Goal: Task Accomplishment & Management: Use online tool/utility

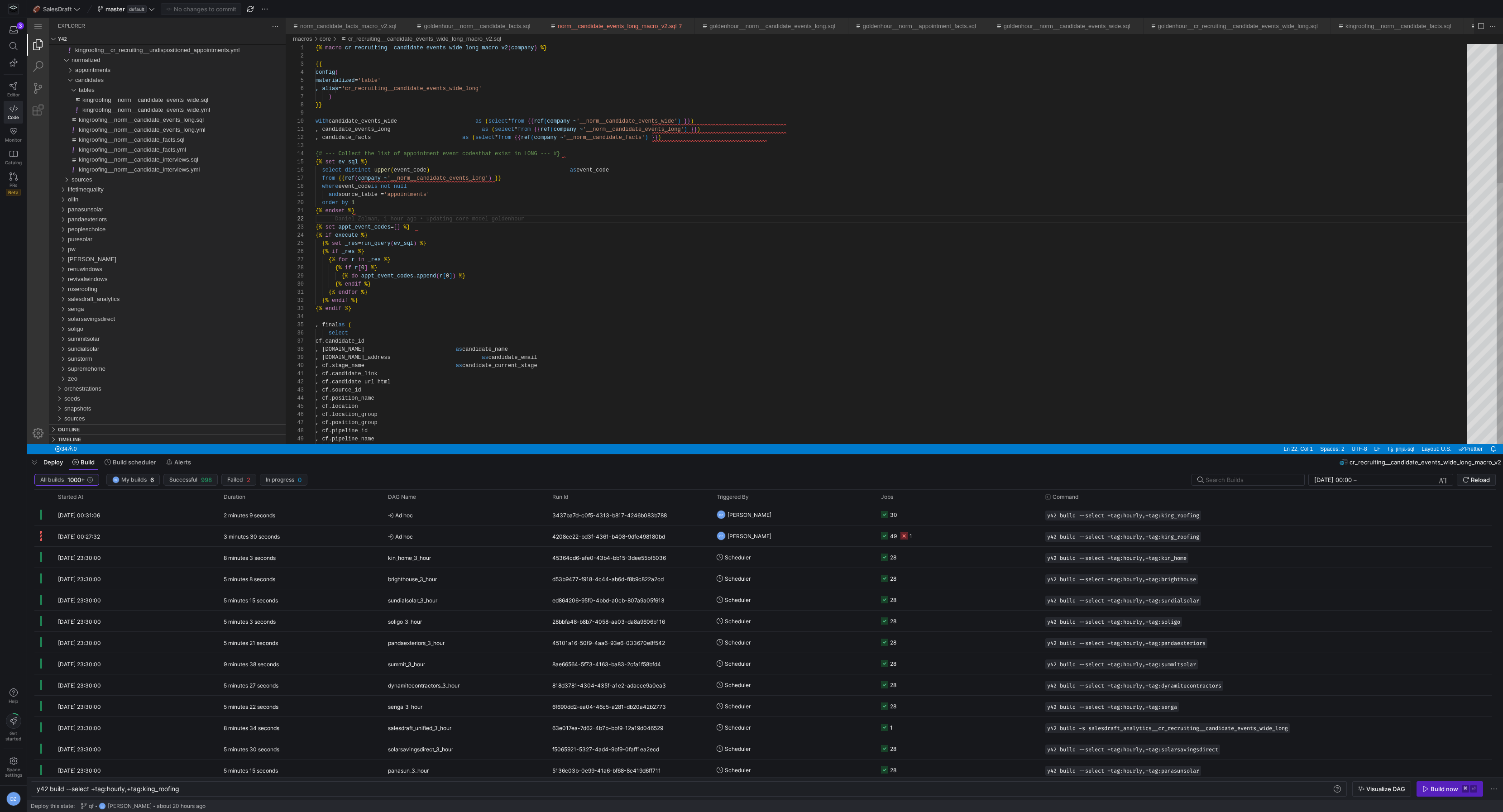
scroll to position [7, 0]
click at [443, 327] on div "{{ config ( materialized = 'table' , alias = 'cr_recruiting__candidate_events_w…" at bounding box center [894, 618] width 1158 height 1150
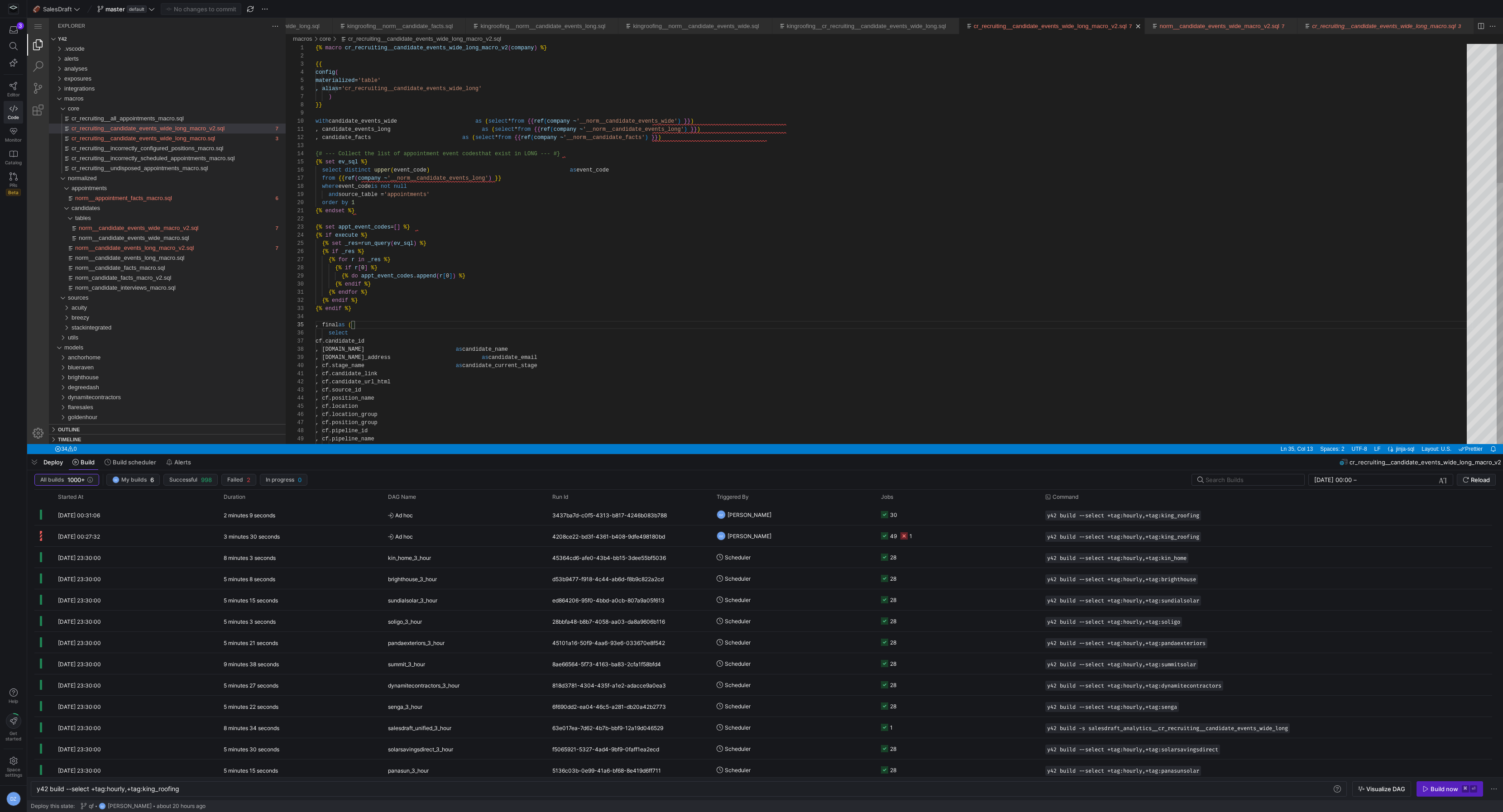
click at [446, 231] on div "{{ config ( materialized = 'table' , alias = 'cr_recruiting__candidate_events_w…" at bounding box center [894, 618] width 1158 height 1150
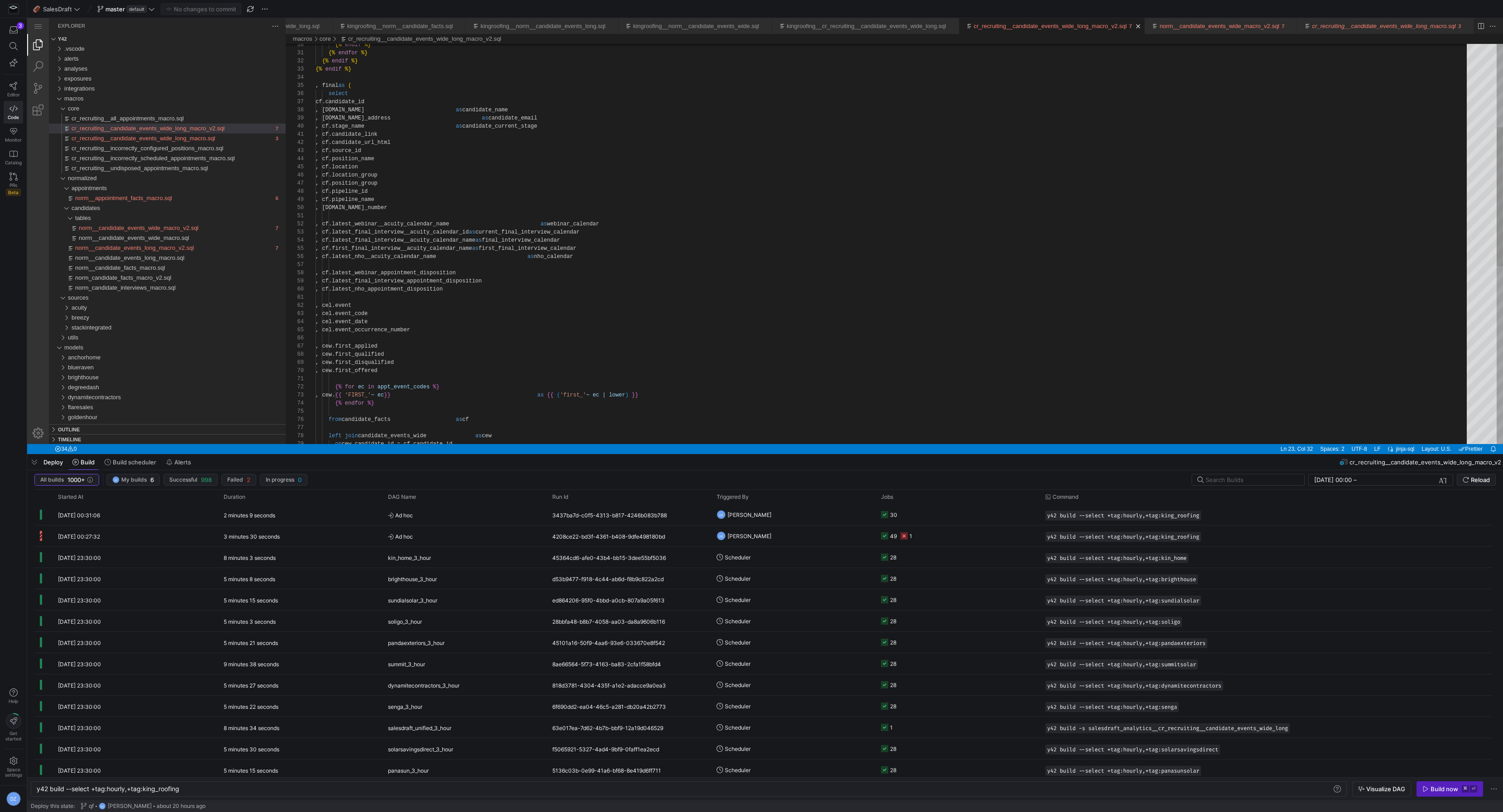
click at [600, 224] on div "{% endif %} {% endfor %} {% endif %} {% endif %} , final as ( select cf.candida…" at bounding box center [894, 379] width 1158 height 1150
click at [610, 231] on div "{% endif %} {% endfor %} {% endif %} {% endif %} , final as ( select cf.candida…" at bounding box center [894, 379] width 1158 height 1150
click at [609, 238] on div "{% endif %} {% endfor %} {% endif %} {% endif %} , final as ( select cf.candida…" at bounding box center [894, 379] width 1158 height 1150
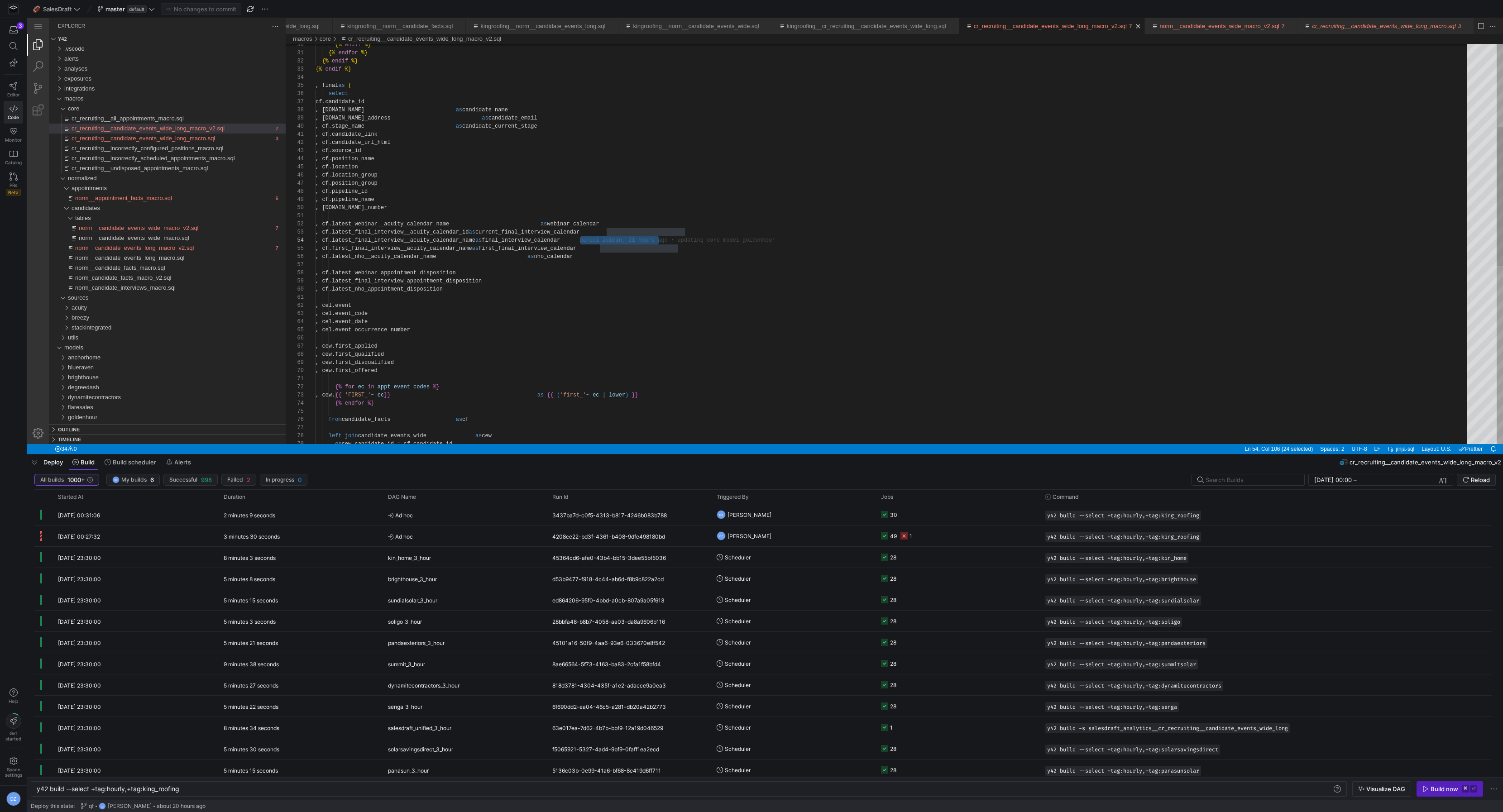
click at [600, 250] on div "{% endif %} {% endfor %} {% endif %} {% endif %} , final as ( select cf.candida…" at bounding box center [894, 379] width 1158 height 1150
click at [608, 256] on div "{% endif %} {% endfor %} {% endif %} {% endif %} , final as ( select cf.candida…" at bounding box center [894, 379] width 1158 height 1150
click at [484, 261] on div "{% endif %} {% endfor %} {% endif %} {% endif %} , final as ( select cf.candida…" at bounding box center [894, 379] width 1158 height 1150
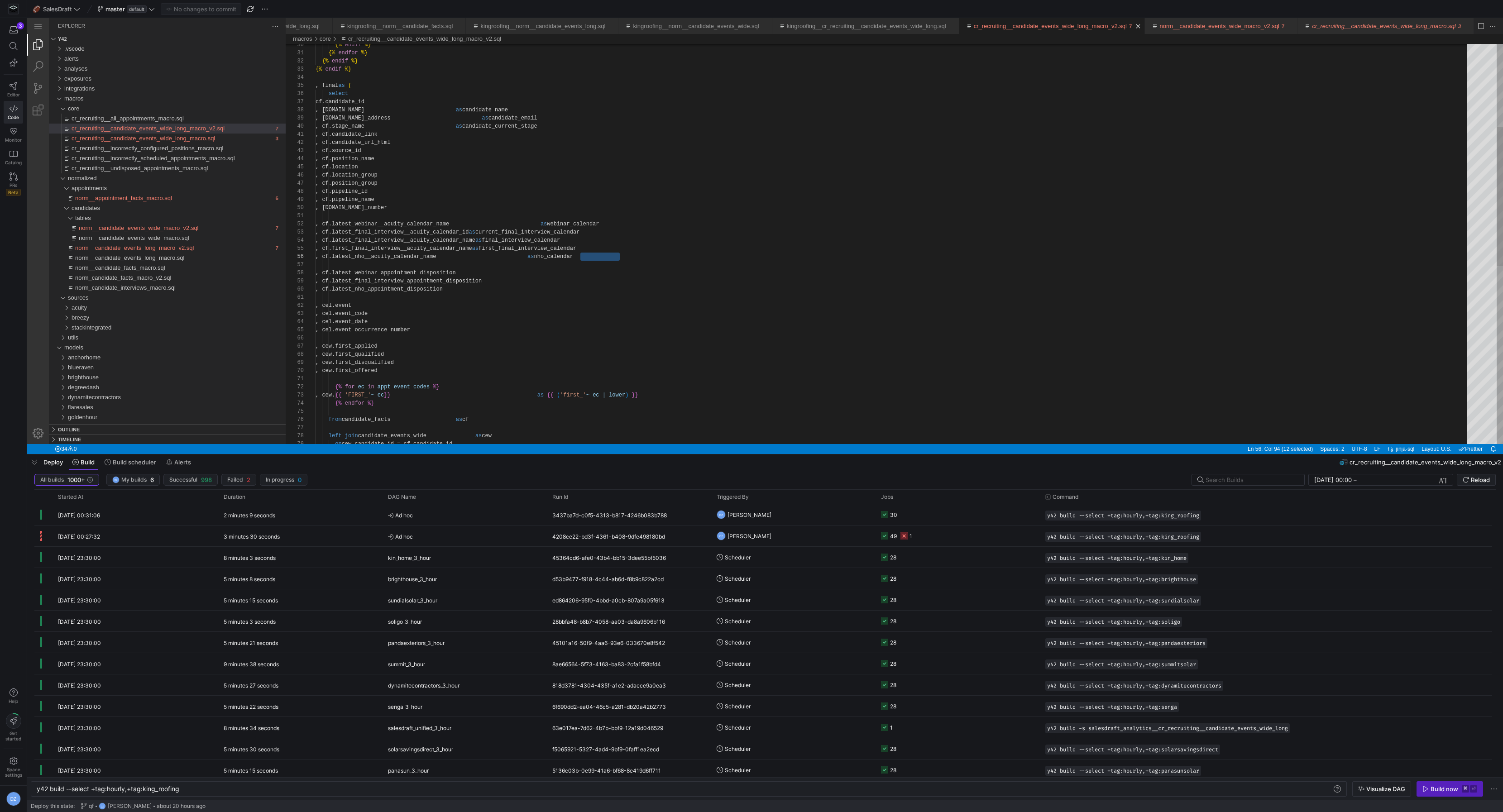
scroll to position [41, 0]
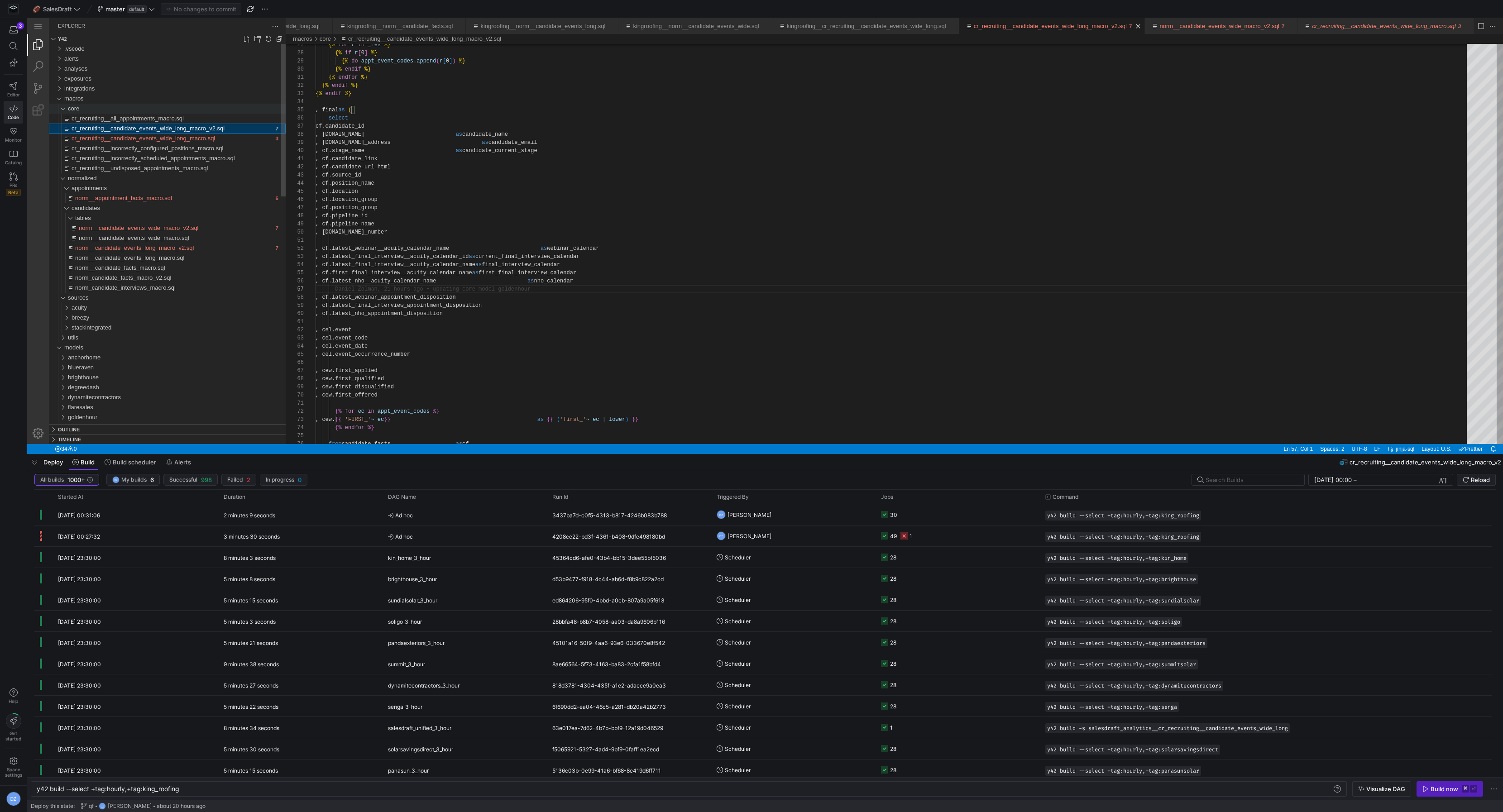
click at [63, 109] on div "core" at bounding box center [60, 109] width 17 height 10
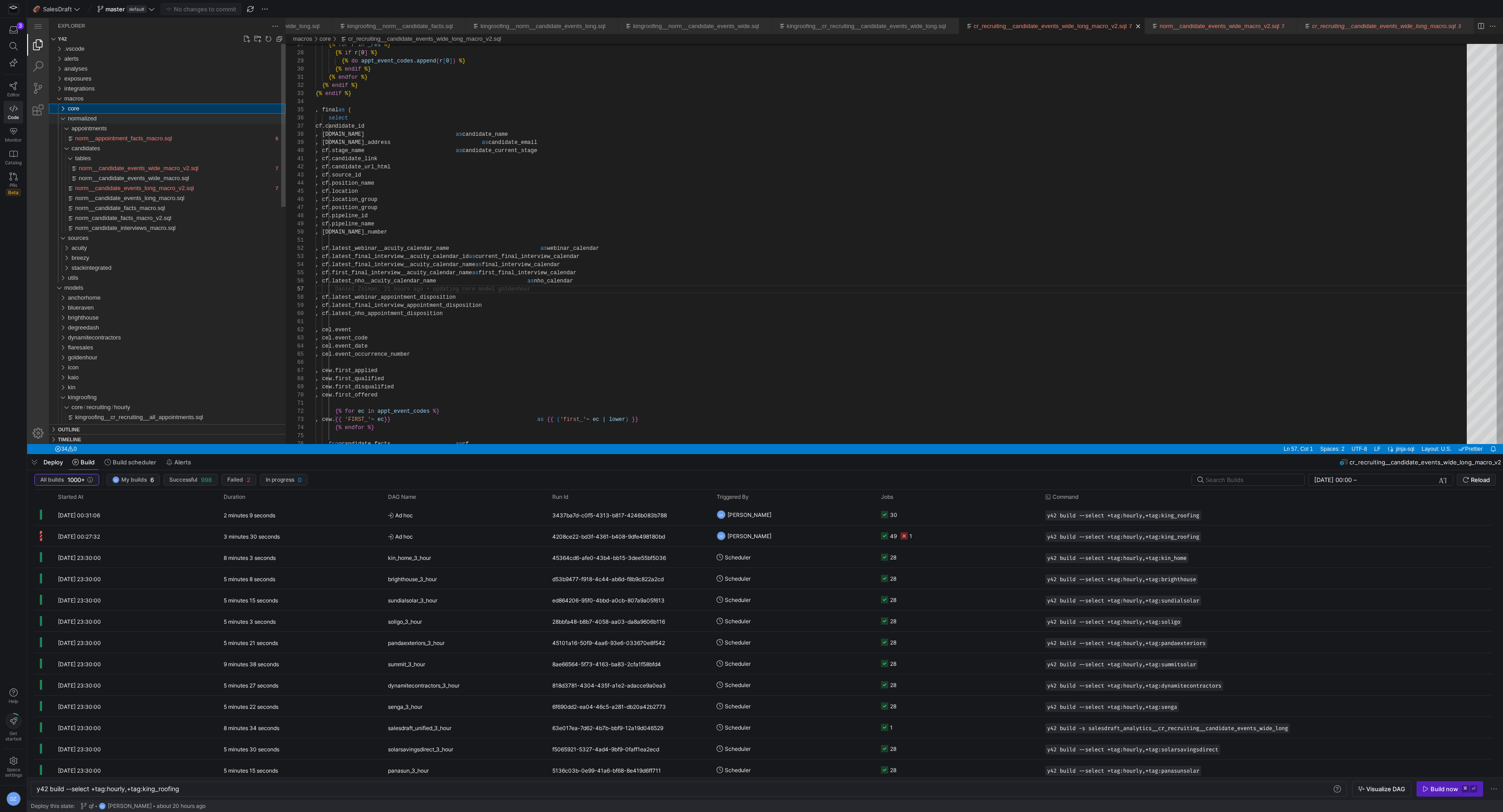
click at [62, 120] on div "normalized" at bounding box center [60, 118] width 17 height 10
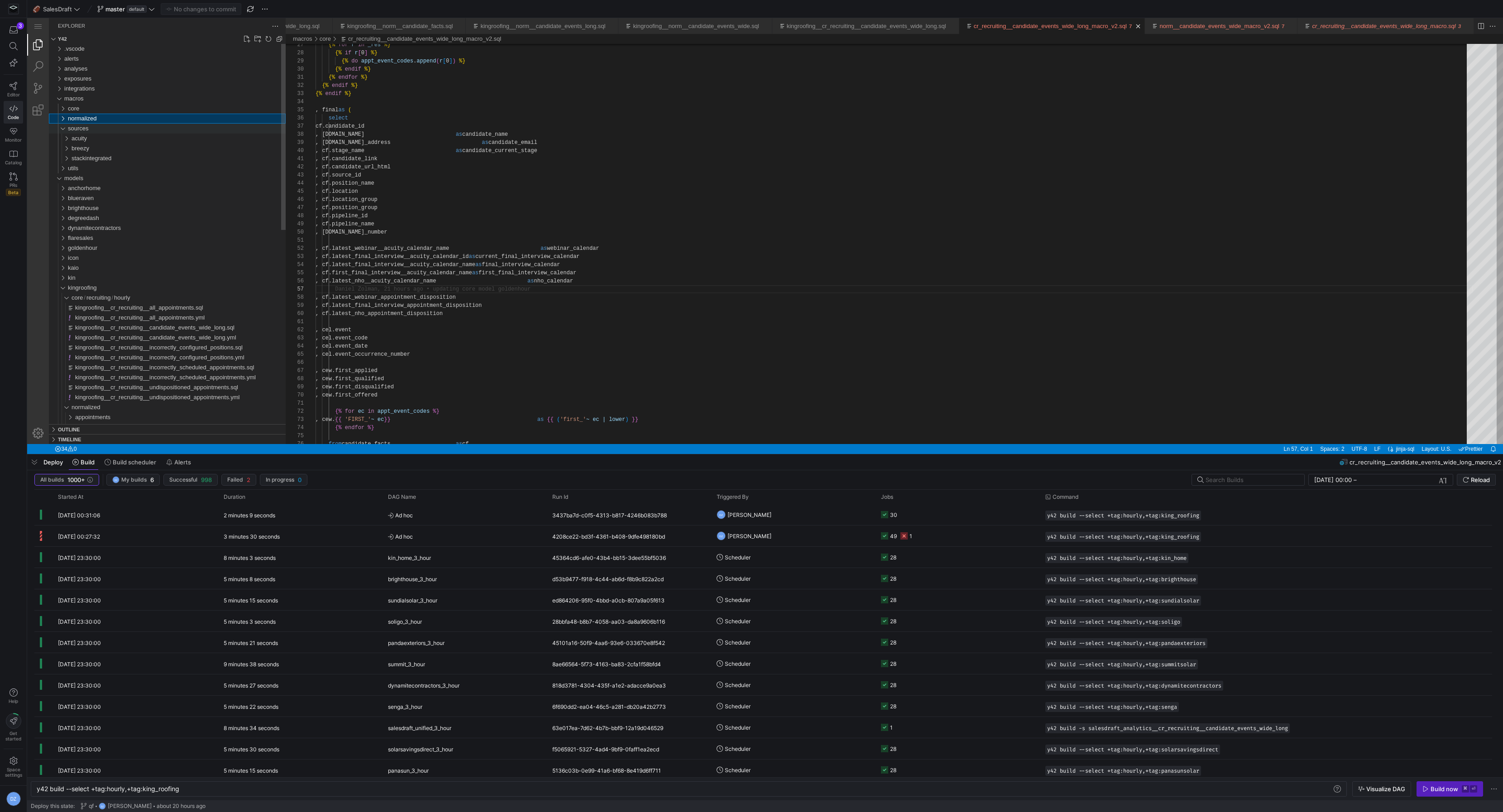
click at [65, 127] on div "sources" at bounding box center [60, 128] width 17 height 10
click at [58, 102] on div "macros" at bounding box center [58, 99] width 14 height 10
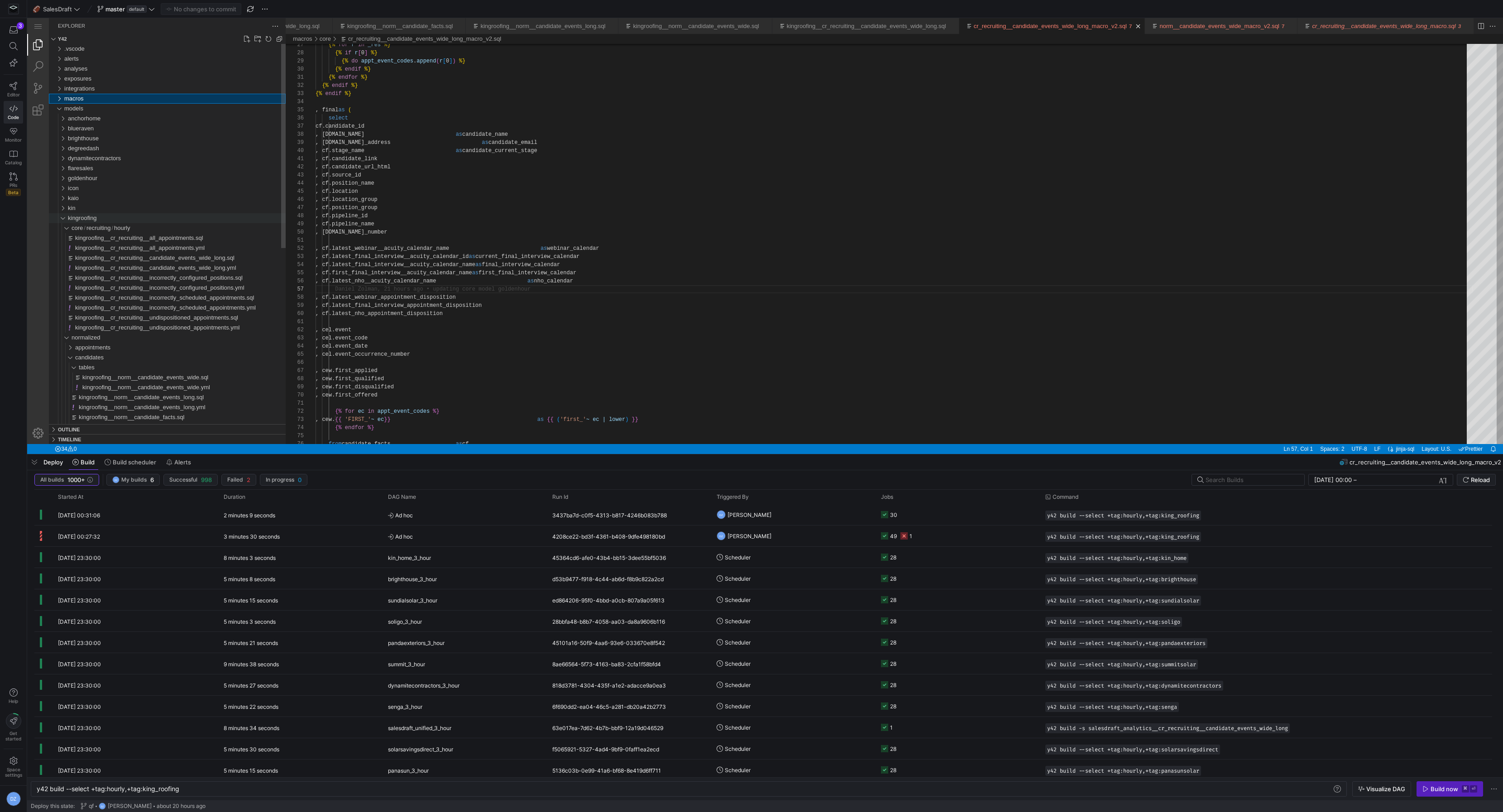
click at [59, 220] on div "kingroofing" at bounding box center [60, 218] width 17 height 10
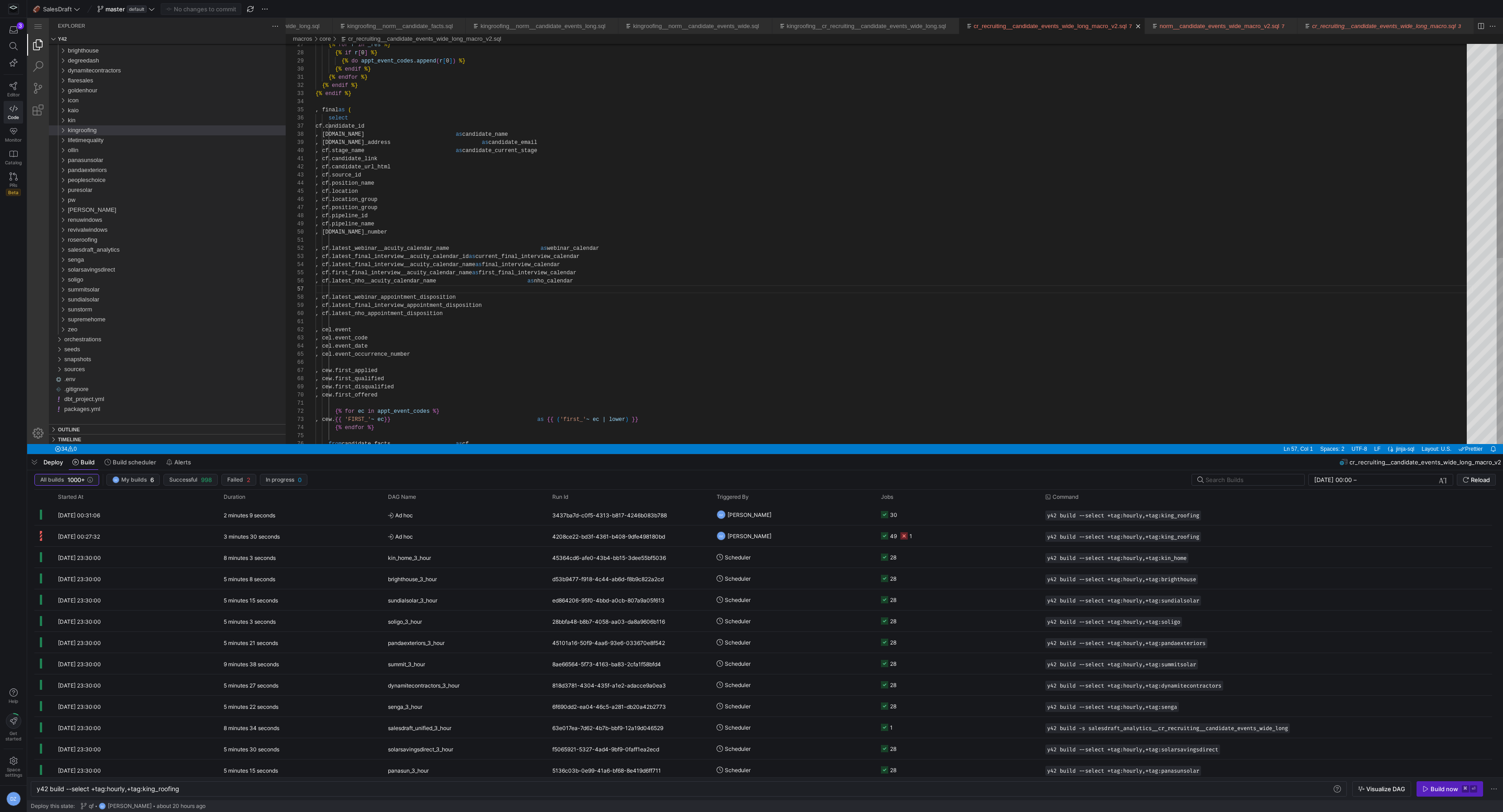
click at [602, 330] on div ", cf.latest_webinar__acuity_calendar_name as webinar_calendar , cf.latest_final…" at bounding box center [894, 404] width 1158 height 1150
click at [601, 327] on div ", cf.latest_webinar__acuity_calendar_name as webinar_calendar , cf.latest_final…" at bounding box center [894, 404] width 1158 height 1150
click at [604, 318] on div ", cf.latest_webinar__acuity_calendar_name as webinar_calendar , cf.latest_final…" at bounding box center [894, 404] width 1158 height 1150
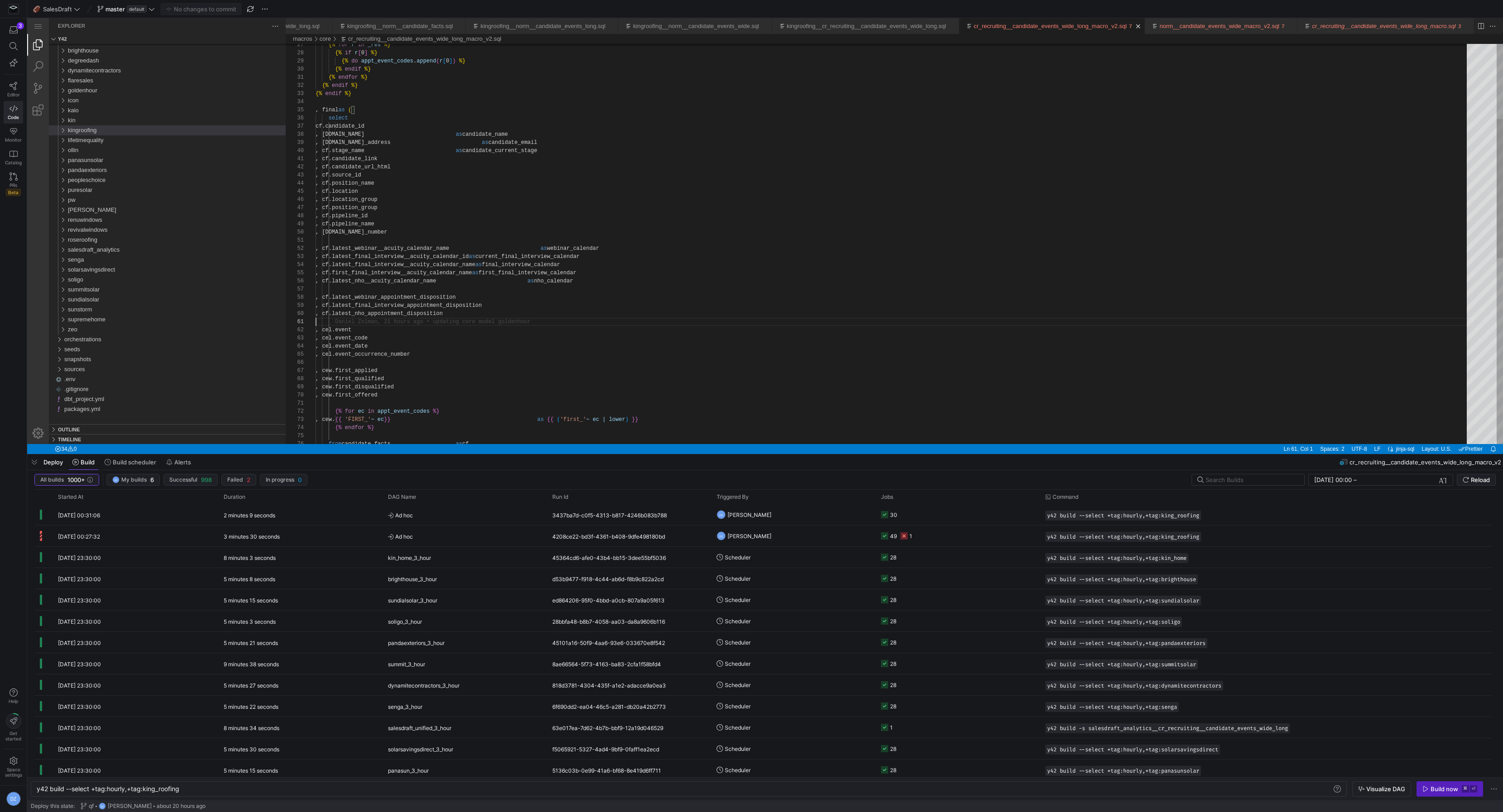
type textarea "current_final_interview_calendar , cf.latest_final_interview__acuity_calendar_n…"
click at [652, 315] on div ", cf.latest_webinar__acuity_calendar_name as webinar_calendar , cf.latest_final…" at bounding box center [894, 404] width 1158 height 1150
click at [144, 140] on div "brighthouse" at bounding box center [177, 139] width 218 height 10
click at [130, 401] on div "dbt_project.yml" at bounding box center [174, 400] width 221 height 10
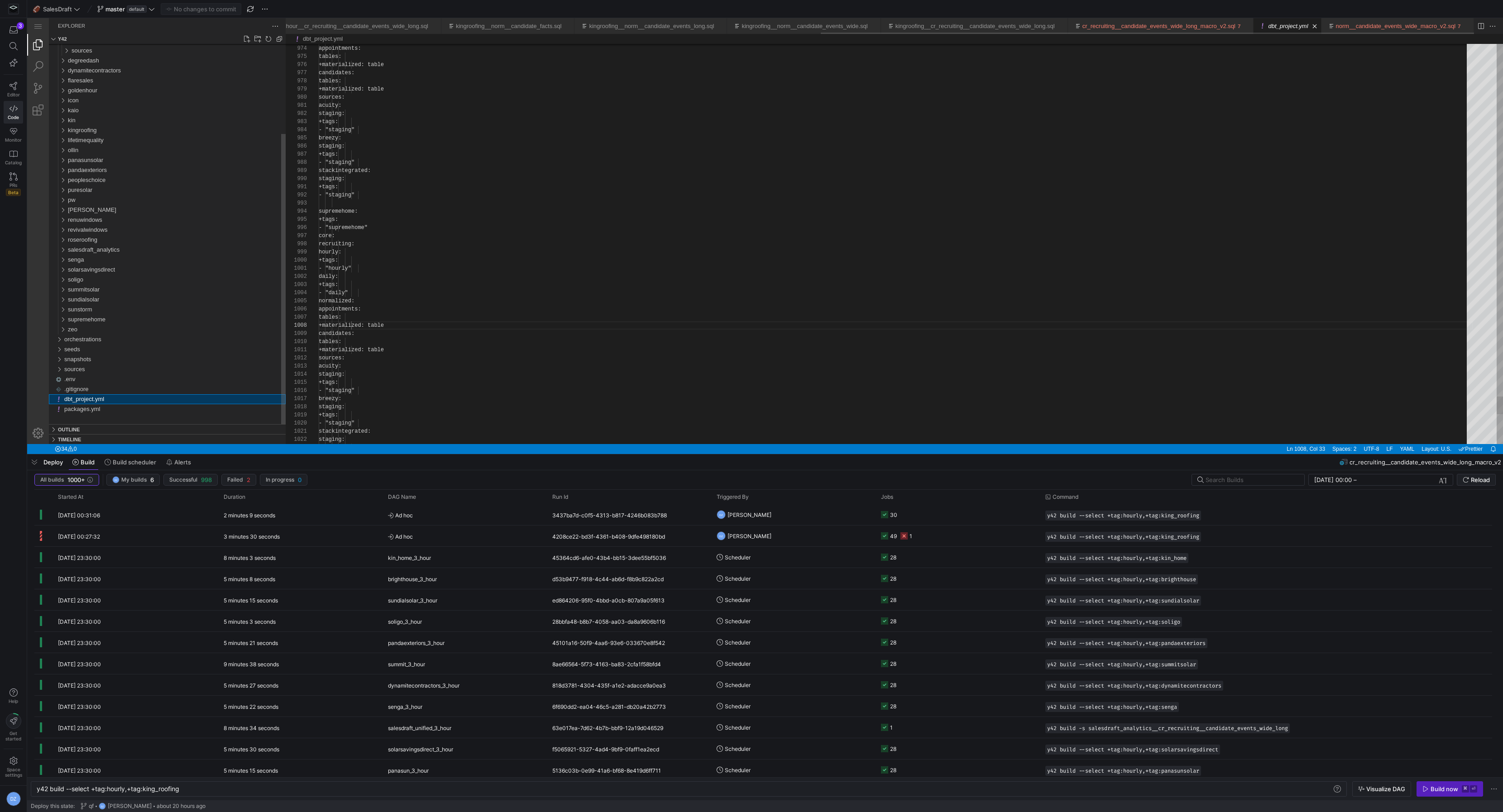
scroll to position [0, 972]
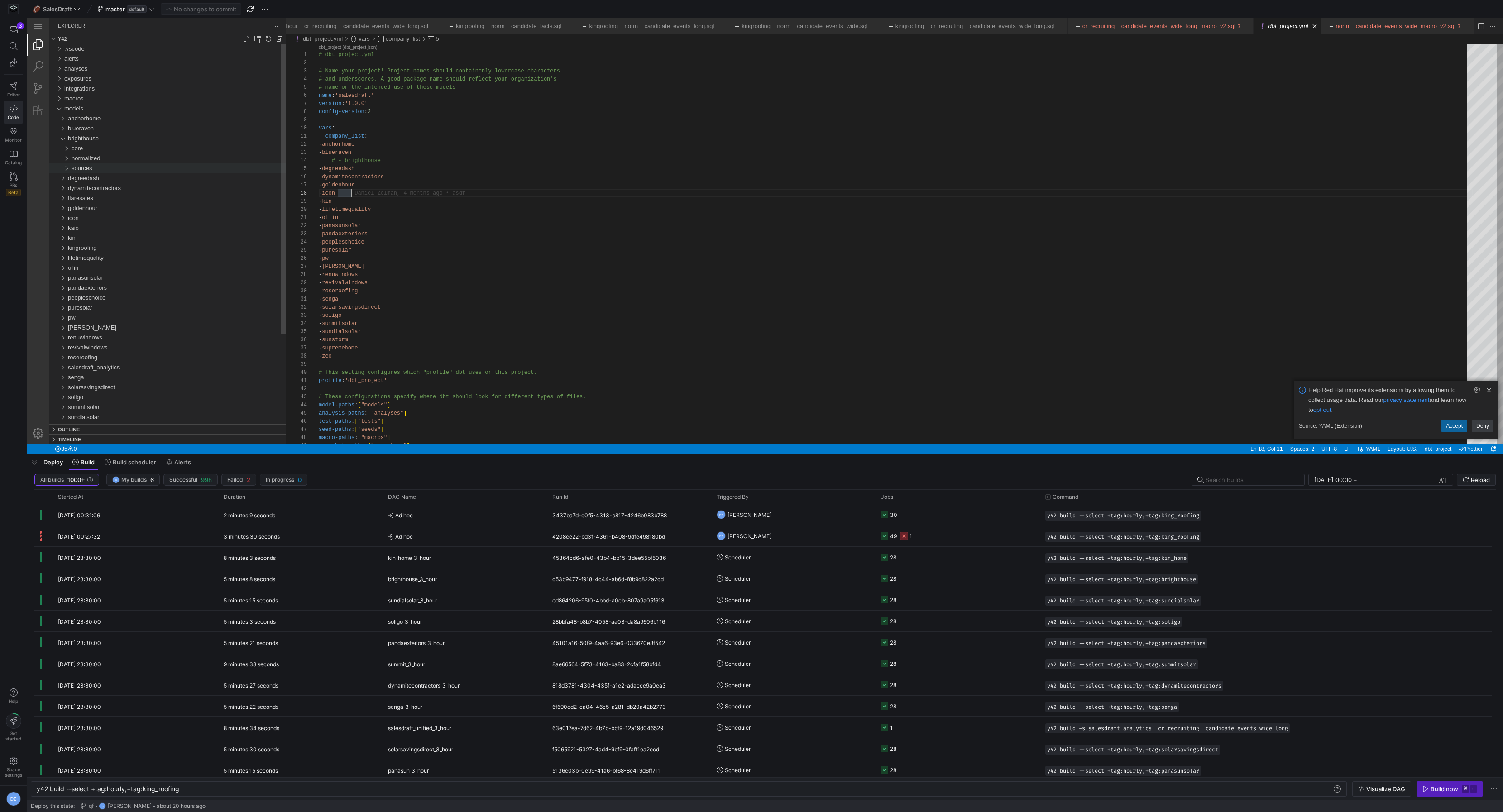
click at [95, 169] on div "sources" at bounding box center [178, 169] width 214 height 10
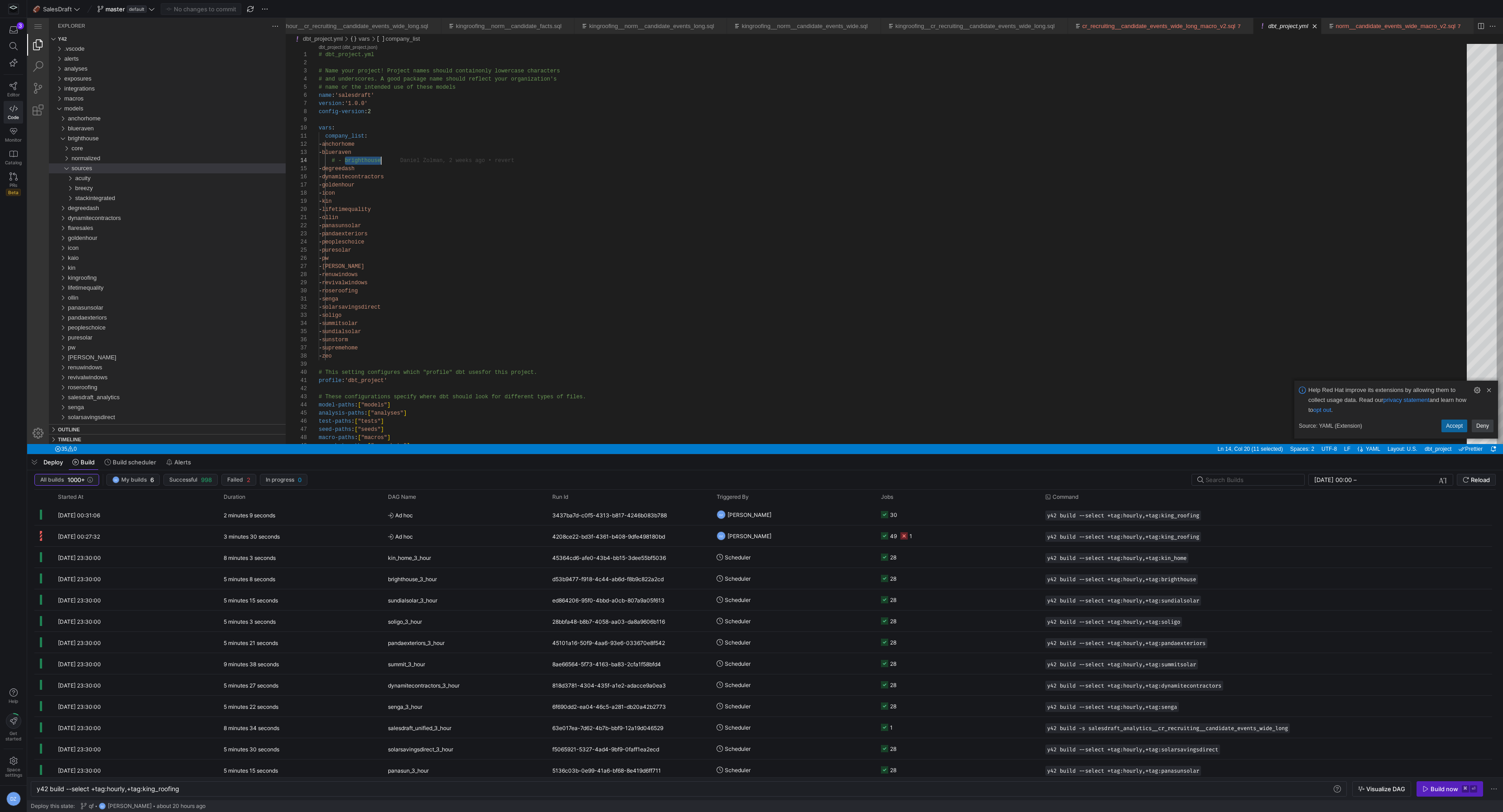
type textarea "- ollin - panasunsolar - pandaexteriors - peopleschoice - puresolar - pw - renu…"
click at [99, 168] on div "sources" at bounding box center [178, 169] width 214 height 10
click at [104, 157] on div "normalized" at bounding box center [178, 158] width 214 height 10
click at [110, 178] on div "candidates" at bounding box center [181, 178] width 211 height 10
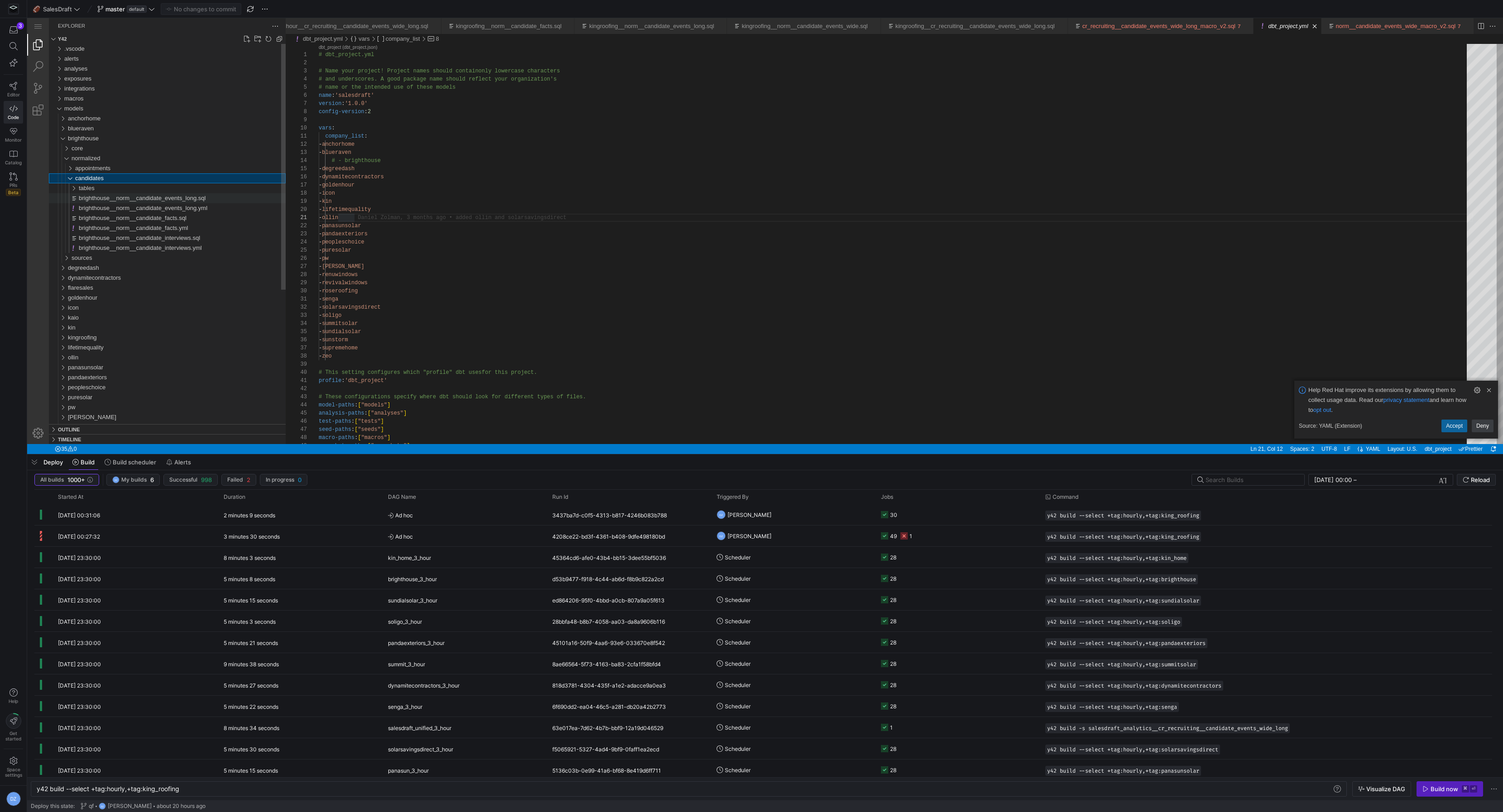
click at [109, 198] on span "brighthouse__norm__candidate_events_long.sql" at bounding box center [142, 198] width 126 height 6
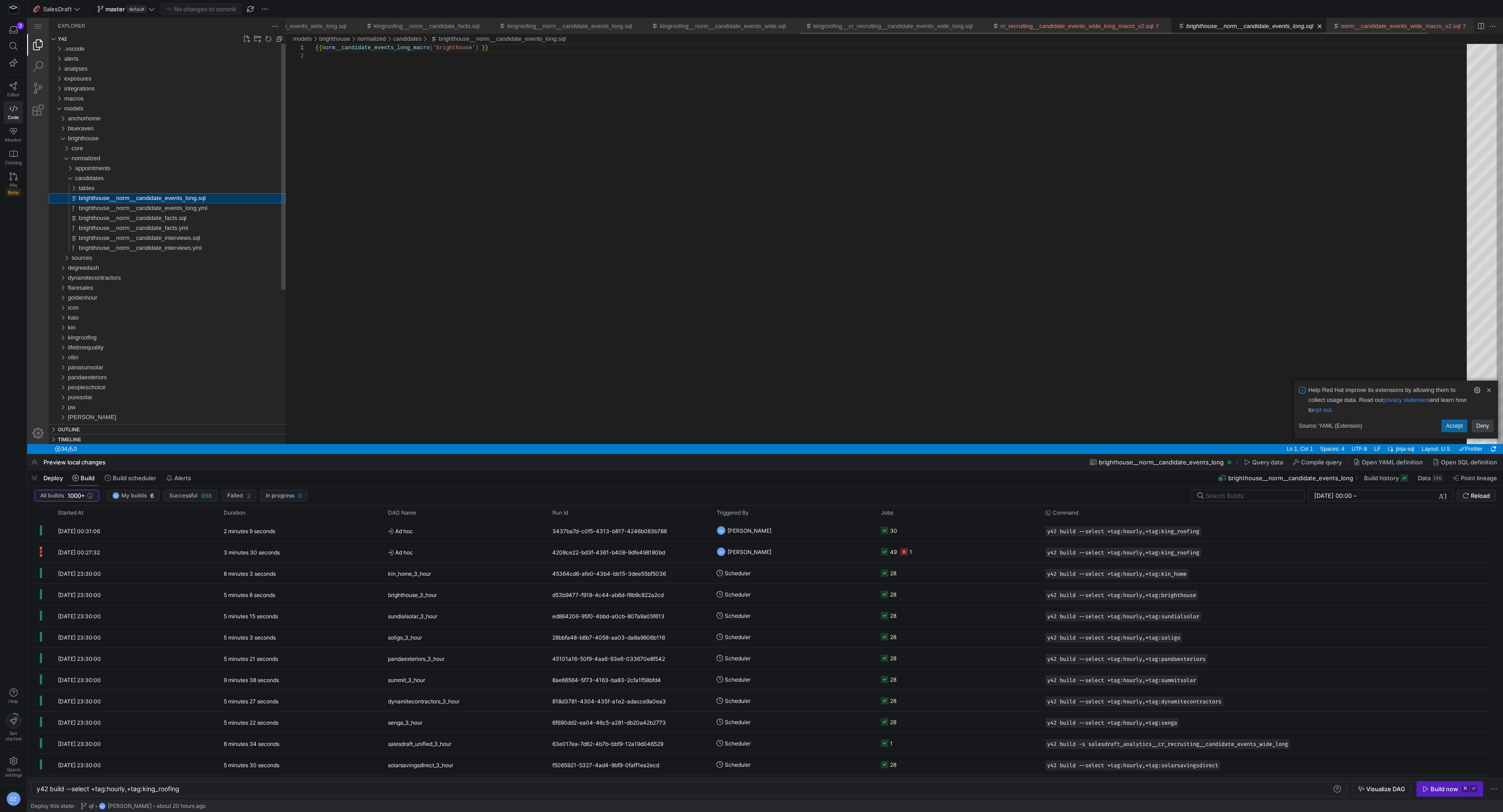
scroll to position [7, 0]
click at [388, 51] on div "{{ norm__candidate_events_long_macro ( 'brighthouse' ) }}" at bounding box center [894, 248] width 1158 height 408
paste textarea "facts_macro_v2"
type textarea "{{ norm__candidate_facts_macro_v2('brighthouse') }}"
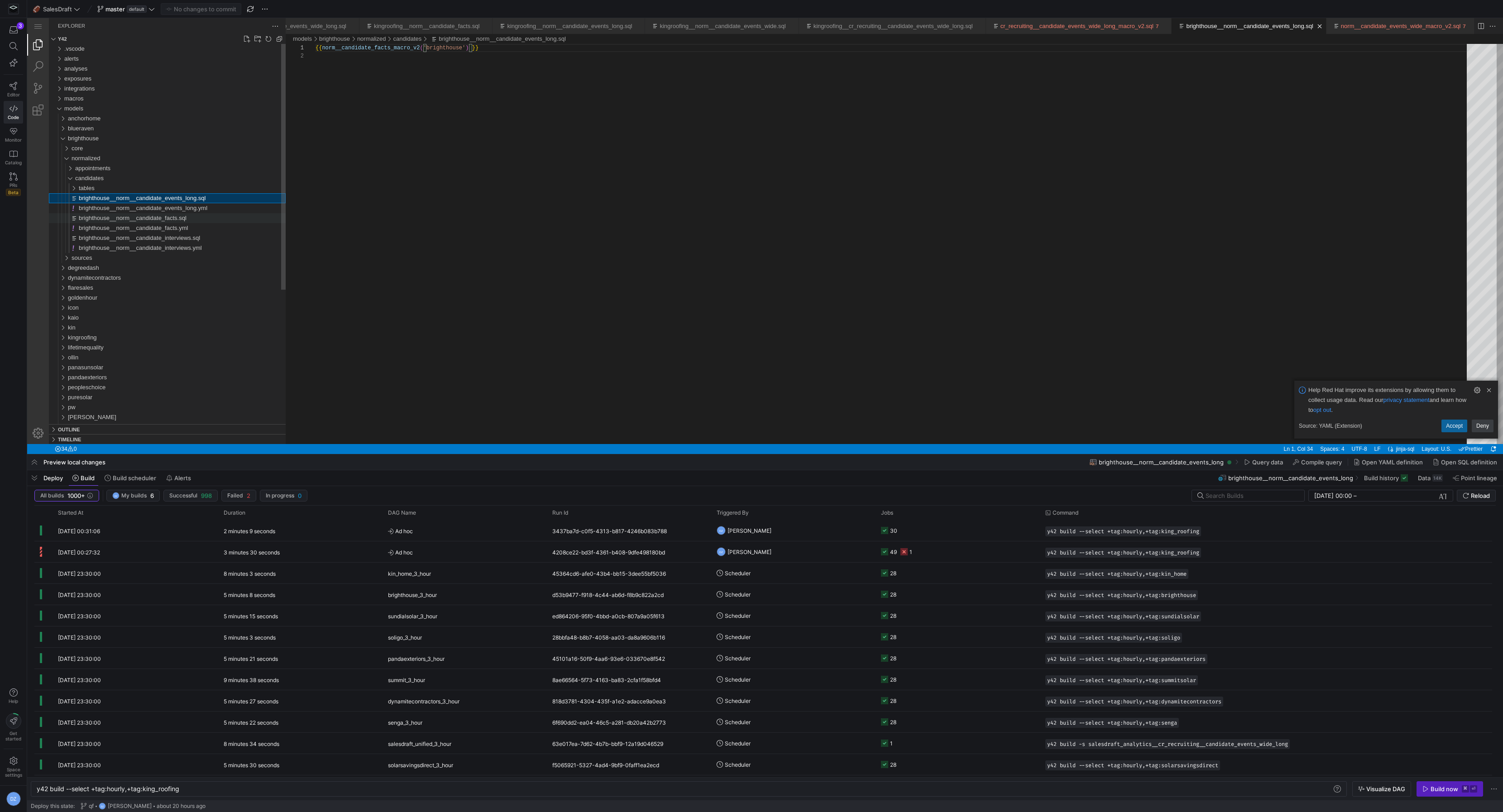
click at [136, 219] on span "brighthouse__norm__candidate_facts.sql" at bounding box center [132, 218] width 108 height 6
click at [157, 196] on span "brighthouse__norm__candidate_events_long.sql" at bounding box center [142, 198] width 126 height 6
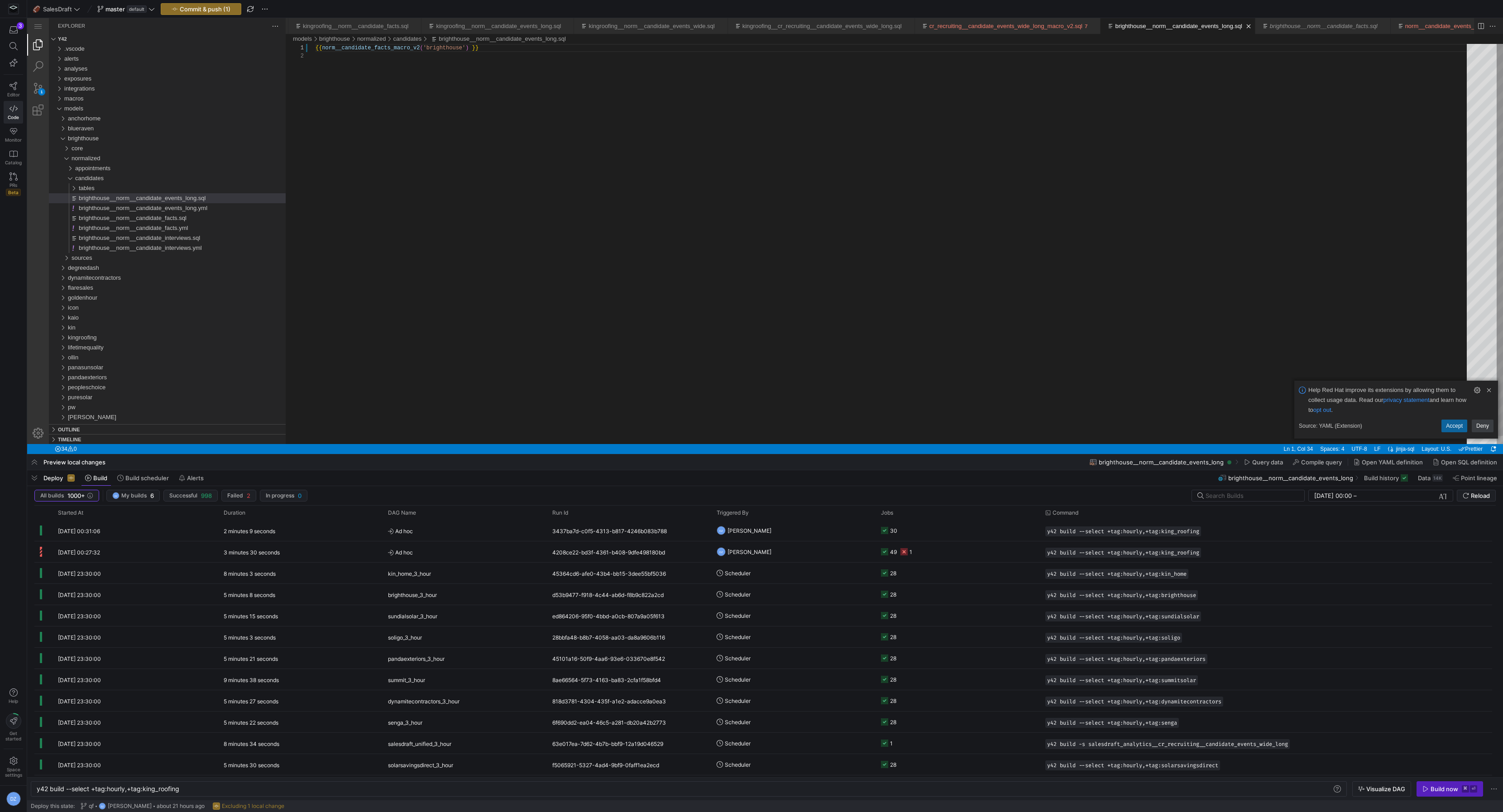
click at [411, 164] on div "{{ norm__candidate_facts_macro_v2 ( 'brighthouse' ) }}" at bounding box center [894, 248] width 1158 height 408
click at [389, 62] on div "{{ norm__candidate_facts_macro_v2 ( 'brighthouse' ) }}" at bounding box center [894, 248] width 1158 height 408
click at [411, 83] on div "{{ norm__candidate_facts_macro_v2 ( 'brighthouse' ) }}" at bounding box center [894, 248] width 1158 height 408
click at [560, 83] on div "{{ norm__candidate_facts_macro_v2 ( 'brighthouse' ) }}" at bounding box center [894, 248] width 1158 height 408
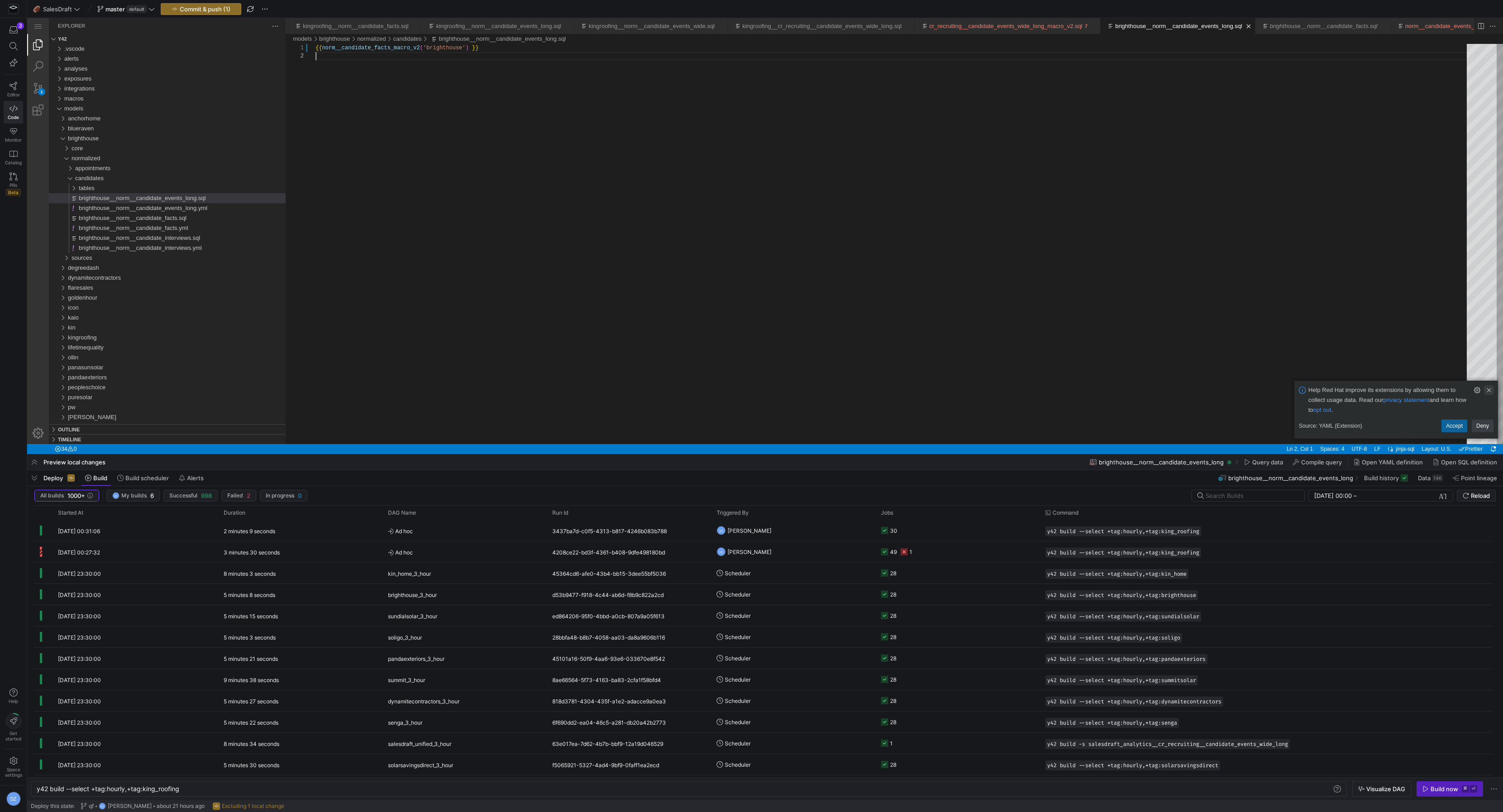
click at [1489, 391] on link "Clear Notification (⌘Backspace)" at bounding box center [1489, 390] width 10 height 10
click at [198, 6] on span "Commit & push (1)" at bounding box center [205, 9] width 51 height 7
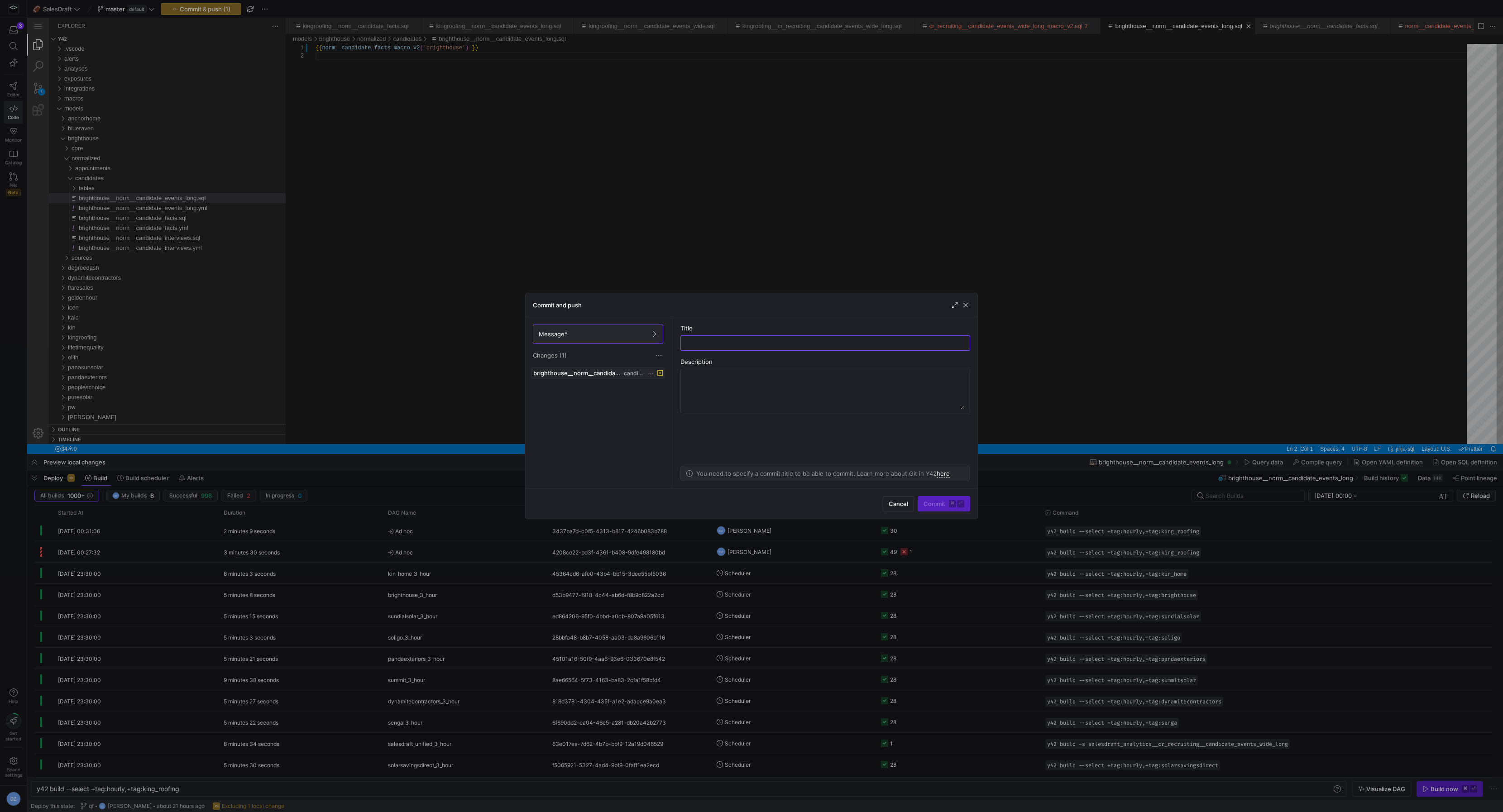
click at [650, 373] on icon at bounding box center [650, 373] width 6 height 6
click at [694, 403] on button "Discard" at bounding box center [684, 398] width 74 height 15
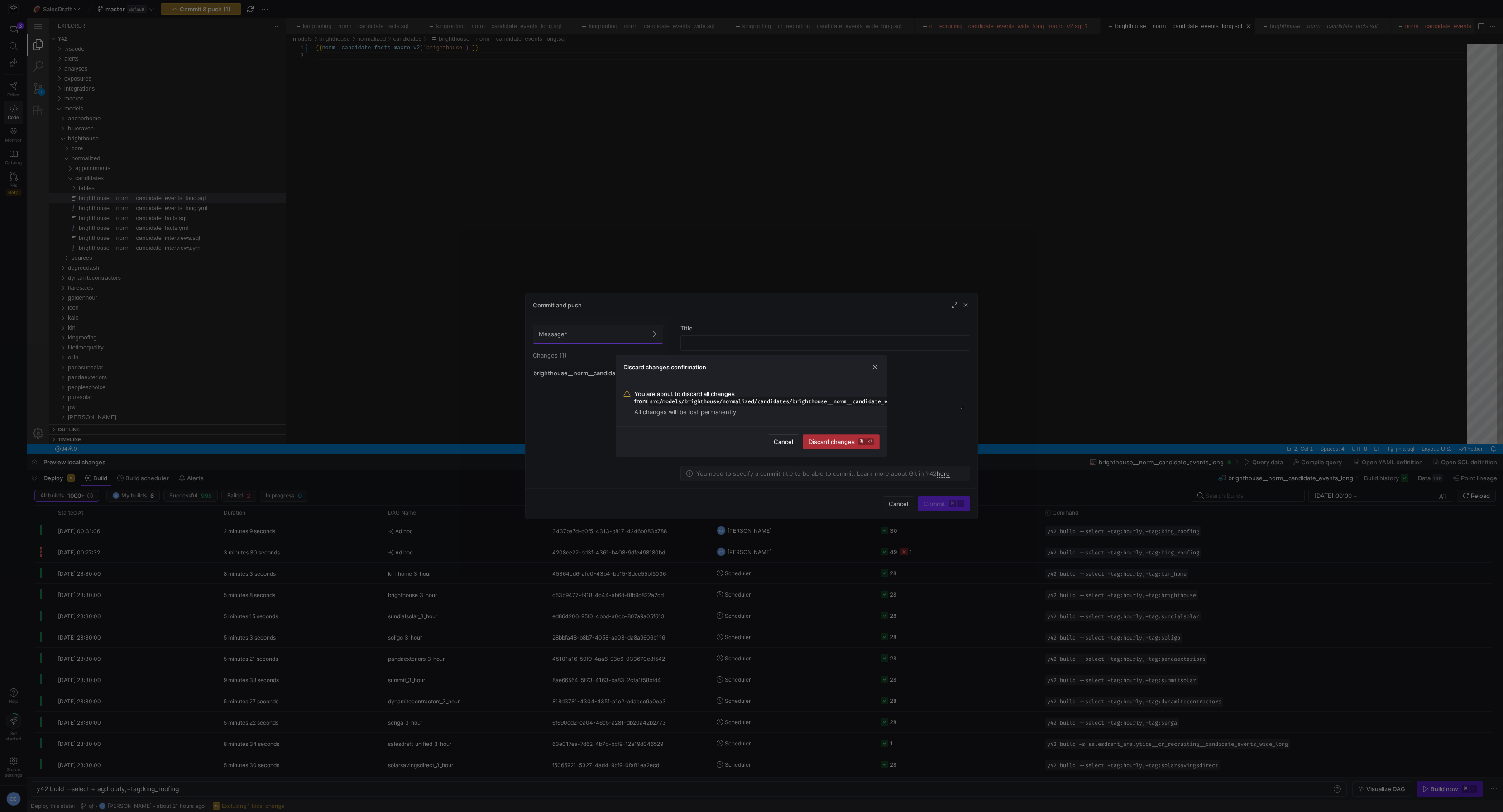
click at [879, 435] on span "submit" at bounding box center [841, 442] width 76 height 15
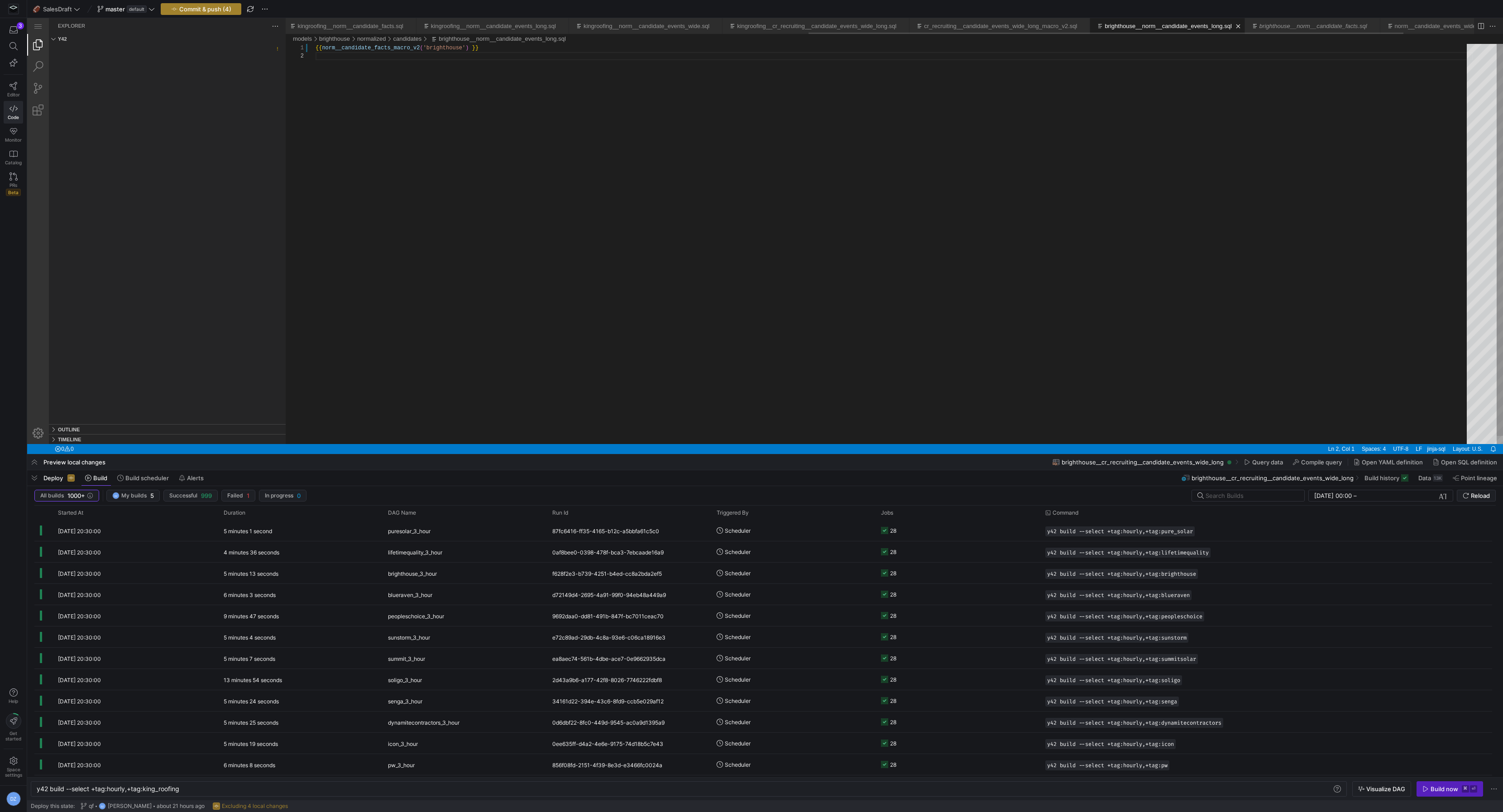
click at [216, 10] on span "Commit & push (4)" at bounding box center [205, 9] width 52 height 7
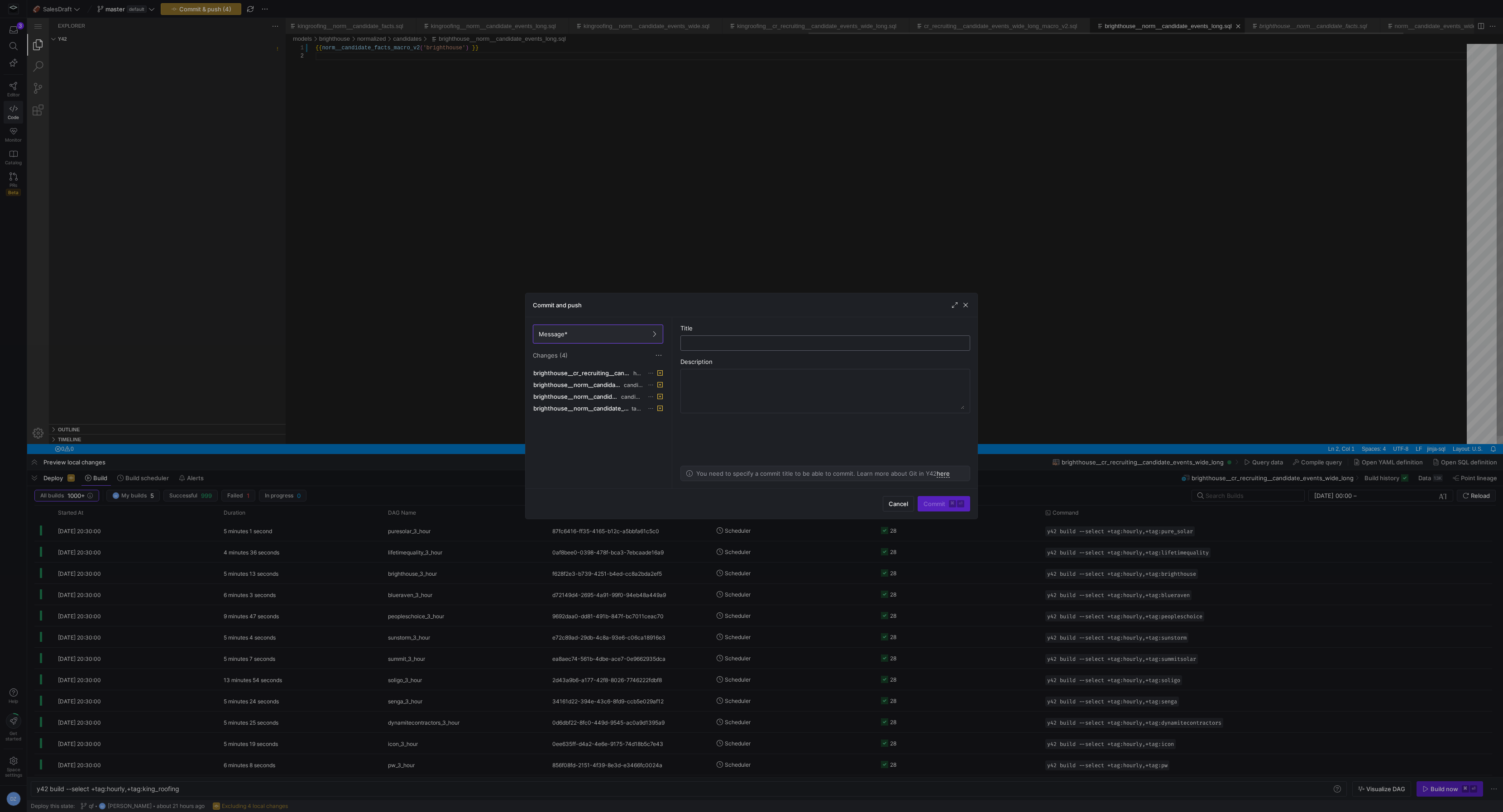
click at [733, 342] on input "text" at bounding box center [825, 343] width 274 height 7
type input "updating and testing brighthouse"
click at [929, 500] on span "Commit ⌘ ⏎" at bounding box center [944, 503] width 41 height 7
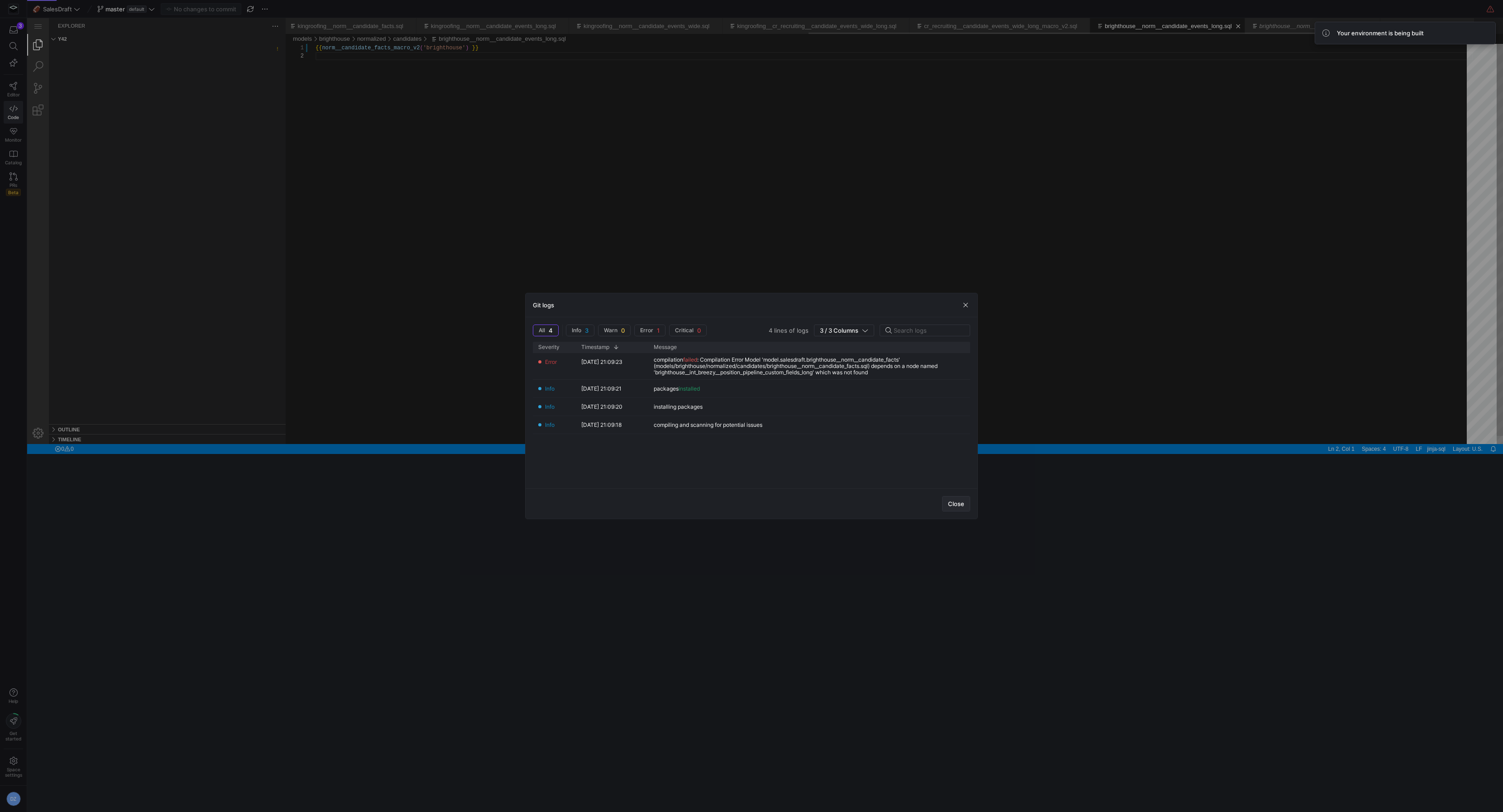
click at [958, 504] on span "Close" at bounding box center [957, 503] width 16 height 7
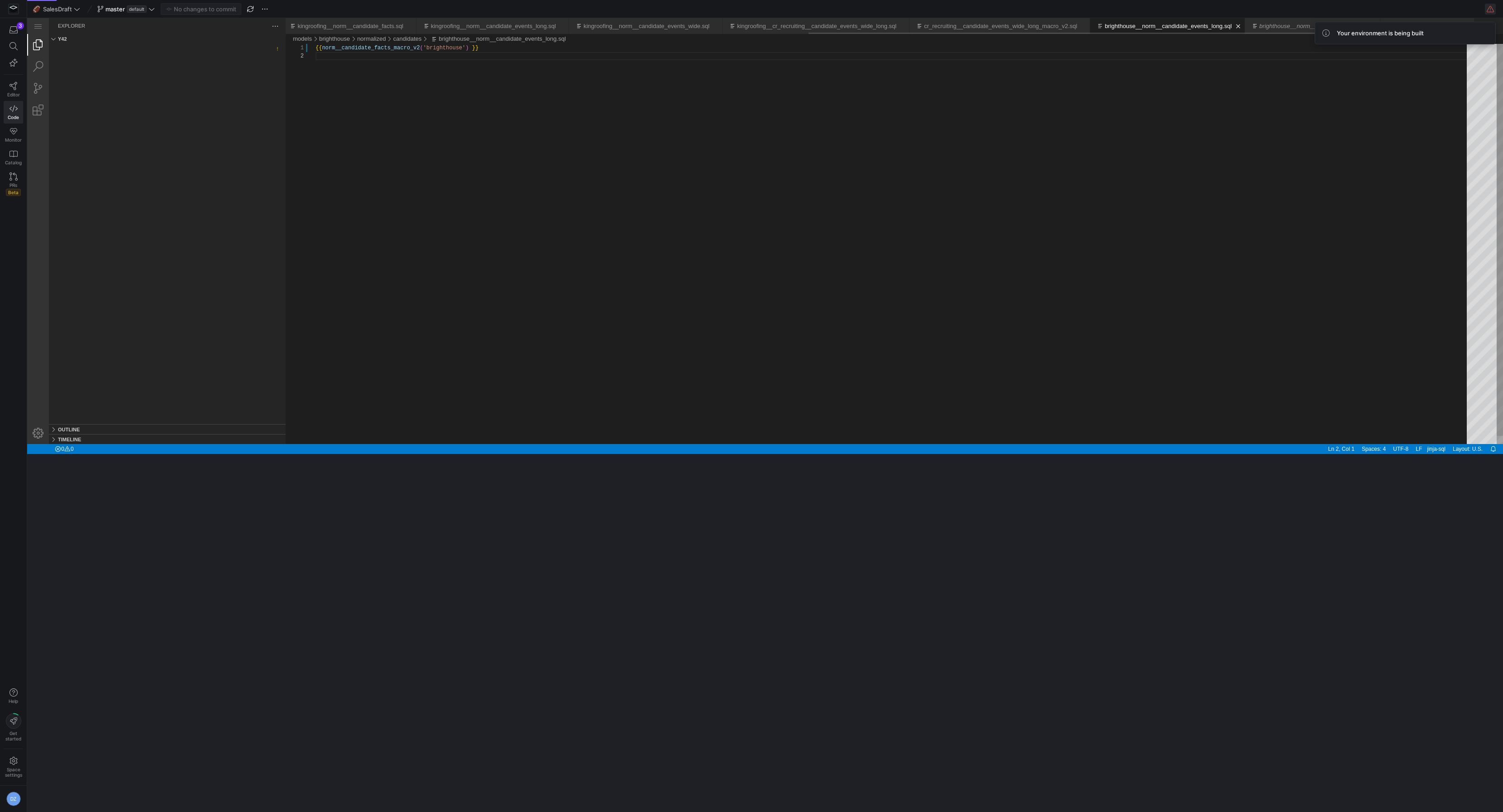
click at [1490, 7] on span "button" at bounding box center [1490, 8] width 11 height 11
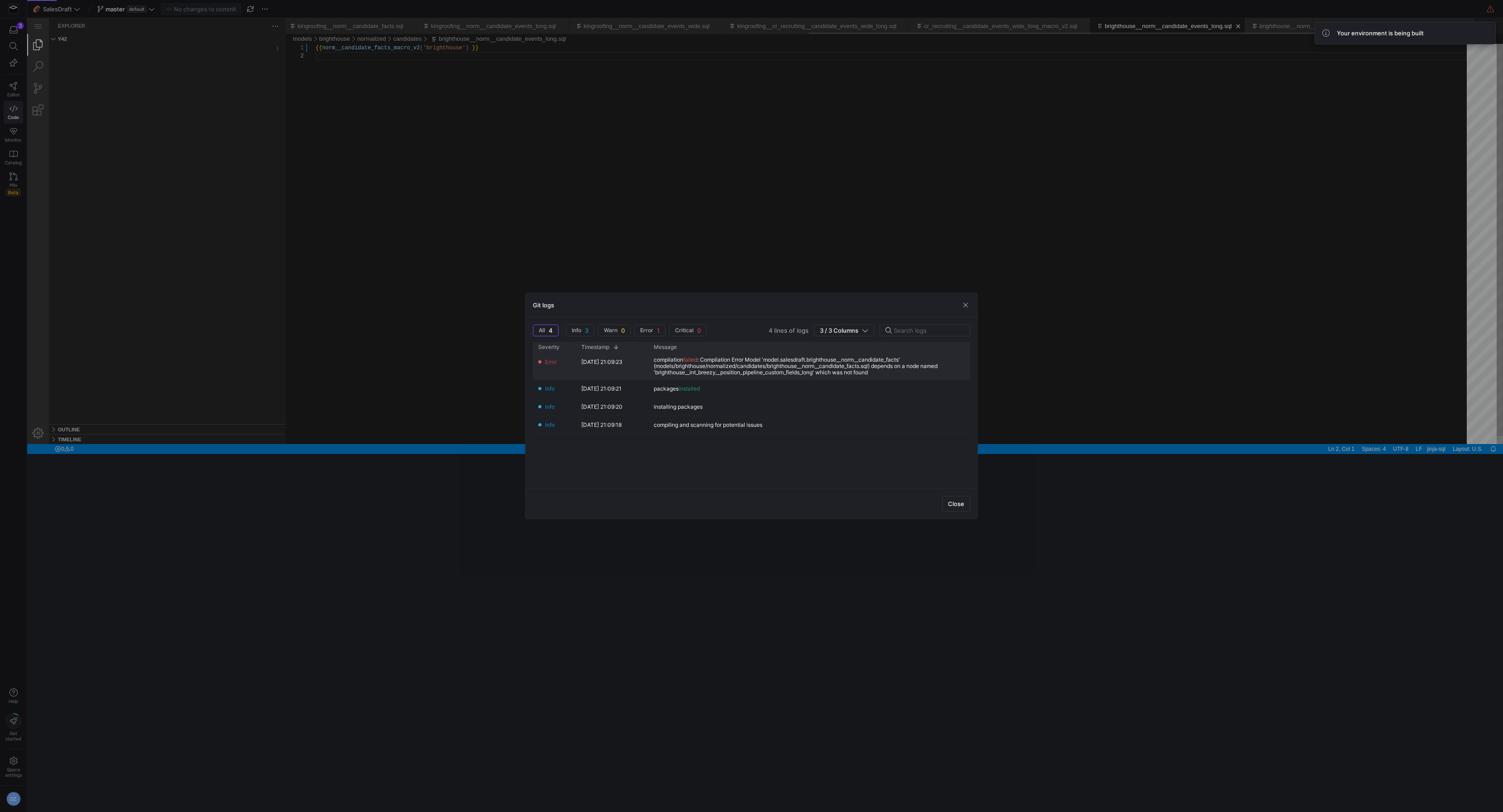
click at [725, 369] on div "compilation failed : Compilation Error Model 'model.salesdraft.brighthouse__nor…" at bounding box center [810, 365] width 311 height 19
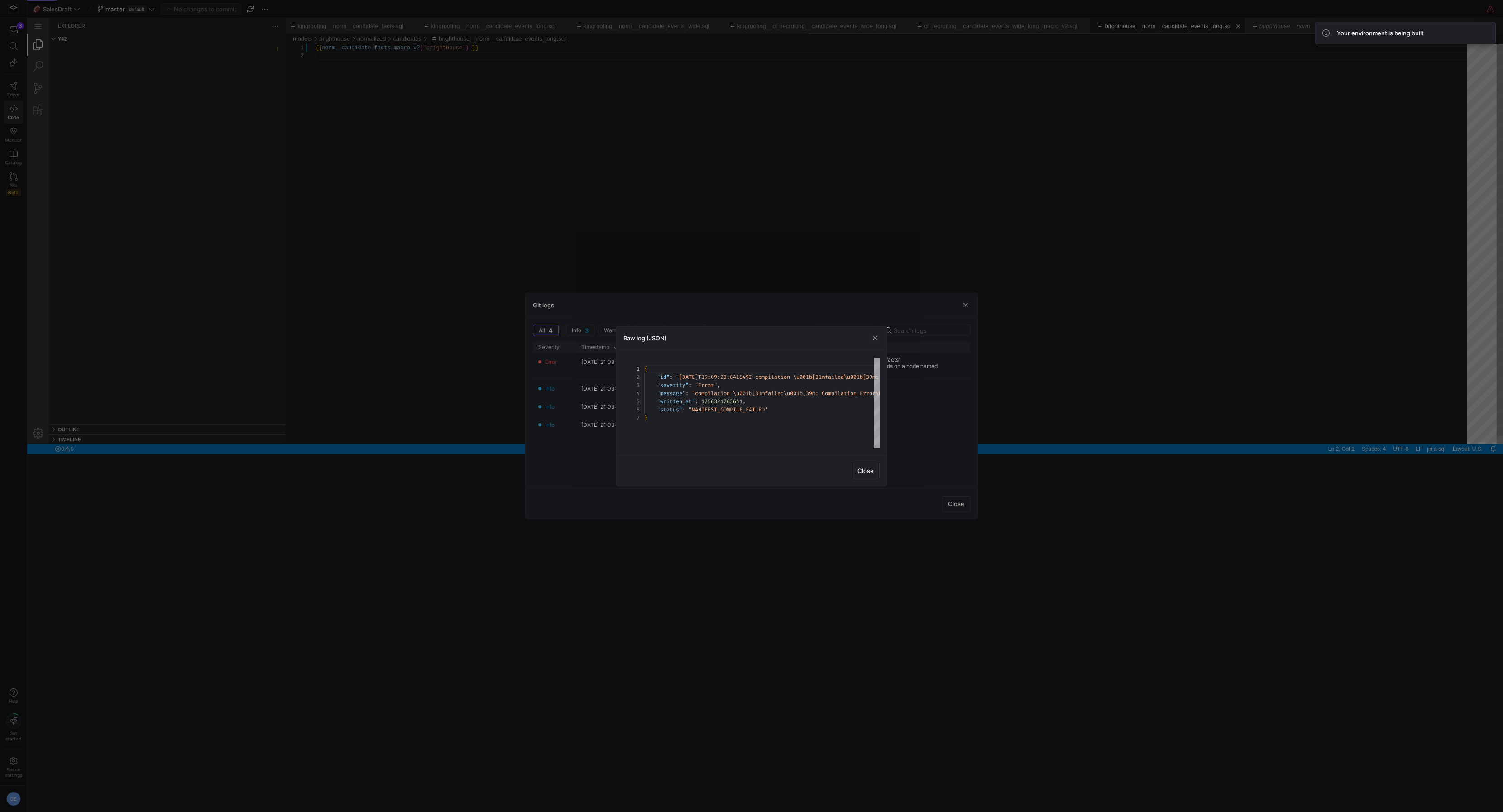
scroll to position [24, 0]
click at [876, 340] on span "button" at bounding box center [875, 338] width 9 height 9
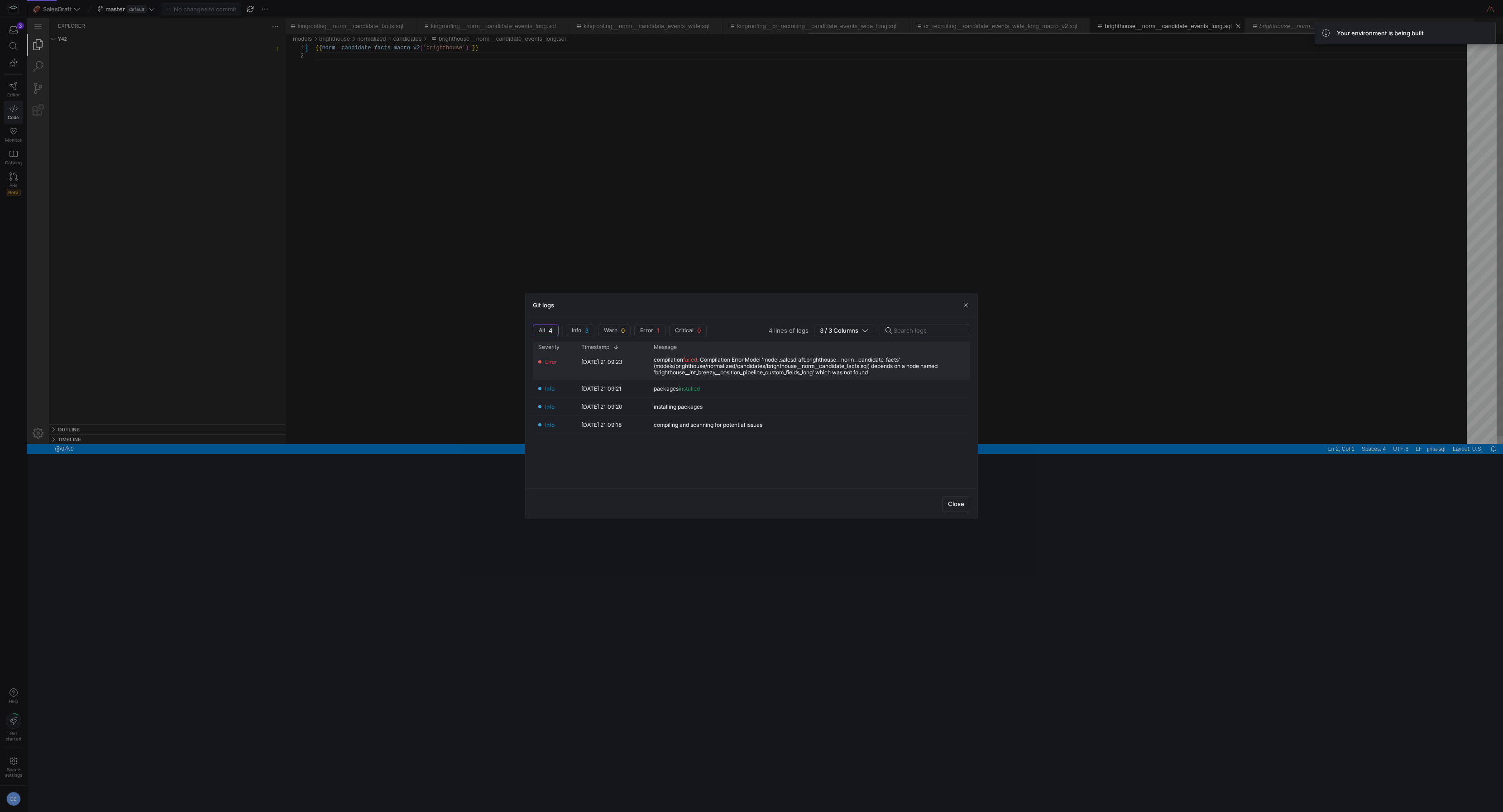
click at [837, 370] on div "compilation failed : Compilation Error Model 'model.salesdraft.brighthouse__nor…" at bounding box center [810, 365] width 311 height 19
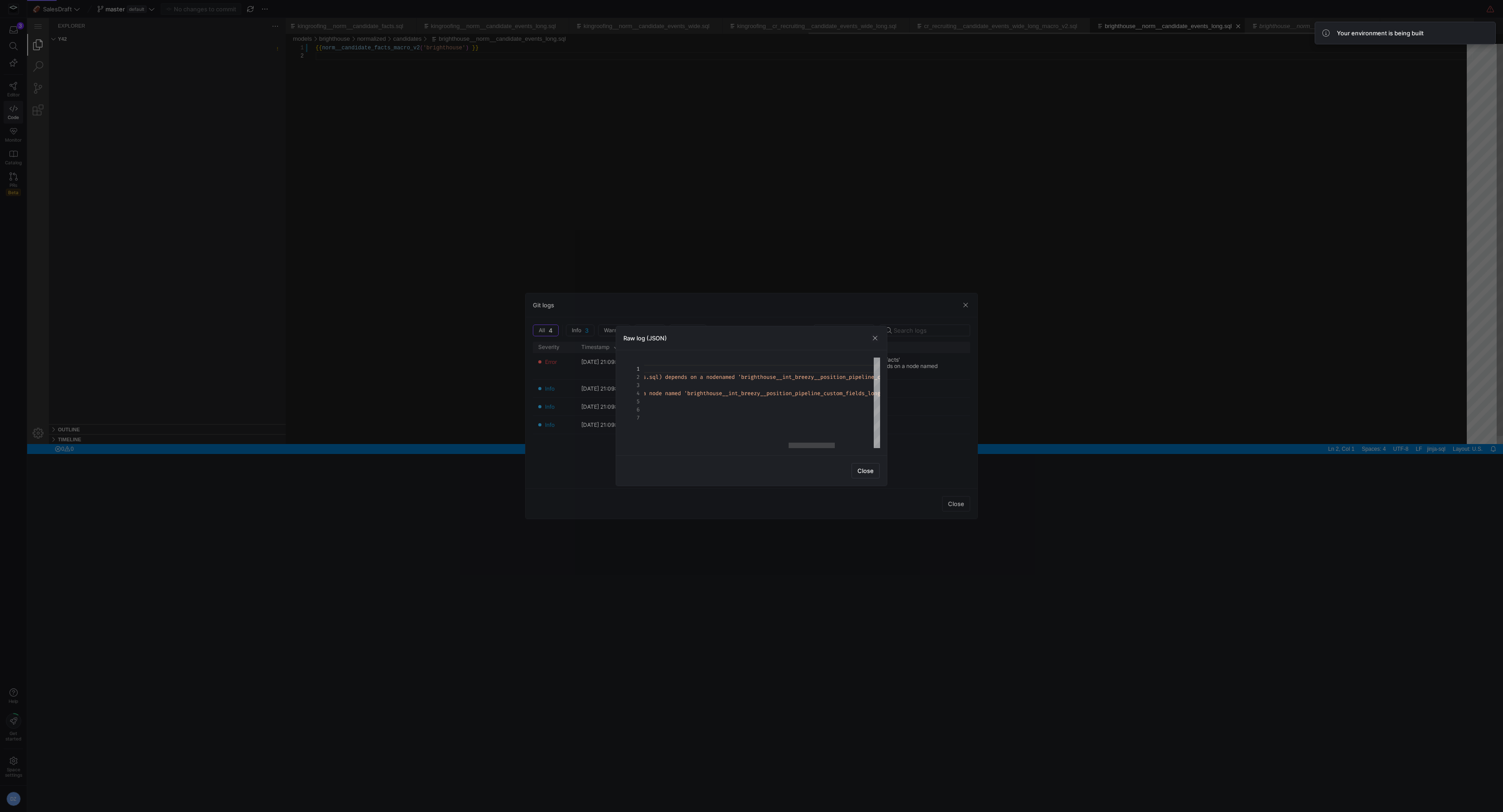
click at [784, 395] on div "{ "id" : "2025-08-27T19:09:23.641549Z-compilation \u001b[31 mfailed\u001b[39m: …" at bounding box center [495, 403] width 1163 height 91
click at [733, 398] on div "{ "id" : "2025-08-27T19:09:23.641549Z-compilation \u001b[31 mfailed\u001b[39m: …" at bounding box center [461, 403] width 1163 height 91
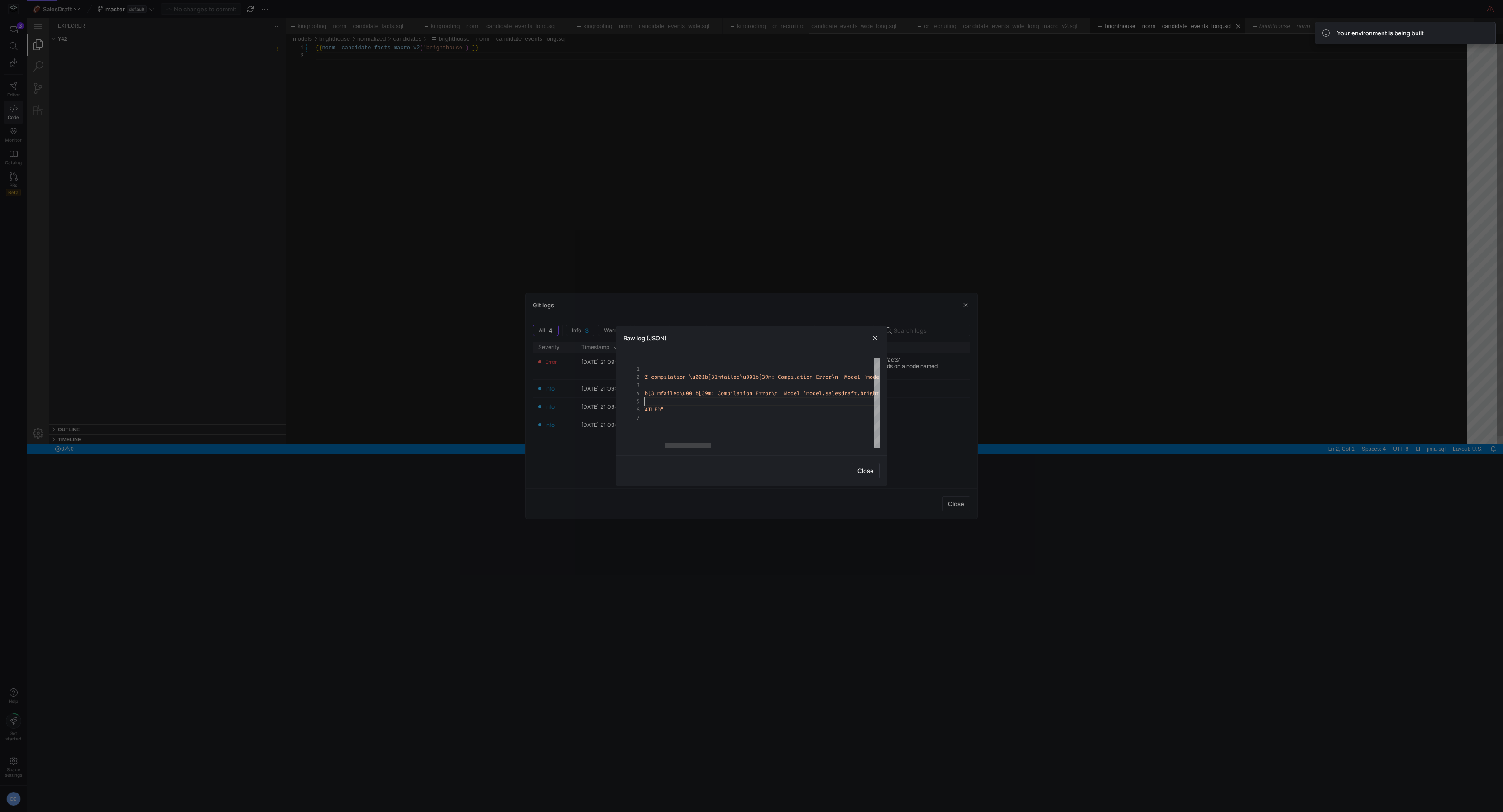
click at [716, 393] on div "{ "id" : "2025-08-27T19:09:23.641549Z-compilation \u001b[31 mfailed\u001b[39m: …" at bounding box center [1121, 403] width 1163 height 91
click at [750, 393] on div "{ "id" : "2025-08-27T19:09:23.641549Z-compilation \u001b[31 mfailed\u001b[39m: …" at bounding box center [520, 403] width 1163 height 91
type textarea "lesdraft.brighthouse__norm__candidate_facts' (models/brighthouse/normalized/can…"
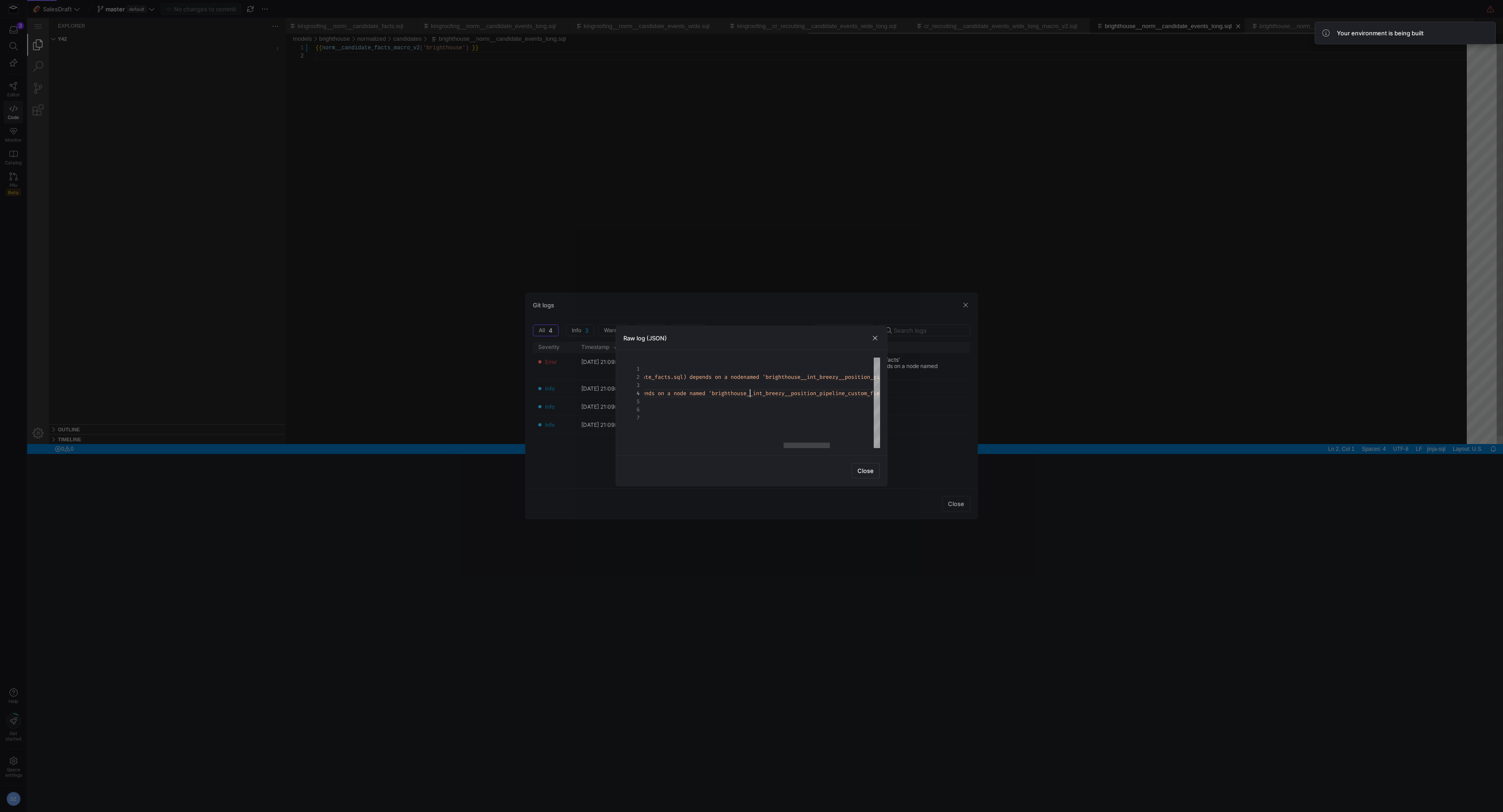
click at [750, 393] on div "{ "id" : "2025-08-27T19:09:23.641549Z-compilation \u001b[31 mfailed\u001b[39m: …" at bounding box center [520, 403] width 1163 height 91
click at [452, 470] on div at bounding box center [752, 406] width 1503 height 812
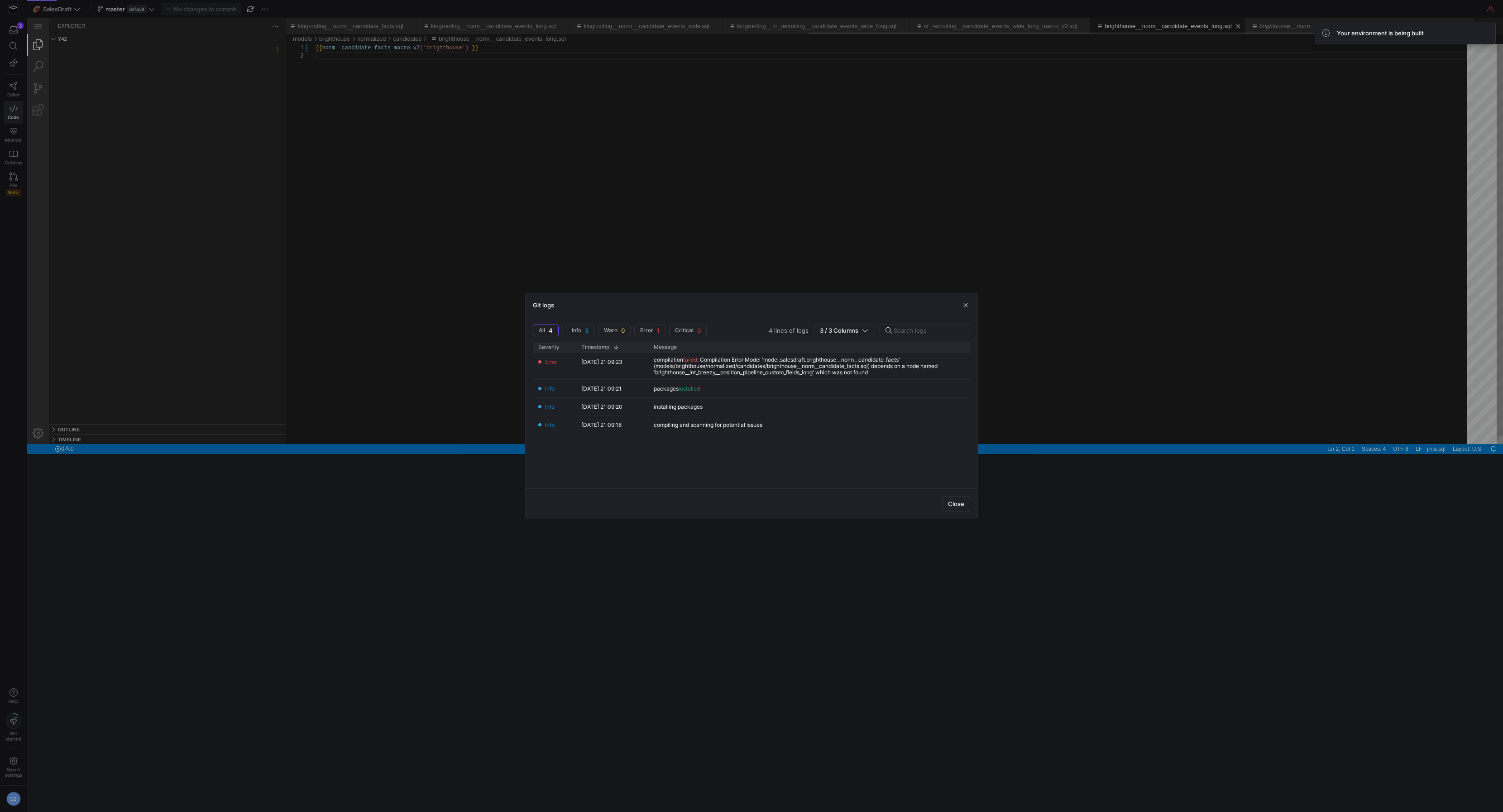
click at [452, 470] on div at bounding box center [752, 406] width 1503 height 812
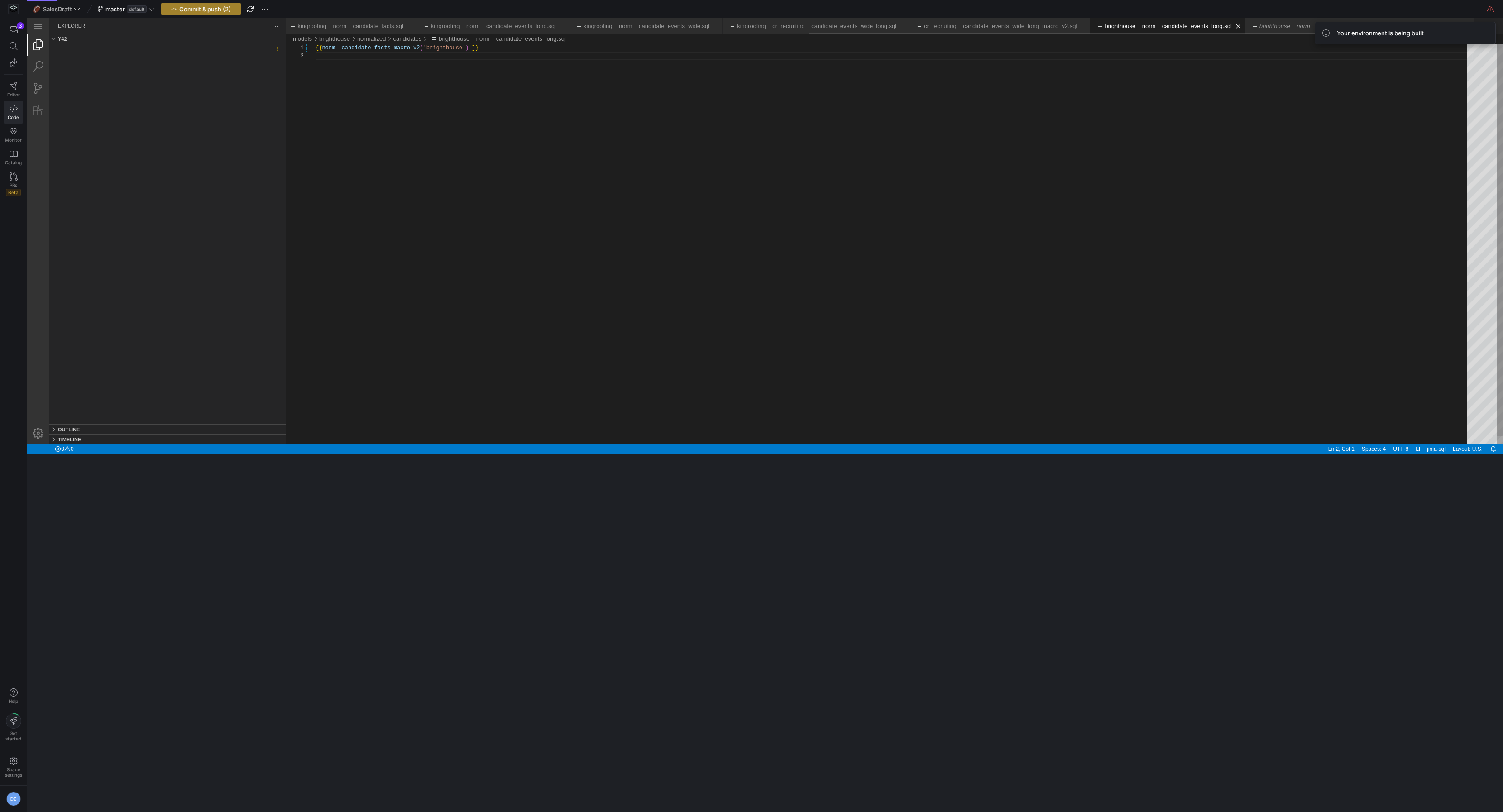
click at [181, 10] on span "Commit & push (2)" at bounding box center [205, 9] width 52 height 7
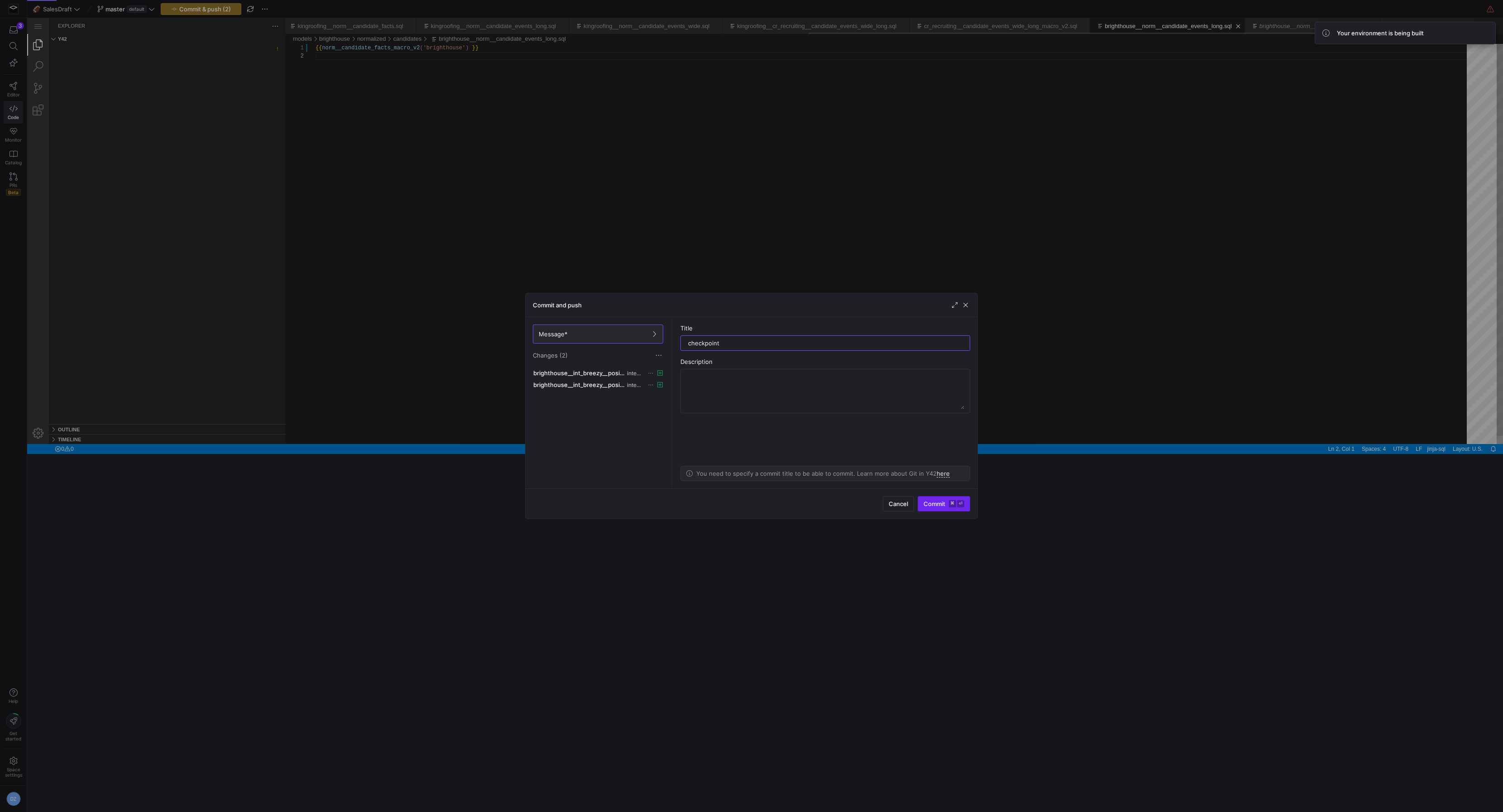
type input "checkpoint"
click at [946, 505] on span "Commit ⌘ ⏎" at bounding box center [944, 503] width 41 height 7
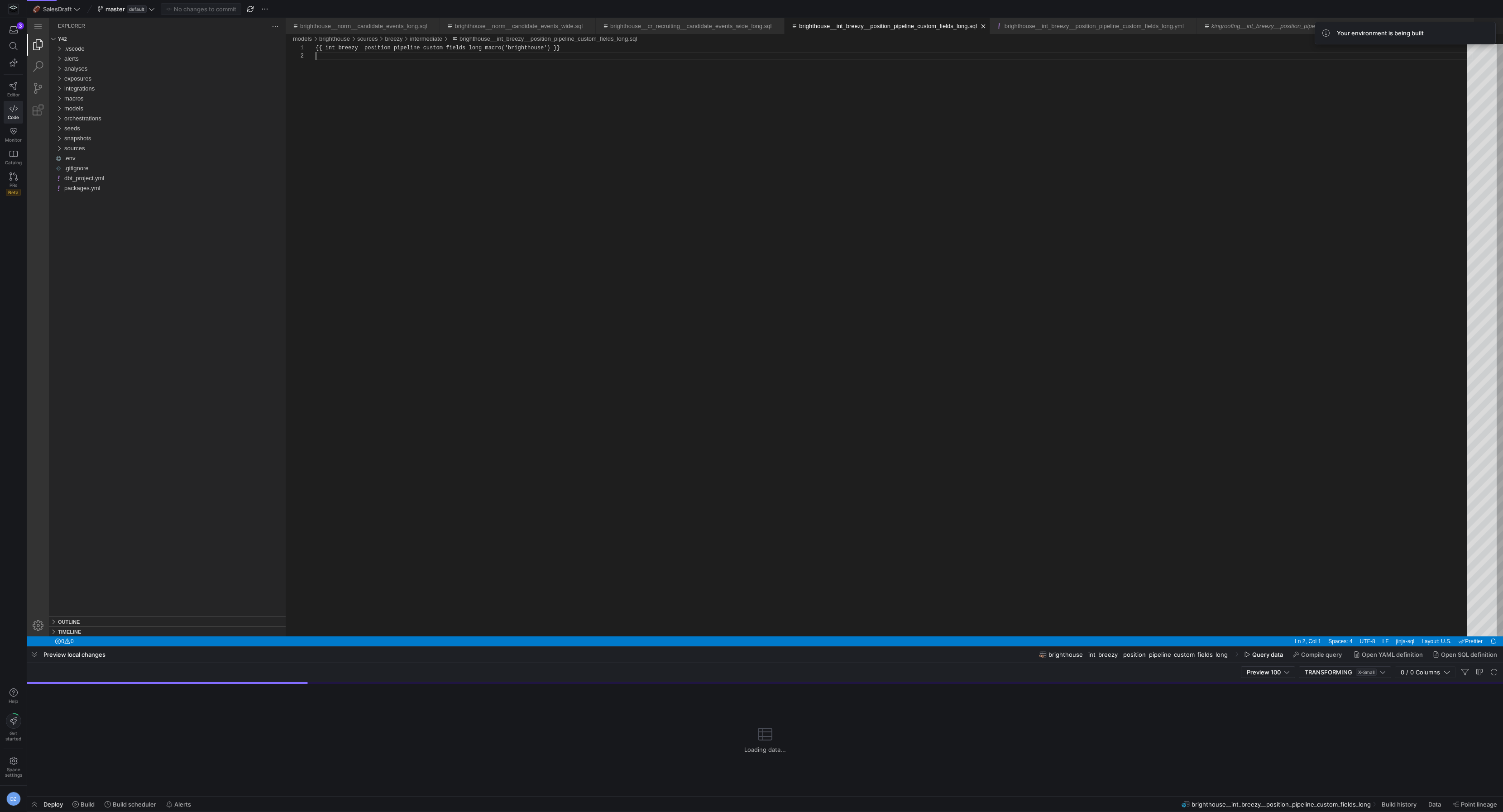
scroll to position [7, 0]
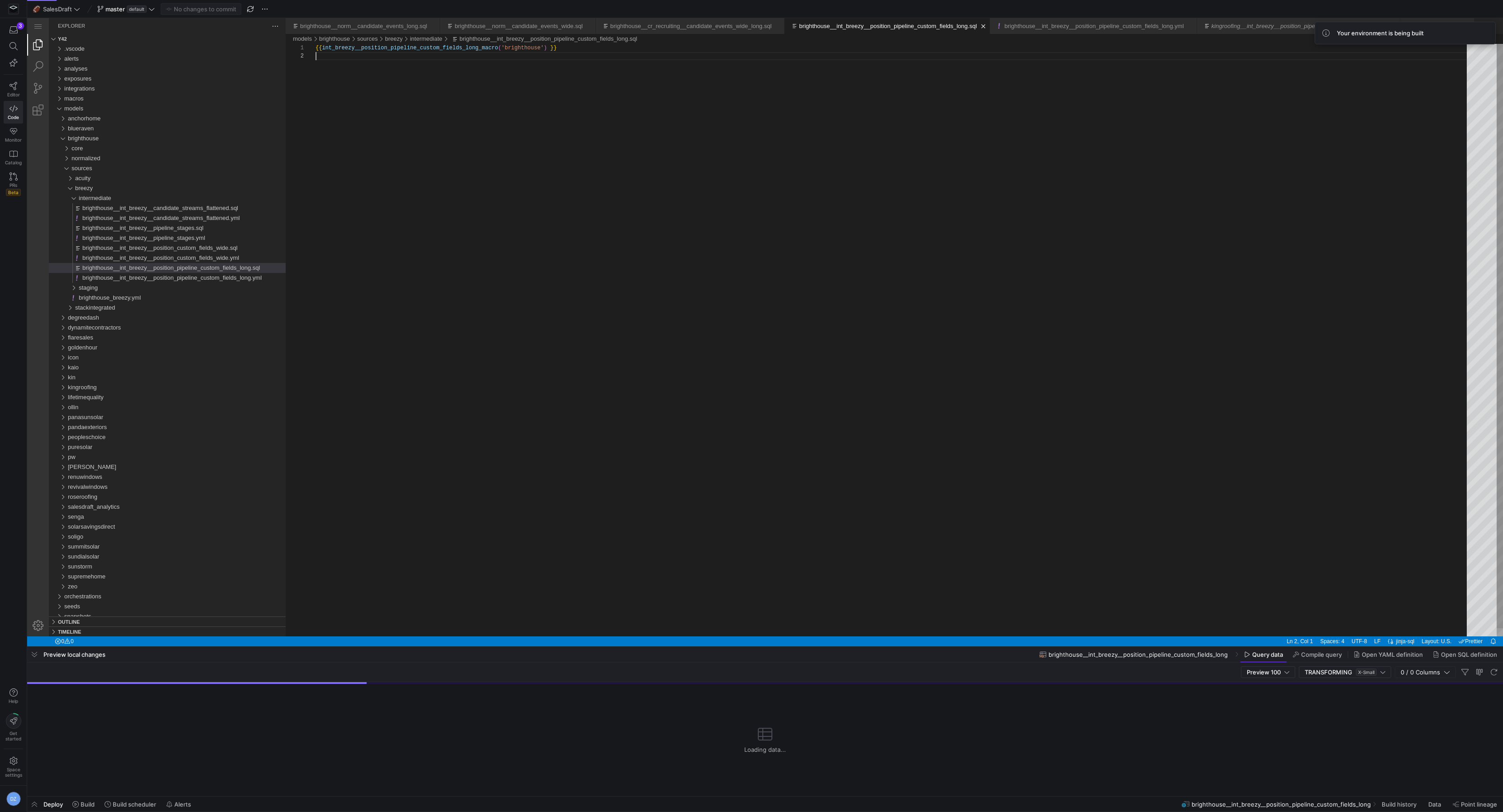
click at [575, 257] on div "{{ int_breezy__position_pipeline_custom_fields_long_ macro ( 'brighthouse' ) }}" at bounding box center [894, 344] width 1158 height 600
click at [656, 230] on div "{{ int_breezy__position_pipeline_custom_fields_long_ macro ( 'brighthouse' ) }}" at bounding box center [894, 344] width 1158 height 600
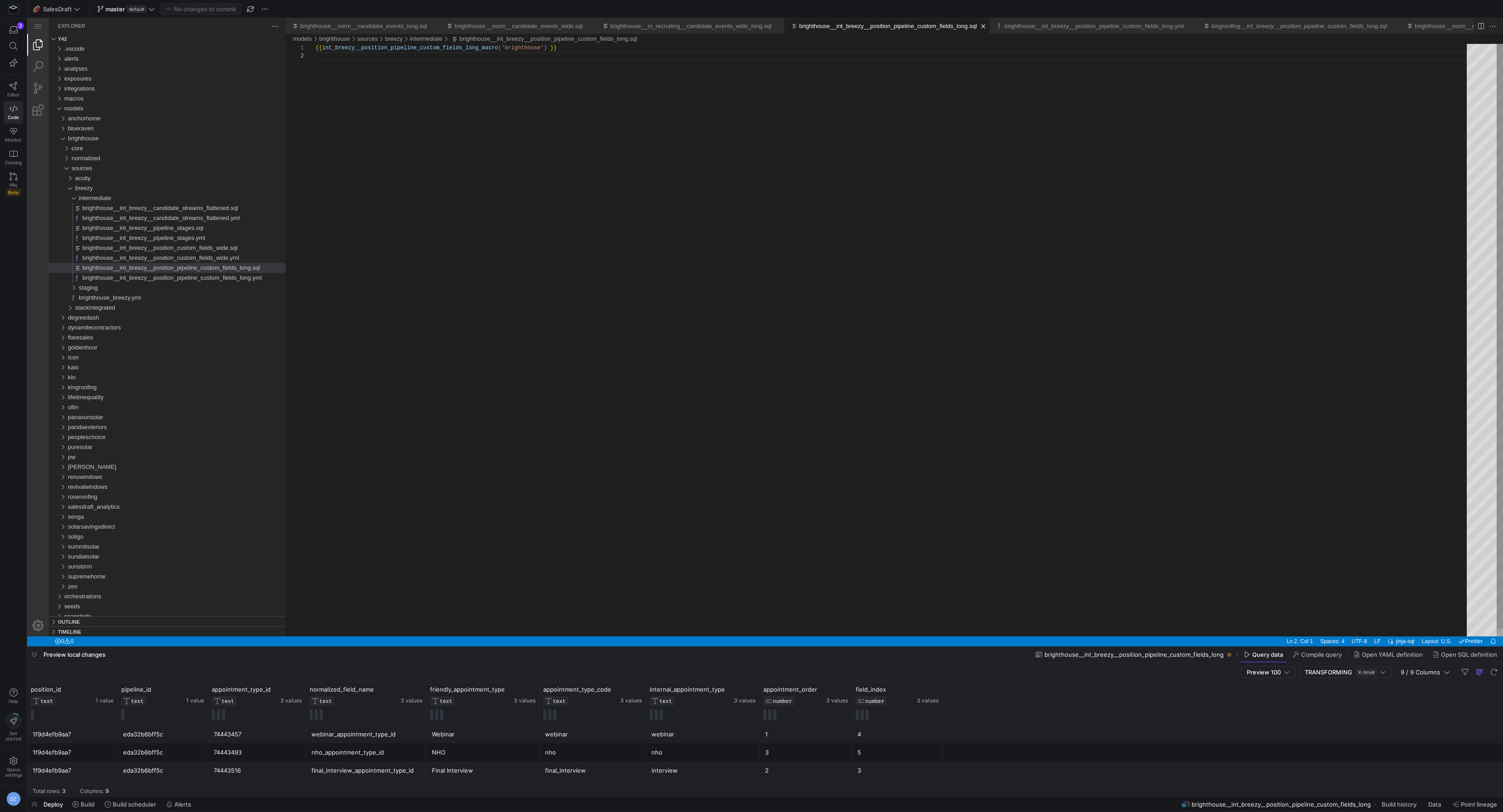
click at [656, 230] on div "{{ int_breezy__position_pipeline_custom_fields_long_ macro ( 'brighthouse' ) }}" at bounding box center [894, 344] width 1158 height 600
click at [664, 222] on div "{{ int_breezy__position_pipeline_custom_fields_long_ macro ( 'brighthouse' ) }}" at bounding box center [894, 344] width 1158 height 600
click at [486, 264] on div "{{ int_breezy__position_pipeline_custom_fields_long_ macro ( 'brighthouse' ) }}" at bounding box center [894, 344] width 1158 height 600
click at [498, 262] on div "{{ int_breezy__position_pipeline_custom_fields_long_ macro ( 'brighthouse' ) }}" at bounding box center [894, 344] width 1158 height 600
click at [438, 25] on link "Close (⌘W)" at bounding box center [433, 26] width 9 height 9
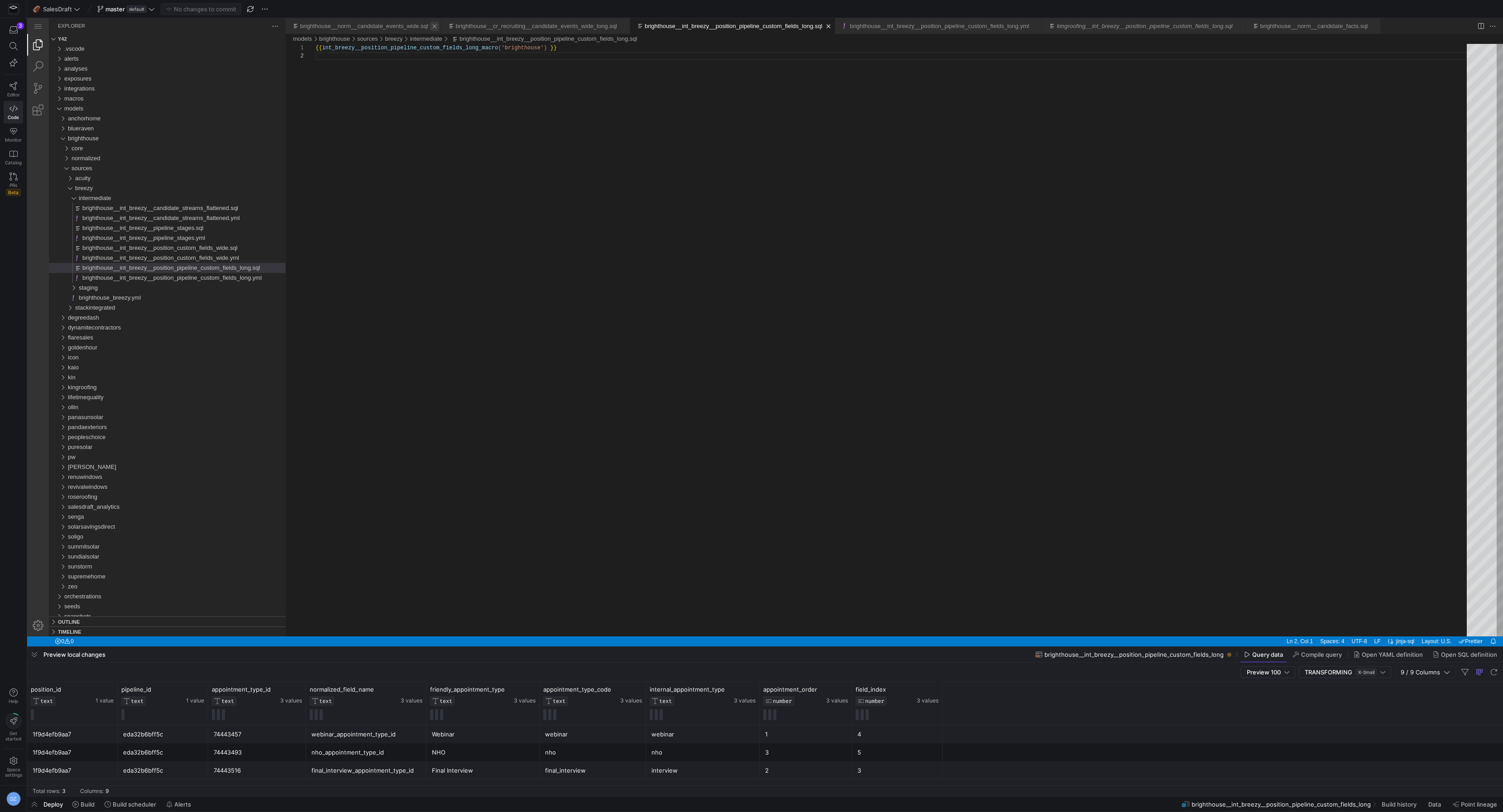
click at [439, 25] on link "Close (⌘W)" at bounding box center [435, 26] width 9 height 9
click at [473, 27] on link "Close (⌘W)" at bounding box center [467, 26] width 9 height 9
click at [696, 24] on link "Close (⌘W)" at bounding box center [691, 26] width 9 height 9
click at [692, 25] on link "Close (⌘W)" at bounding box center [687, 26] width 9 height 9
click at [624, 24] on link "Close (⌘W)" at bounding box center [619, 26] width 9 height 9
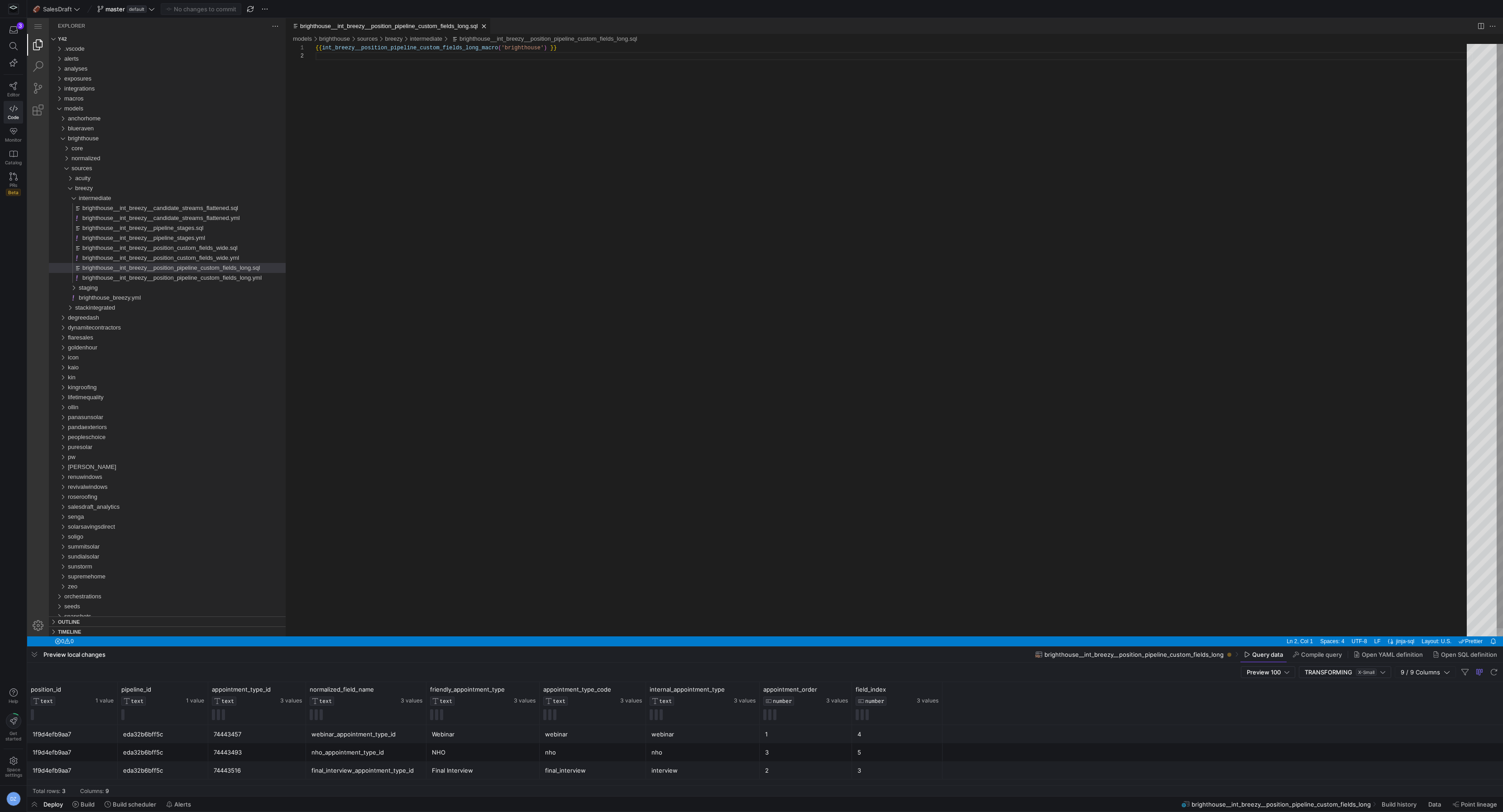
click at [552, 77] on div "{{ int_breezy__position_pipeline_custom_fields_long_ macro ( 'brighthouse' ) }}" at bounding box center [894, 344] width 1158 height 600
click at [382, 229] on div "{{ int_breezy__position_pipeline_custom_fields_long_ macro ( 'brighthouse' ) }}" at bounding box center [894, 344] width 1158 height 600
click at [88, 800] on span at bounding box center [84, 804] width 29 height 14
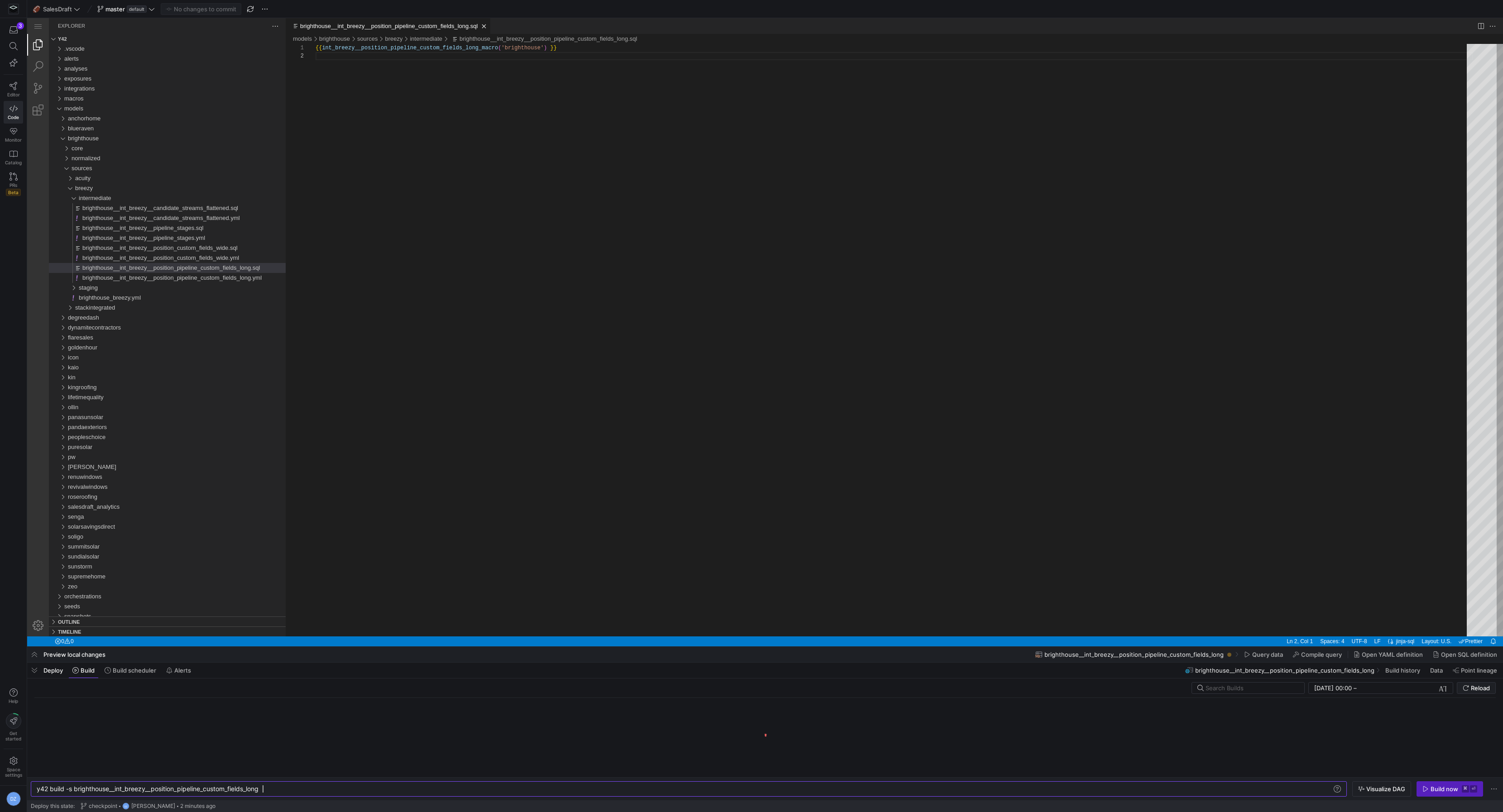
scroll to position [0, 225]
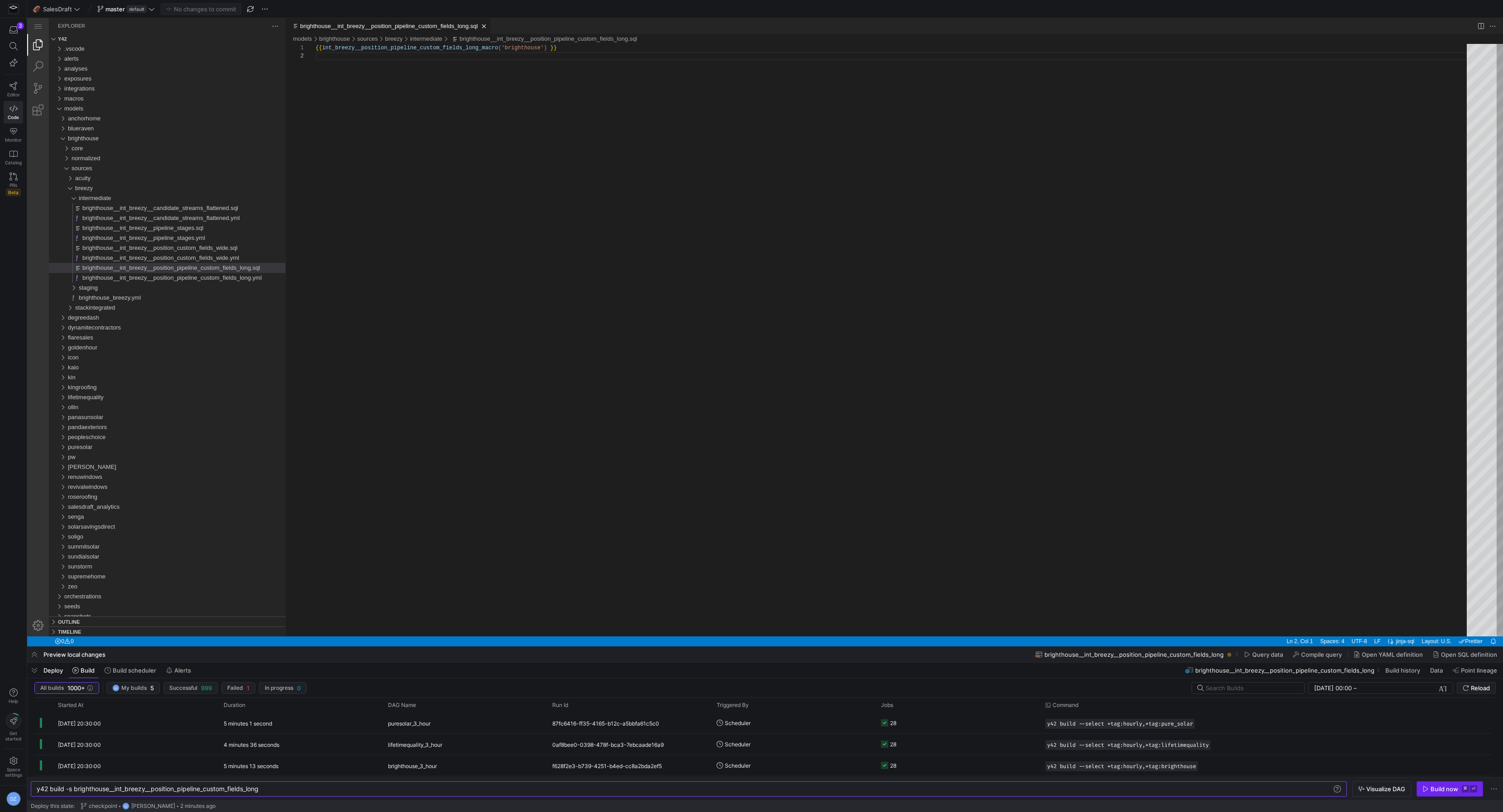
click at [1432, 786] on div "Build now" at bounding box center [1445, 788] width 28 height 7
click at [143, 147] on div "core" at bounding box center [178, 148] width 214 height 10
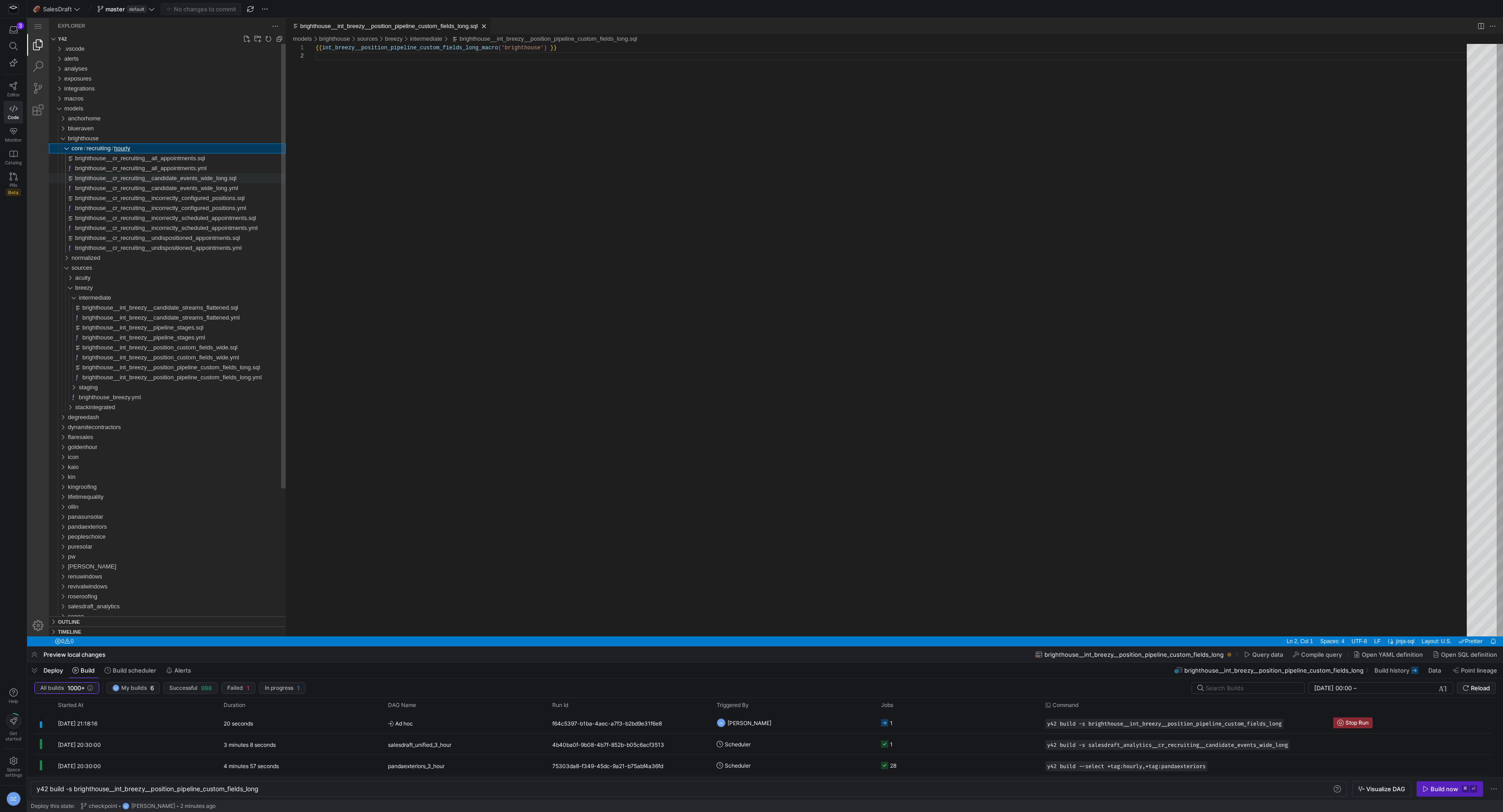
click at [143, 180] on span "brighthouse__cr_recruiting__candidate_events_wide_long.sql" at bounding box center [156, 178] width 161 height 6
click at [676, 190] on div "{{ cr_recruiting__candidate_events_wide_long_macro_v 2 ( 'brighthouse' ) }}" at bounding box center [894, 344] width 1158 height 600
click at [73, 789] on div "y42 build -s brighthouse__cr_recruiting__candidate _events_wide_long" at bounding box center [685, 788] width 1297 height 7
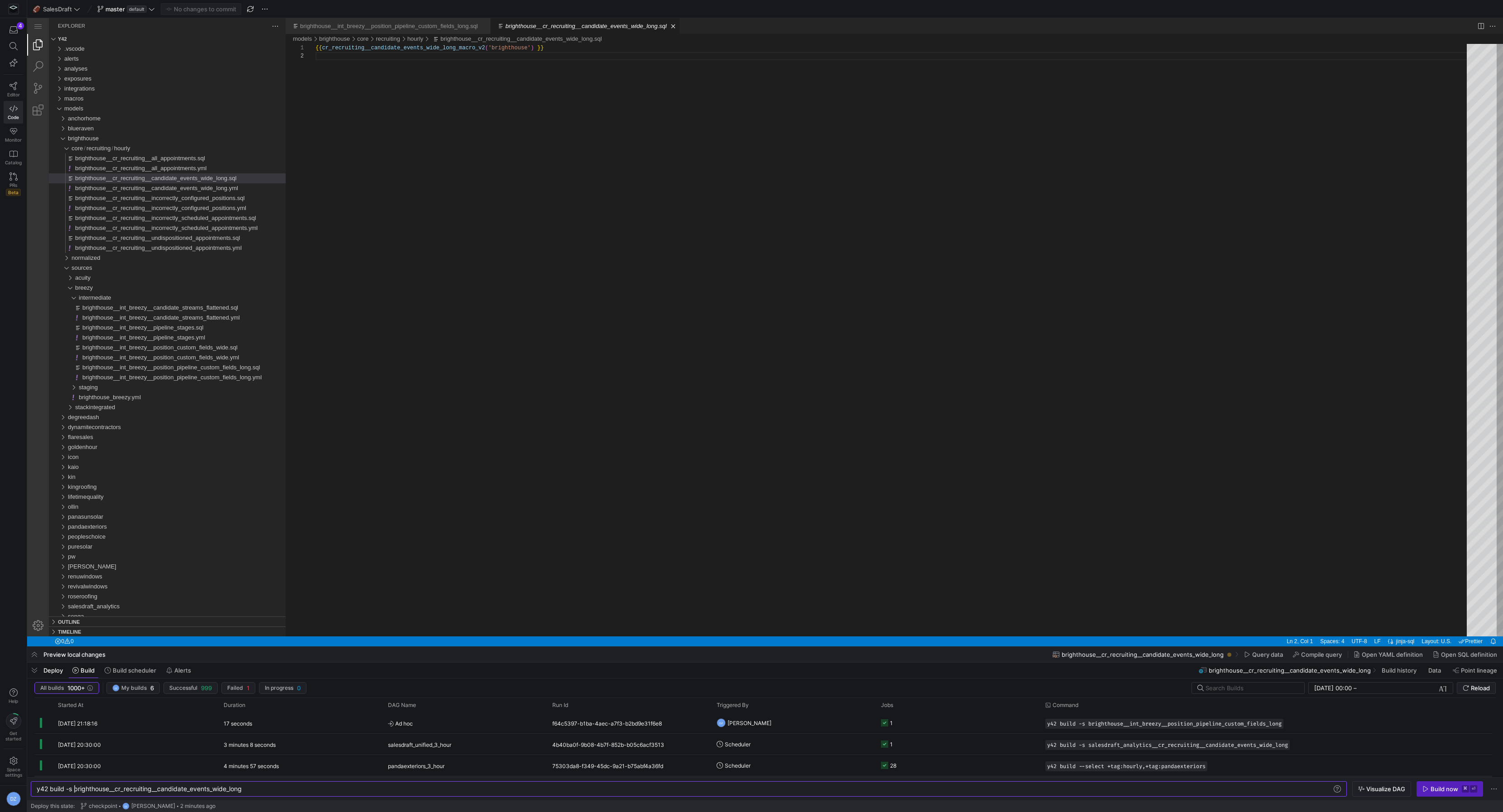
scroll to position [0, 41]
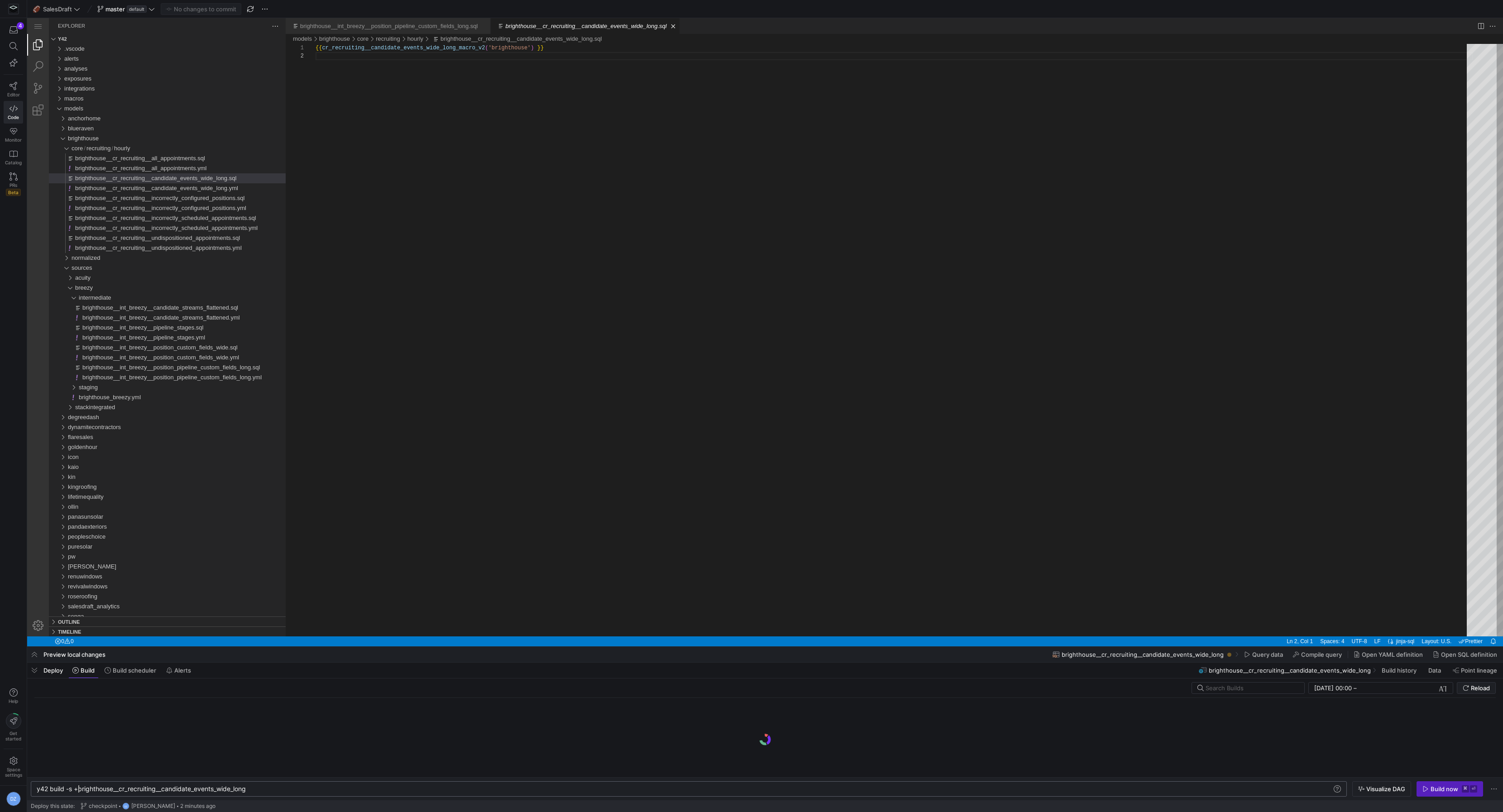
click at [266, 787] on div "y42 build -s +brighthouse__cr_recruiting__candidat e_events_wide_long" at bounding box center [685, 788] width 1297 height 7
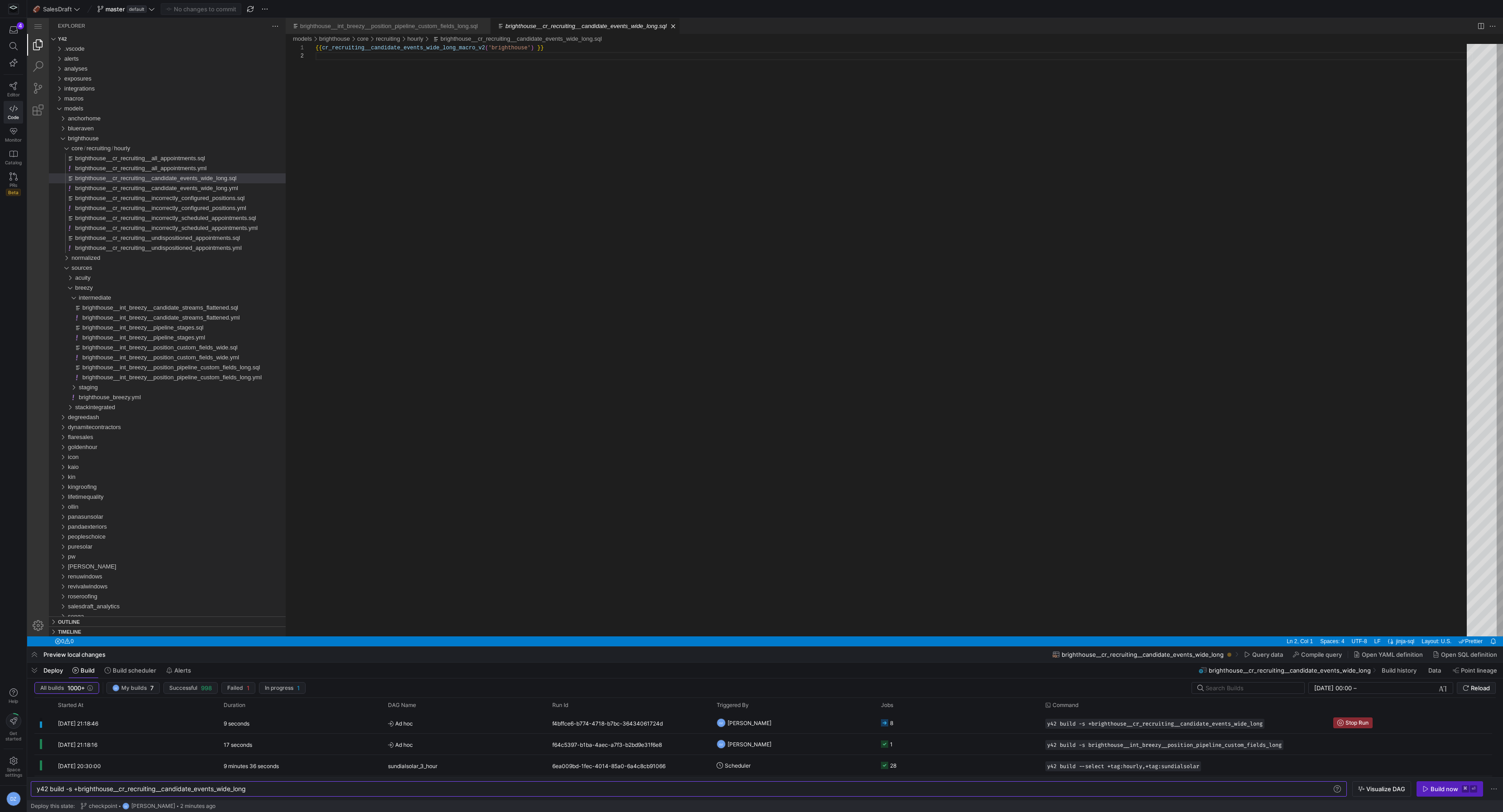
type textarea "y42 build -s +brighthouse__cr_recruiting__candidate_events_wide_long"
click at [560, 320] on div "{{ cr_recruiting__candidate_events_wide_long_macro_v 2 ( 'brighthouse' ) }}" at bounding box center [894, 344] width 1158 height 600
click at [756, 374] on div "{{ cr_recruiting__candidate_events_wide_long_macro_v 2 ( 'brighthouse' ) }}" at bounding box center [894, 344] width 1158 height 600
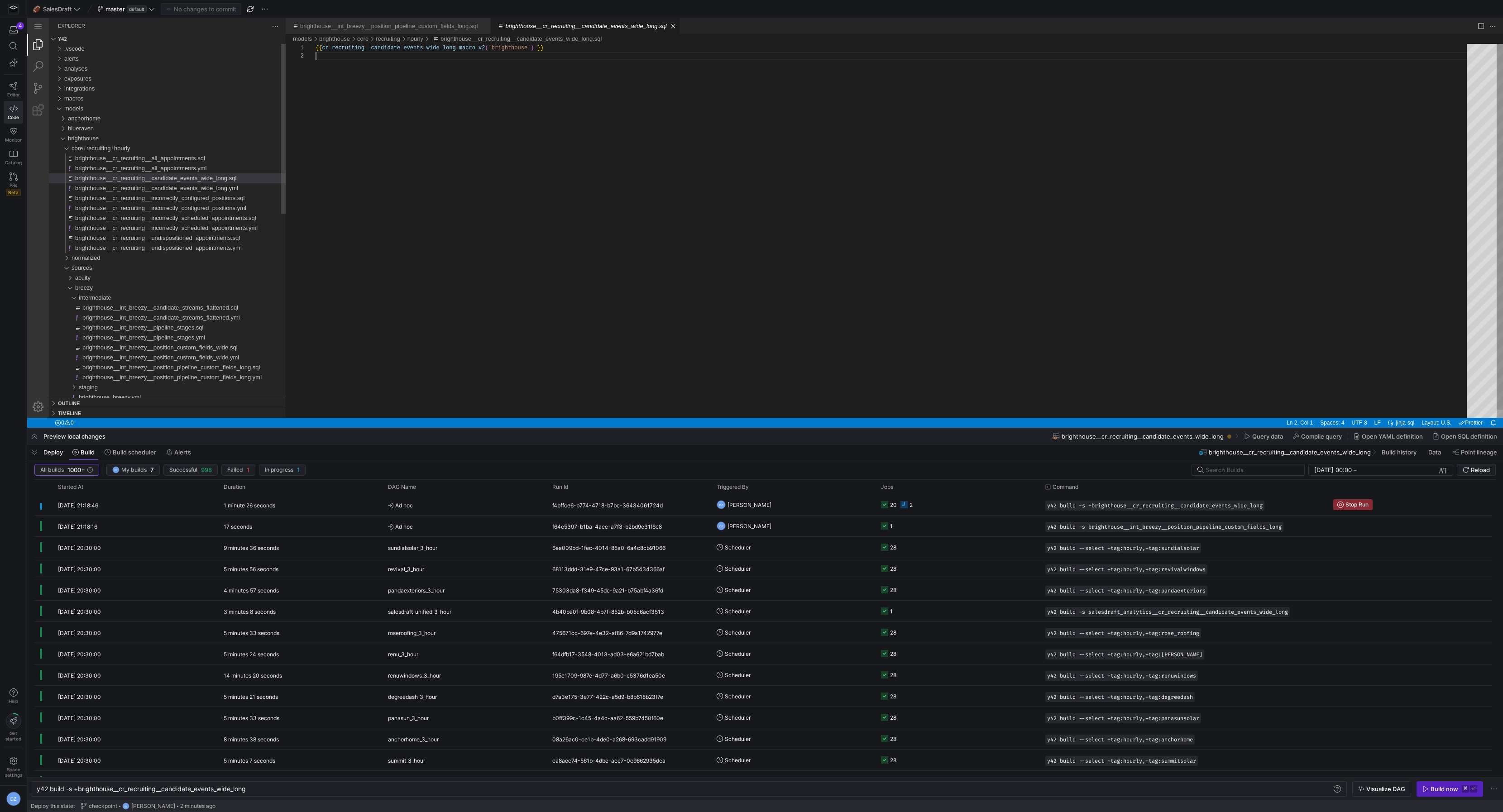
drag, startPoint x: 757, startPoint y: 625, endPoint x: 778, endPoint y: 428, distance: 198.1
click at [0, 0] on div at bounding box center [0, 0] width 0 height 0
click at [838, 360] on div "{{ cr_recruiting__candidate_events_wide_long_macro_v 2 ( 'brighthouse' ) }}" at bounding box center [894, 234] width 1158 height 382
click at [805, 338] on div "{{ cr_recruiting__candidate_events_wide_long_macro_v 2 ( 'brighthouse' ) }}" at bounding box center [894, 234] width 1158 height 382
click at [1473, 468] on span "Reload" at bounding box center [1480, 469] width 19 height 7
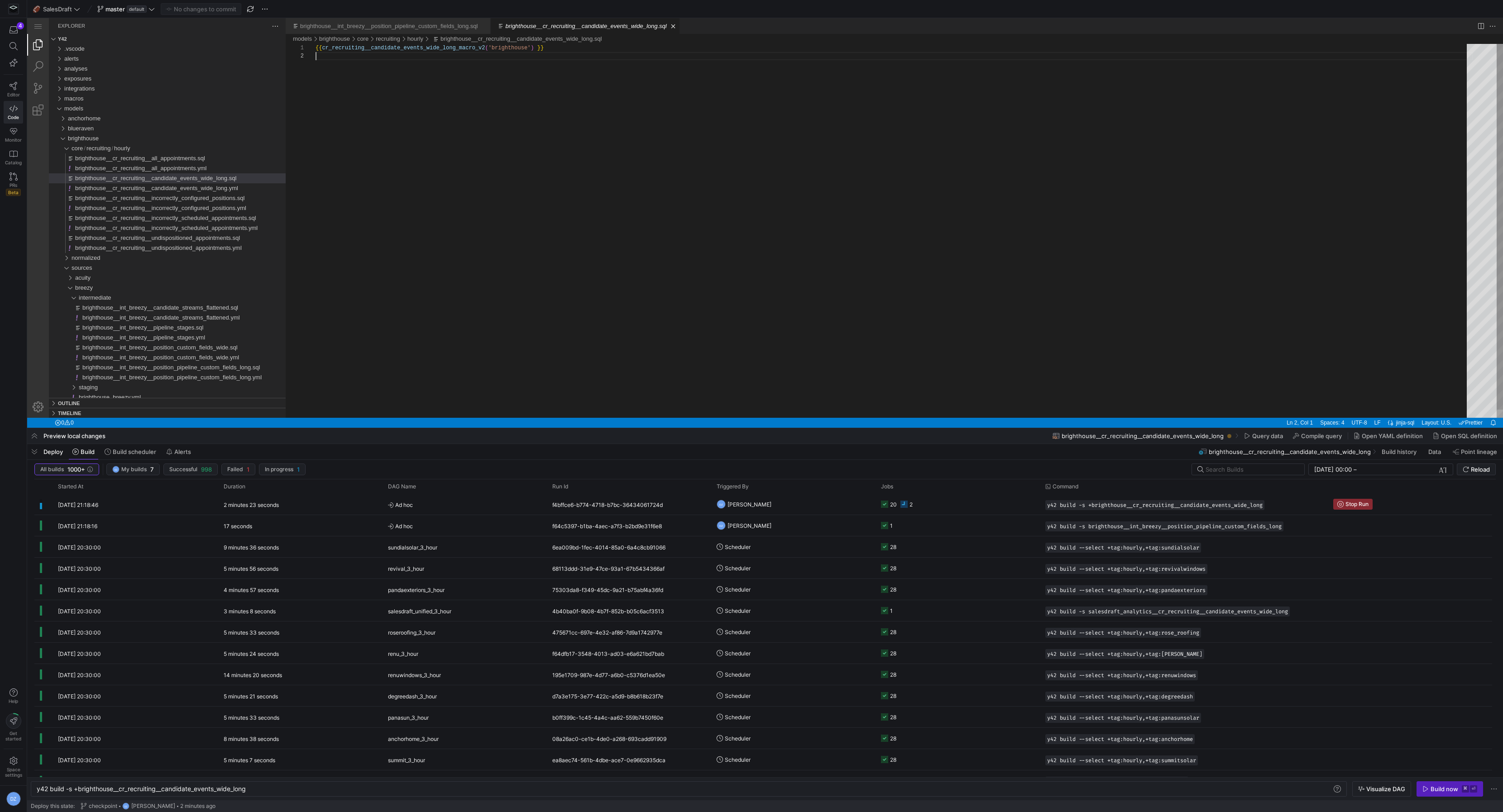
click at [923, 347] on div "{{ cr_recruiting__candidate_events_wide_long_macro_v 2 ( 'brighthouse' ) }}" at bounding box center [894, 234] width 1158 height 382
click at [938, 502] on y42-job-status-cell-renderer "20 2" at bounding box center [957, 504] width 153 height 20
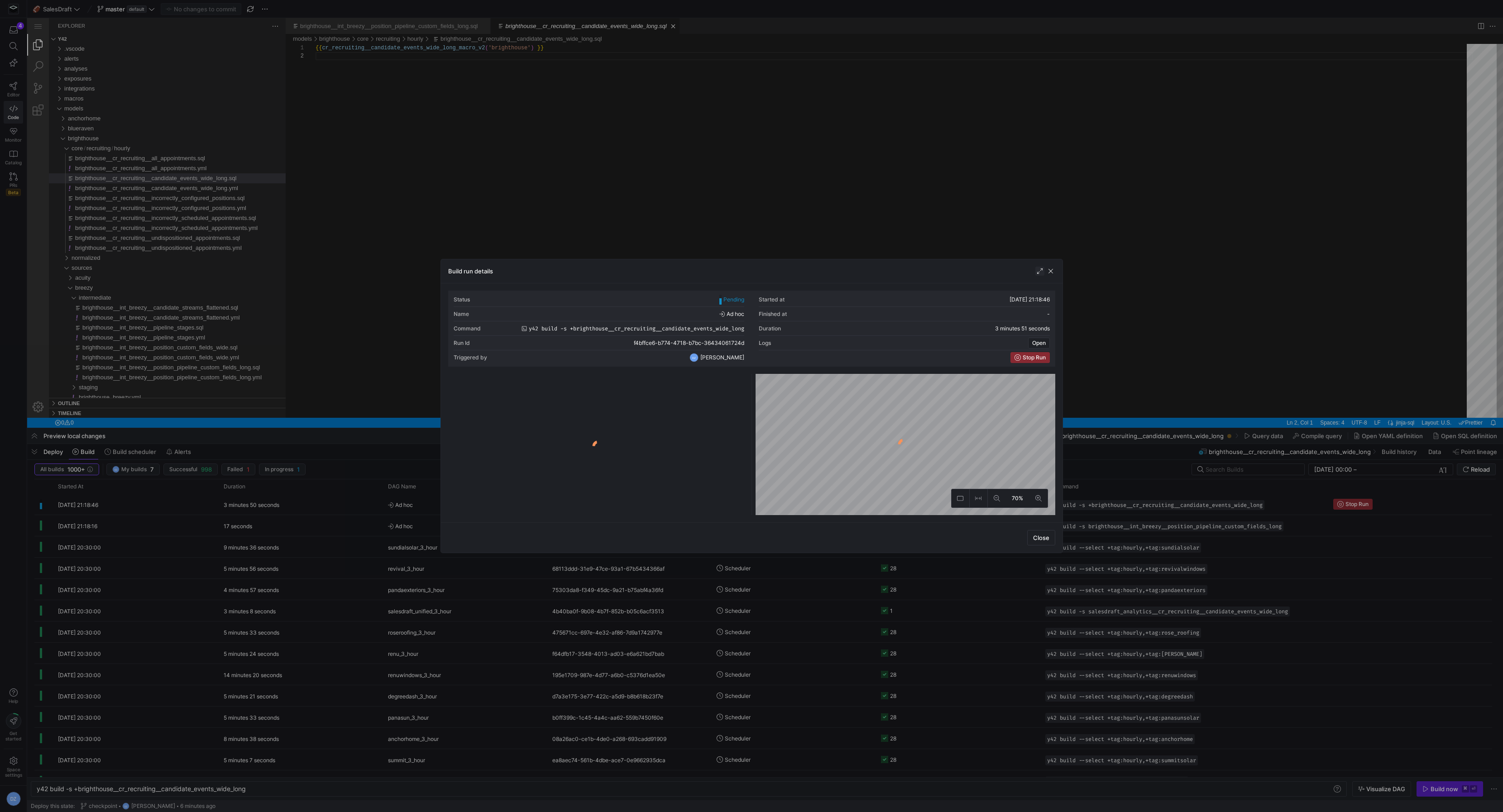
click at [1041, 270] on span "button" at bounding box center [1039, 271] width 9 height 9
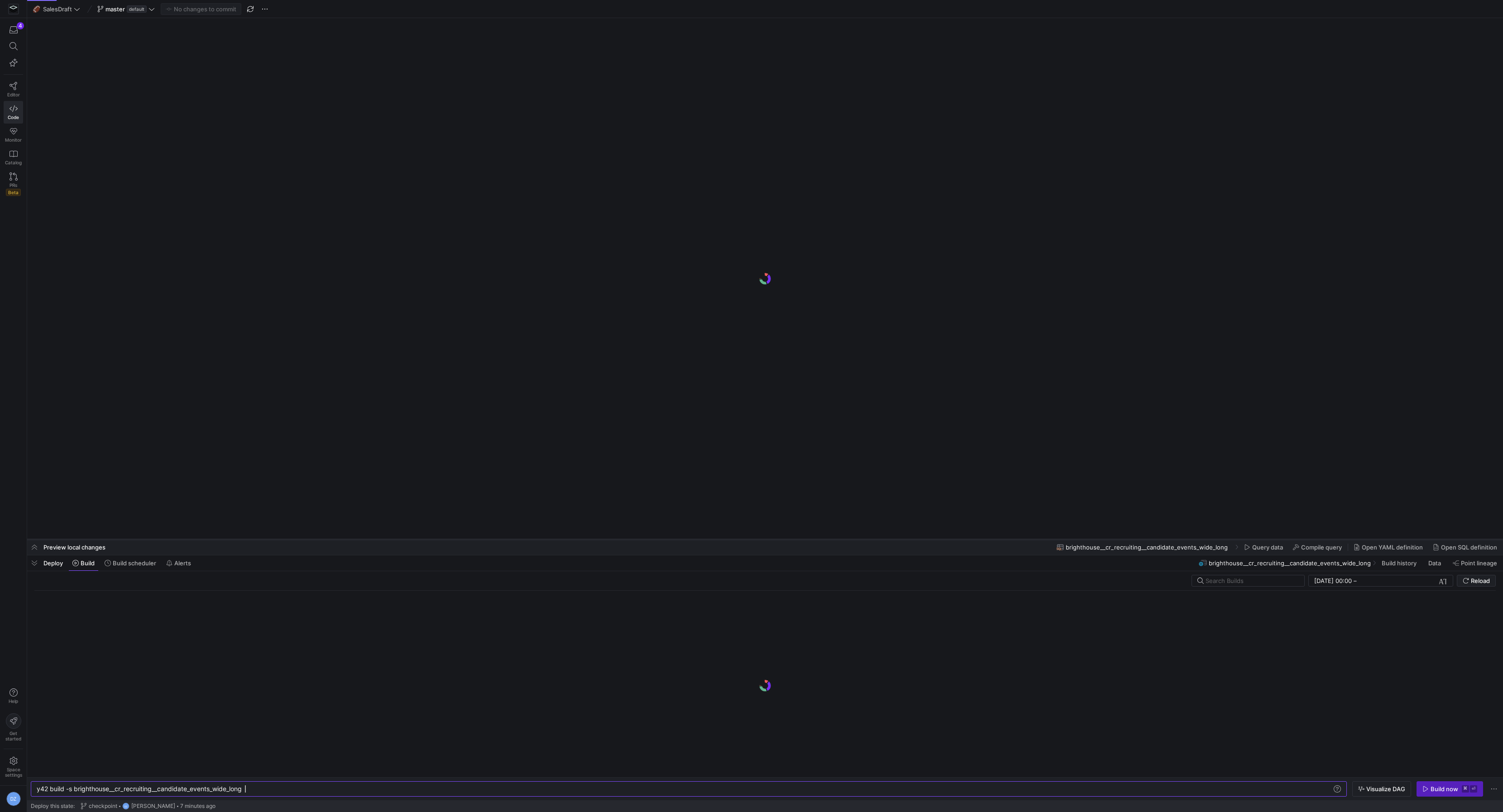
drag, startPoint x: 1017, startPoint y: 647, endPoint x: 1030, endPoint y: 539, distance: 108.8
click at [1030, 539] on div at bounding box center [765, 540] width 1476 height 3
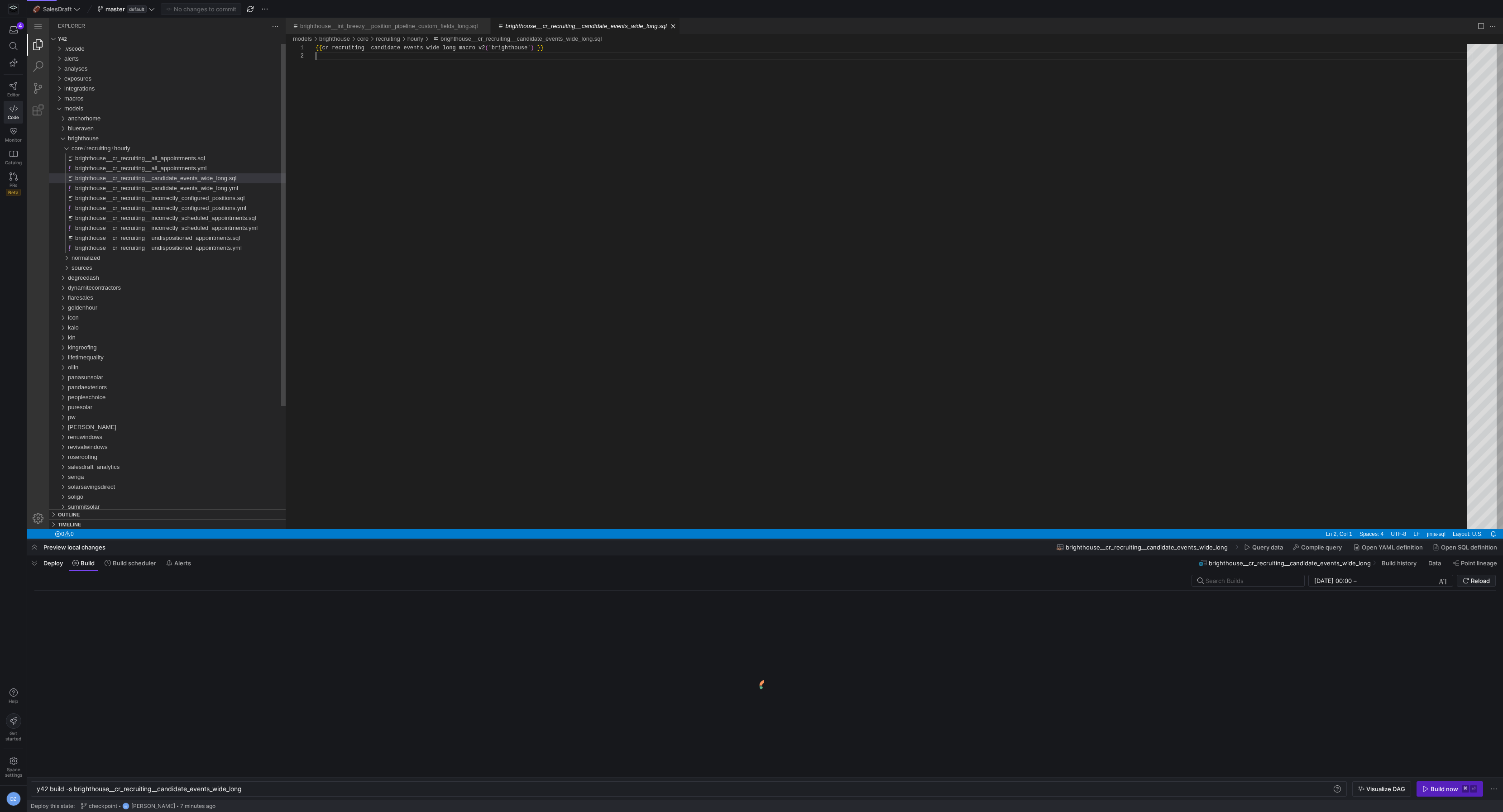
scroll to position [7, 0]
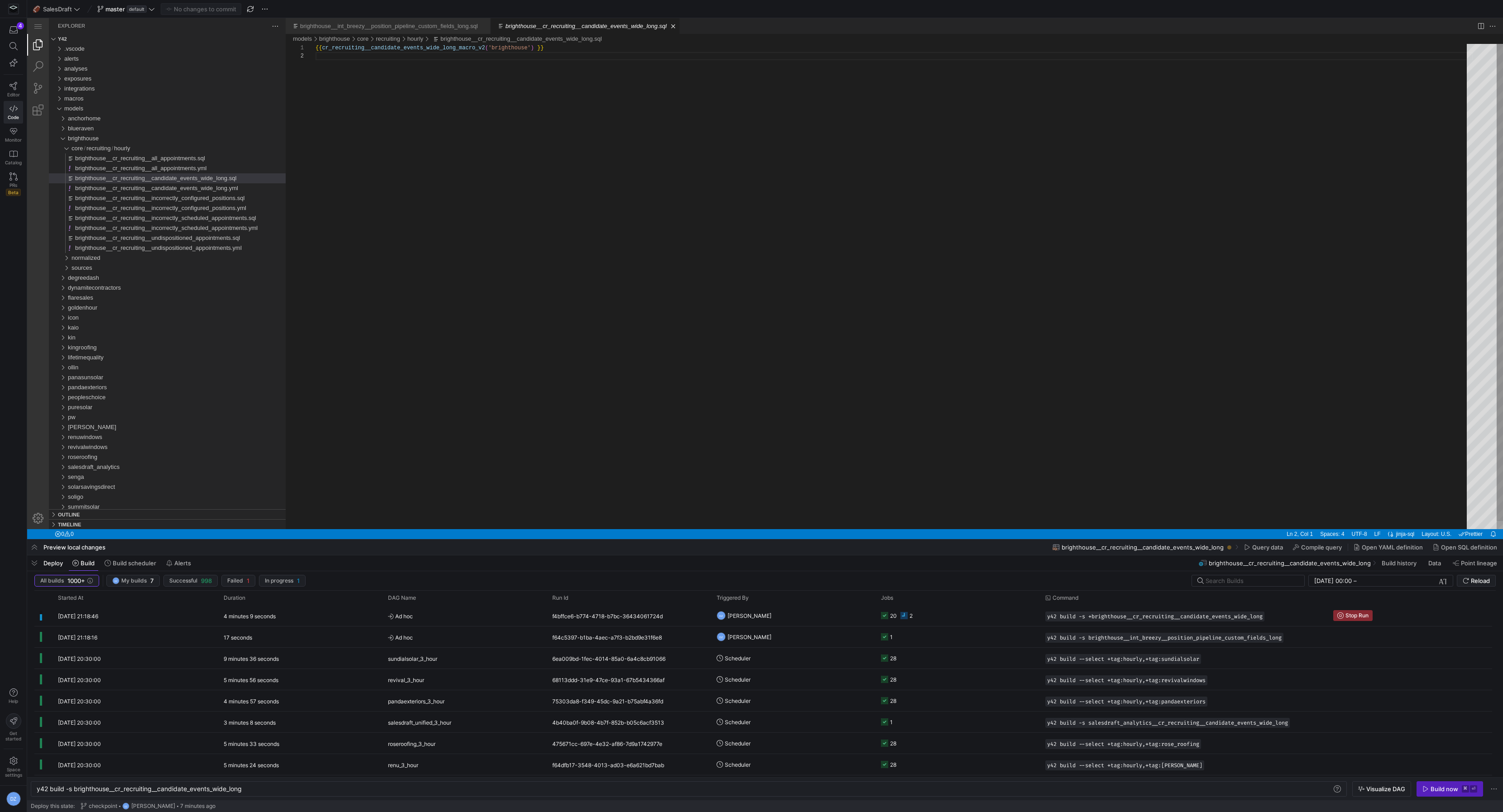
click at [957, 425] on div "{{ cr_recruiting__candidate_events_wide_long_macro_v 2 ( 'brighthouse' ) }}" at bounding box center [894, 290] width 1158 height 494
click at [72, 263] on span "submit" at bounding box center [56, 259] width 32 height 6
click at [593, 412] on div "{{ cr_recruiting__candidate_events_wide_long_macro_v 2 ( 'brighthouse' ) }}" at bounding box center [894, 290] width 1158 height 494
click at [955, 610] on y42-job-status-cell-renderer "22 2" at bounding box center [957, 615] width 153 height 20
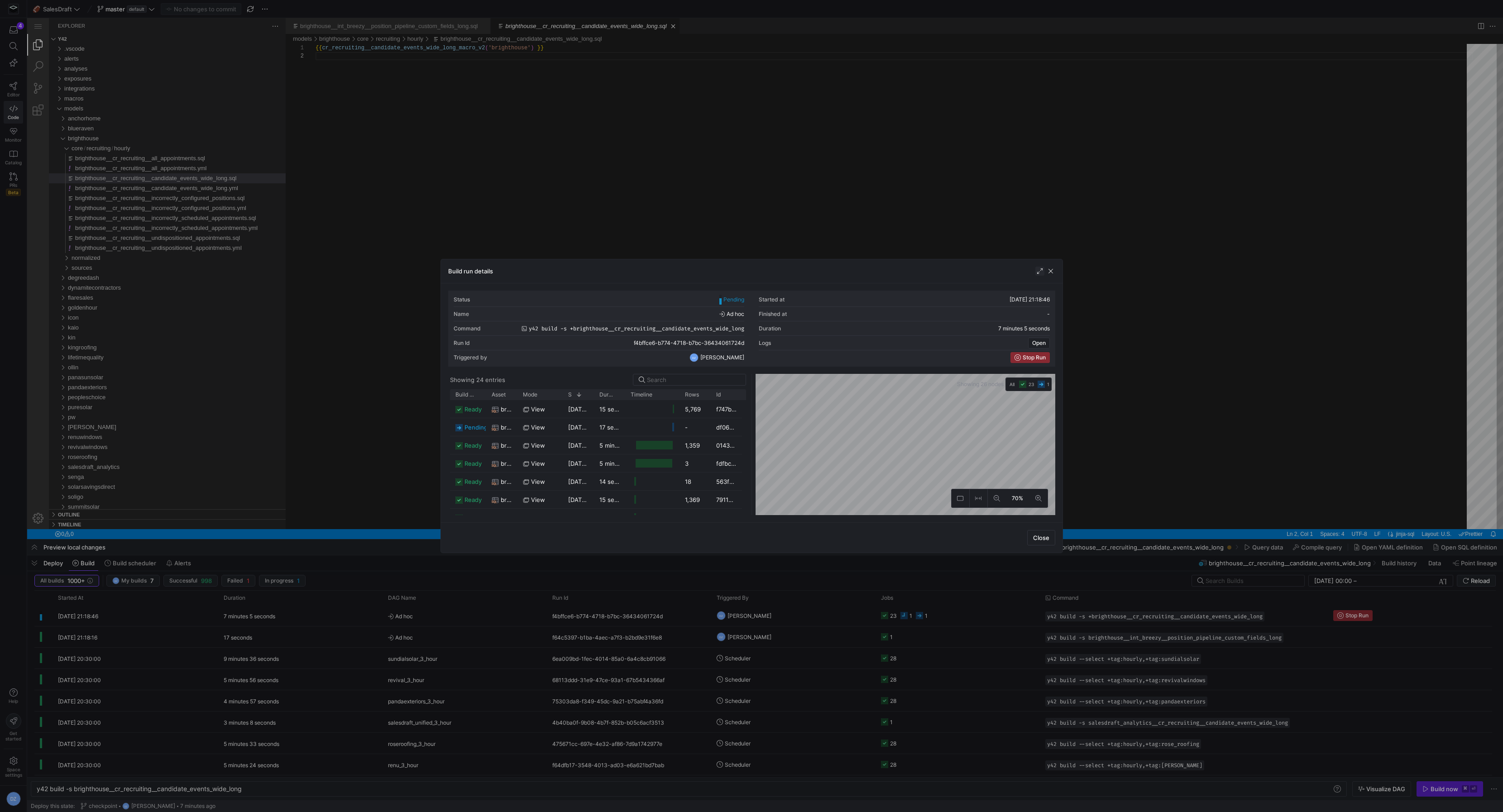
click at [1035, 273] on span "button" at bounding box center [1039, 271] width 9 height 9
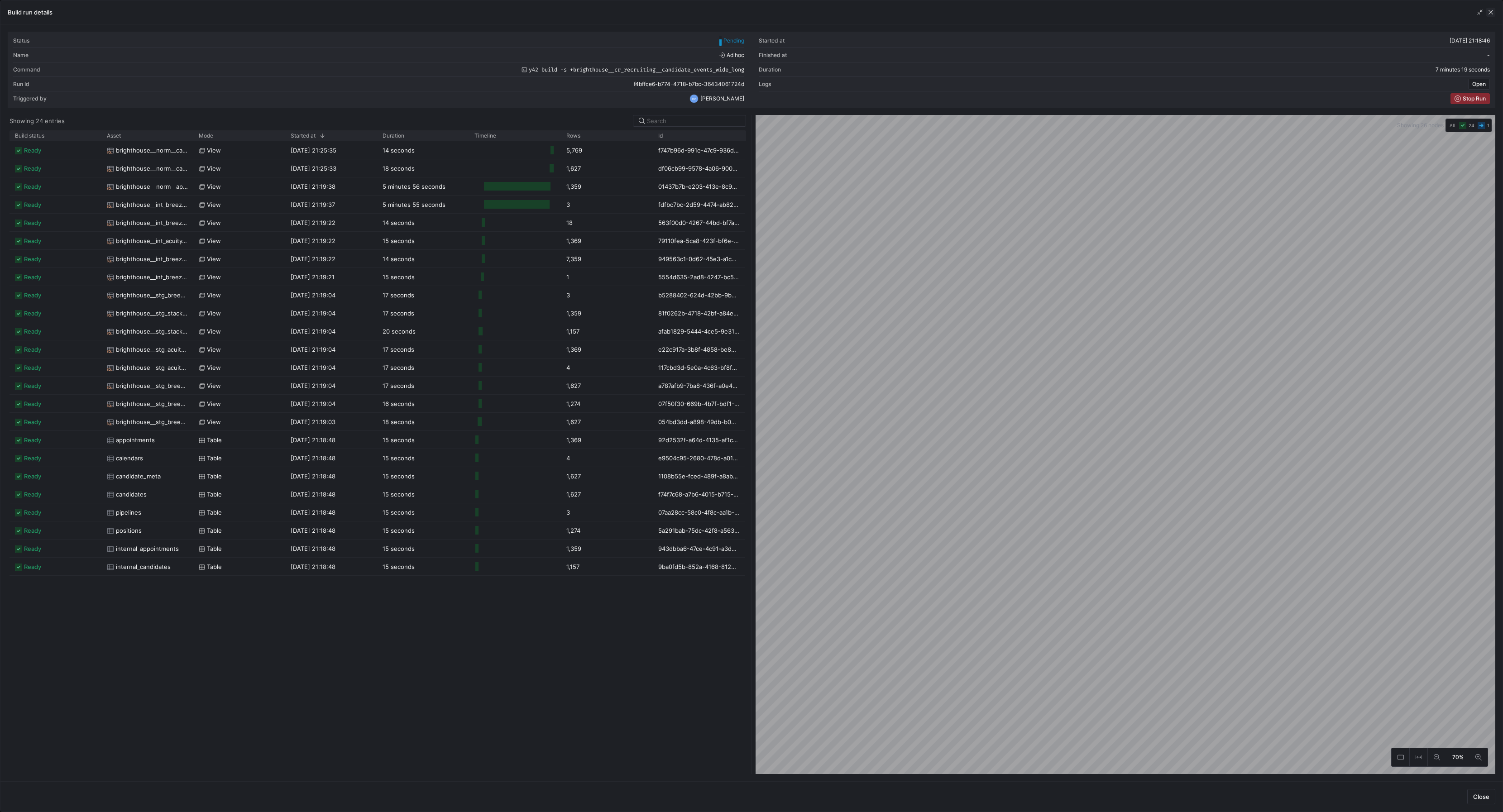
click at [1493, 12] on span "button" at bounding box center [1491, 11] width 9 height 9
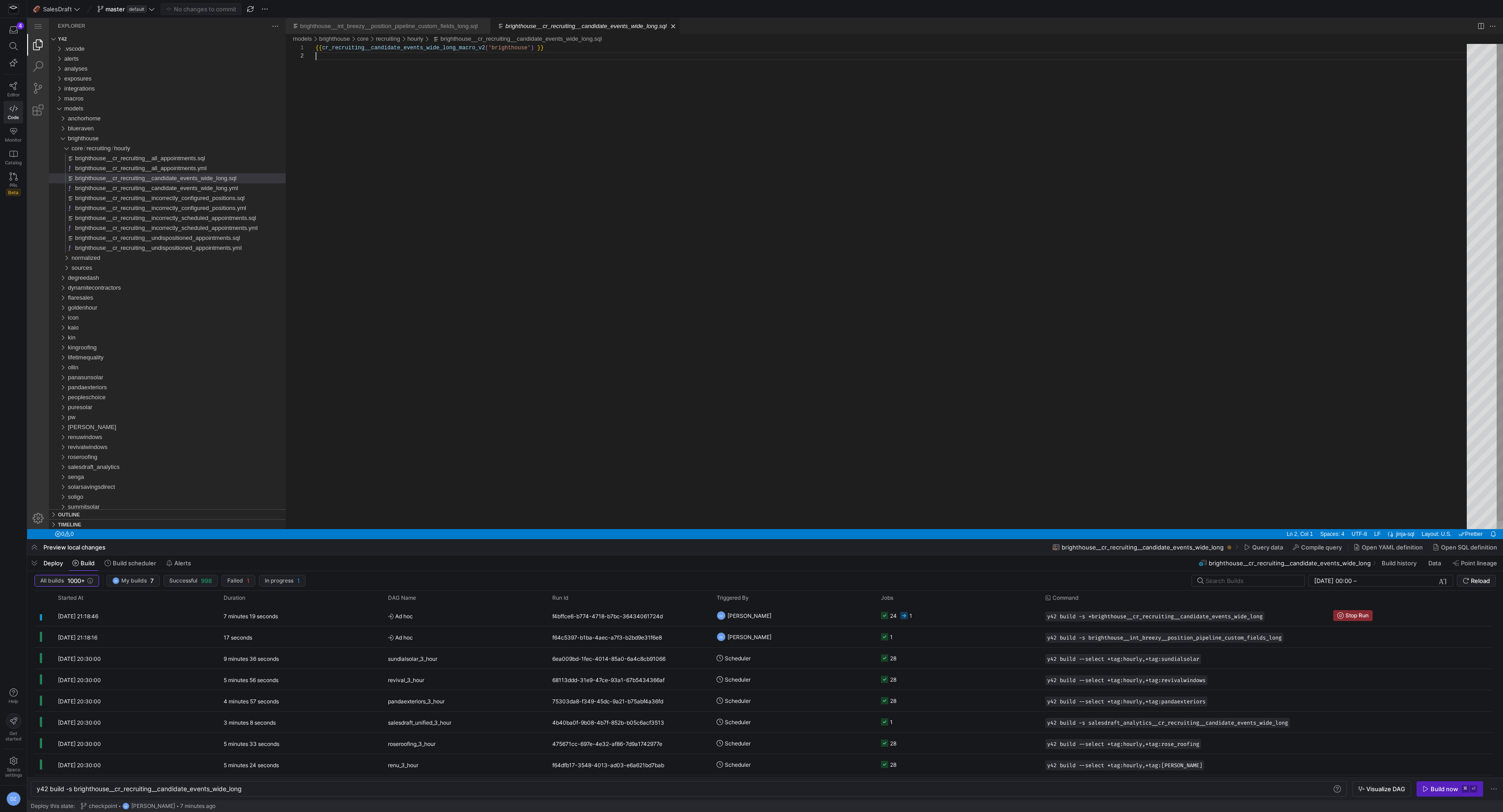
click at [1176, 353] on div "{{ cr_recruiting__candidate_events_wide_long_macro_v 2 ( 'brighthouse' ) }}" at bounding box center [894, 290] width 1158 height 494
click at [799, 505] on div "{{ cr_recruiting__candidate_events_wide_long_macro_v 2 ( 'brighthouse' ) }}" at bounding box center [894, 290] width 1158 height 494
click at [729, 415] on div "{{ cr_recruiting__candidate_events_wide_long_macro_v 2 ( 'brighthouse' ) }}" at bounding box center [894, 290] width 1158 height 494
click at [0, 0] on span at bounding box center [0, 0] width 0 height 0
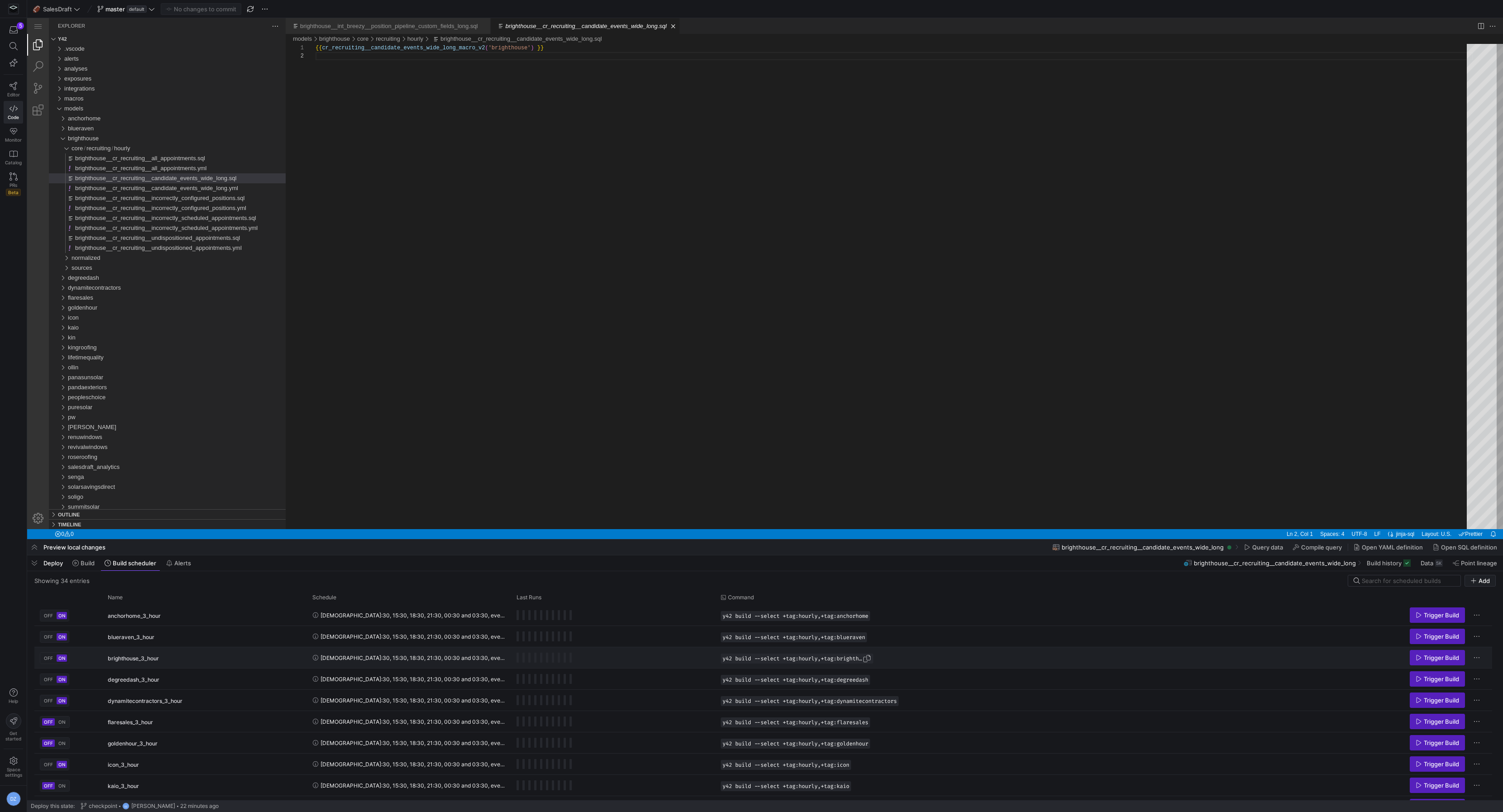
click at [871, 657] on span "Press SPACE to select this row." at bounding box center [867, 658] width 9 height 9
click at [0, 0] on span "Build" at bounding box center [0, 0] width 0 height 0
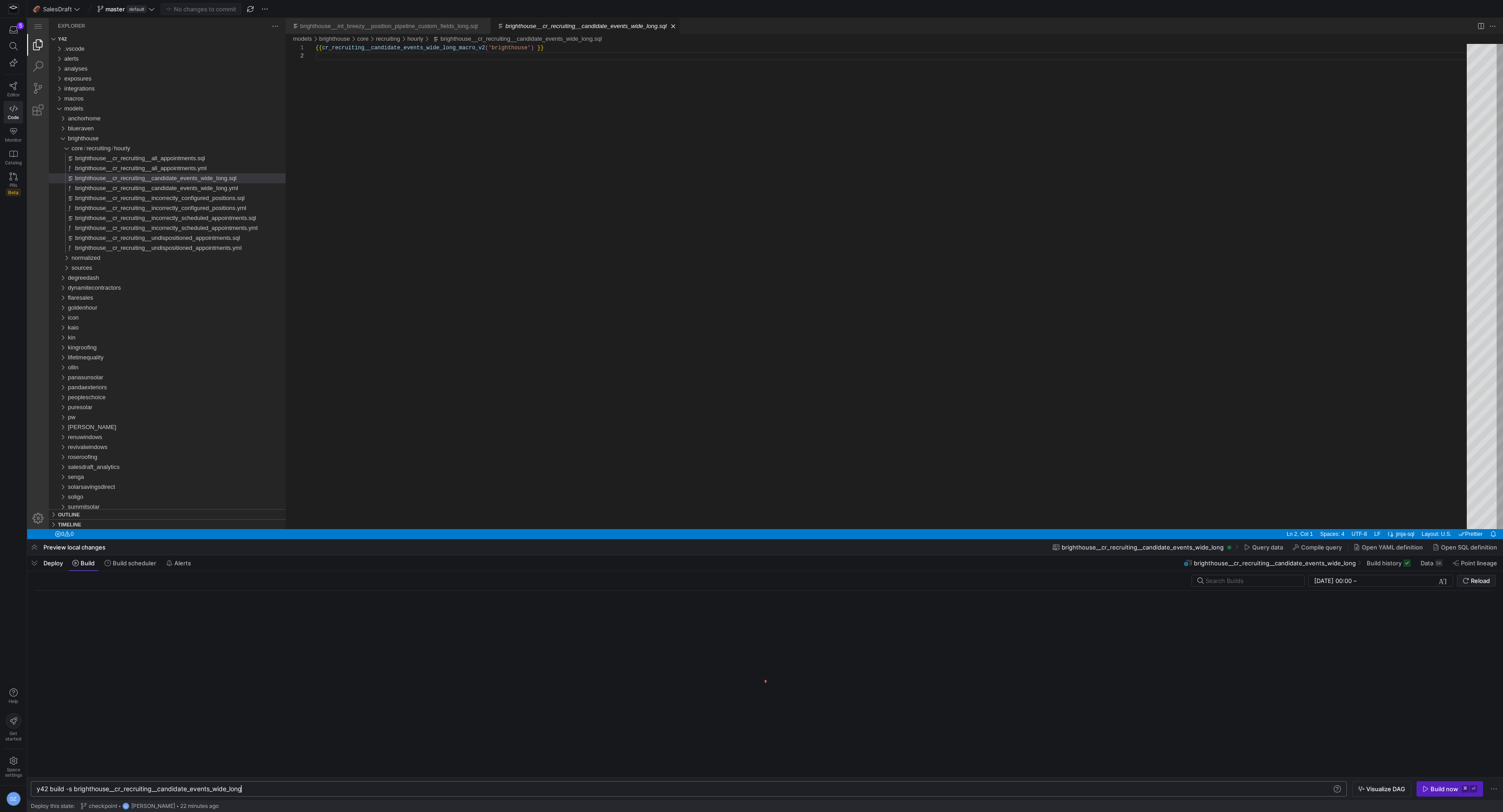
click at [239, 787] on div "y42 build -s brighthouse__cr_recruiting__candidate _events_wide_long" at bounding box center [685, 788] width 1297 height 7
type textarea "y42 build --select +tag:hourly,+tag:brighthouse"
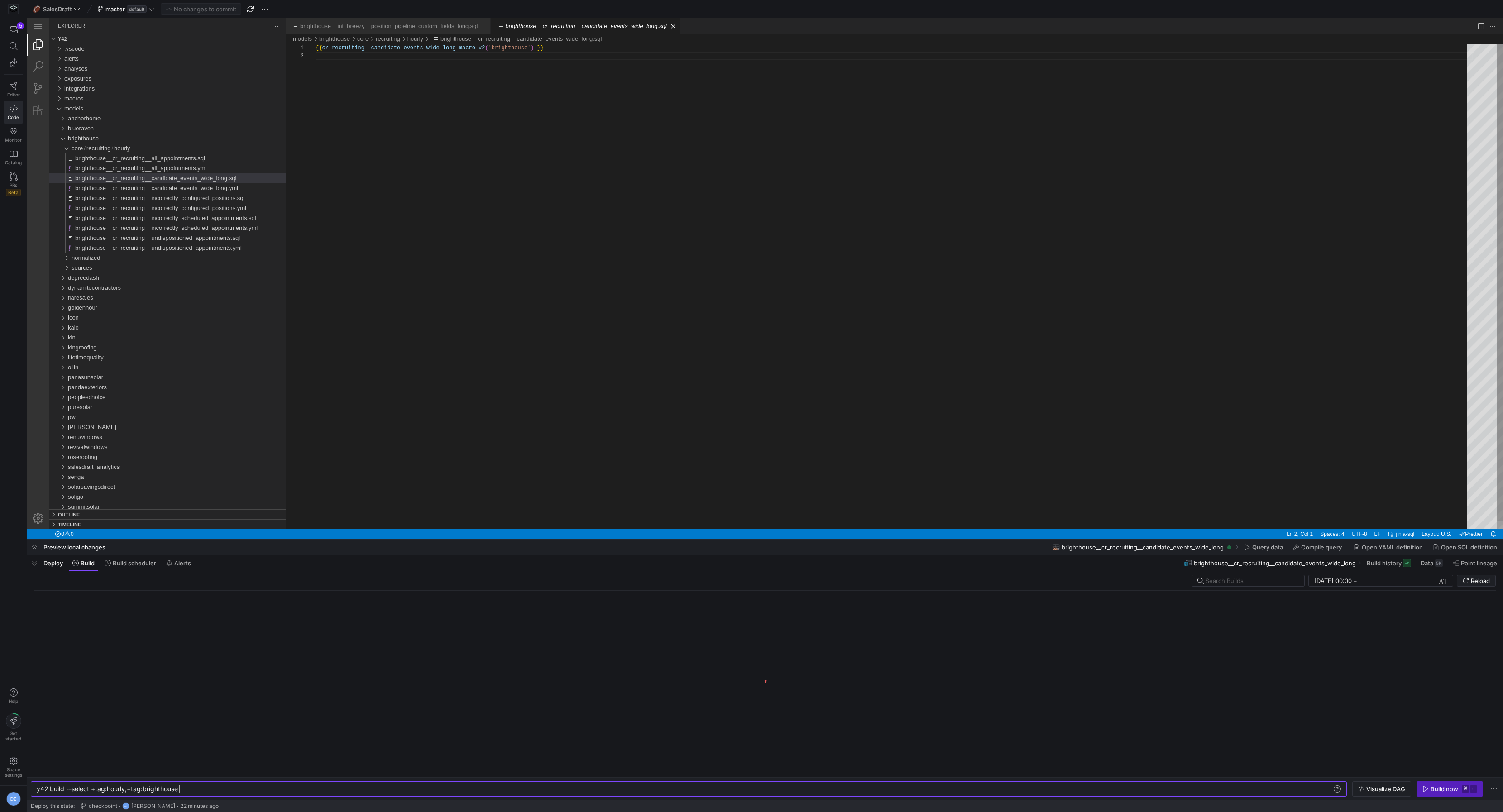
click at [384, 382] on div "{{ cr_recruiting__candidate_events_wide_long_macro_v 2 ( 'brighthouse' ) }}" at bounding box center [894, 290] width 1158 height 494
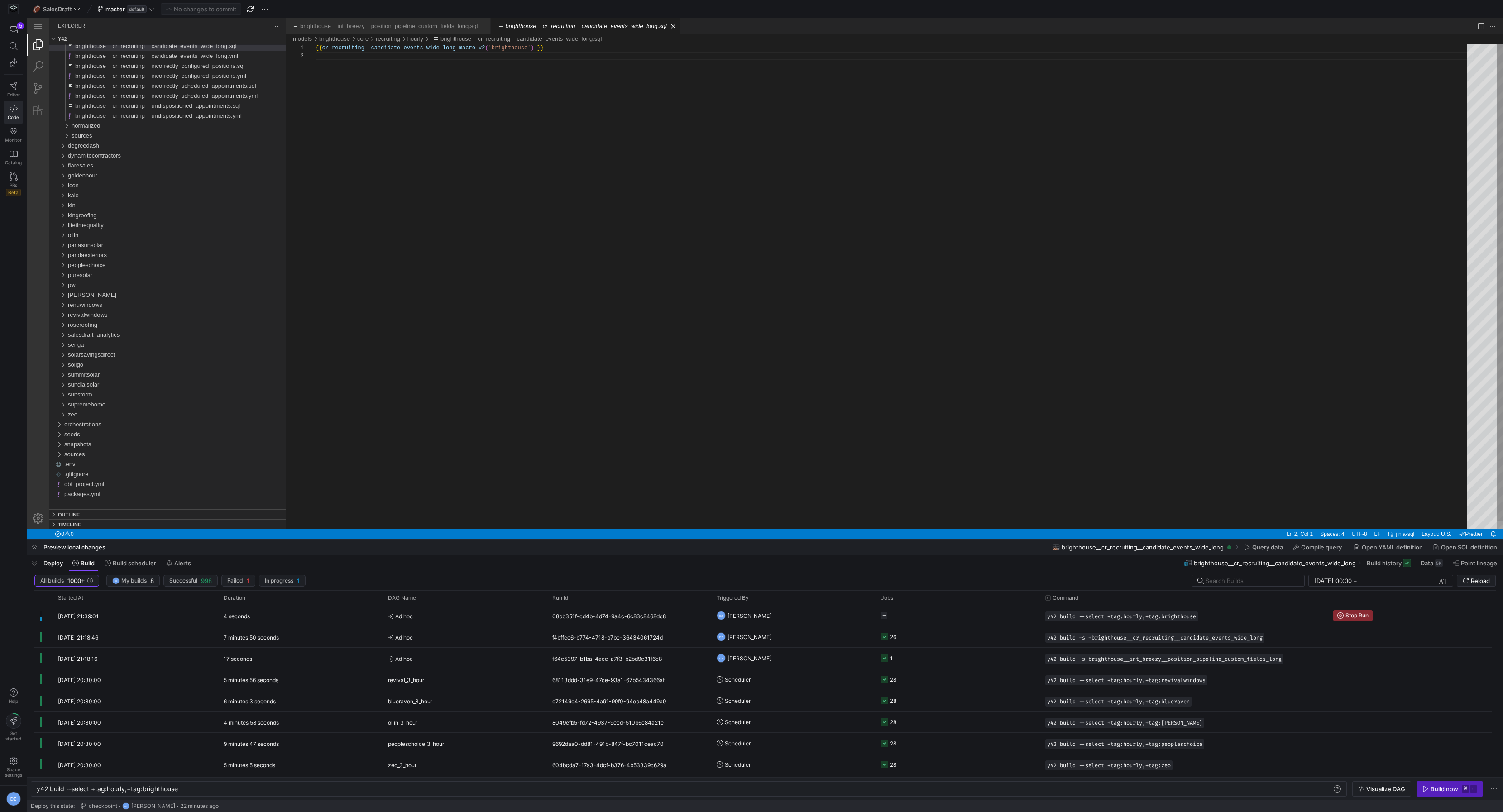
click at [556, 297] on div "{{ cr_recruiting__candidate_events_wide_long_macro_v 2 ( 'brighthouse' ) }}" at bounding box center [894, 290] width 1158 height 494
click at [813, 618] on y42-orchestration-triggered-by "DZ [PERSON_NAME]" at bounding box center [793, 615] width 153 height 20
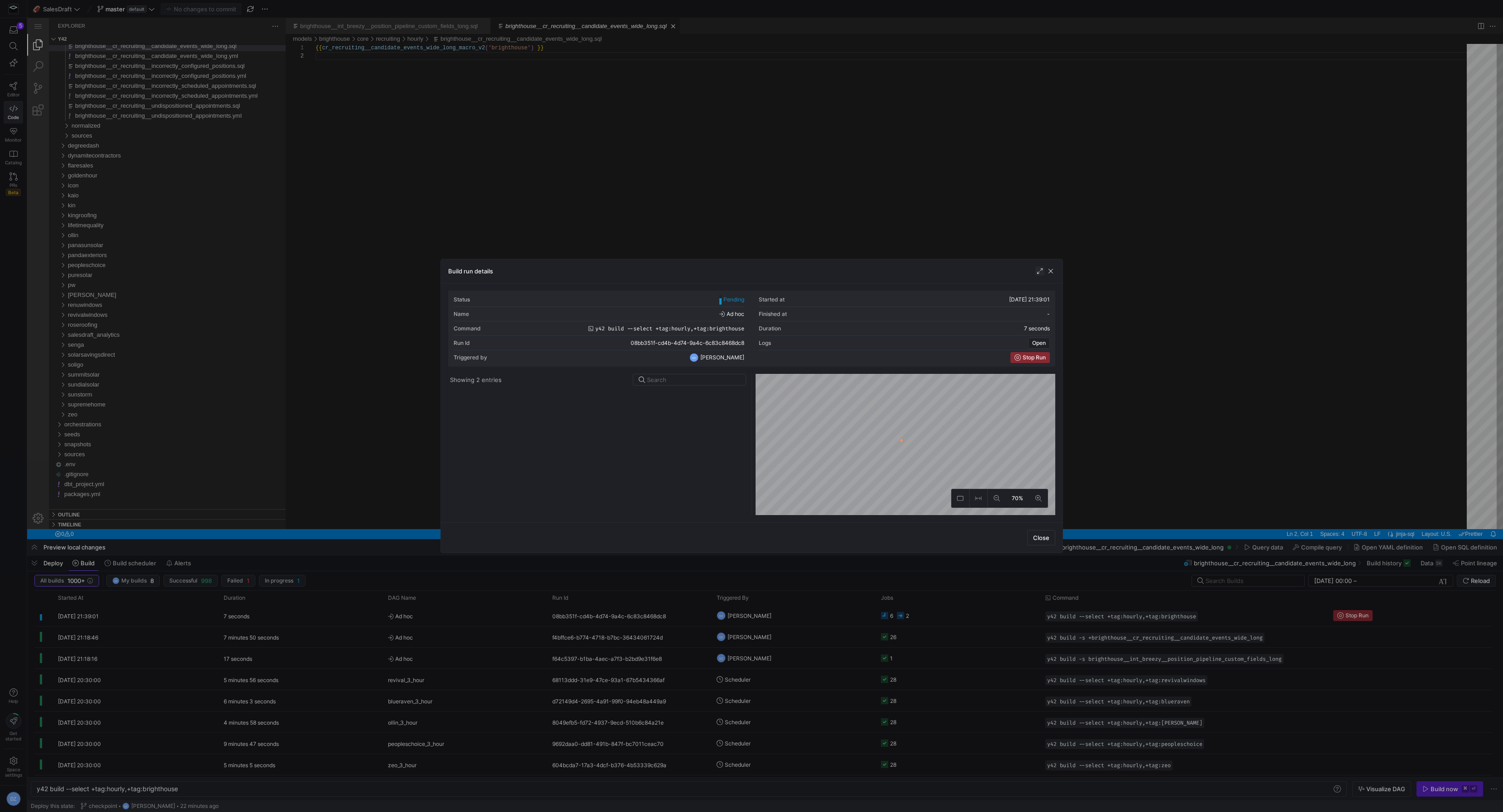
click at [1039, 273] on span "button" at bounding box center [1039, 271] width 9 height 9
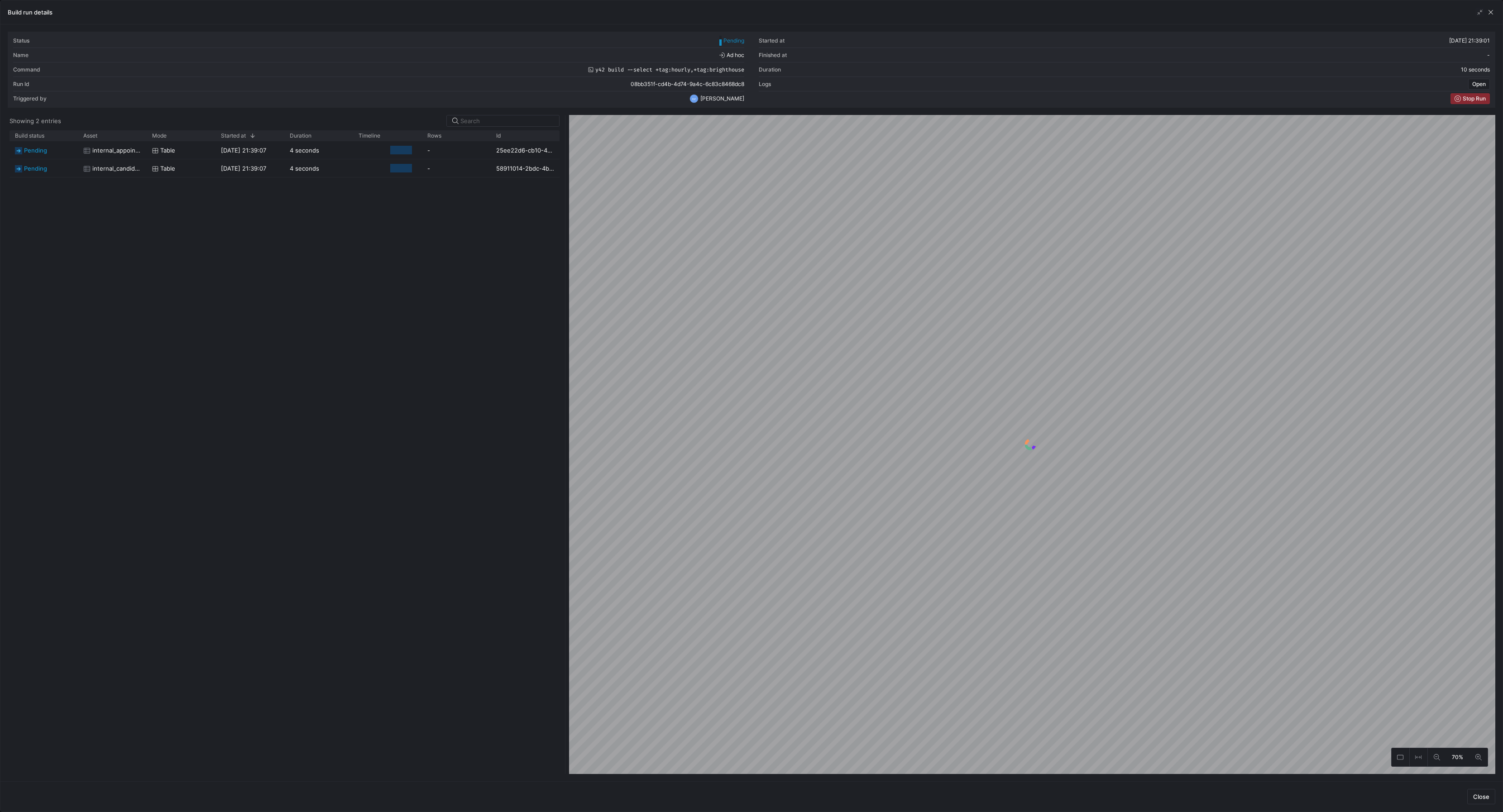
drag, startPoint x: 751, startPoint y: 331, endPoint x: 559, endPoint y: 337, distance: 192.1
click at [564, 337] on div at bounding box center [565, 444] width 3 height 659
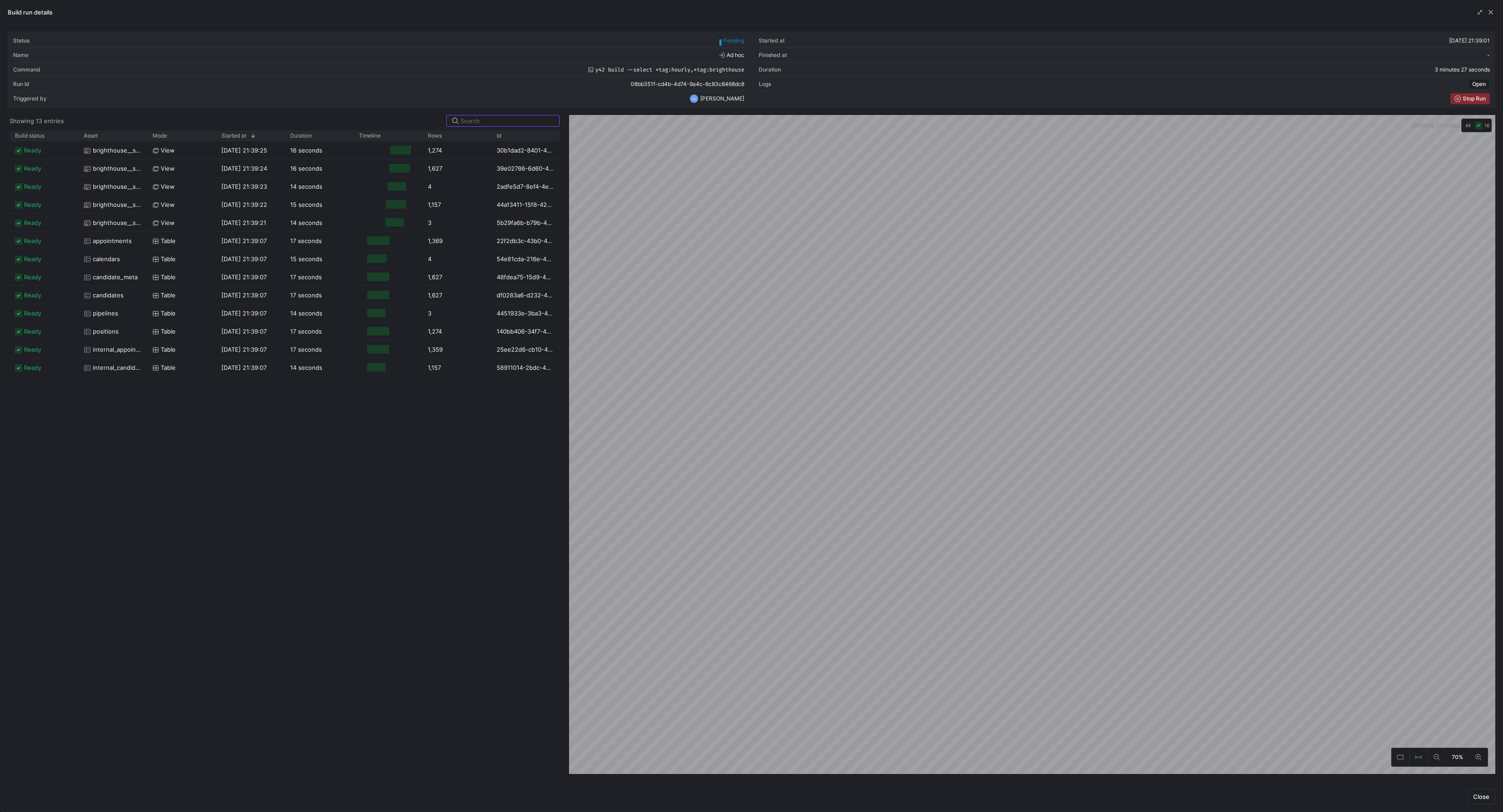
click at [446, 518] on div "ready internal_appointments Table [DATE] 21:39:07 17 seconds 1,359 25ee22d6-cb1…" at bounding box center [285, 457] width 550 height 633
click at [242, 586] on div "ready brighthouse__stg_breezy__positions view [DATE] 21:39:25 16 seconds 1,274 …" at bounding box center [285, 457] width 550 height 633
click at [1492, 10] on span "button" at bounding box center [1491, 11] width 9 height 9
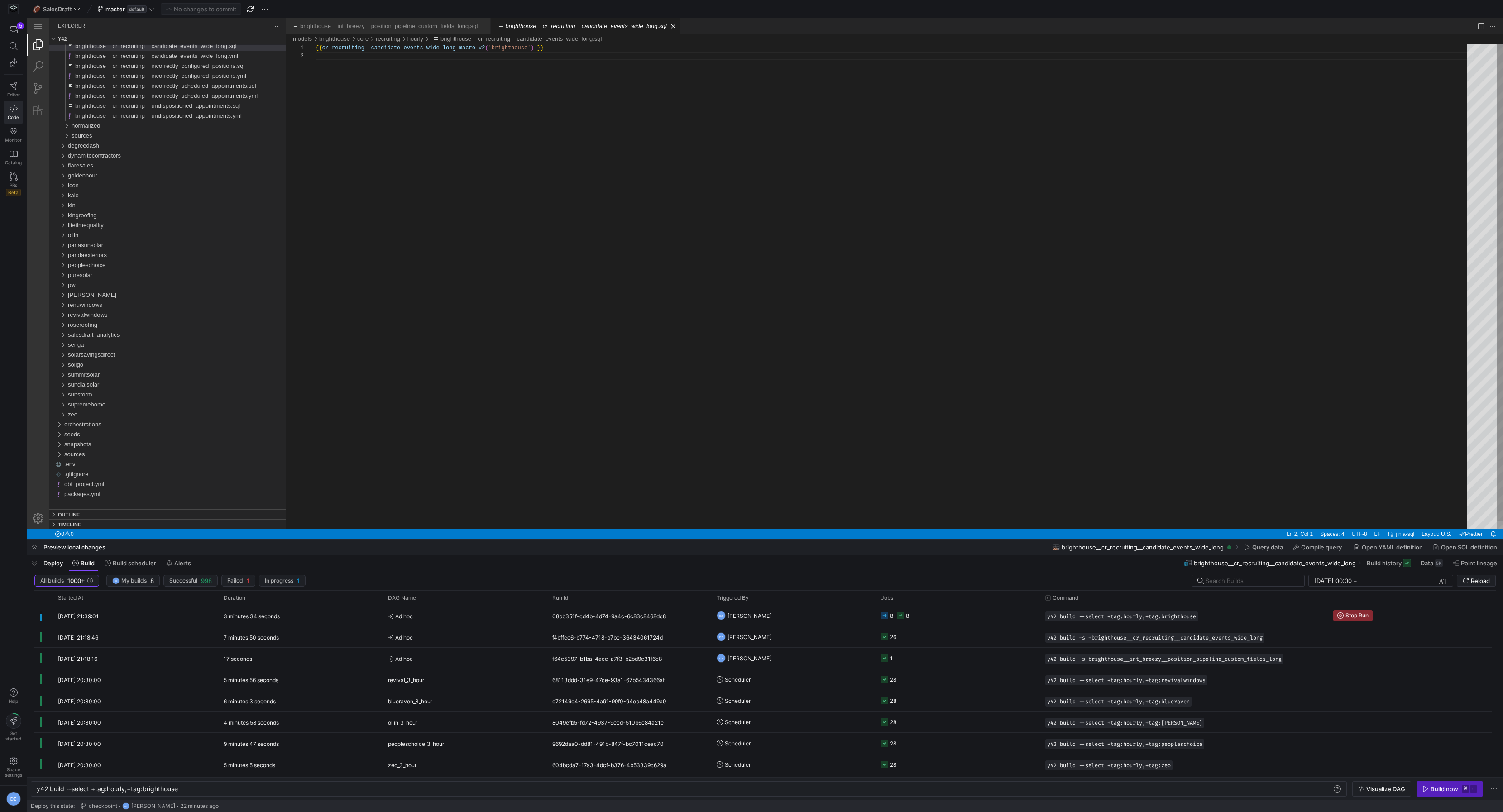
click at [388, 305] on div "{{ cr_recruiting__candidate_events_wide_long_macro_v 2 ( 'brighthouse' ) }}" at bounding box center [894, 290] width 1158 height 494
click at [950, 618] on y42-job-status-cell-renderer "4 16" at bounding box center [957, 615] width 153 height 20
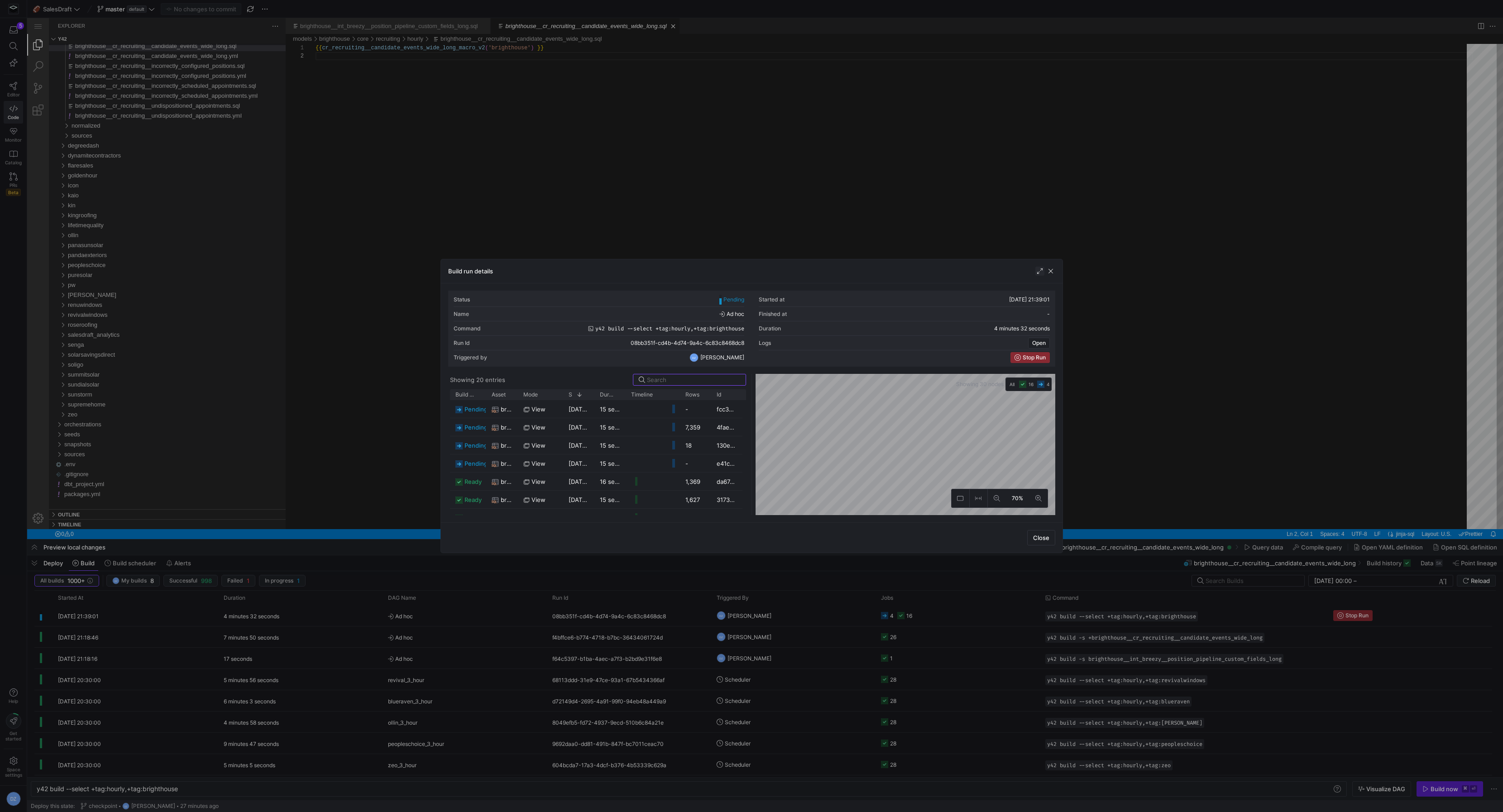
click at [1041, 269] on span "button" at bounding box center [1039, 271] width 9 height 9
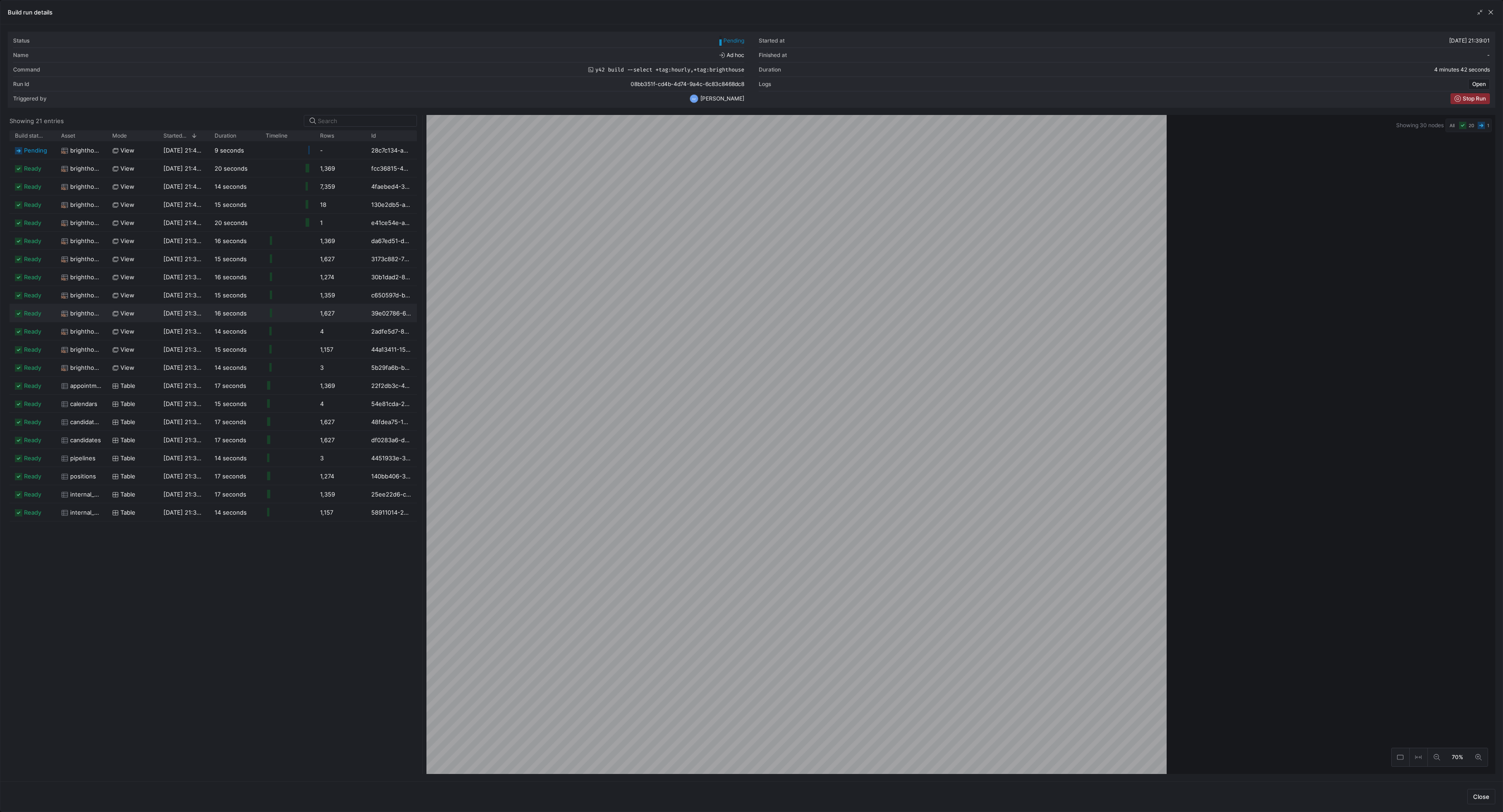
drag, startPoint x: 752, startPoint y: 483, endPoint x: 424, endPoint y: 509, distance: 329.0
click at [421, 511] on div at bounding box center [422, 444] width 3 height 659
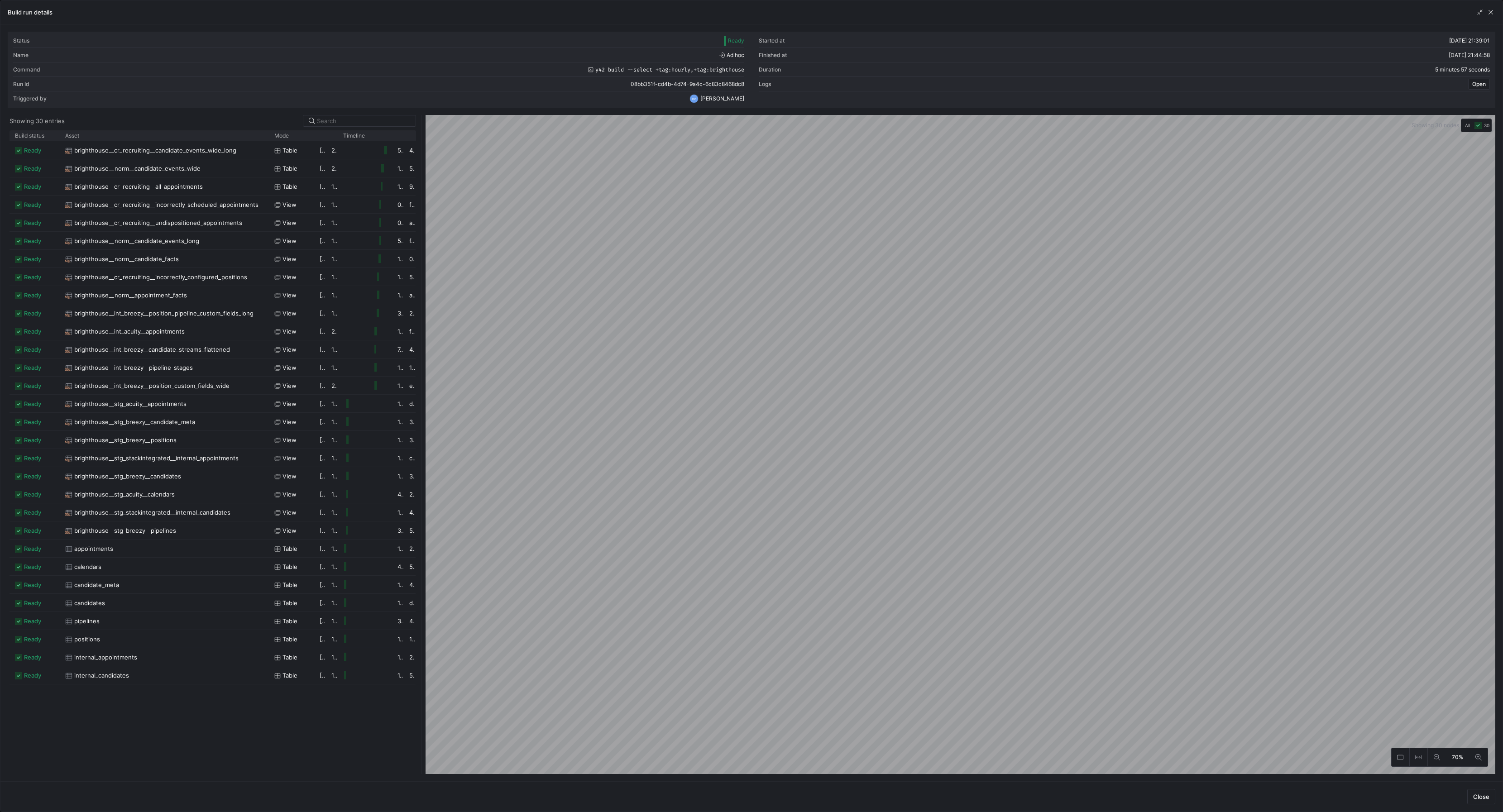
drag, startPoint x: 109, startPoint y: 134, endPoint x: 268, endPoint y: 147, distance: 159.5
click at [268, 147] on div "Build status Asset Mode 1" at bounding box center [213, 452] width 407 height 643
click at [225, 698] on div "ready brighthouse__int_breezy__position_pipeline_custom_fields_long view [DATE]…" at bounding box center [213, 457] width 407 height 633
click at [1491, 13] on span "button" at bounding box center [1491, 11] width 9 height 9
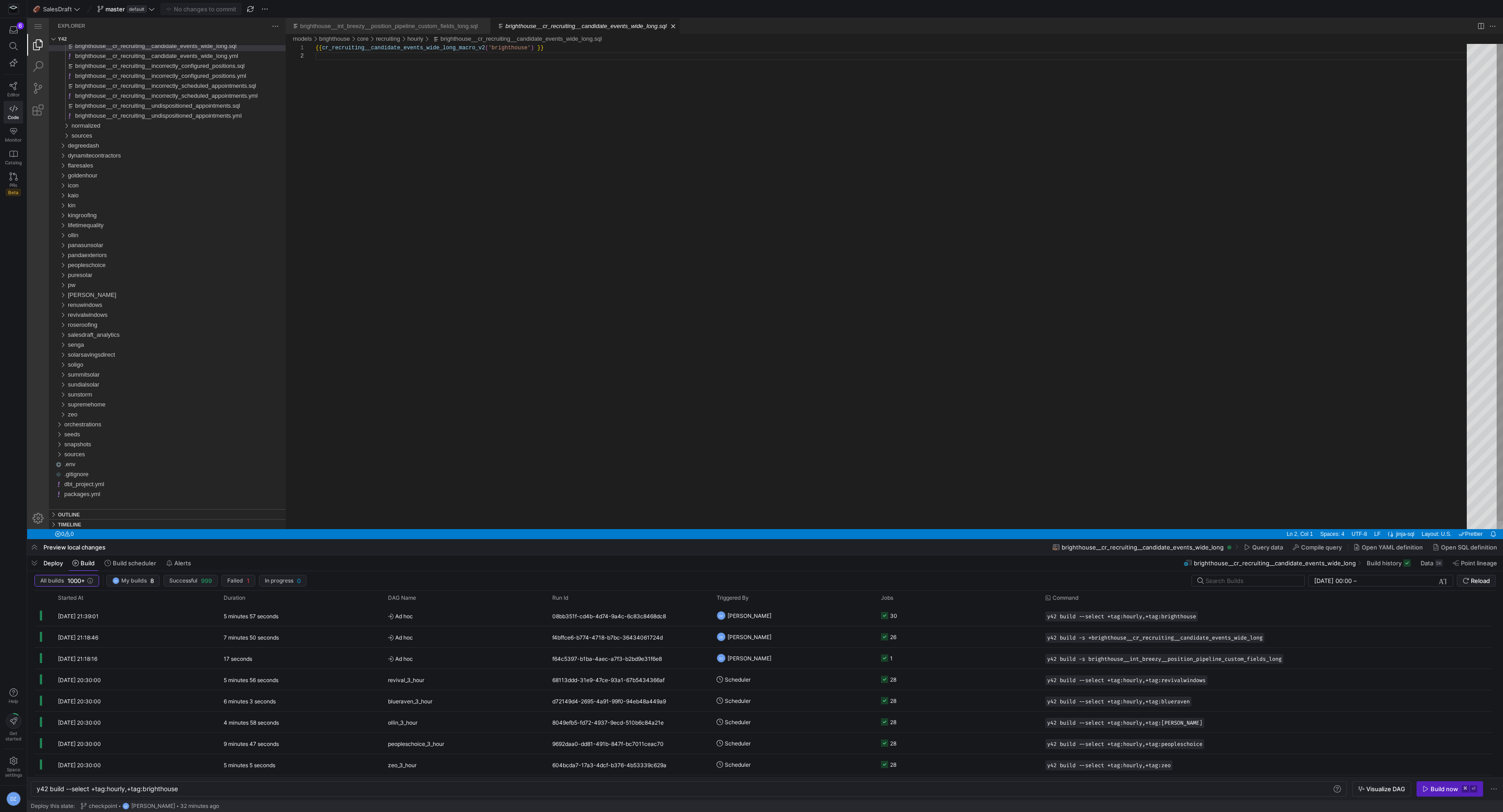
click at [650, 292] on div "{{ cr_recruiting__candidate_events_wide_long_macro_v 2 ( 'brighthouse' ) }}" at bounding box center [894, 290] width 1158 height 494
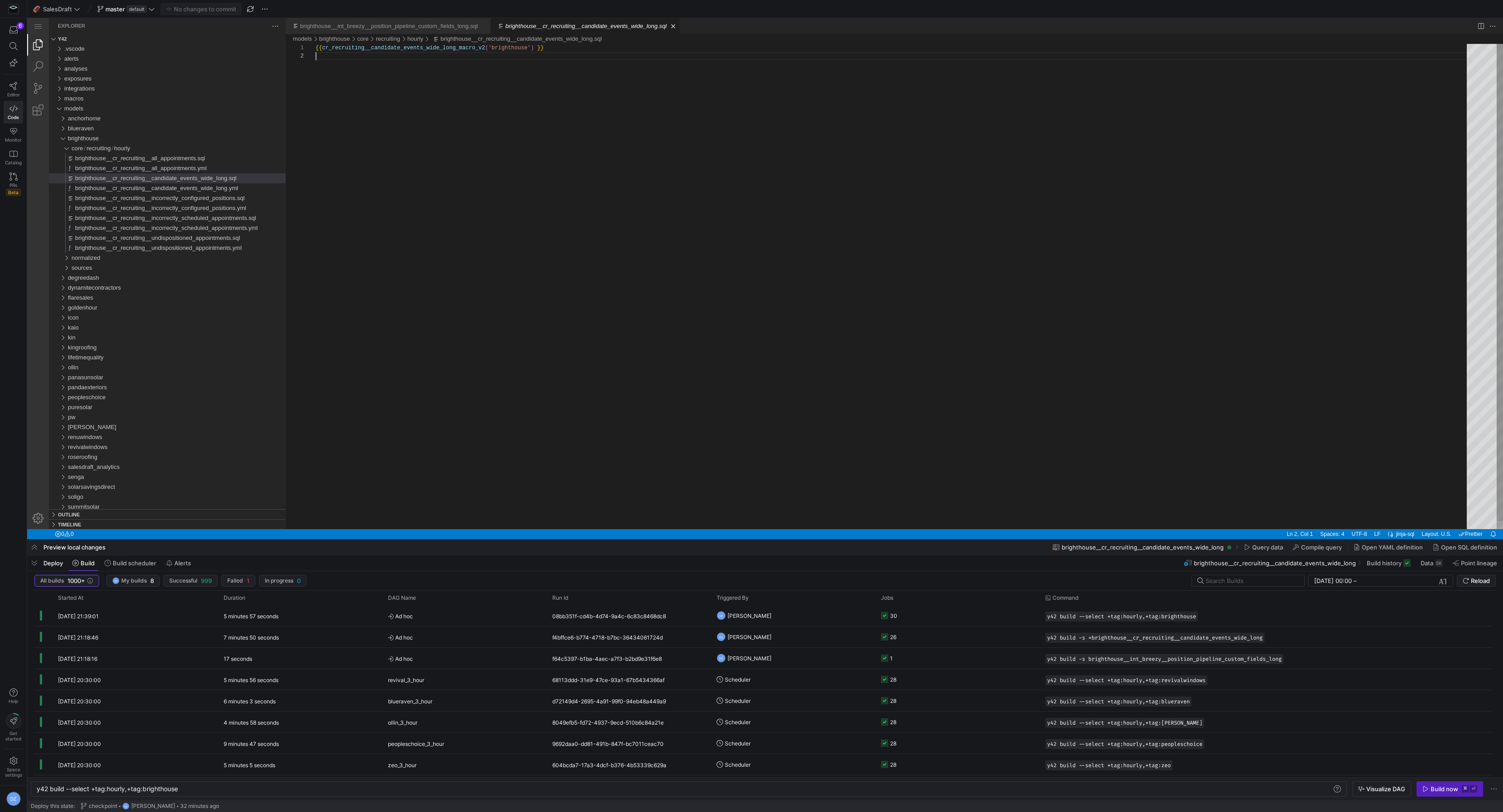
click at [481, 258] on div "{{ cr_recruiting__candidate_events_wide_long_macro_v 2 ( 'brighthouse' ) }}" at bounding box center [894, 290] width 1158 height 494
click at [678, 28] on link "Close (⌘W)" at bounding box center [673, 26] width 9 height 9
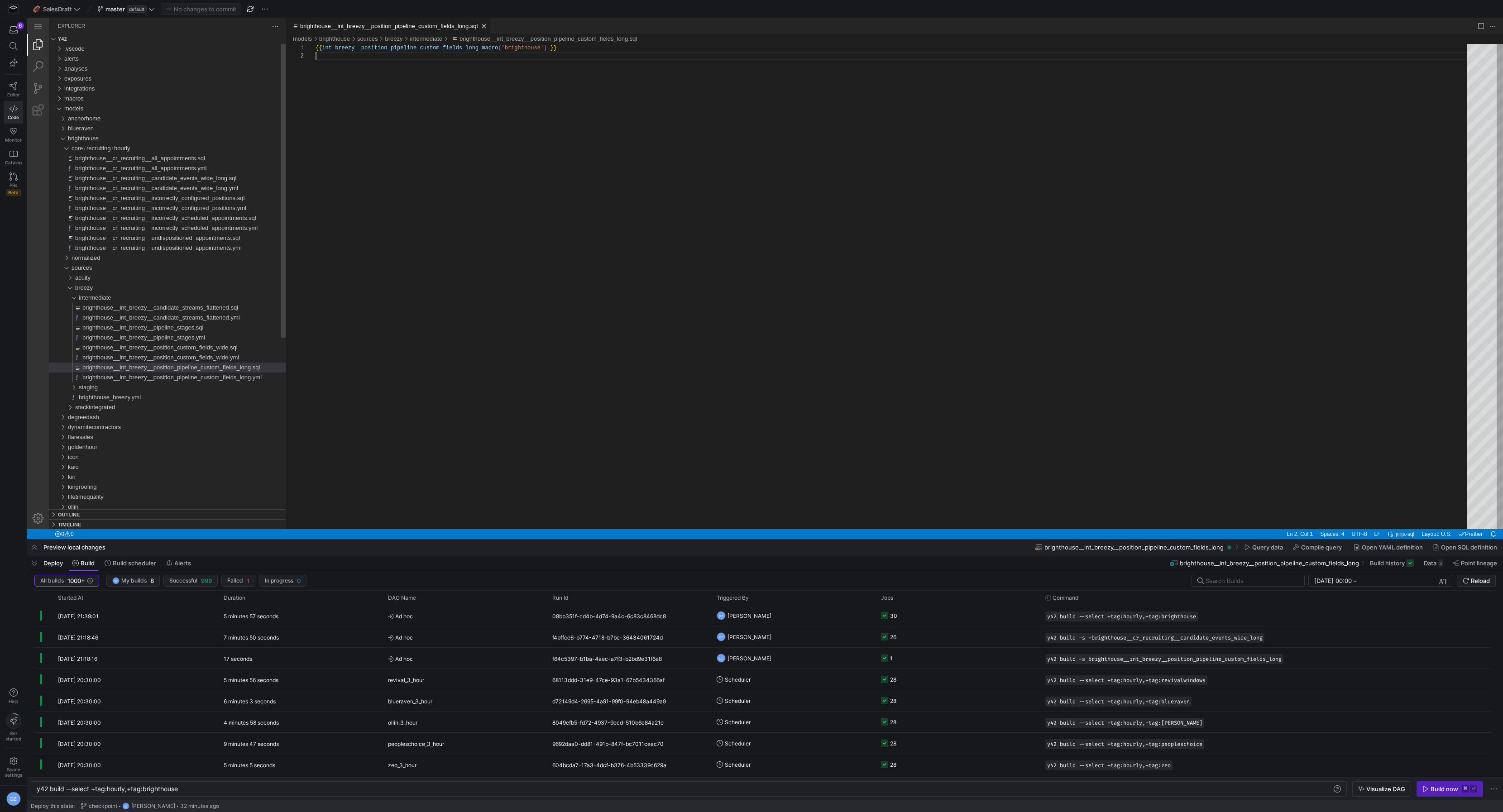
scroll to position [7, 0]
click at [489, 24] on link "Close (⌘W)" at bounding box center [484, 26] width 9 height 9
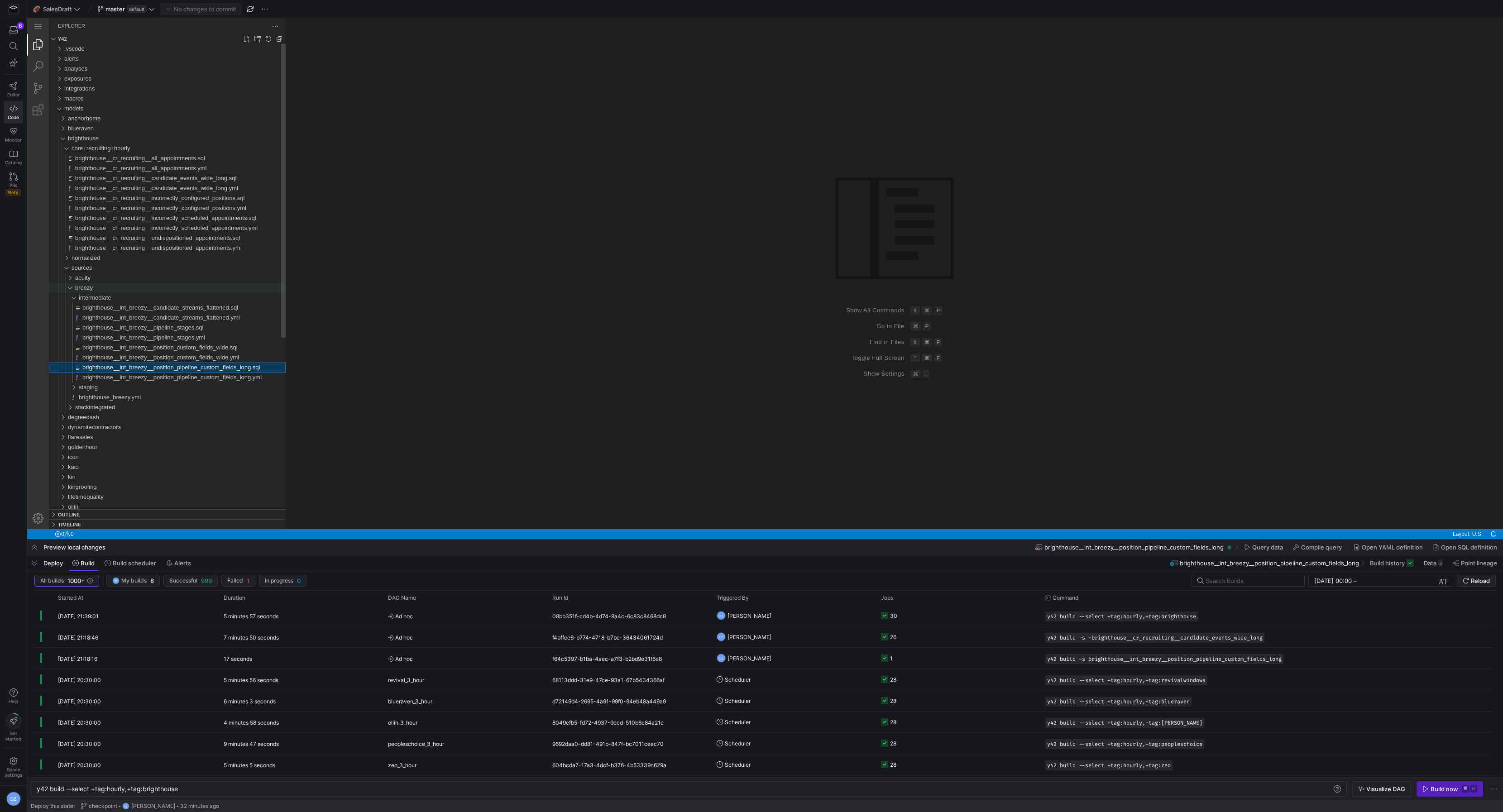
click at [139, 290] on div "breezy" at bounding box center [181, 288] width 211 height 10
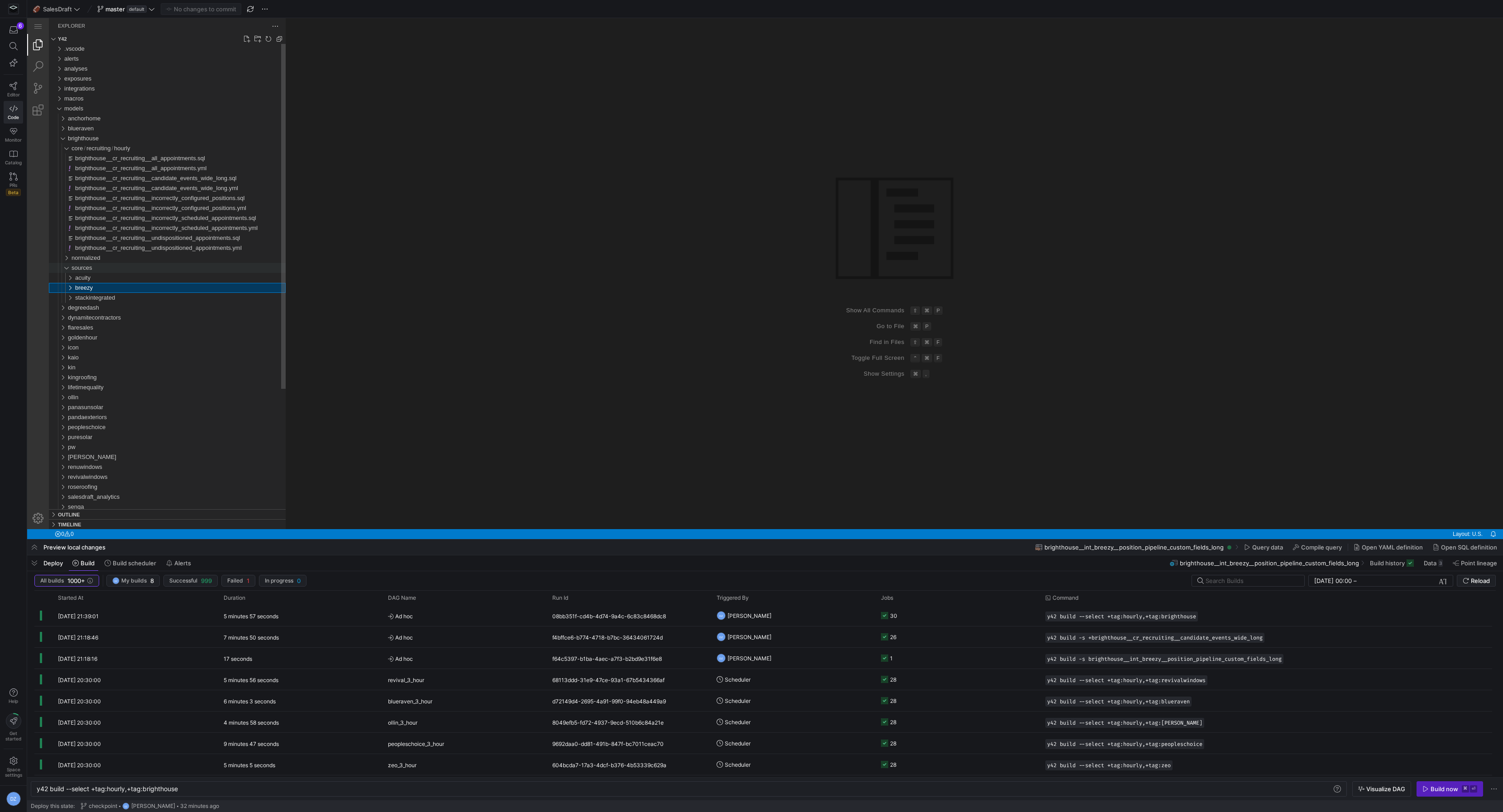
click at [128, 269] on div "sources" at bounding box center [178, 268] width 214 height 10
click at [65, 146] on div "hourly" at bounding box center [62, 148] width 21 height 10
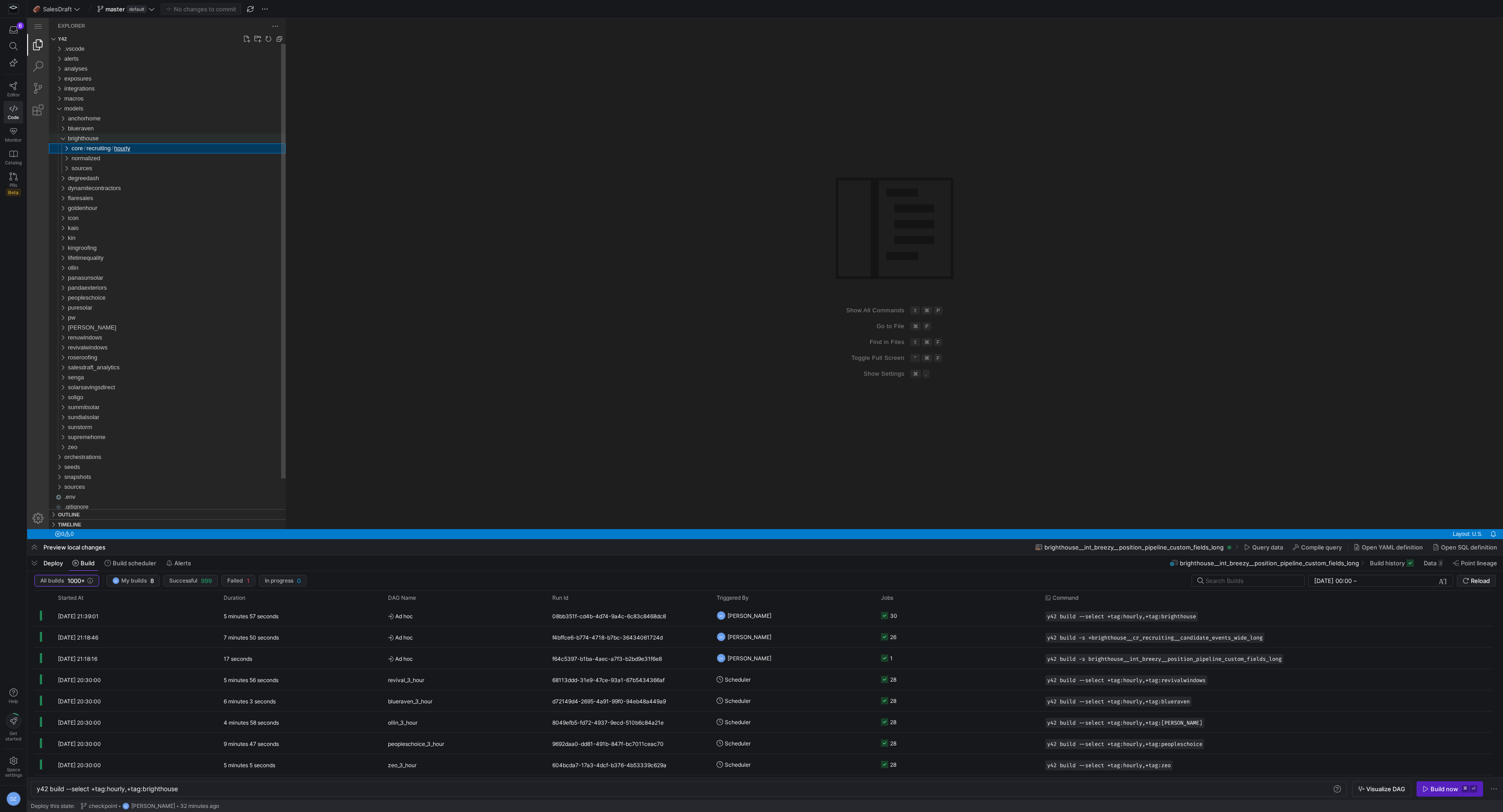
click at [62, 135] on div "brighthouse" at bounding box center [60, 139] width 17 height 10
click at [390, 291] on div "Group 1 (empty)" at bounding box center [894, 273] width 1218 height 511
click at [428, 166] on div "Group 1 (empty)" at bounding box center [894, 273] width 1218 height 511
click at [454, 168] on div "Group 1 (empty)" at bounding box center [894, 273] width 1218 height 511
click at [546, 254] on div "Group 1 (empty)" at bounding box center [894, 273] width 1218 height 511
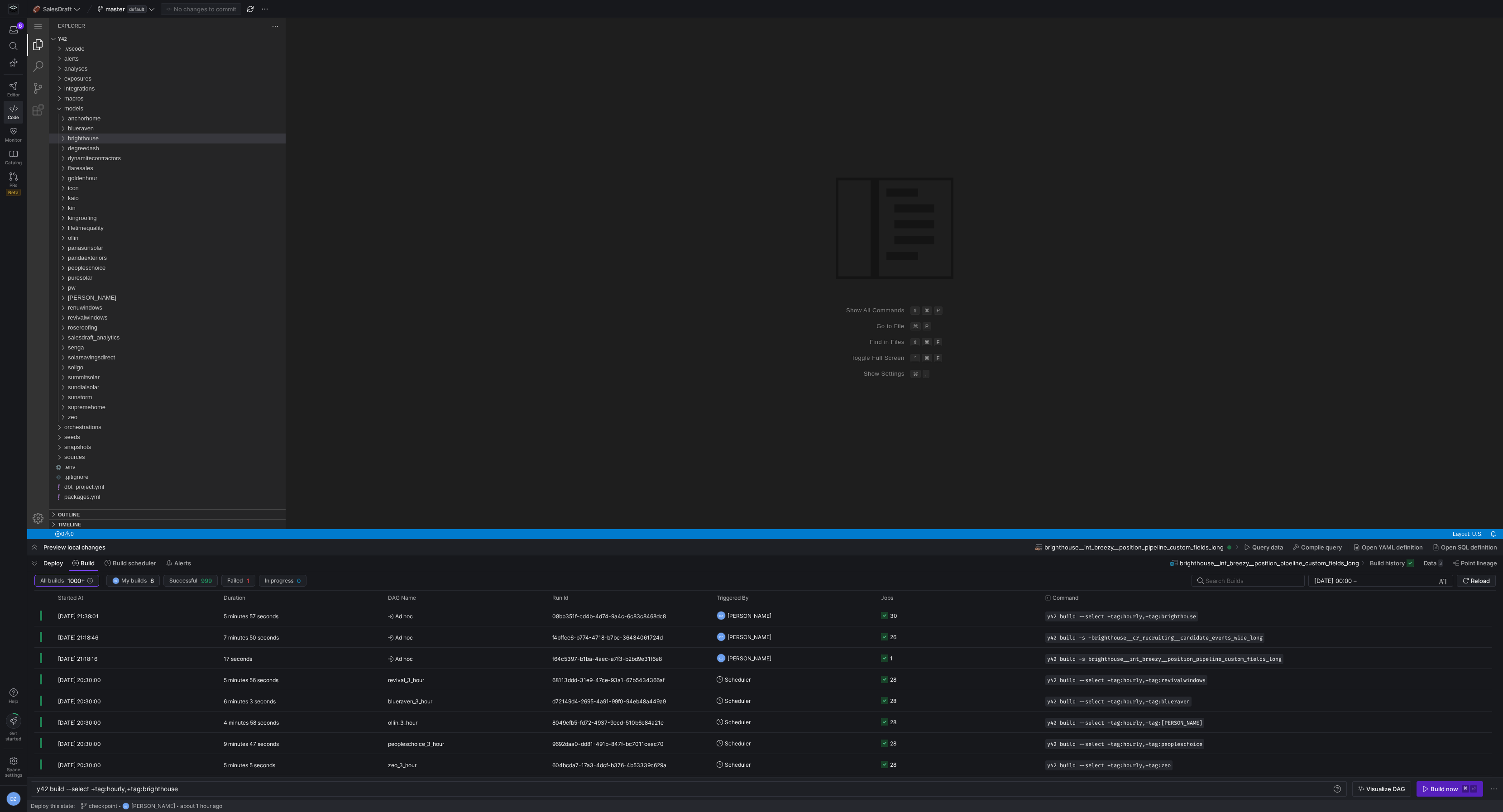
click at [353, 343] on div "Group 1 (empty)" at bounding box center [894, 273] width 1218 height 511
click at [128, 140] on div "brighthouse" at bounding box center [177, 139] width 218 height 10
click at [113, 165] on div "sources" at bounding box center [178, 169] width 214 height 10
click at [107, 186] on div "breezy" at bounding box center [181, 188] width 211 height 10
click at [110, 197] on span "intermediate" at bounding box center [95, 198] width 32 height 6
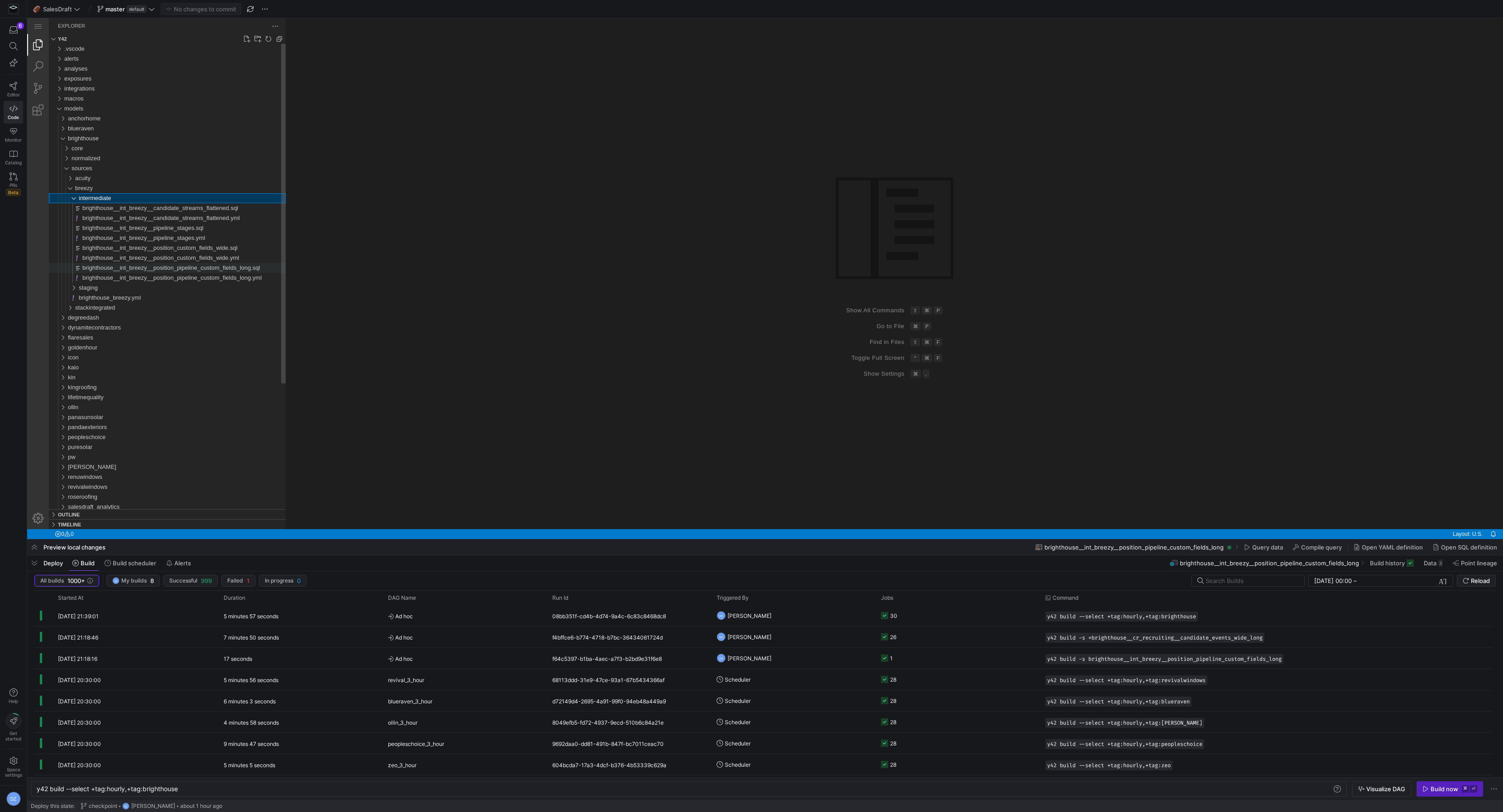
click at [141, 270] on span "brighthouse__int_breezy__position_pipeline_custom_fields_long.sql" at bounding box center [171, 267] width 178 height 6
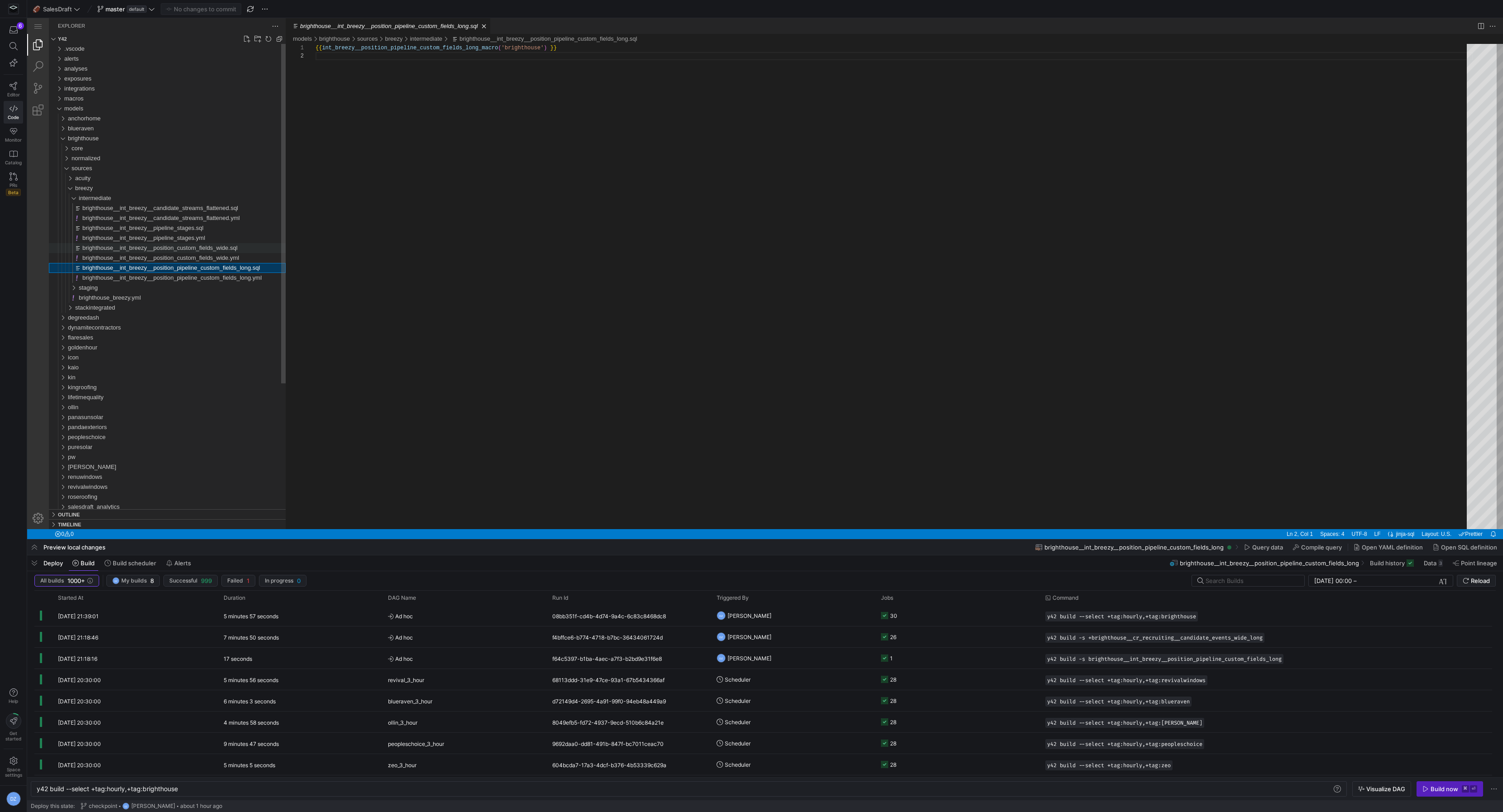
click at [138, 250] on span "brighthouse__int_breezy__position_custom_fields_wide.sql" at bounding box center [161, 248] width 156 height 6
click at [501, 48] on div "{{ int_breezy__position_custom_fields_wide_macro ( 'brighthouse' ) }}" at bounding box center [894, 290] width 1158 height 494
click at [216, 267] on span "brighthouse__int_breezy__position_pipeline_custom_fields_long.sql" at bounding box center [171, 267] width 178 height 6
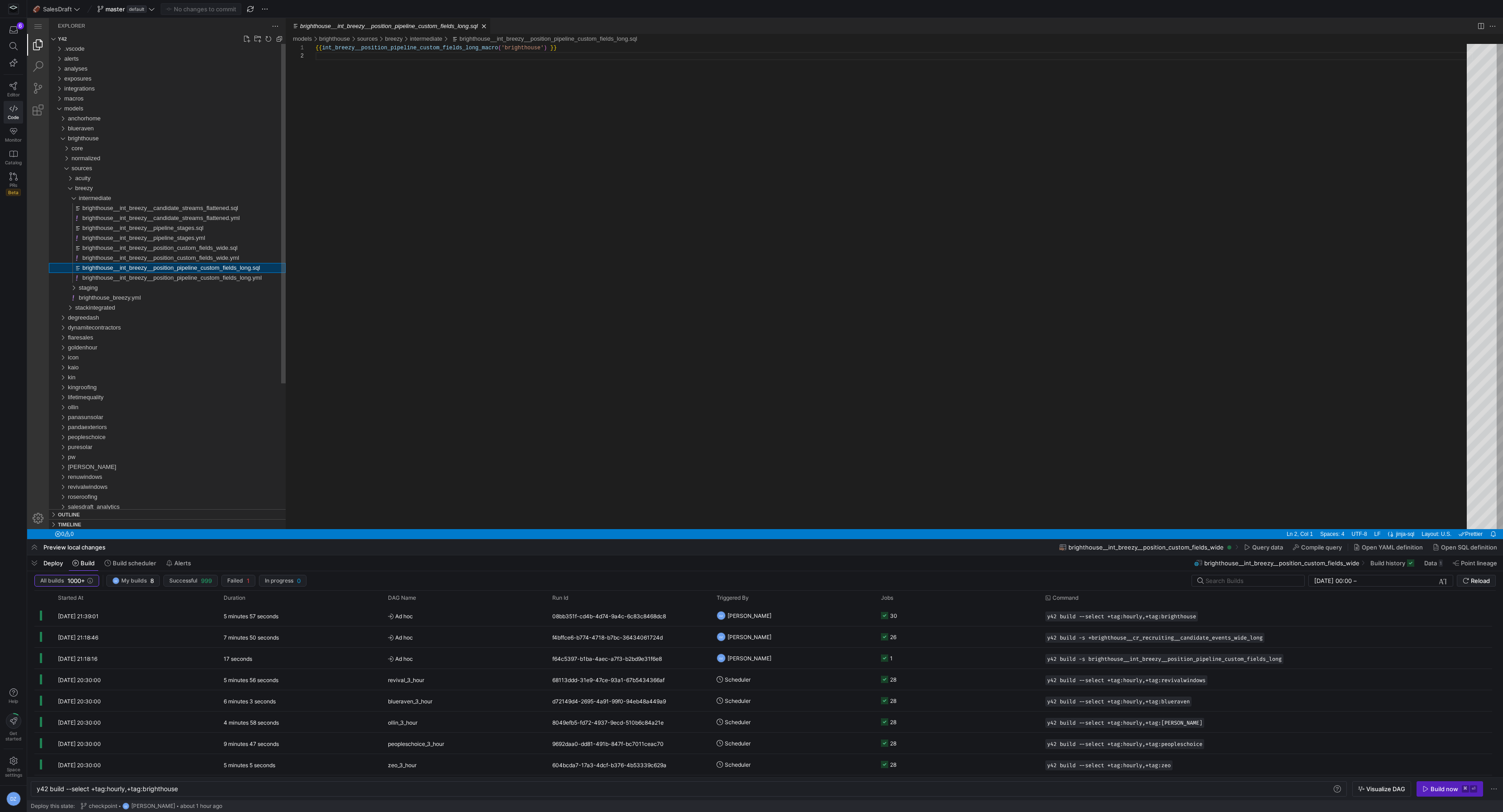
scroll to position [7, 0]
click at [516, 51] on div "{{ int_breezy__position_pipeline_custom_fields_long_ macro ( 'brighthouse' ) }}" at bounding box center [894, 290] width 1158 height 494
click at [460, 84] on div "{{ int_breezy__position_pipeline_custom_fields_long_ macro ( 'brighthouse' ) }}" at bounding box center [894, 290] width 1158 height 494
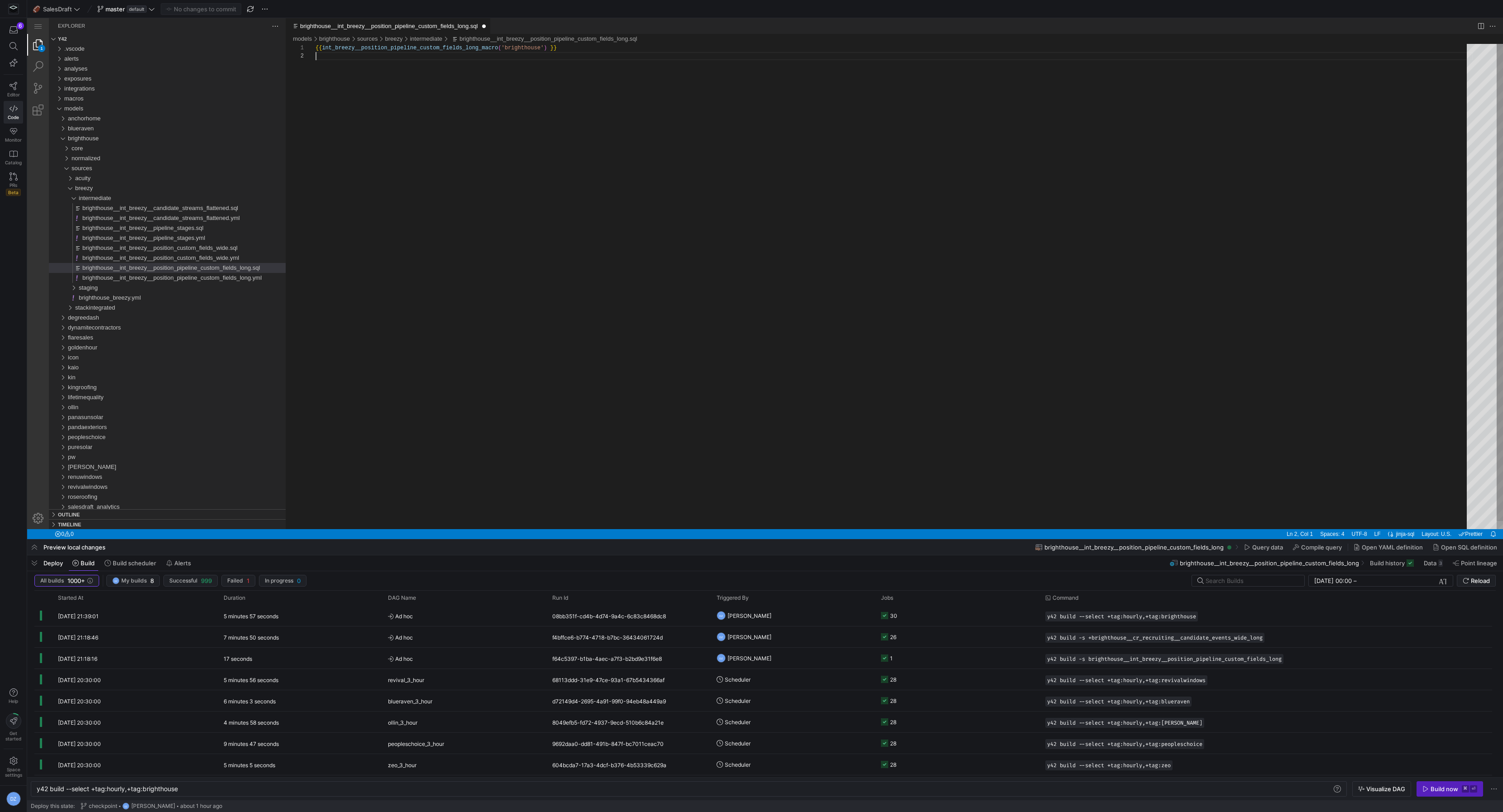
scroll to position [7, 0]
click at [109, 160] on div "normalized" at bounding box center [178, 158] width 214 height 10
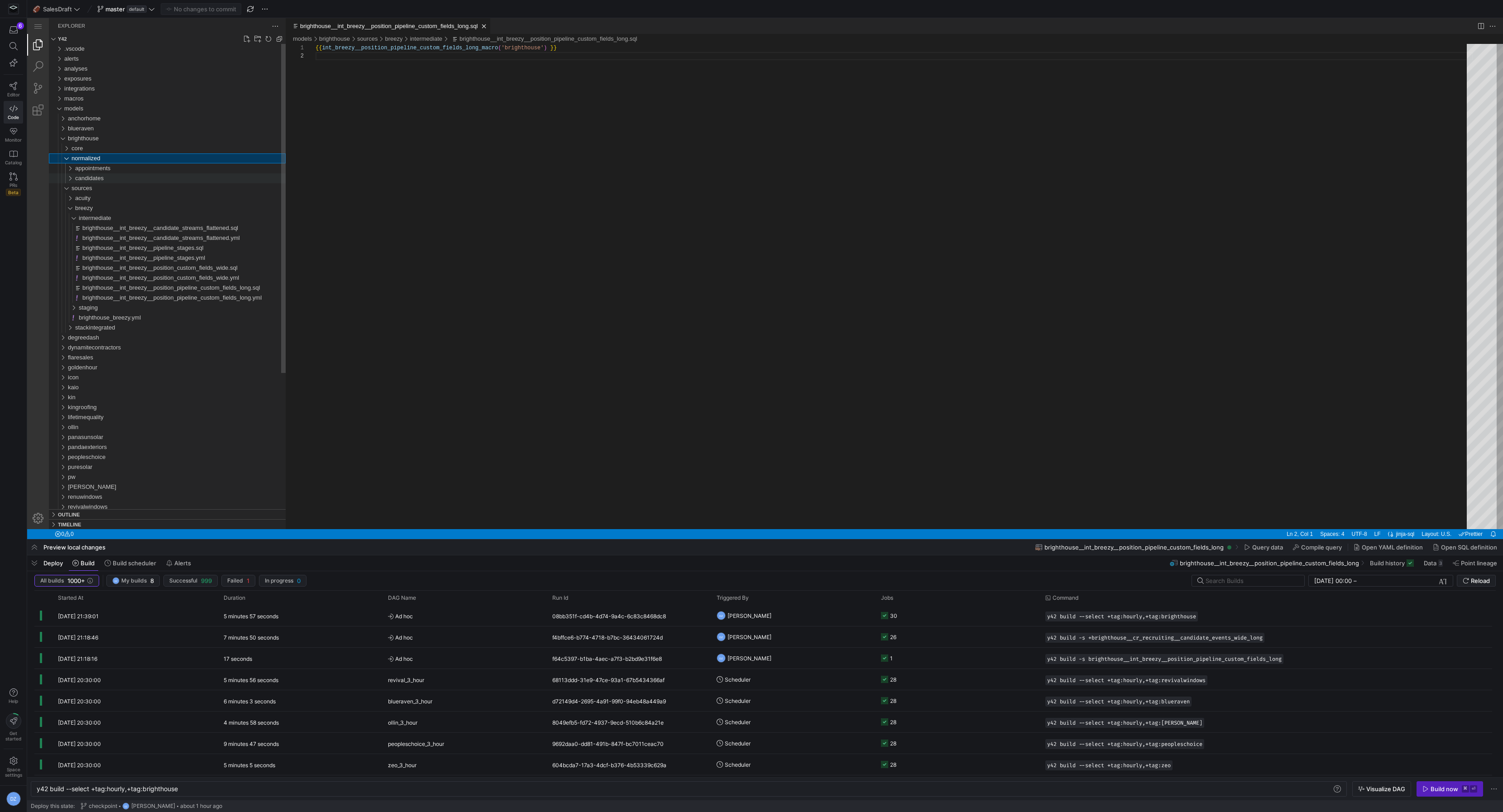
click at [105, 177] on div "candidates" at bounding box center [181, 178] width 211 height 10
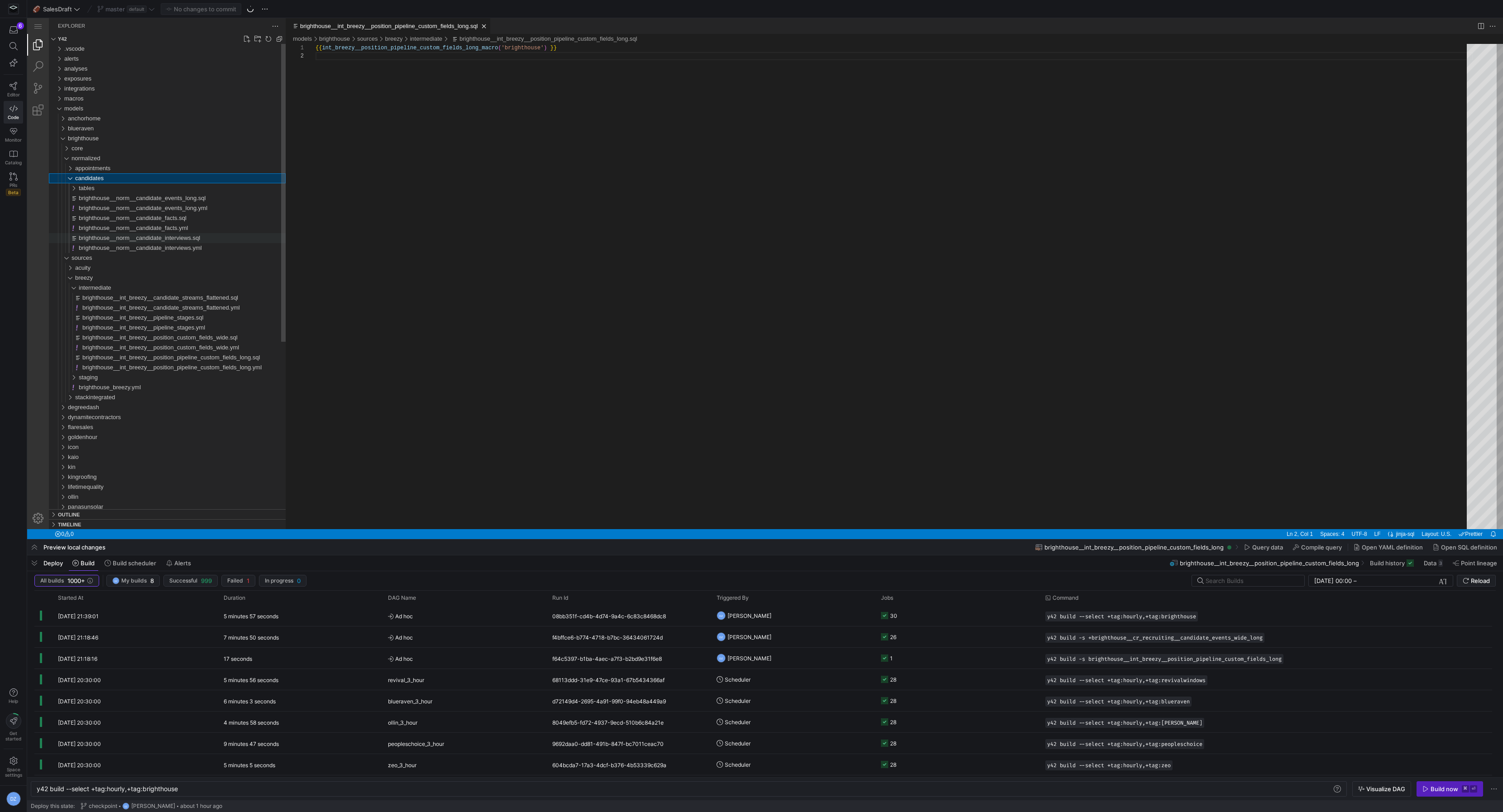
click at [111, 237] on span "brighthouse__norm__candidate_interviews.sql" at bounding box center [139, 237] width 122 height 6
click at [113, 220] on span "brighthouse__norm__candidate_facts.sql" at bounding box center [132, 218] width 108 height 6
click at [105, 270] on div "acuity" at bounding box center [181, 268] width 211 height 10
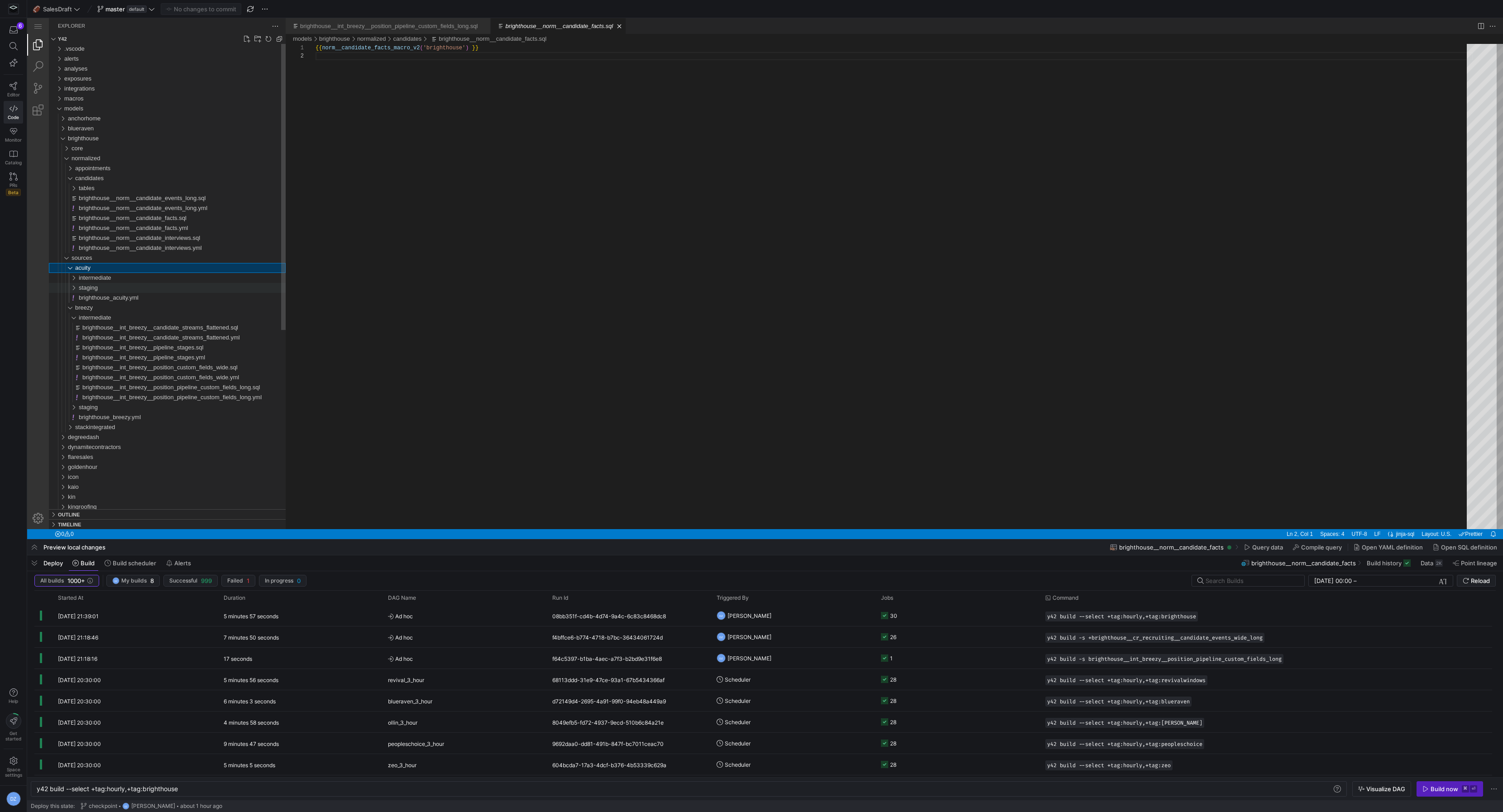
click at [115, 285] on div "staging" at bounding box center [182, 288] width 207 height 10
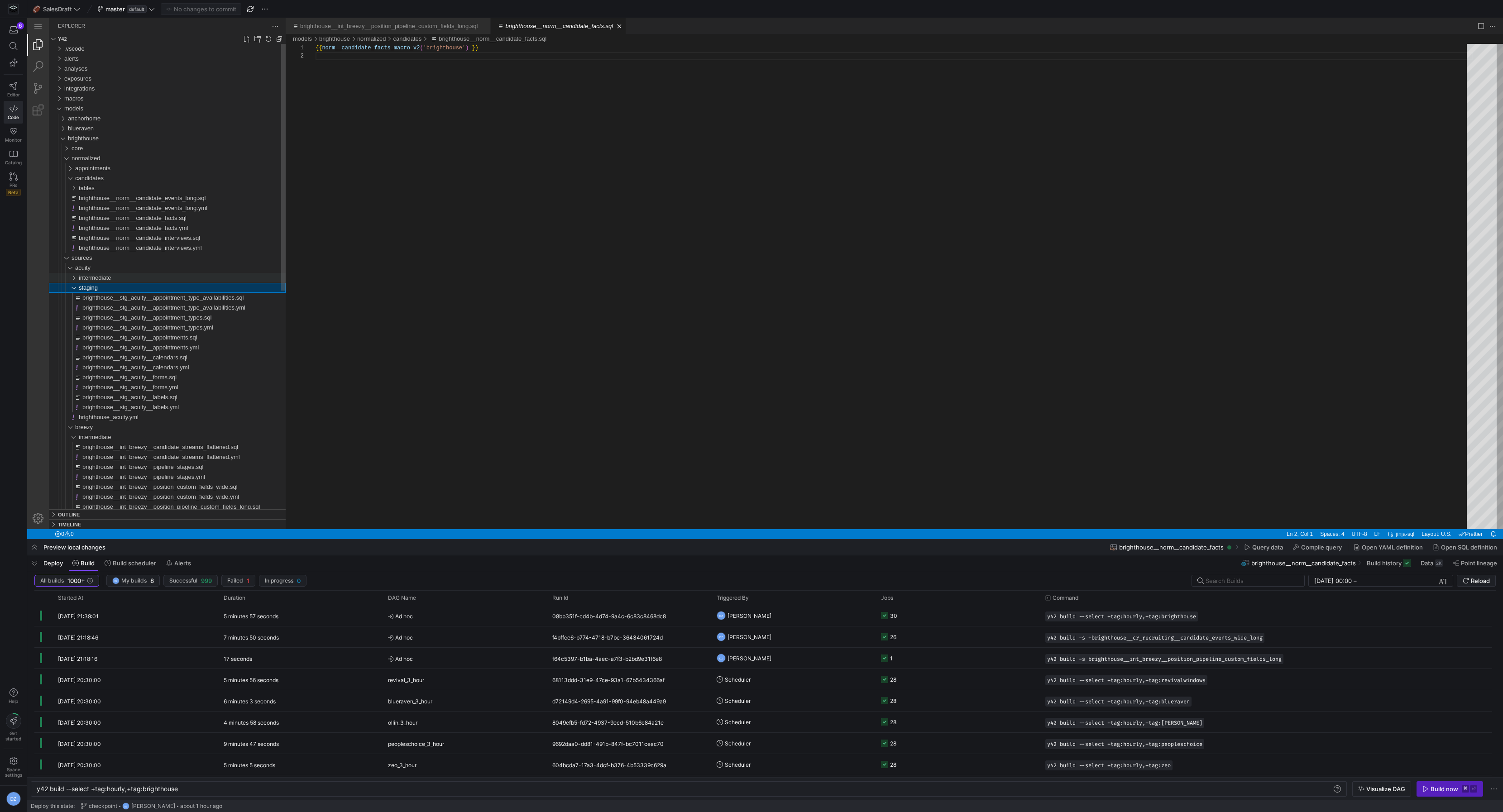
click at [118, 277] on div "intermediate" at bounding box center [182, 278] width 207 height 10
click at [451, 50] on div "{{ norm__candidate_facts_macro_v2 ( 'brighthouse' ) }}" at bounding box center [894, 290] width 1158 height 494
click at [493, 91] on div "{{ norm__candidate_facts_macro_v2 ( 'brighthouse' ) }}" at bounding box center [894, 290] width 1158 height 494
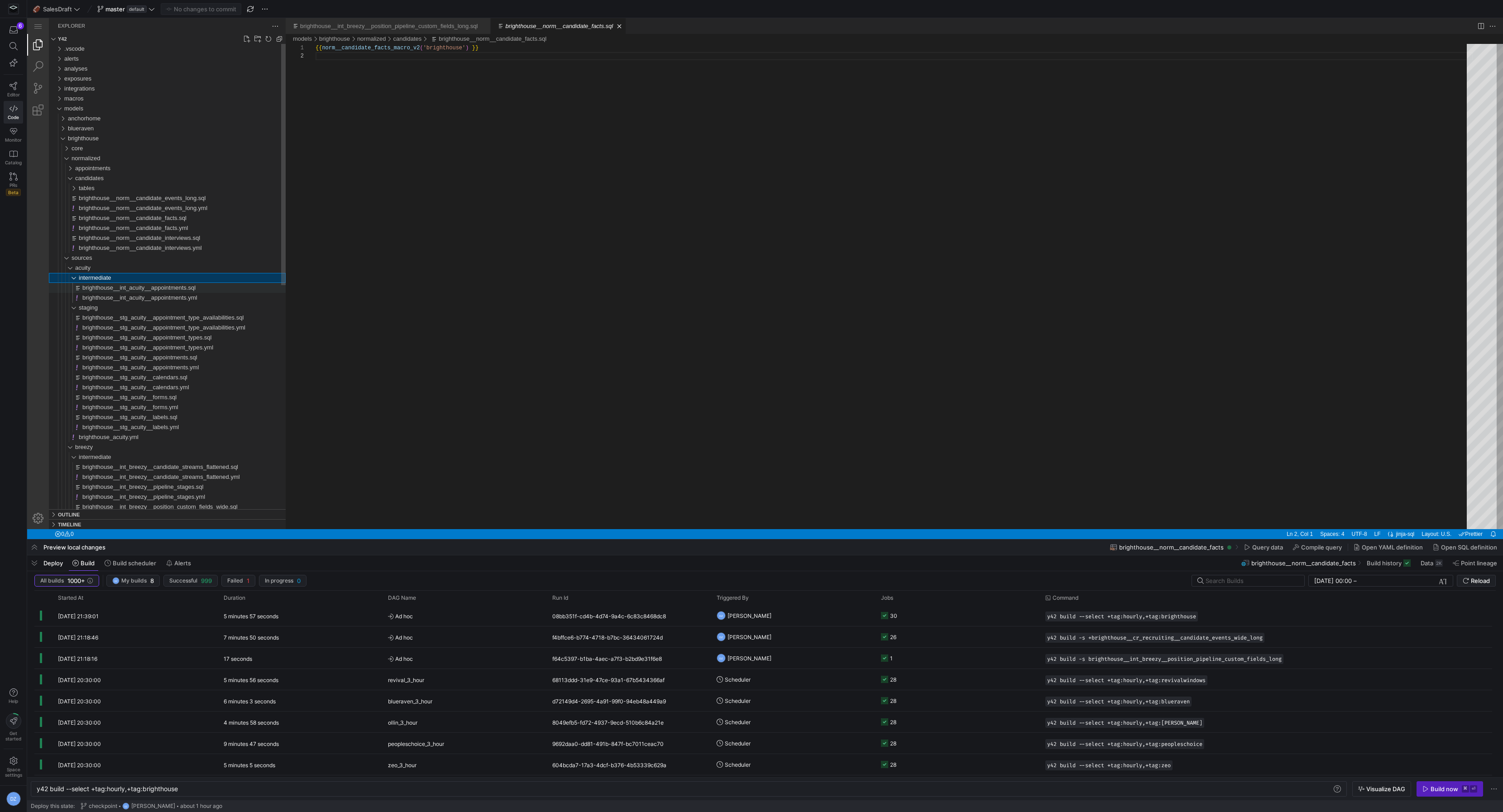
click at [181, 285] on span "brighthouse__int_acuity__appointments.sql" at bounding box center [139, 288] width 113 height 6
click at [370, 246] on div "{{ stg_acuity__int_acuity__appointments_macro ( 'brighthouse' ) }}" at bounding box center [894, 290] width 1158 height 494
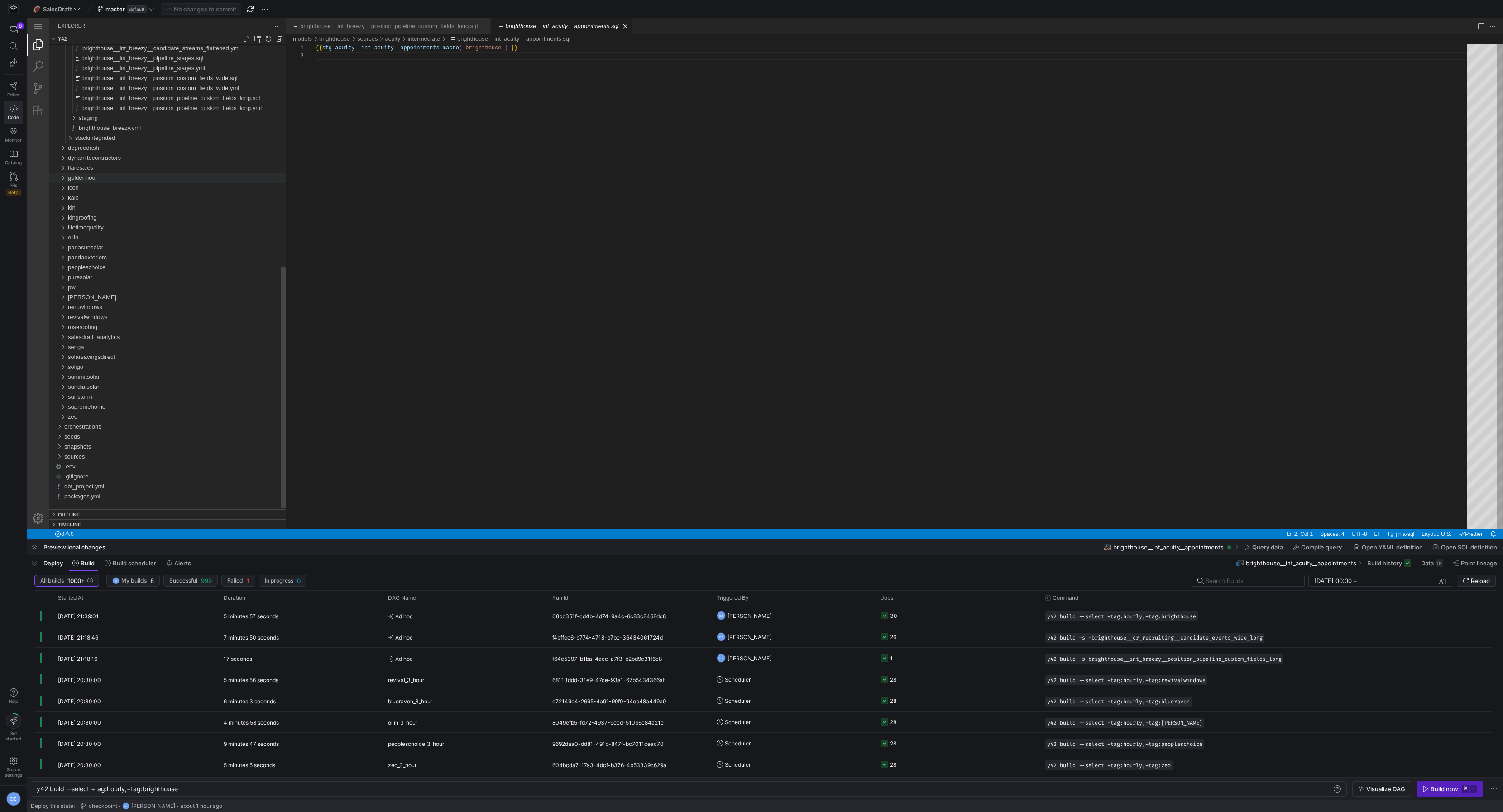
click at [128, 176] on div "goldenhour" at bounding box center [177, 177] width 218 height 10
click at [137, 204] on div "sources" at bounding box center [178, 207] width 214 height 10
click at [142, 220] on div "acuity" at bounding box center [181, 218] width 211 height 10
click at [143, 230] on div "intermediate" at bounding box center [182, 228] width 207 height 10
click at [145, 237] on span "goldenhour__int_acuity__appointments.sql" at bounding box center [139, 237] width 112 height 6
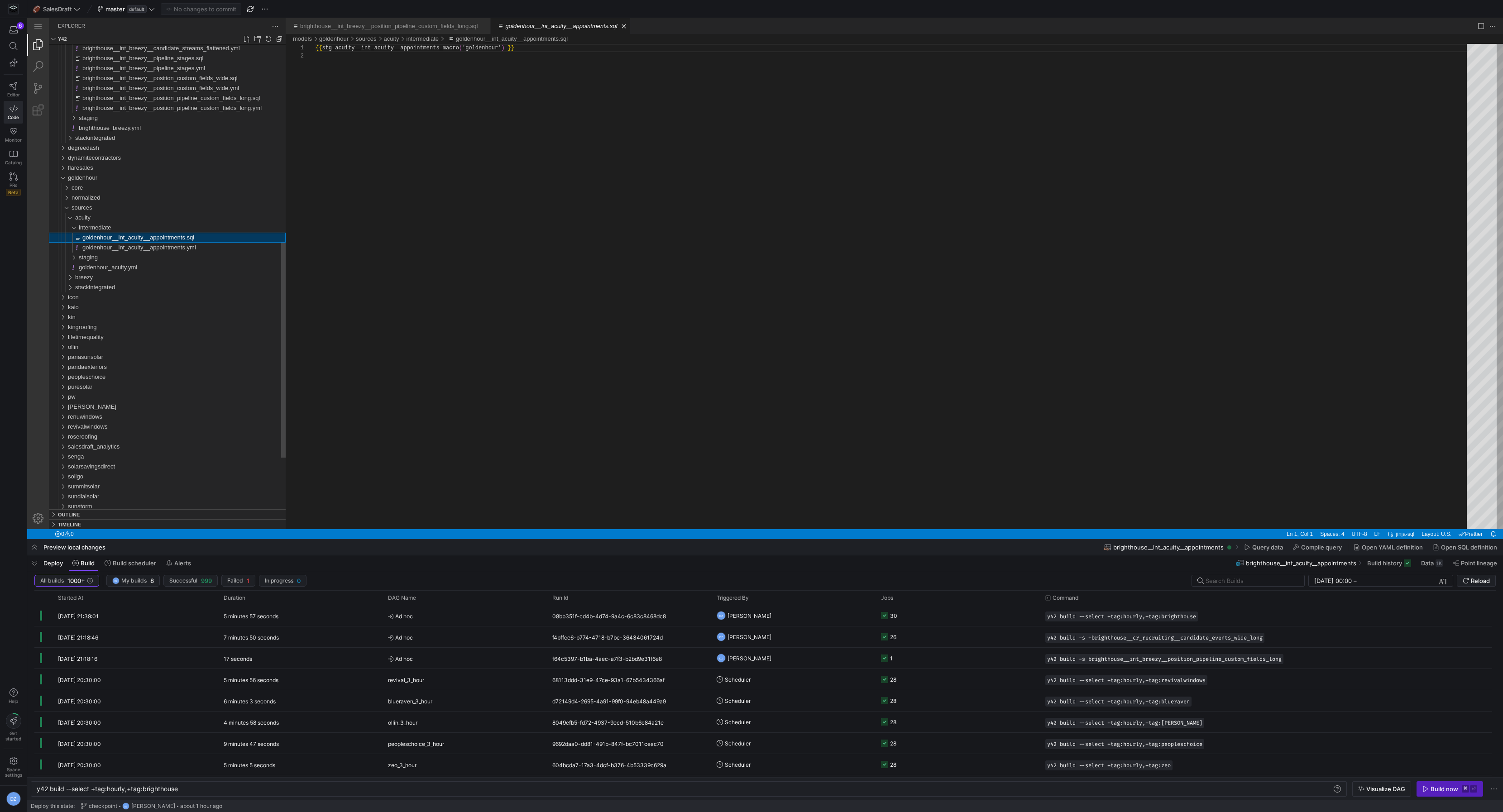
scroll to position [7, 0]
click at [131, 262] on div "staging" at bounding box center [182, 258] width 207 height 10
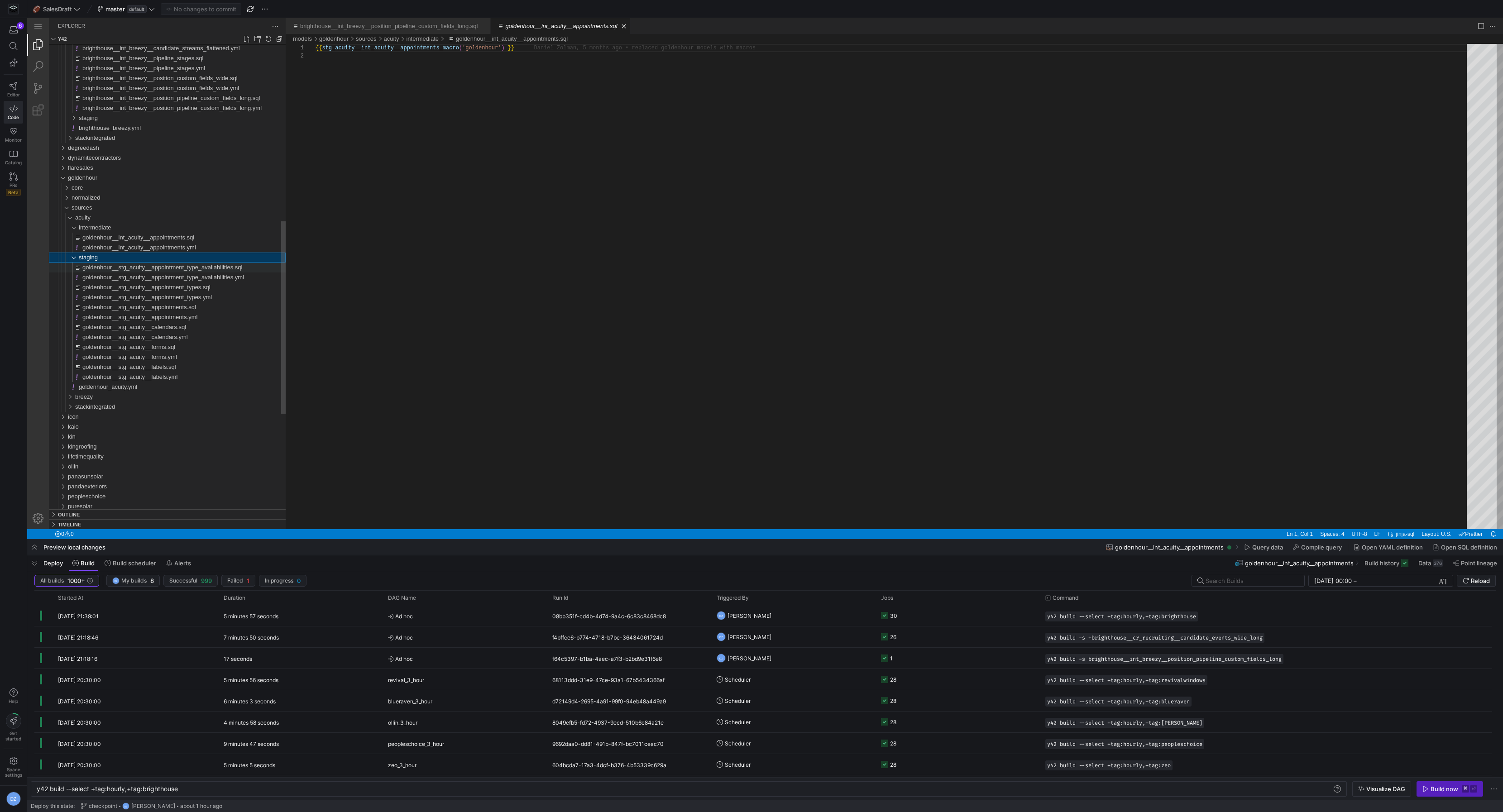
click at [155, 267] on span "goldenhour__stg_acuity__appointment_type_availabilities.sql" at bounding box center [162, 267] width 160 height 6
click at [157, 288] on span "goldenhour__stg_acuity__appointment_types.sql" at bounding box center [147, 287] width 128 height 6
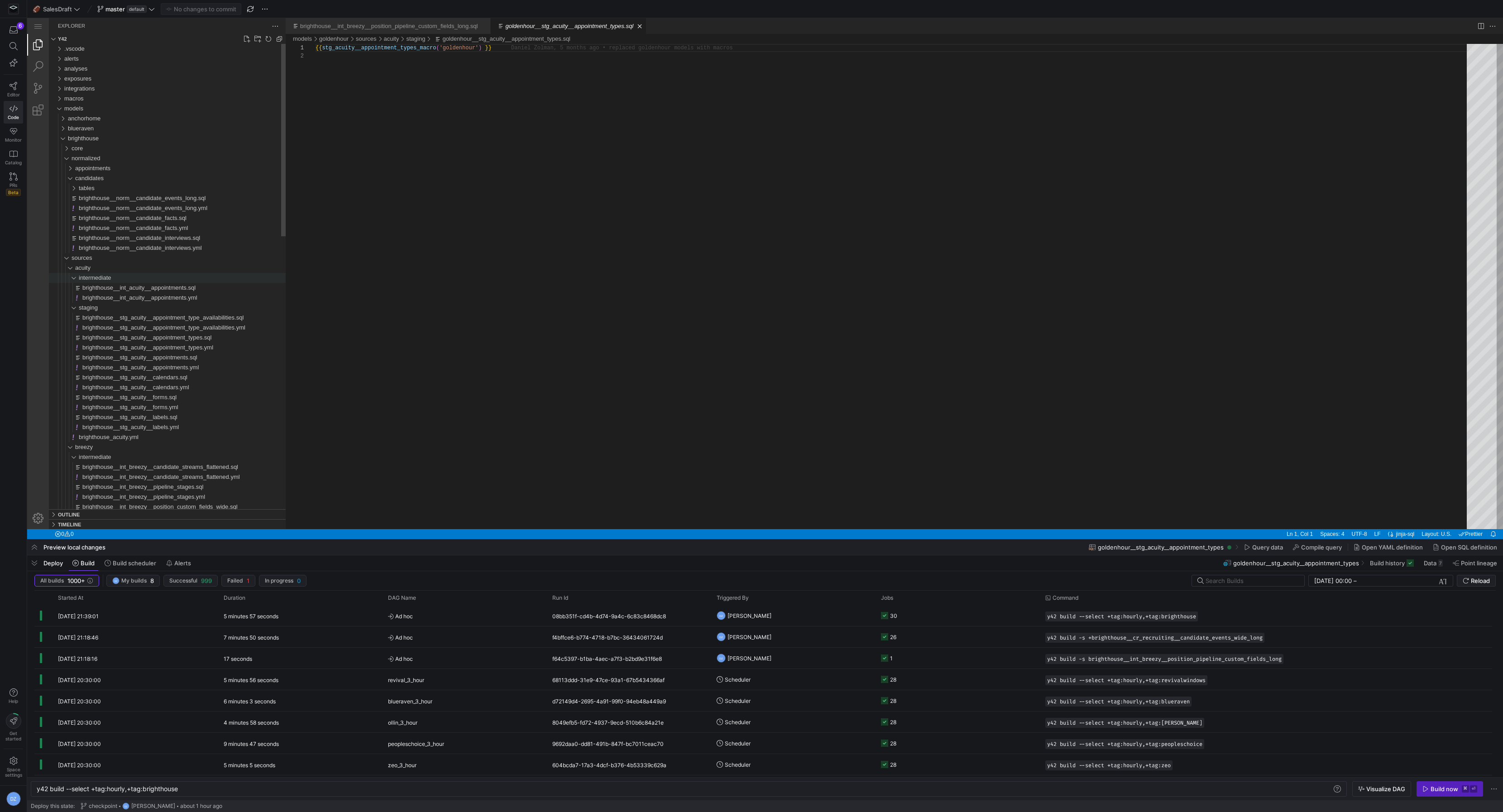
click at [168, 279] on div "intermediate" at bounding box center [182, 278] width 207 height 10
click at [152, 288] on div "staging" at bounding box center [182, 288] width 207 height 10
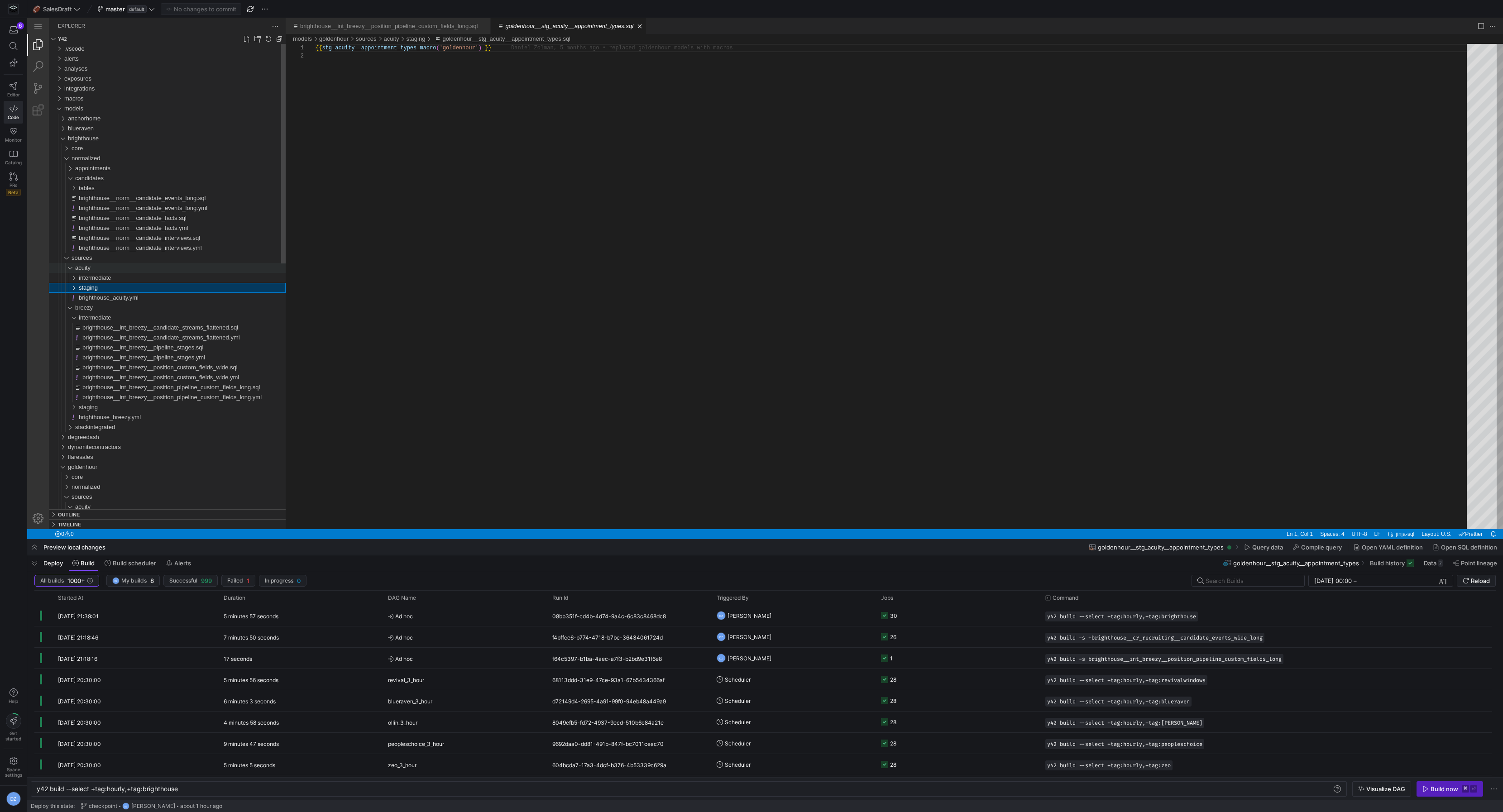
click at [146, 266] on div "acuity" at bounding box center [181, 268] width 211 height 10
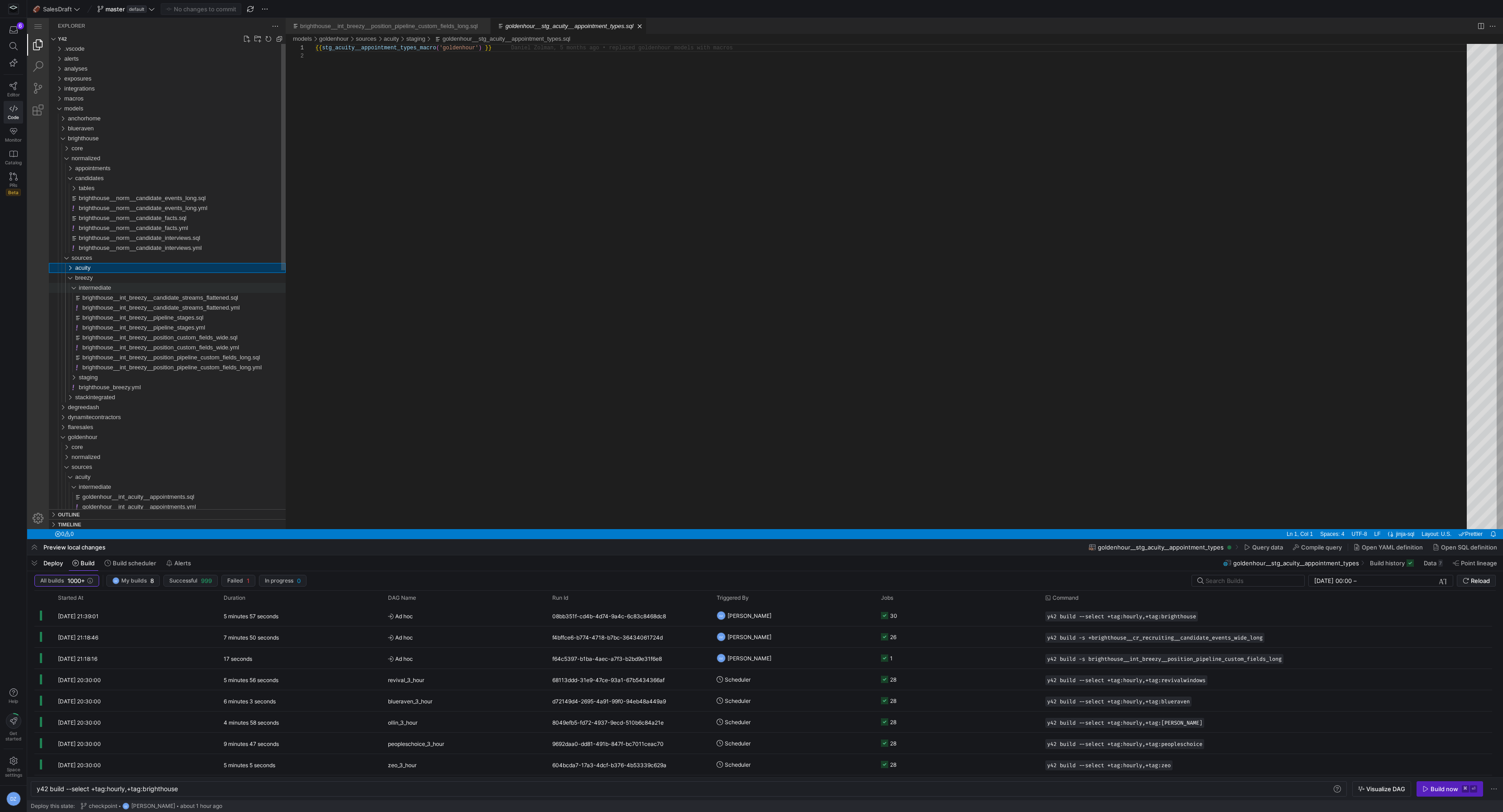
click at [140, 284] on div "intermediate" at bounding box center [182, 288] width 207 height 10
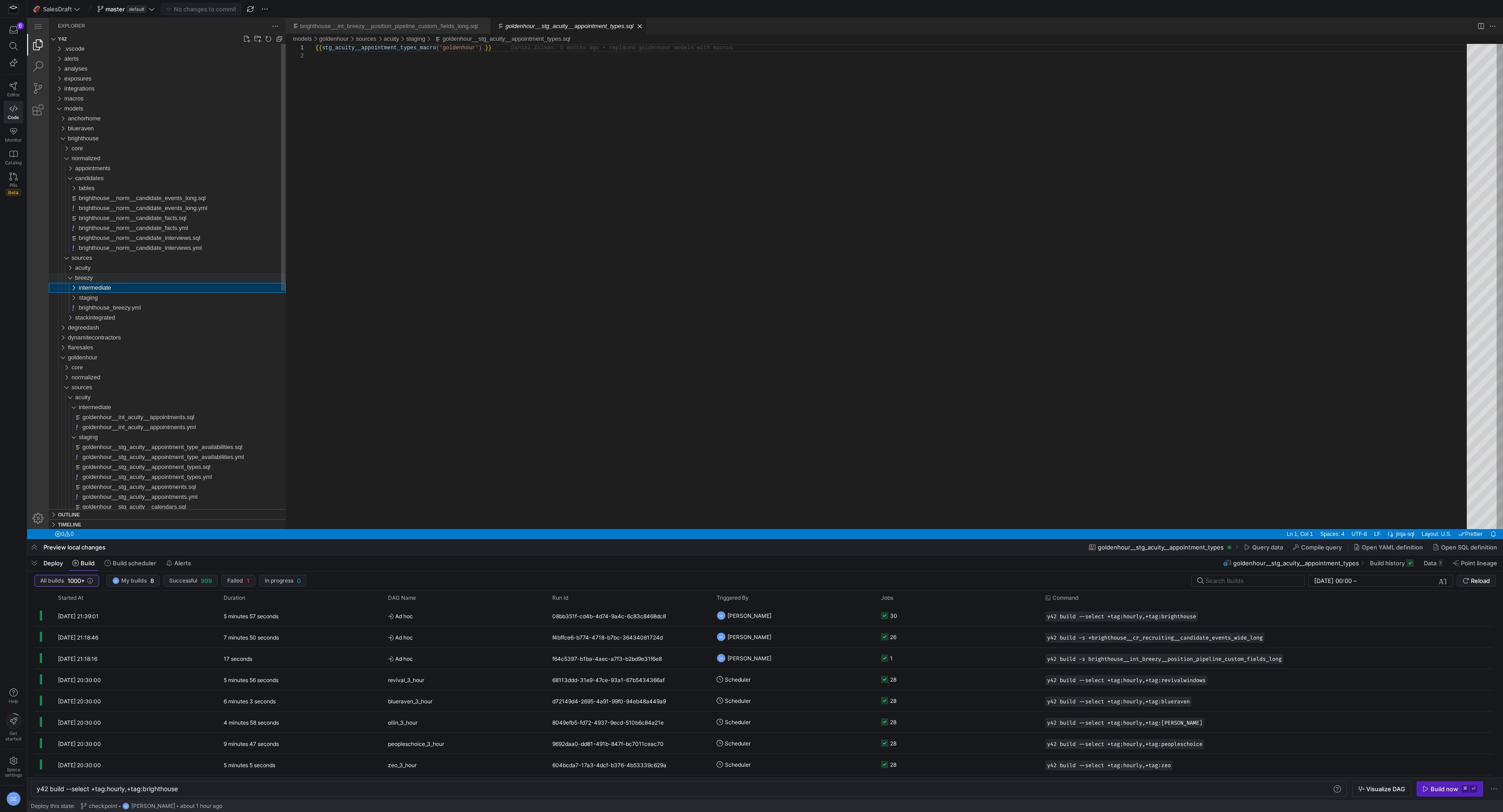
click at [141, 277] on div "breezy" at bounding box center [181, 278] width 211 height 10
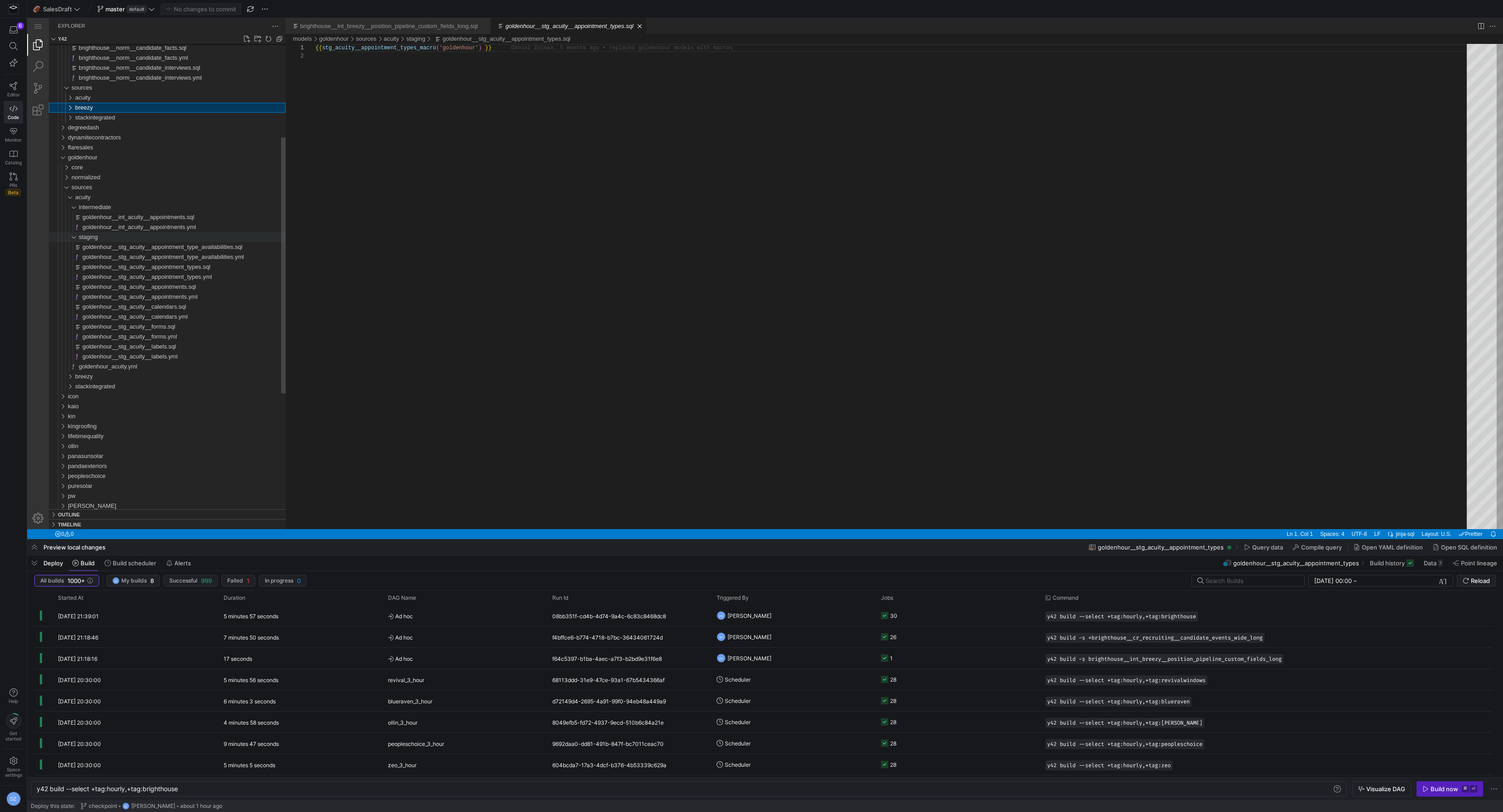
click at [143, 238] on div "staging" at bounding box center [182, 237] width 207 height 10
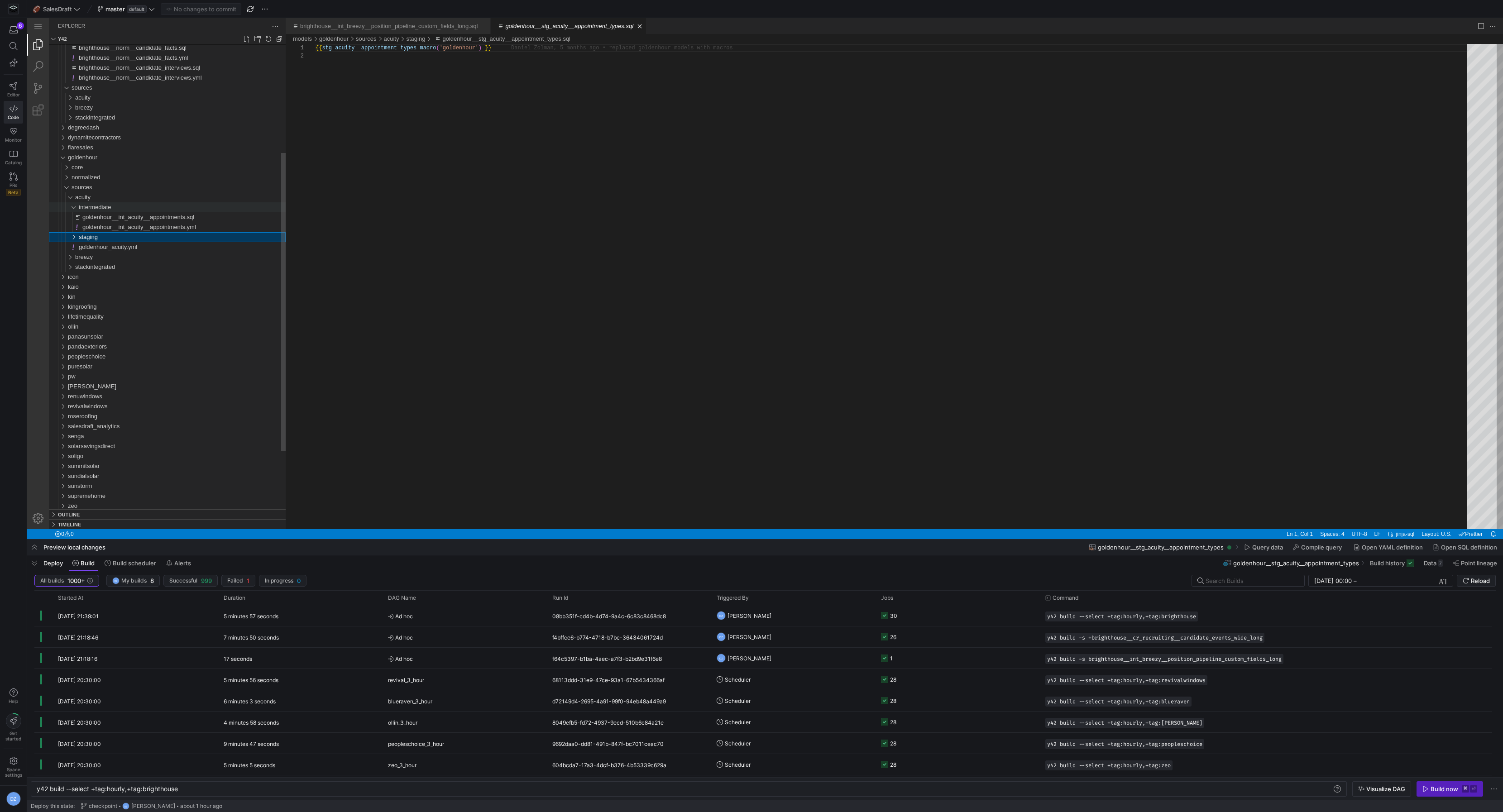
click at [142, 205] on div "intermediate" at bounding box center [182, 207] width 207 height 10
click at [139, 198] on div "acuity" at bounding box center [181, 197] width 211 height 10
click at [140, 179] on div "normalized" at bounding box center [178, 177] width 214 height 10
click at [148, 192] on div "candidates" at bounding box center [181, 197] width 211 height 10
click at [158, 241] on span "goldenhour__norm__candidate_facts.sql" at bounding box center [131, 237] width 106 height 6
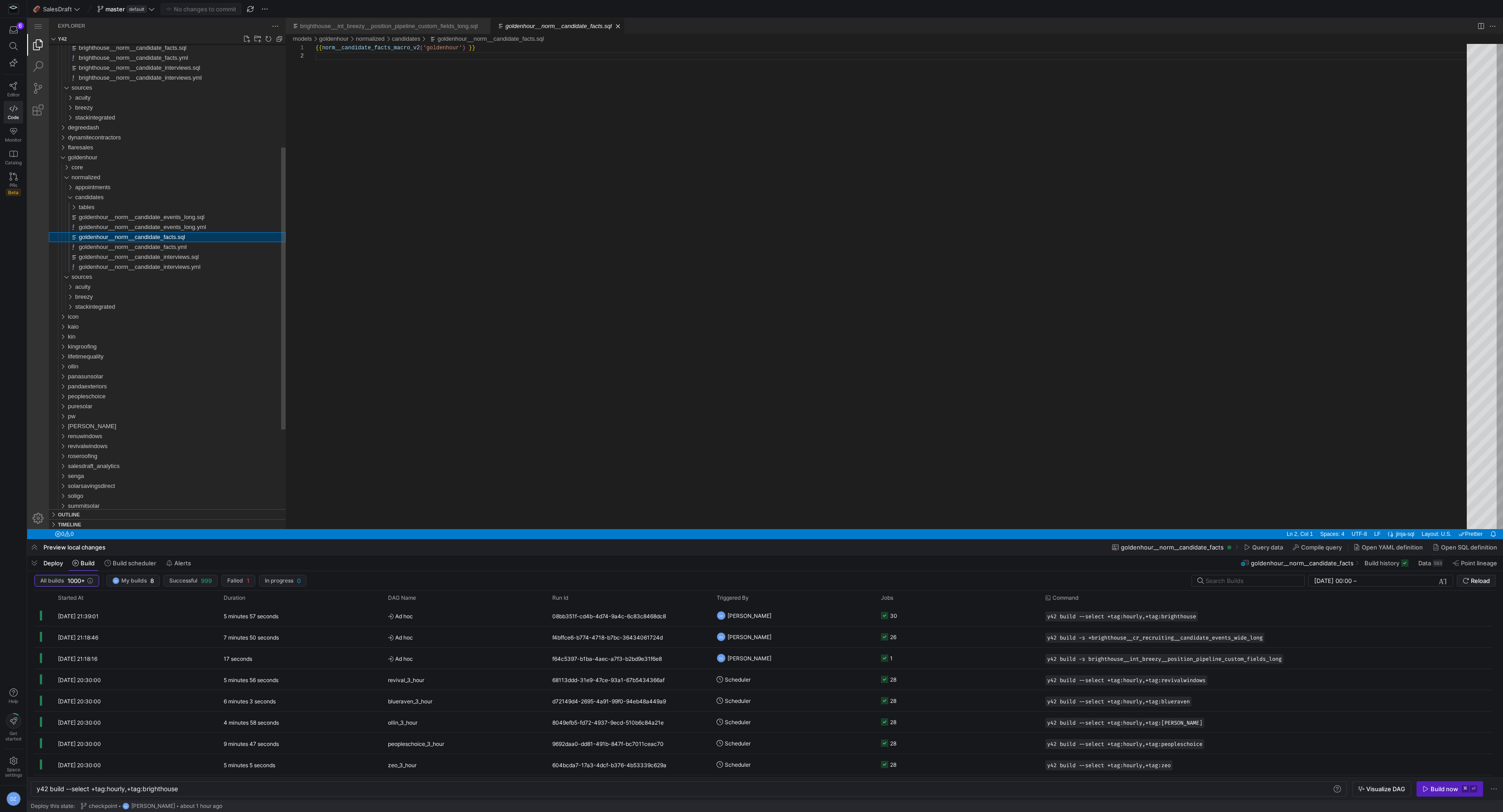
scroll to position [7, 0]
click at [163, 257] on span "goldenhour__norm__candidate_interviews.sql" at bounding box center [139, 257] width 120 height 6
click at [161, 219] on span "goldenhour__norm__candidate_events_long.sql" at bounding box center [141, 217] width 126 height 6
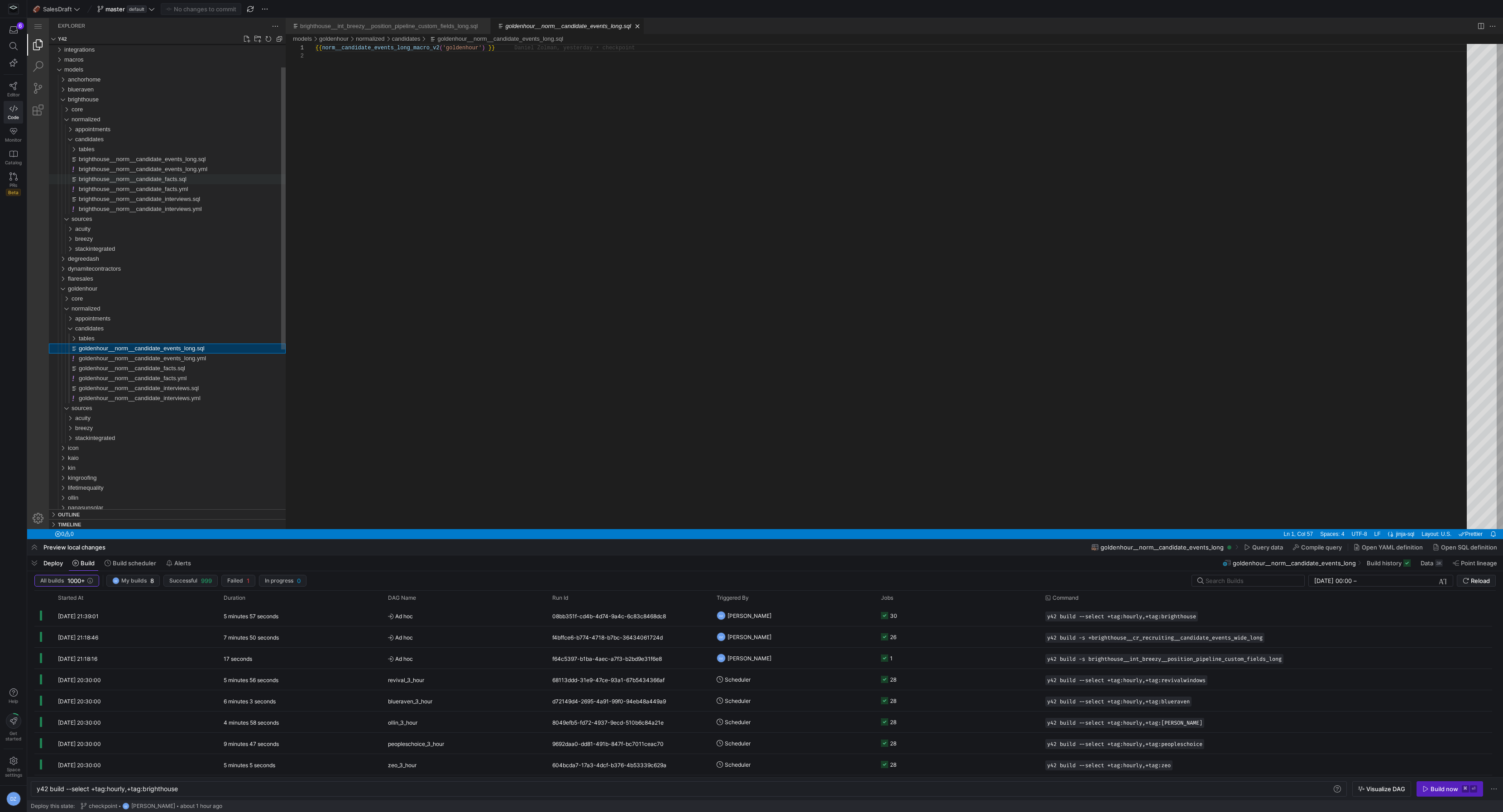
click at [172, 177] on span "brighthouse__norm__candidate_facts.sql" at bounding box center [132, 179] width 108 height 6
click at [182, 196] on span "brighthouse__norm__candidate_interviews.sql" at bounding box center [139, 199] width 122 height 6
click at [182, 156] on span "brighthouse__norm__candidate_events_long.sql" at bounding box center [142, 159] width 126 height 6
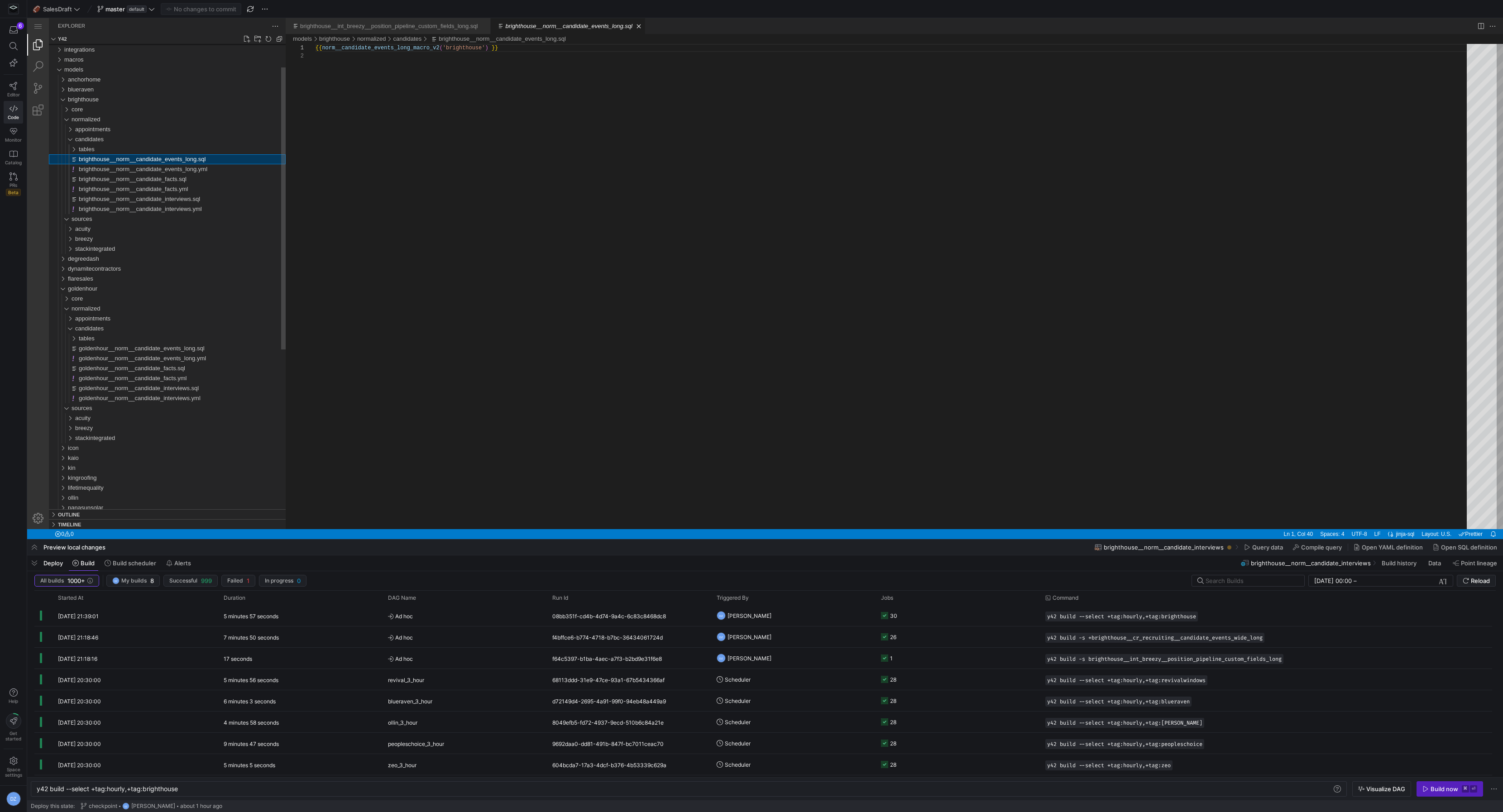
scroll to position [7, 128]
click at [175, 181] on span "brighthouse__norm__candidate_facts.sql" at bounding box center [132, 179] width 108 height 6
click at [136, 148] on div "tables" at bounding box center [182, 149] width 207 height 10
click at [134, 158] on span "brighthouse__norm__candidate_events_wide.sql" at bounding box center [147, 159] width 128 height 6
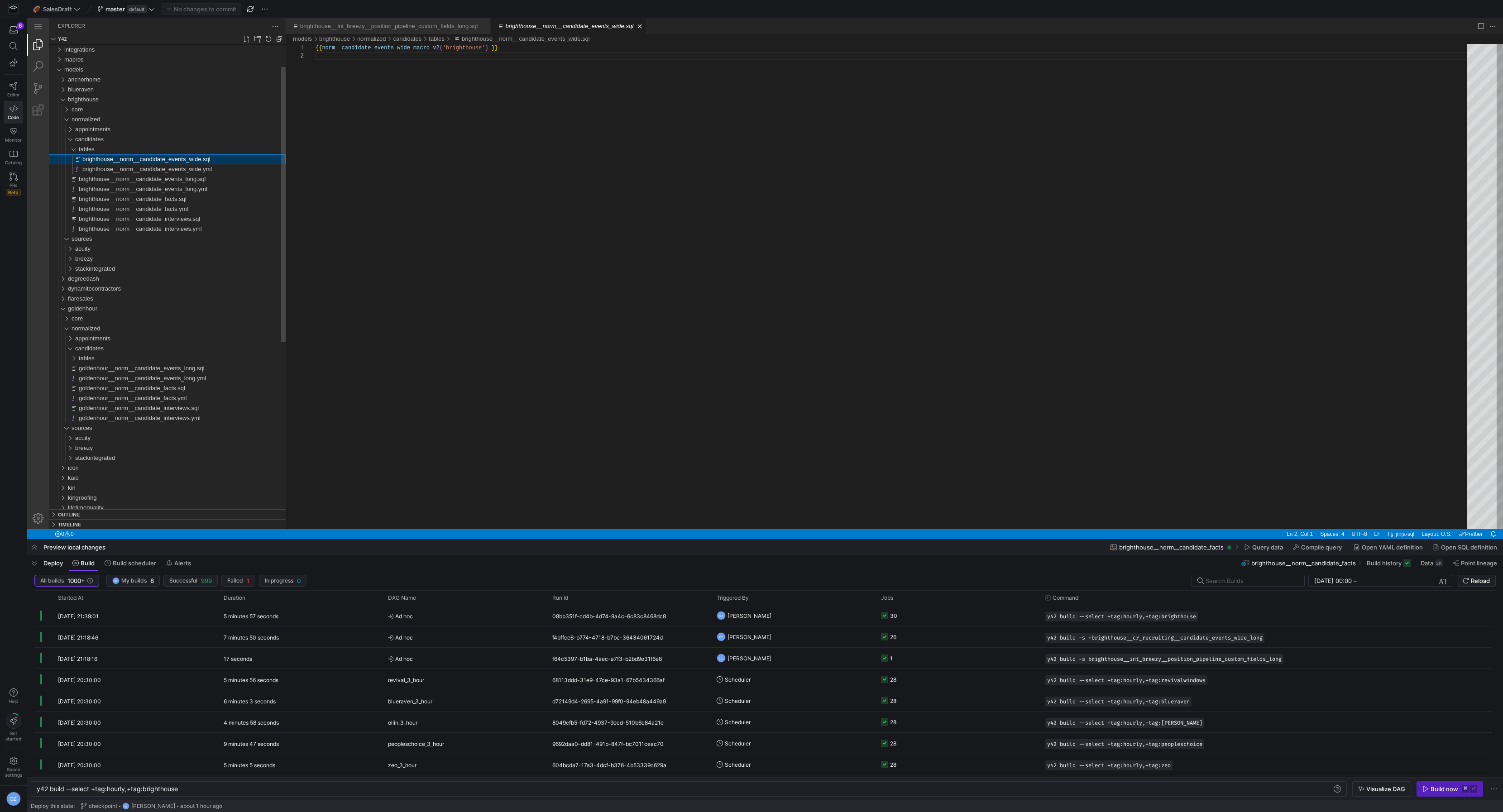
scroll to position [7, 0]
click at [133, 150] on div "tables" at bounding box center [182, 149] width 207 height 10
click at [132, 139] on div "candidates" at bounding box center [181, 139] width 211 height 10
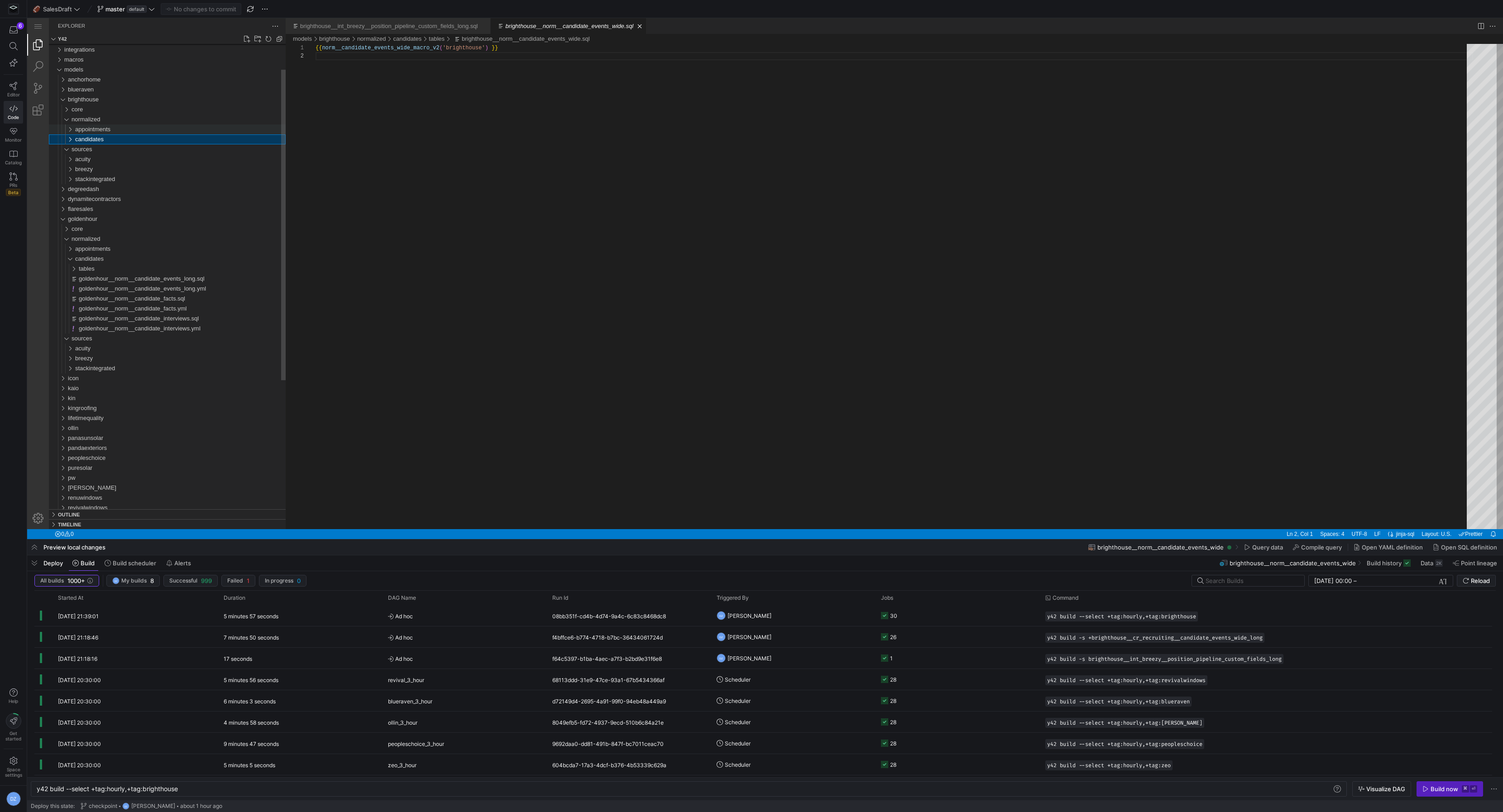
click at [135, 131] on div "appointments" at bounding box center [181, 130] width 211 height 10
click at [133, 139] on span "brighthouse__norm__appointment_facts.sql" at bounding box center [135, 139] width 114 height 6
click at [138, 267] on div "appointments" at bounding box center [181, 269] width 211 height 10
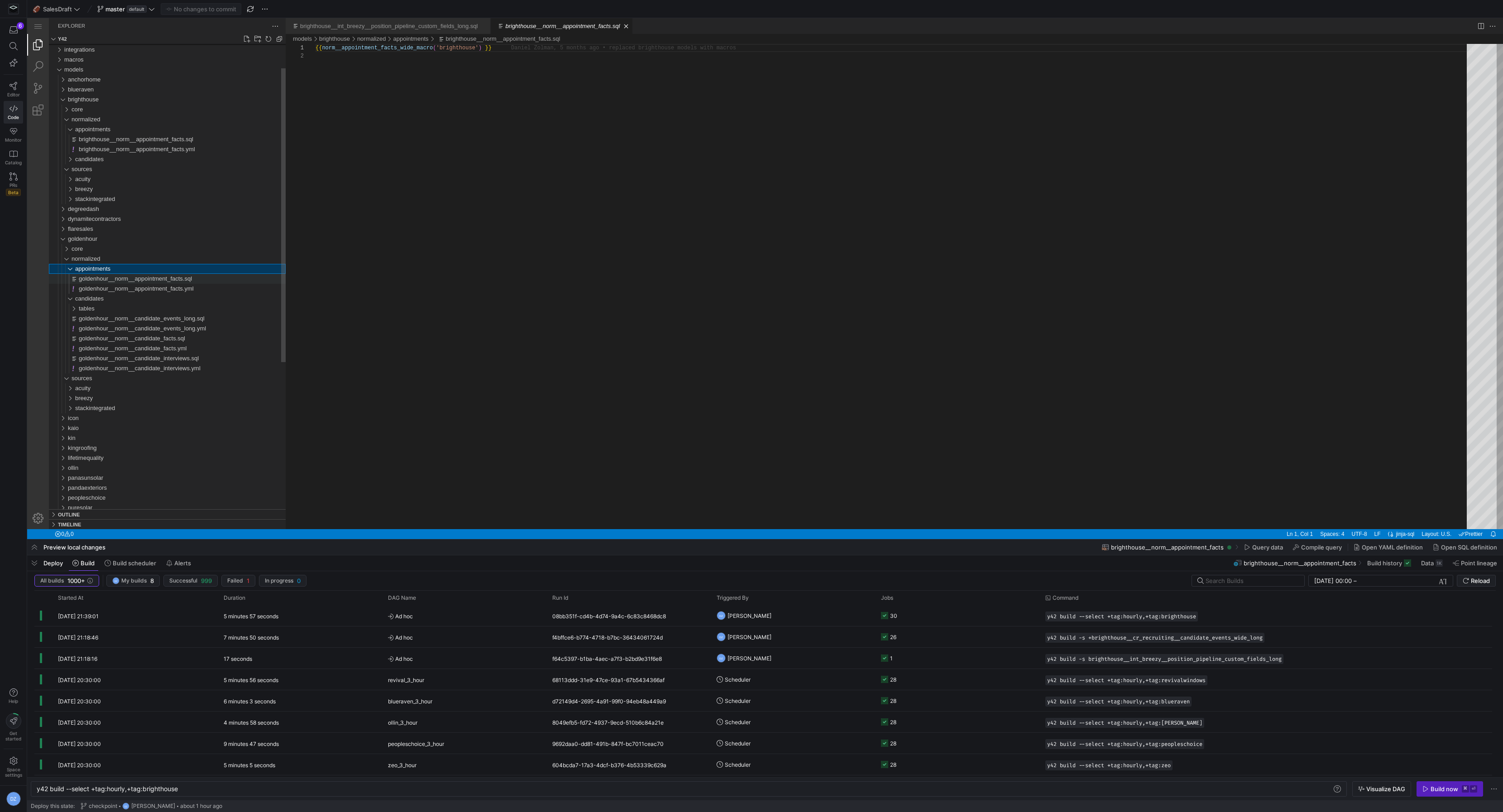
click at [136, 279] on span "goldenhour__norm__appointment_facts.sql" at bounding box center [135, 279] width 113 height 6
click at [144, 142] on span "brighthouse__norm__appointment_facts.sql" at bounding box center [135, 139] width 114 height 6
click at [134, 274] on div "goldenhour__norm__appointment_facts.sql" at bounding box center [182, 279] width 207 height 10
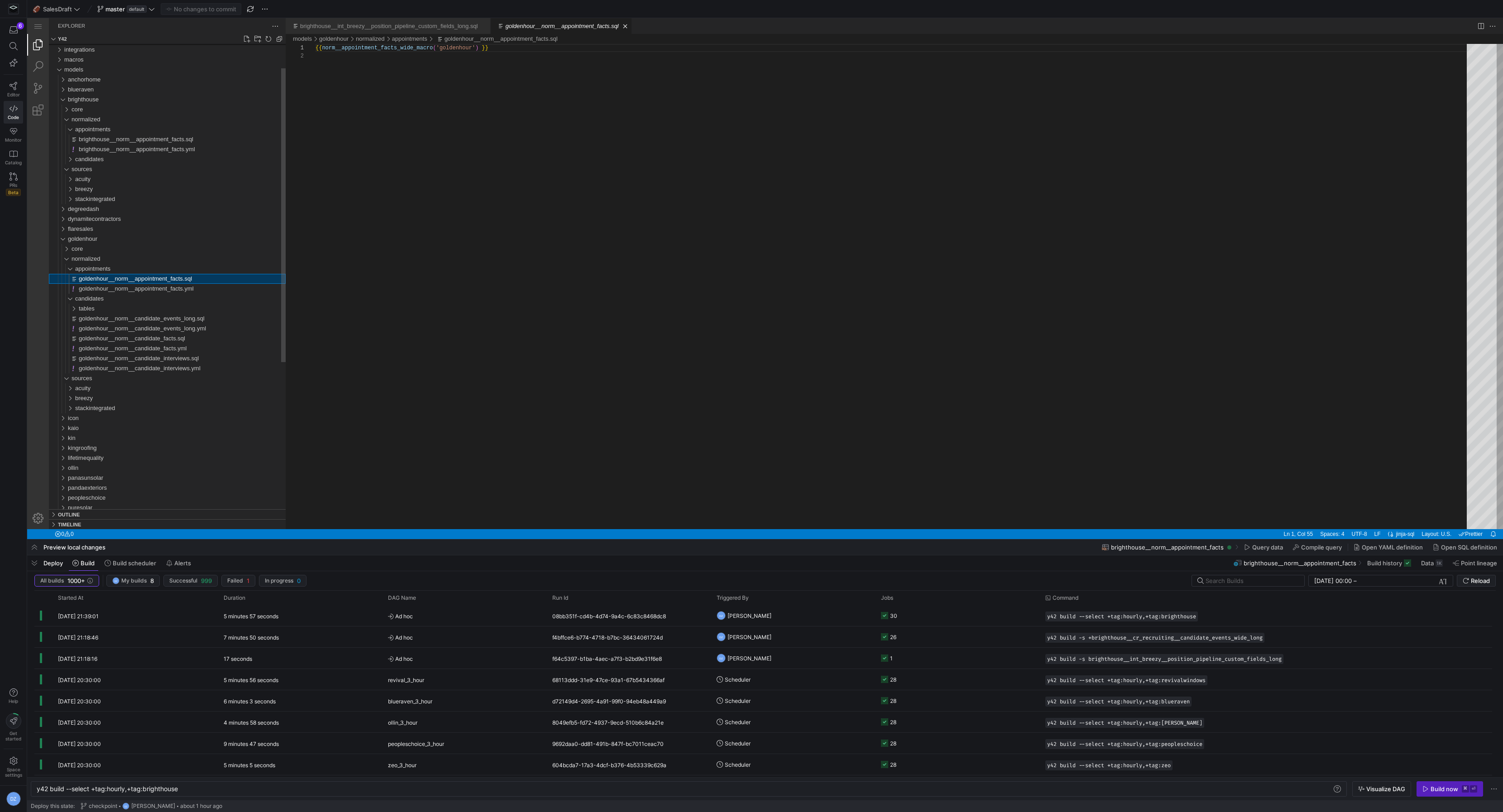
scroll to position [7, 176]
click at [148, 140] on span "brighthouse__norm__appointment_facts.sql" at bounding box center [135, 139] width 114 height 6
click at [456, 50] on div "{{ norm__appointment_facts_wide_macro ( 'brighthouse' ) }}" at bounding box center [894, 290] width 1158 height 494
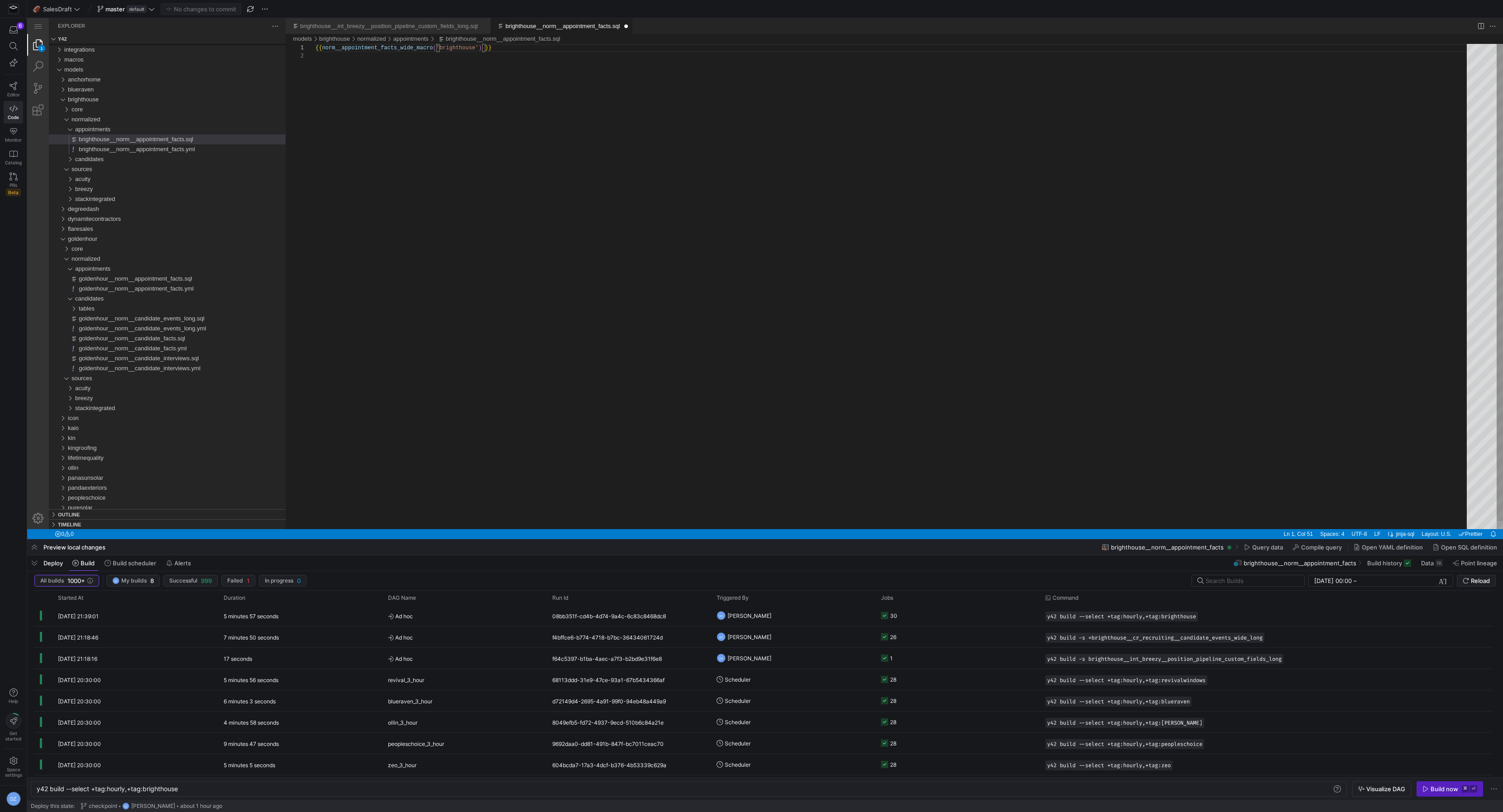
click at [421, 145] on div "{{ norm__appointment_facts_wide_macro ( 'brighthouse' ) }}" at bounding box center [894, 290] width 1158 height 494
click at [182, 156] on div "candidates" at bounding box center [181, 158] width 211 height 10
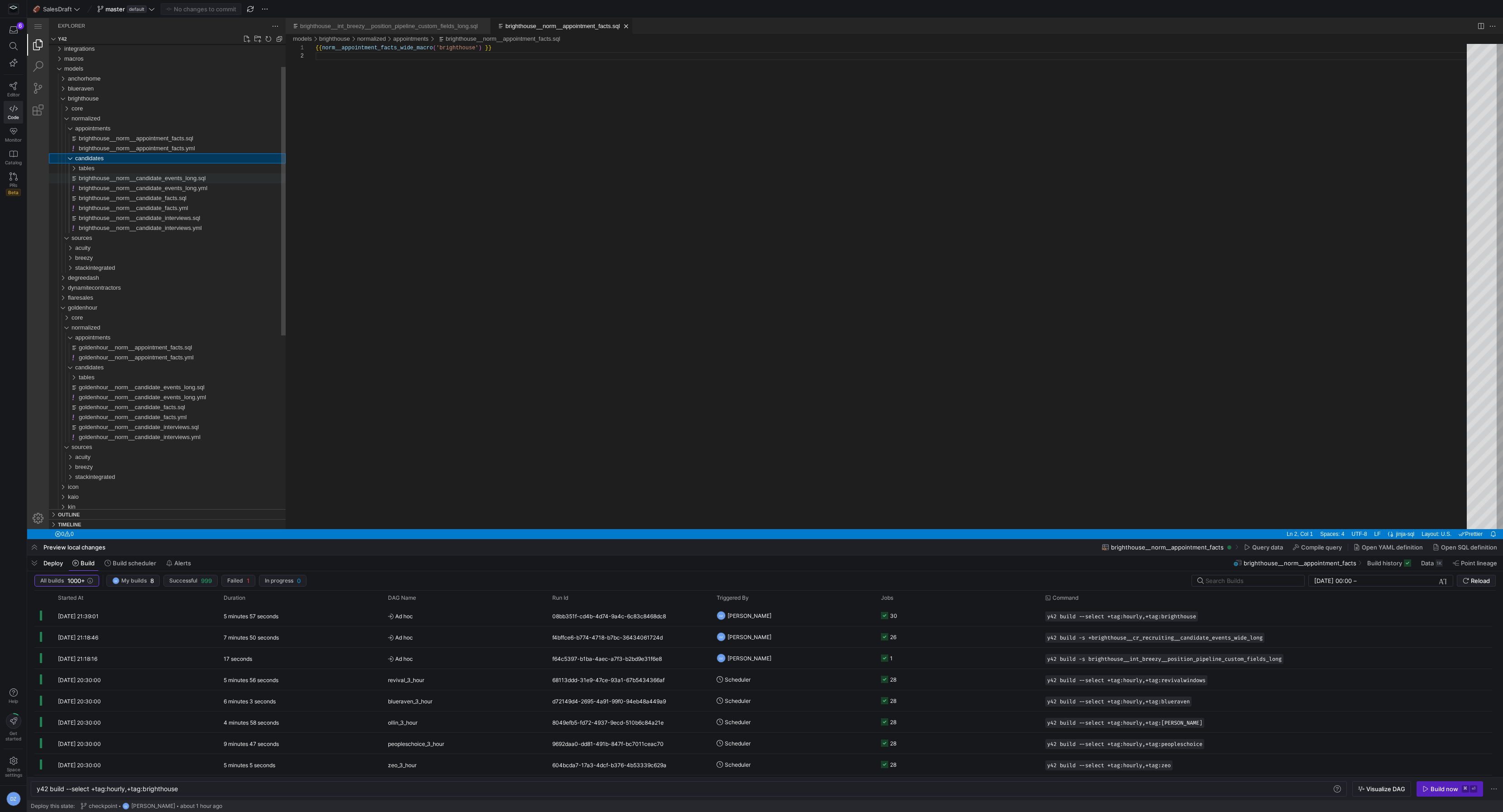
click at [178, 177] on span "brighthouse__norm__candidate_events_long.sql" at bounding box center [142, 178] width 126 height 6
click at [180, 169] on div "tables" at bounding box center [182, 169] width 207 height 10
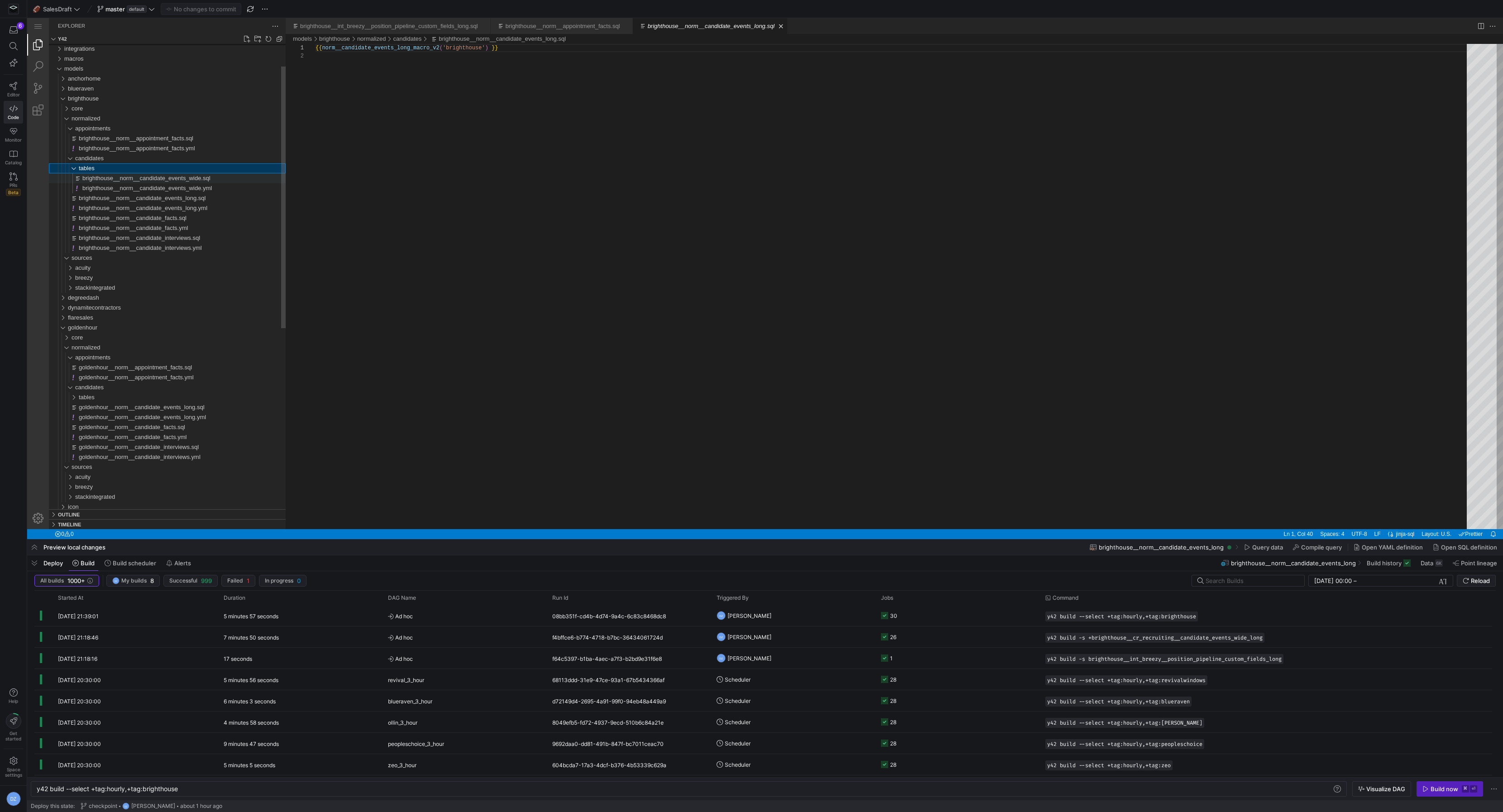
click at [180, 177] on span "brighthouse__norm__candidate_events_wide.sql" at bounding box center [147, 178] width 128 height 6
click at [177, 198] on span "brighthouse__norm__candidate_events_long.sql" at bounding box center [142, 198] width 126 height 6
click at [180, 177] on span "brighthouse__norm__candidate_events_wide.sql" at bounding box center [147, 178] width 128 height 6
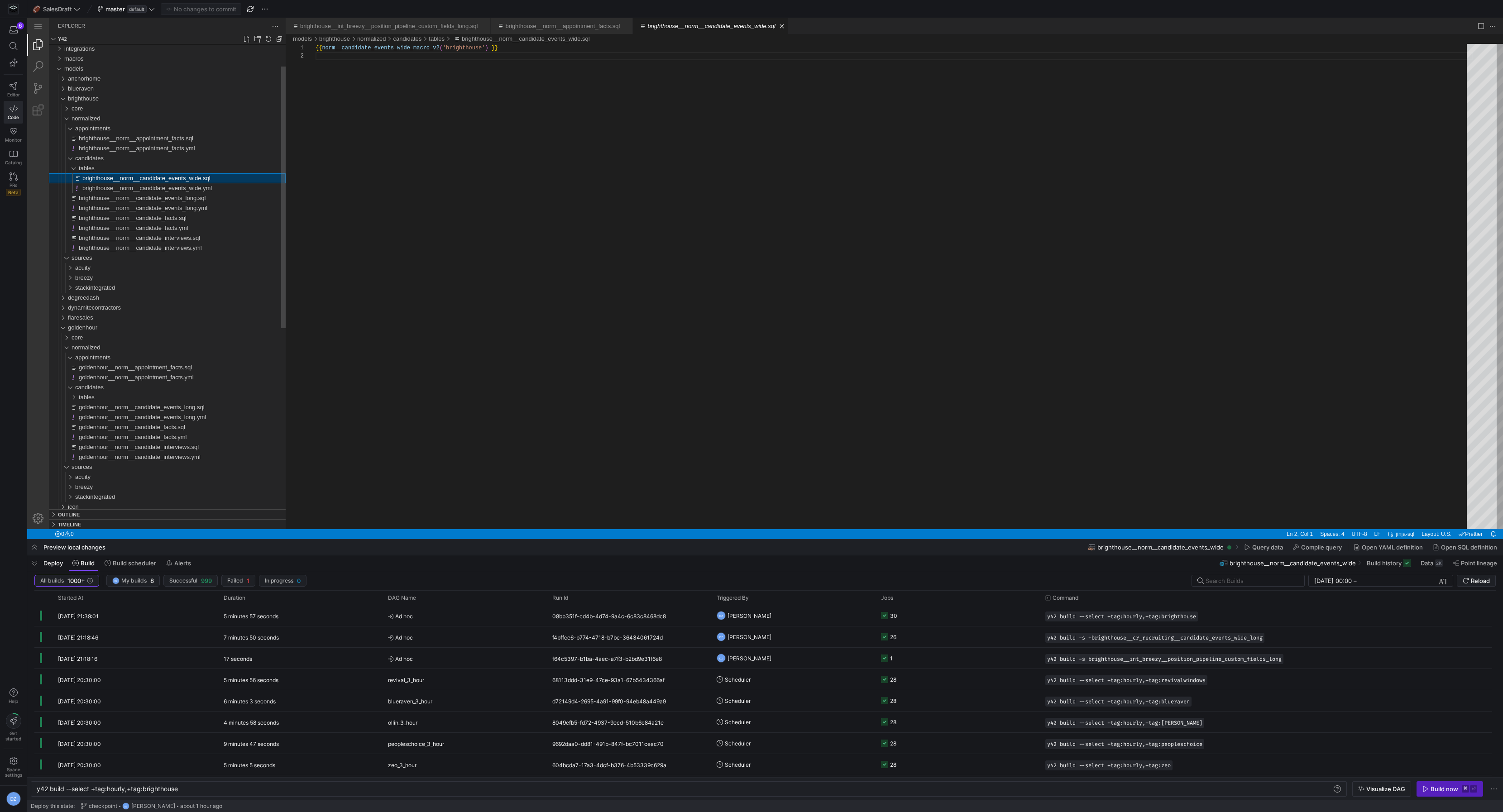
scroll to position [7, 0]
click at [182, 200] on span "brighthouse__norm__candidate_events_long.sql" at bounding box center [142, 198] width 126 height 6
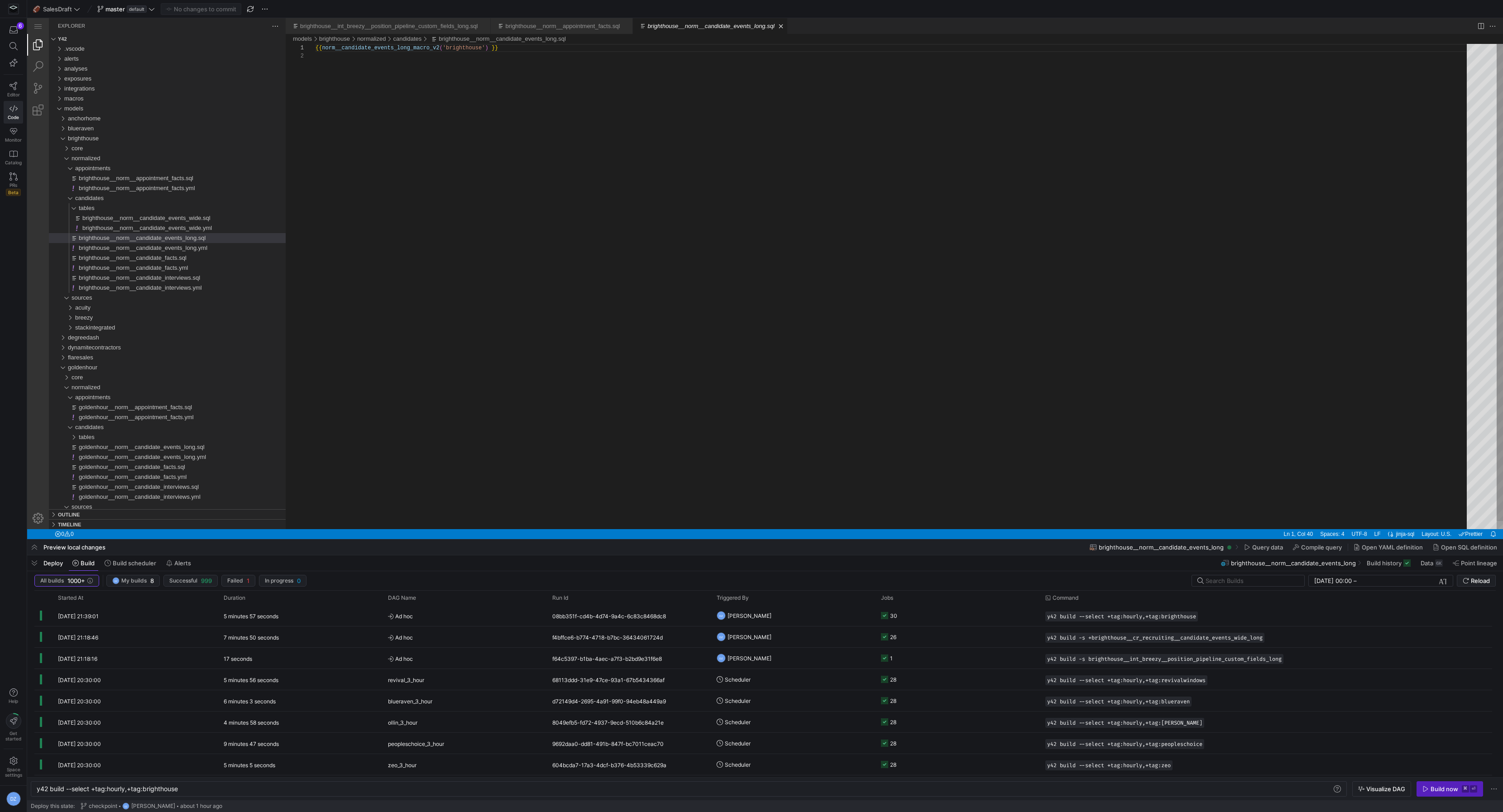
click at [481, 298] on div "{{ norm__candidate_events_long_macro_v2 ( 'brighthouse' ) }}" at bounding box center [894, 290] width 1158 height 494
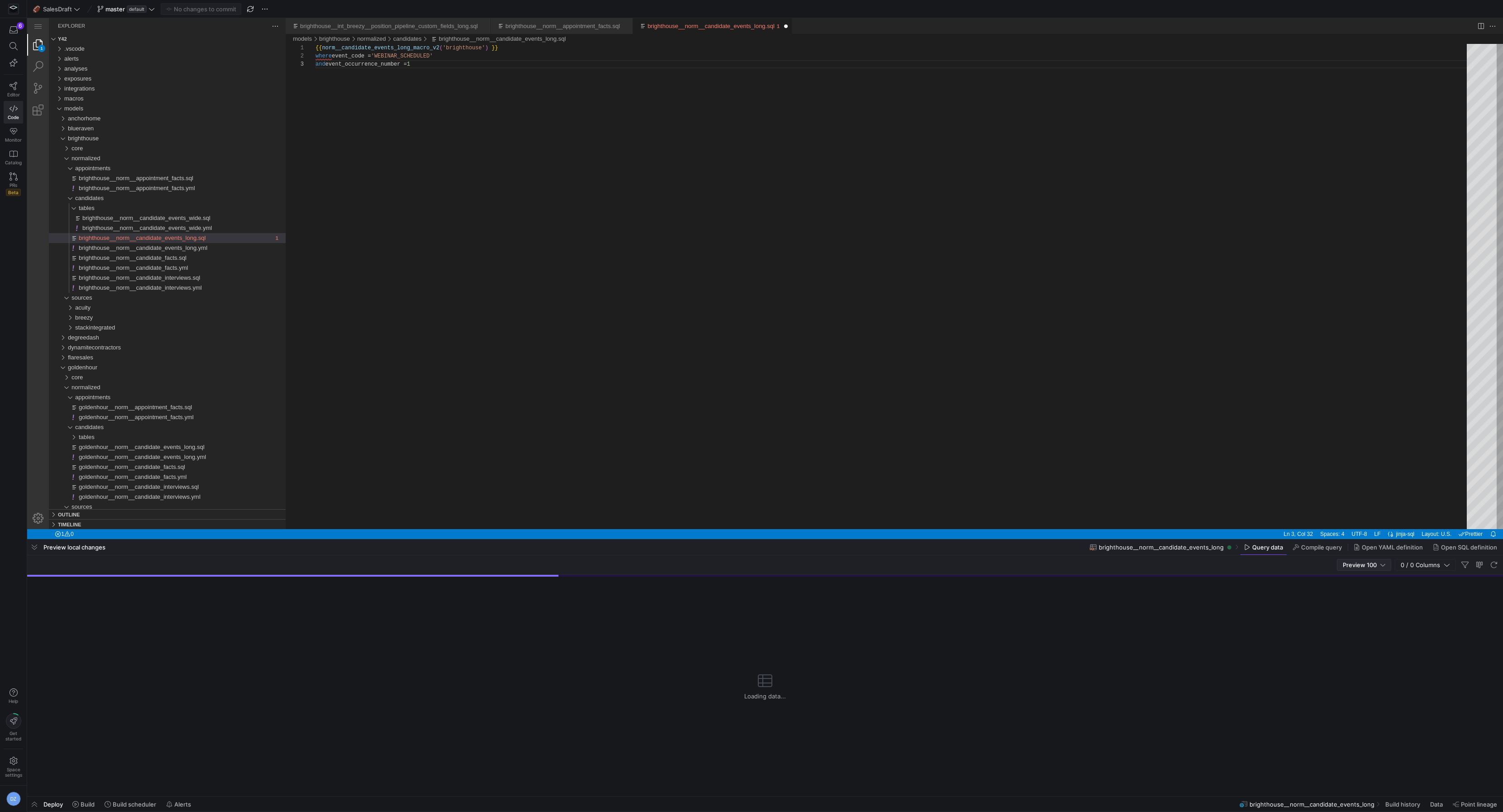
type textarea "{{ norm__candidate_events_long_macro_v2('brighthouse') }} where event_code = 'W…"
click at [1360, 564] on span "Preview 100" at bounding box center [1360, 565] width 34 height 7
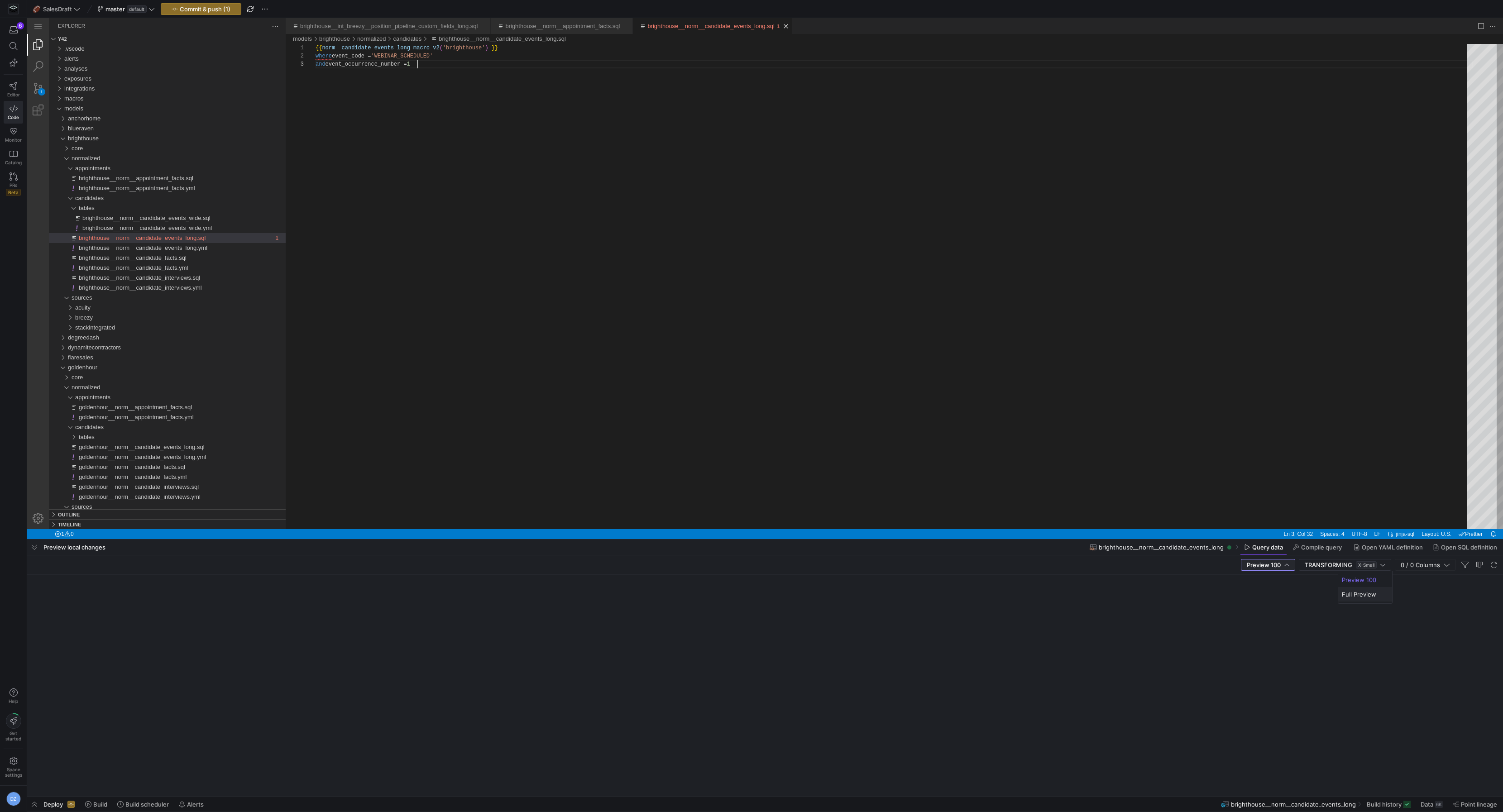
scroll to position [16, 101]
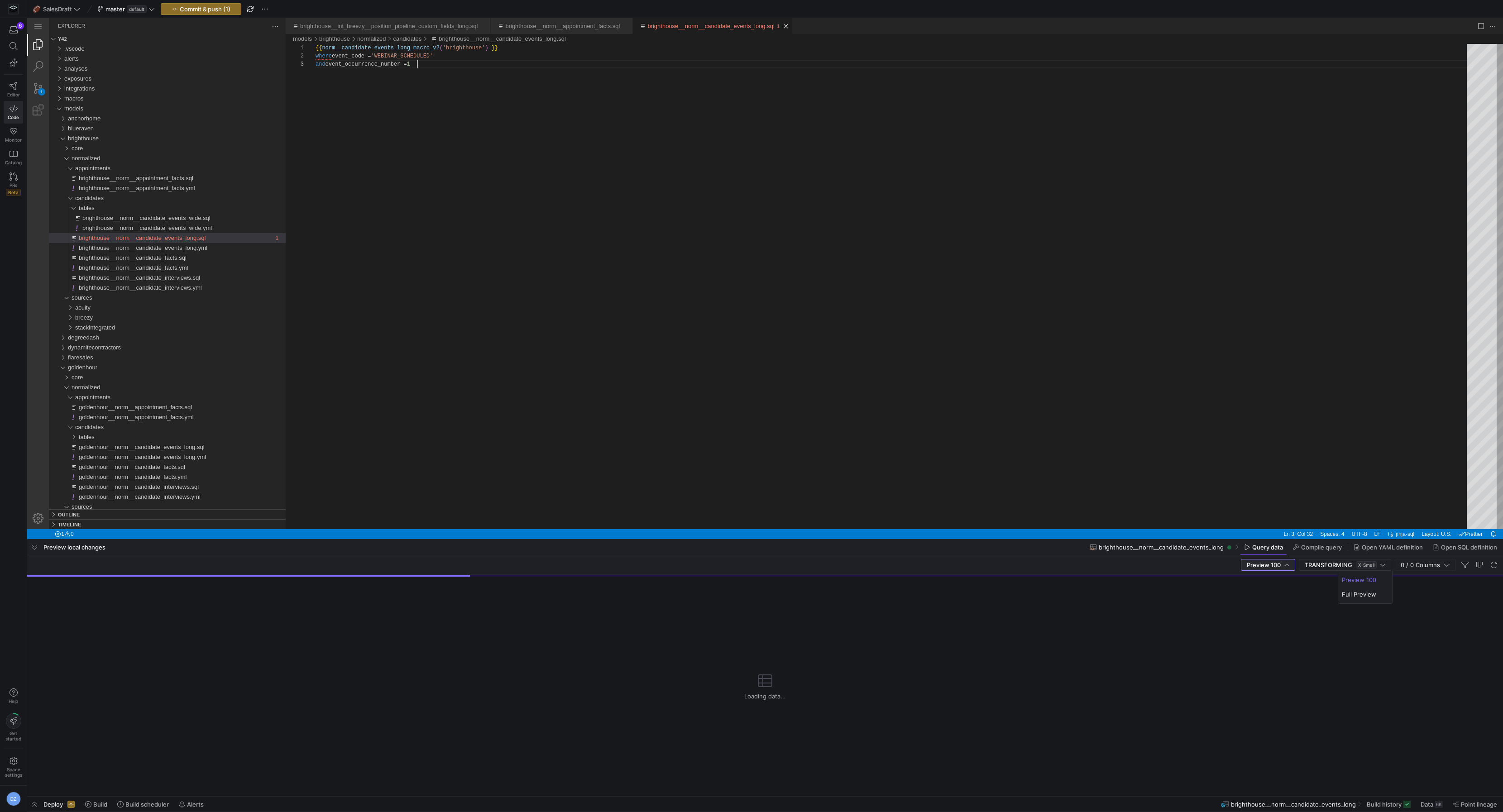
click at [1244, 615] on div at bounding box center [752, 406] width 1503 height 812
click at [1286, 566] on div at bounding box center [1287, 565] width 5 height 7
click at [1284, 596] on span "Full Preview" at bounding box center [1270, 594] width 46 height 7
click at [804, 355] on div "{{ norm__candidate_events_long_macro_v2 ( 'brighthouse' ) }} where event_code =…" at bounding box center [894, 294] width 1158 height 502
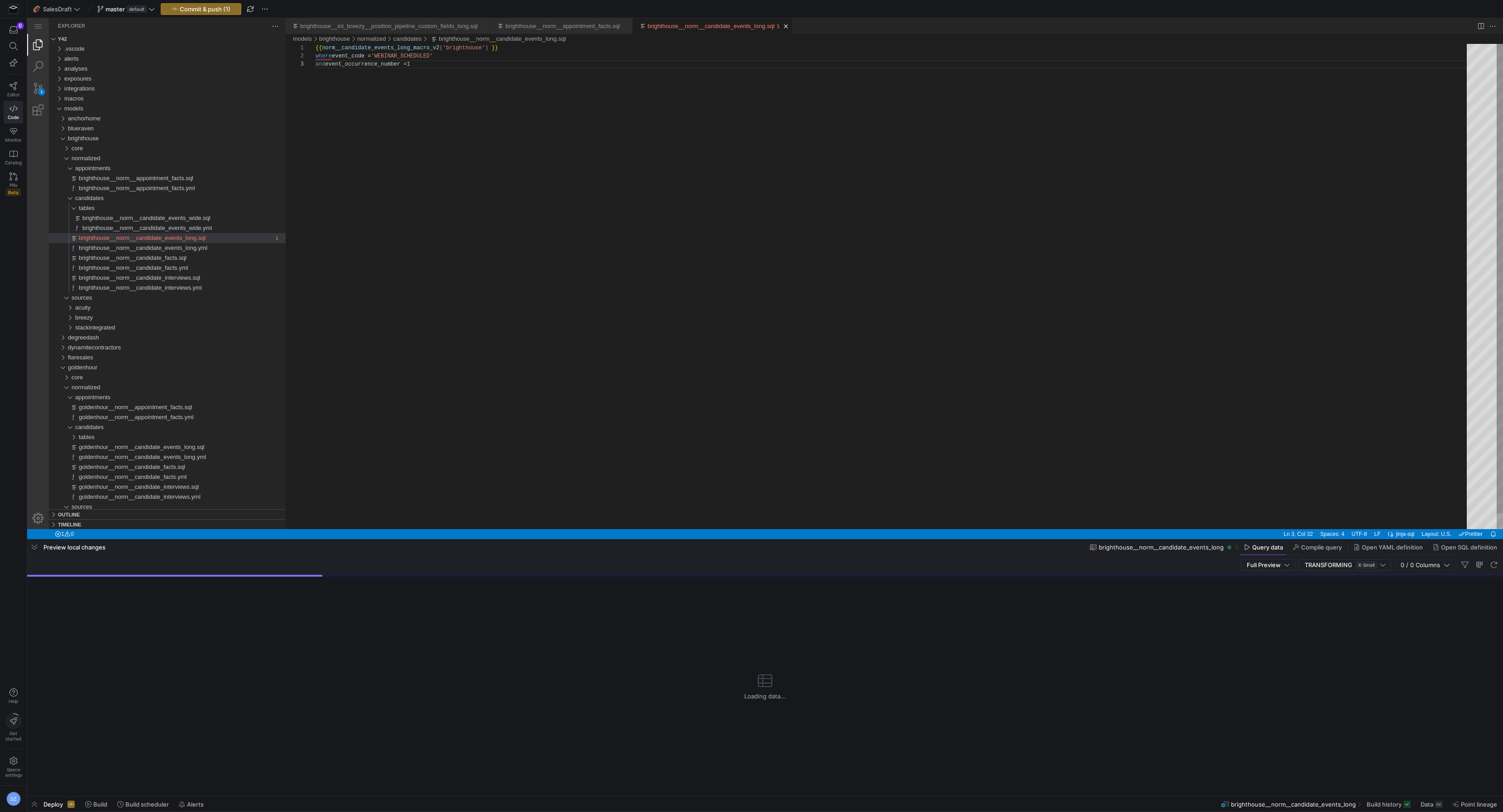
click at [802, 344] on div "{{ norm__candidate_events_long_macro_v2 ( 'brighthouse' ) }} where event_code =…" at bounding box center [894, 294] width 1158 height 502
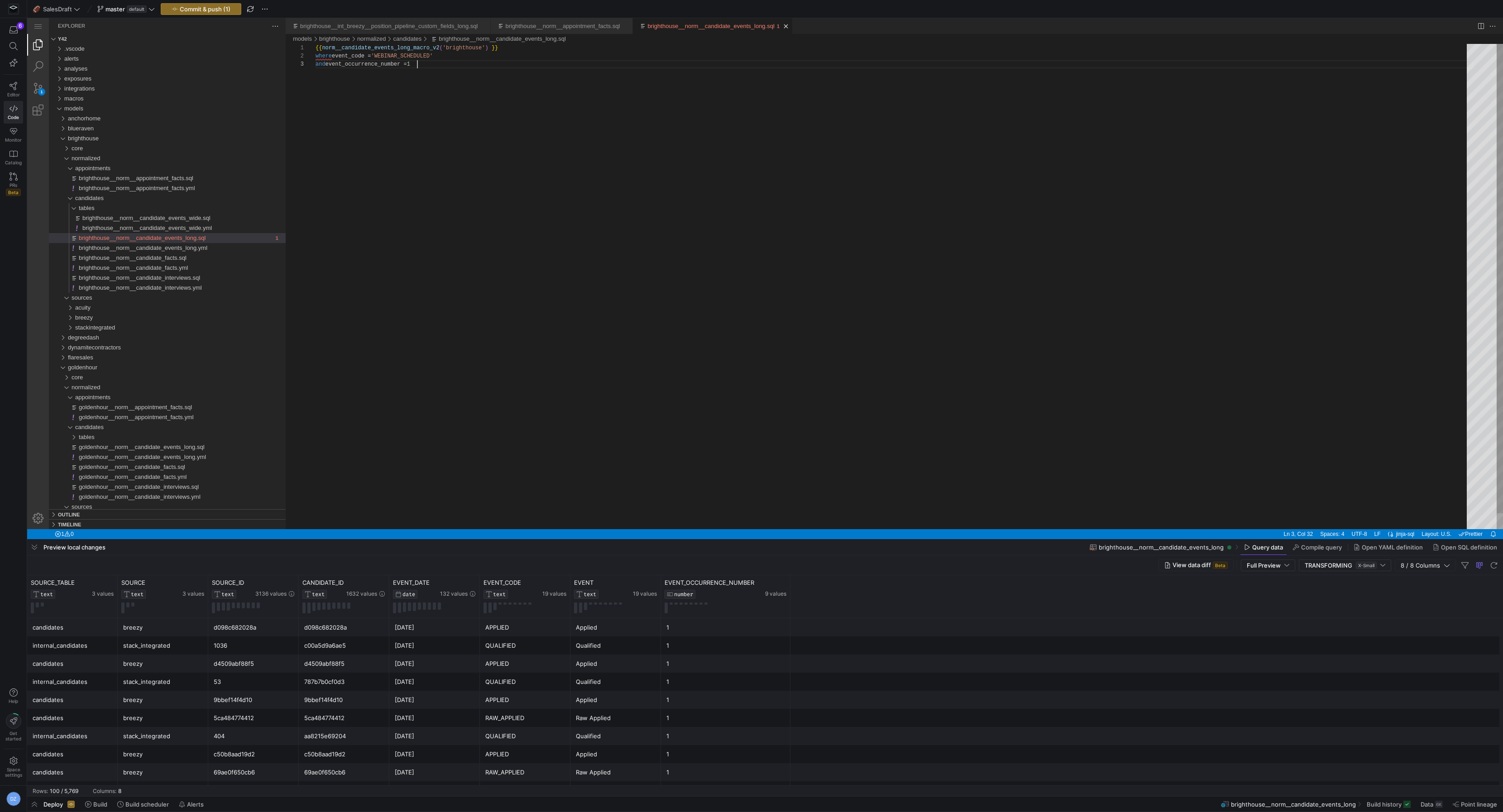
click at [846, 281] on div "{{ norm__candidate_events_long_macro_v2 ( 'brighthouse' ) }} where event_code =…" at bounding box center [894, 294] width 1158 height 502
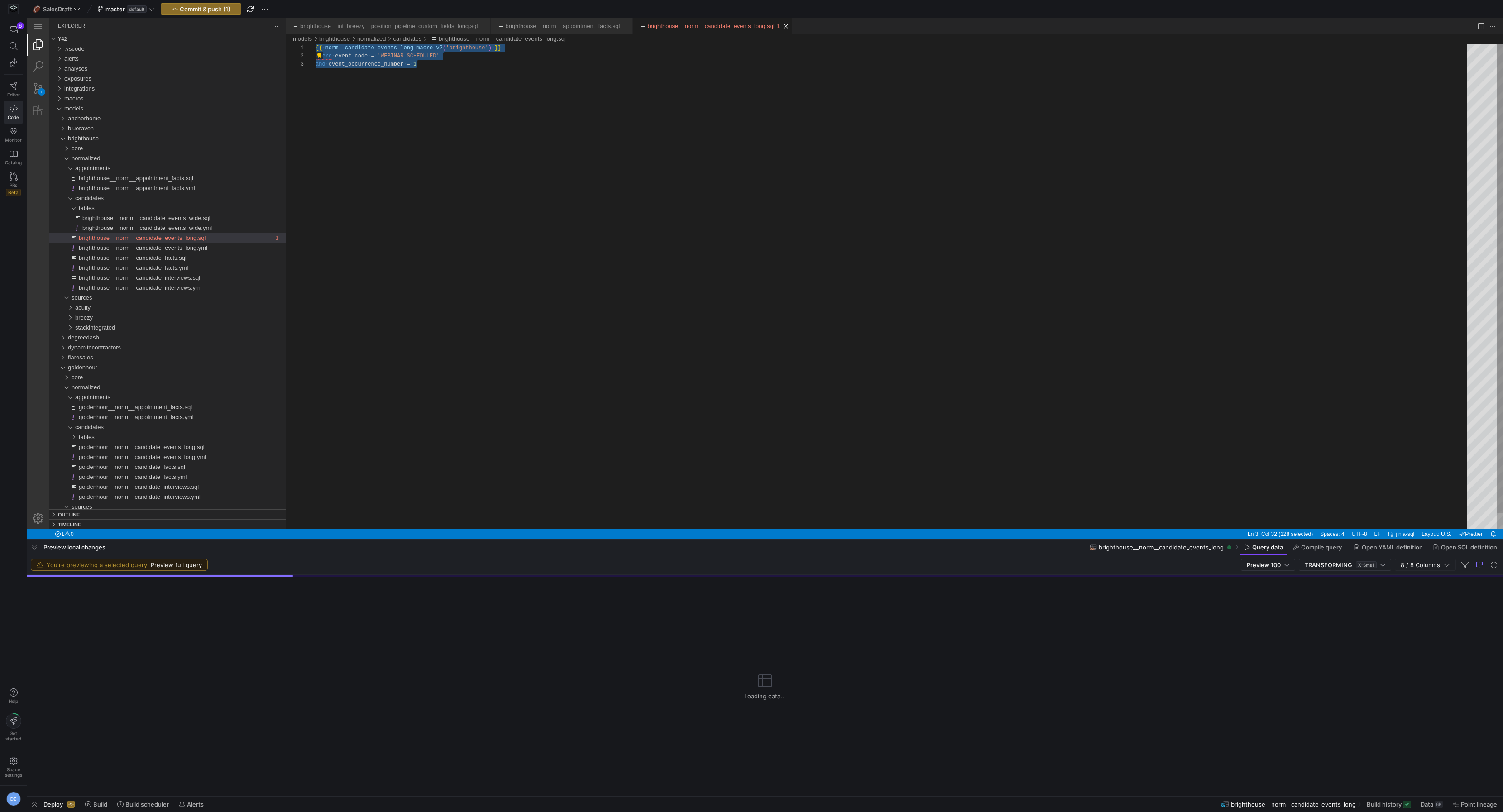
click at [846, 281] on div "{{ ·‌ norm__candidate_events_long_macro_v2 ( 'brighthouse' ) ·‌ }} where ·‌ eve…" at bounding box center [894, 294] width 1158 height 502
click at [1271, 562] on span "Preview 100" at bounding box center [1264, 565] width 34 height 7
click at [1271, 593] on span "Full Preview" at bounding box center [1270, 594] width 46 height 7
click at [821, 274] on div "{{ norm__candidate_events_long_macro_v2 ( 'brighthouse' ) }} where event_code =…" at bounding box center [894, 294] width 1158 height 502
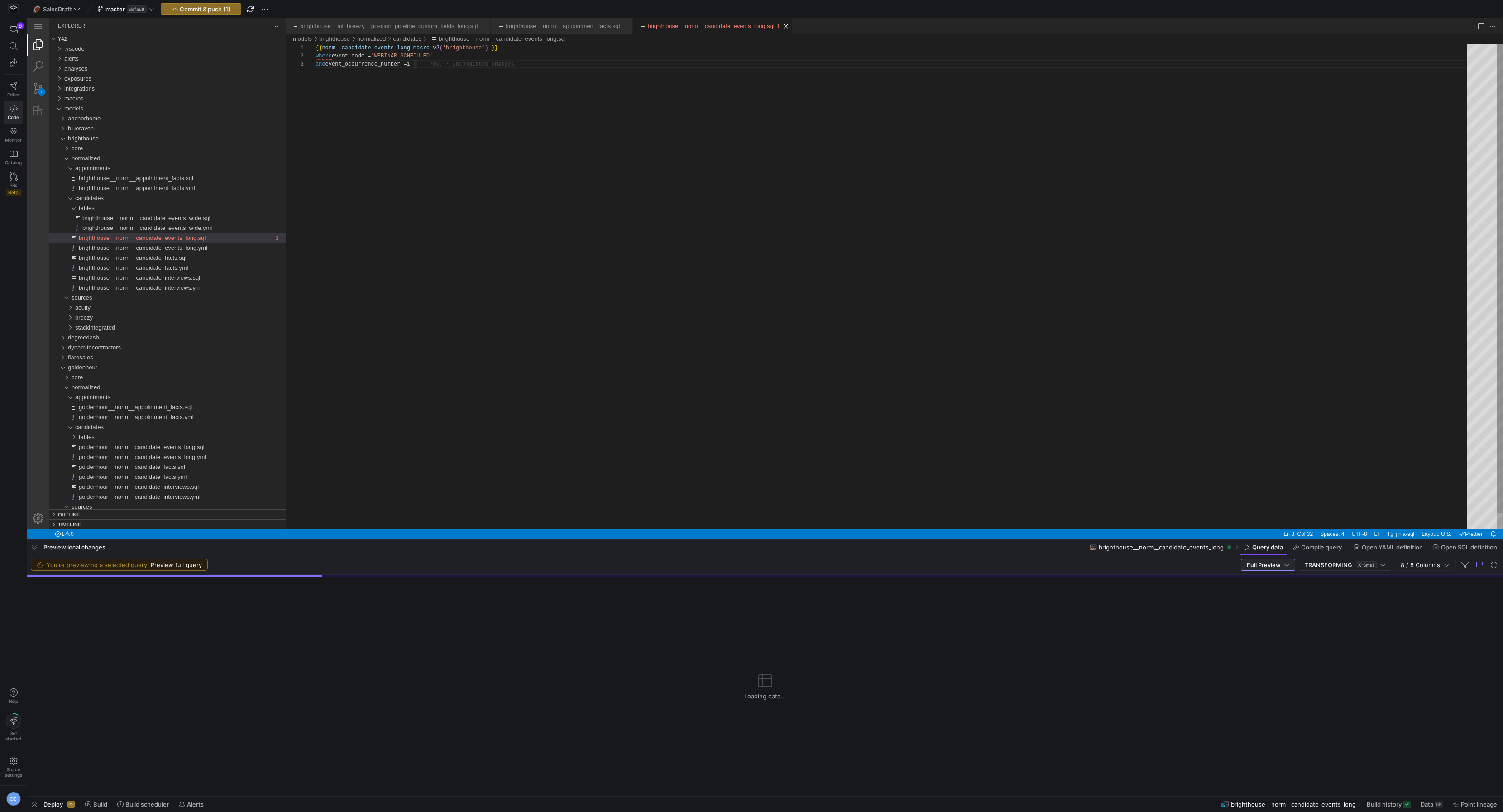
scroll to position [16, 101]
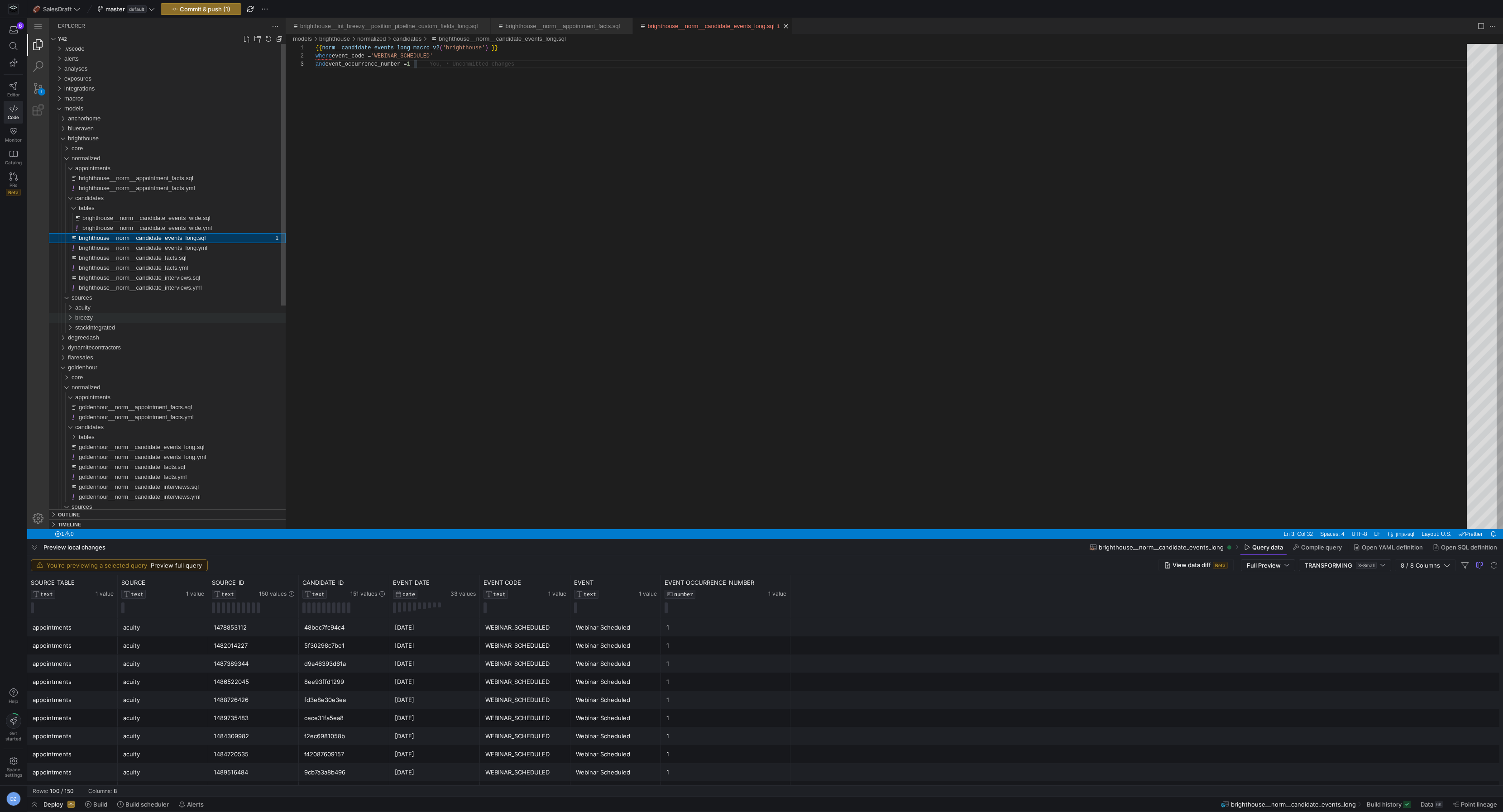
click at [109, 322] on div "breezy" at bounding box center [181, 318] width 211 height 10
click at [117, 340] on div "staging" at bounding box center [182, 338] width 207 height 10
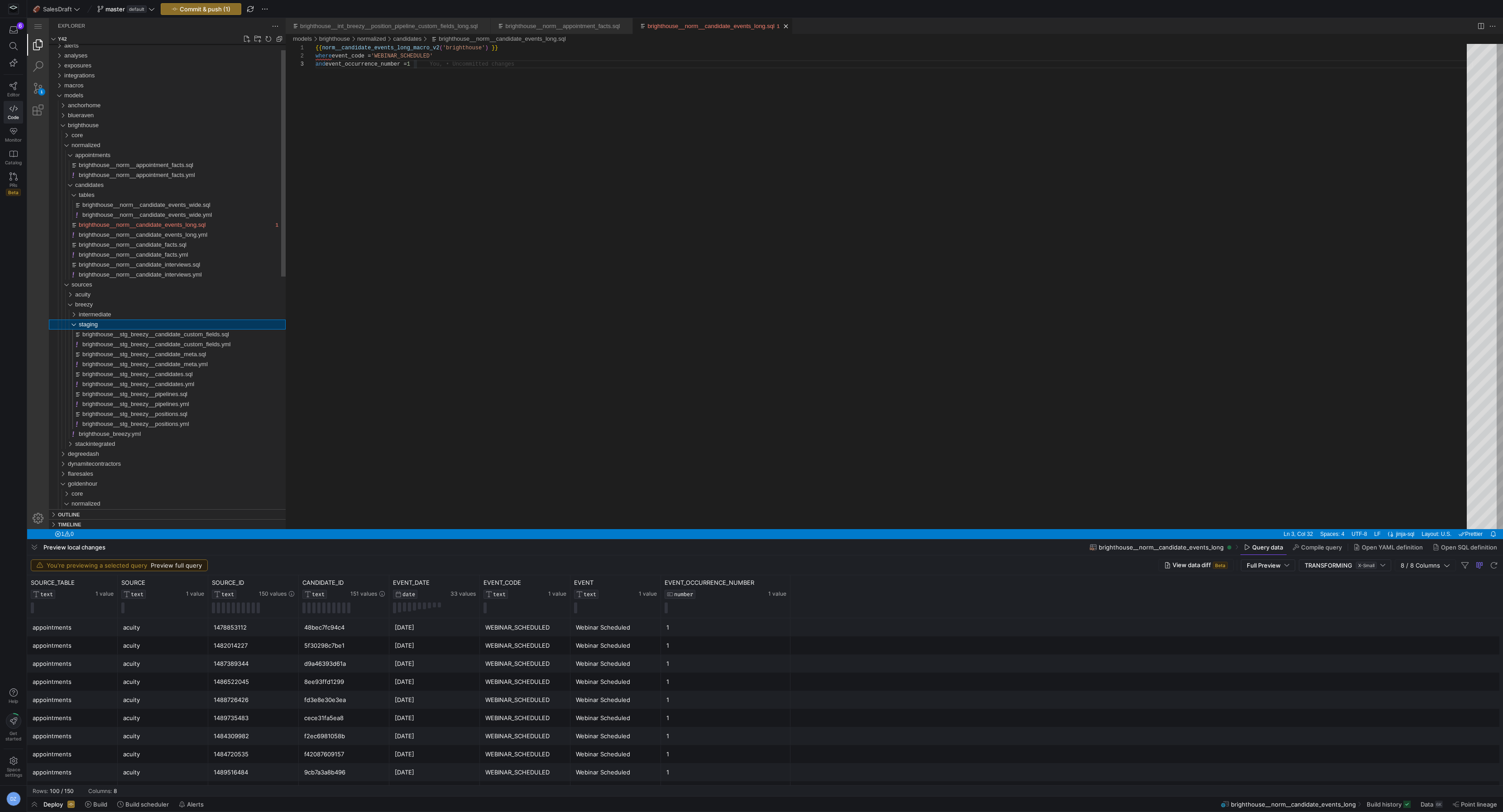
click at [102, 322] on div "staging" at bounding box center [182, 324] width 207 height 10
click at [105, 312] on span "intermediate" at bounding box center [95, 314] width 32 height 6
click at [156, 327] on span "brighthouse__int_breezy__candidate_streams_flattened.sql" at bounding box center [161, 324] width 156 height 6
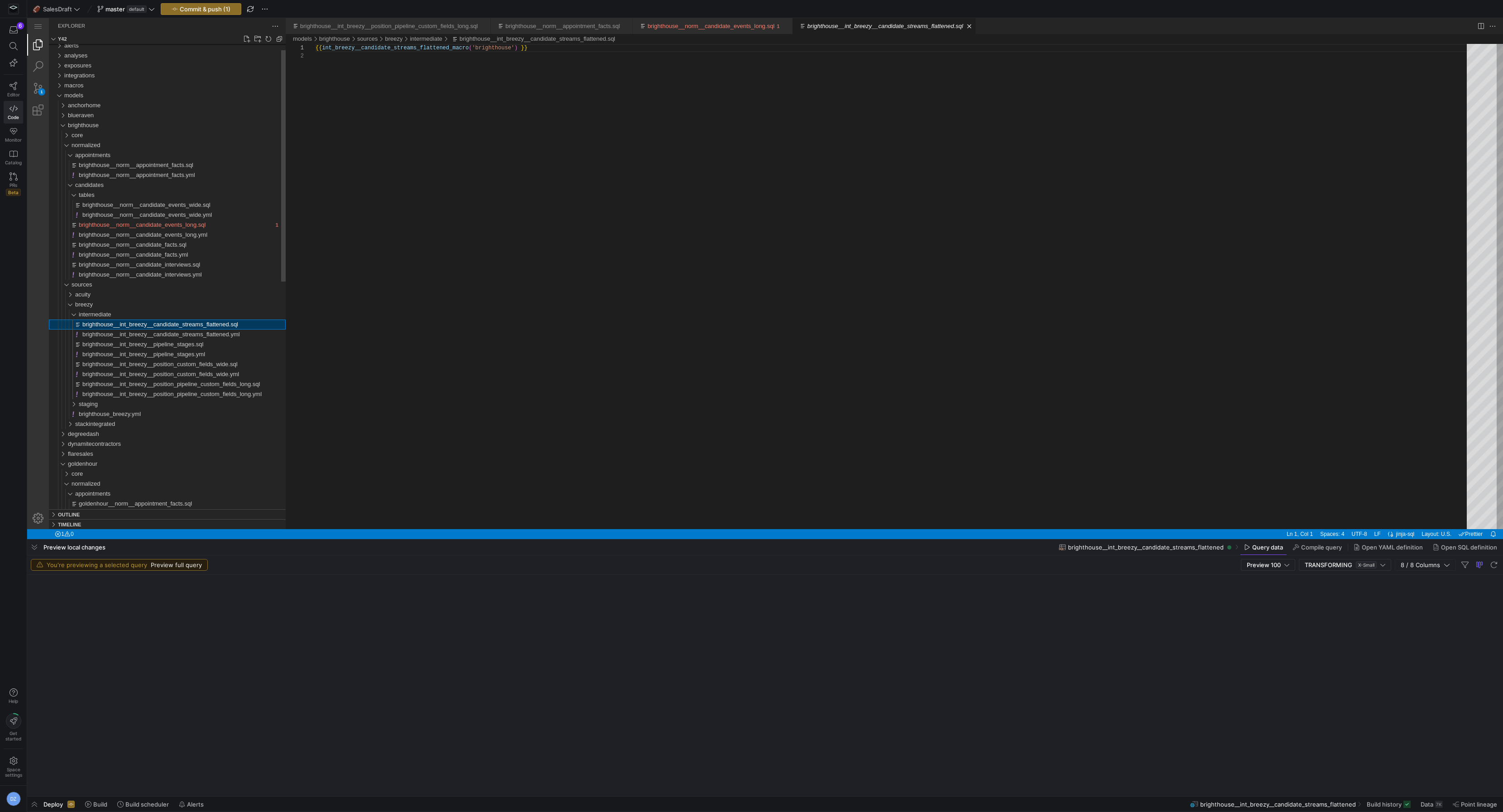
scroll to position [7, 0]
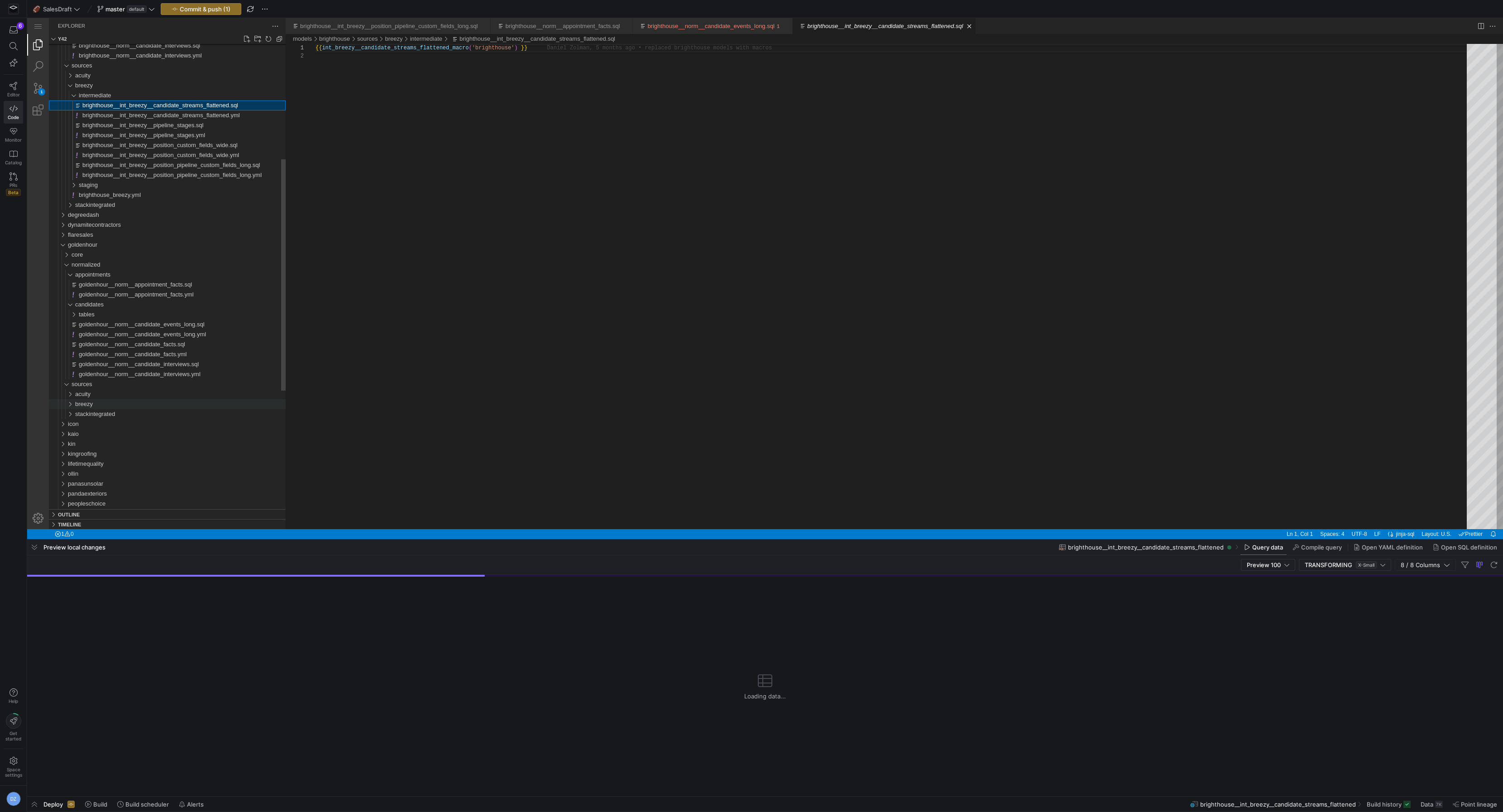
click at [114, 404] on div "breezy" at bounding box center [181, 404] width 211 height 10
click at [116, 415] on div "intermediate" at bounding box center [182, 414] width 207 height 10
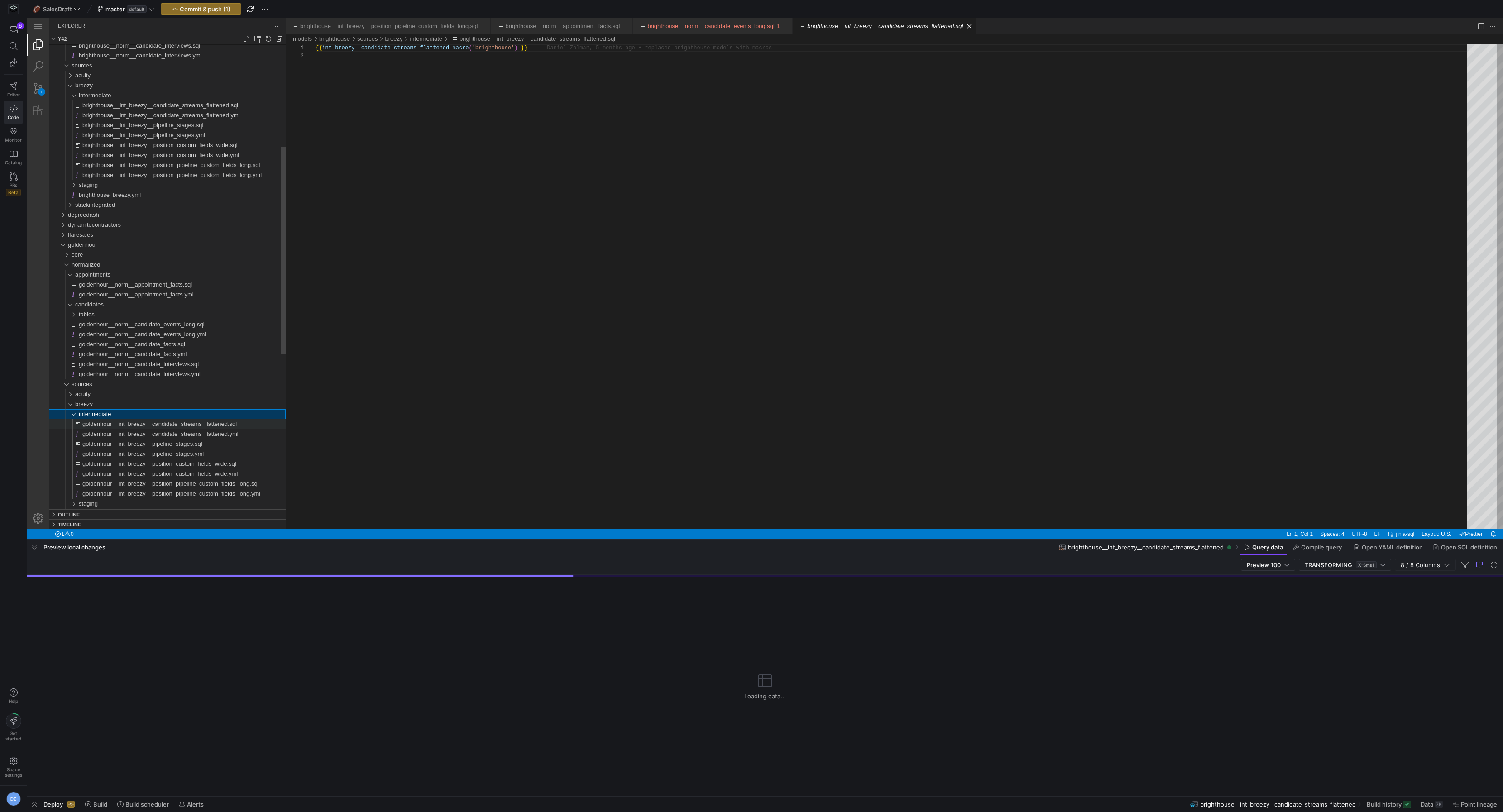
click at [117, 424] on span "goldenhour__int_breezy__candidate_streams_flattened.sql" at bounding box center [160, 424] width 154 height 6
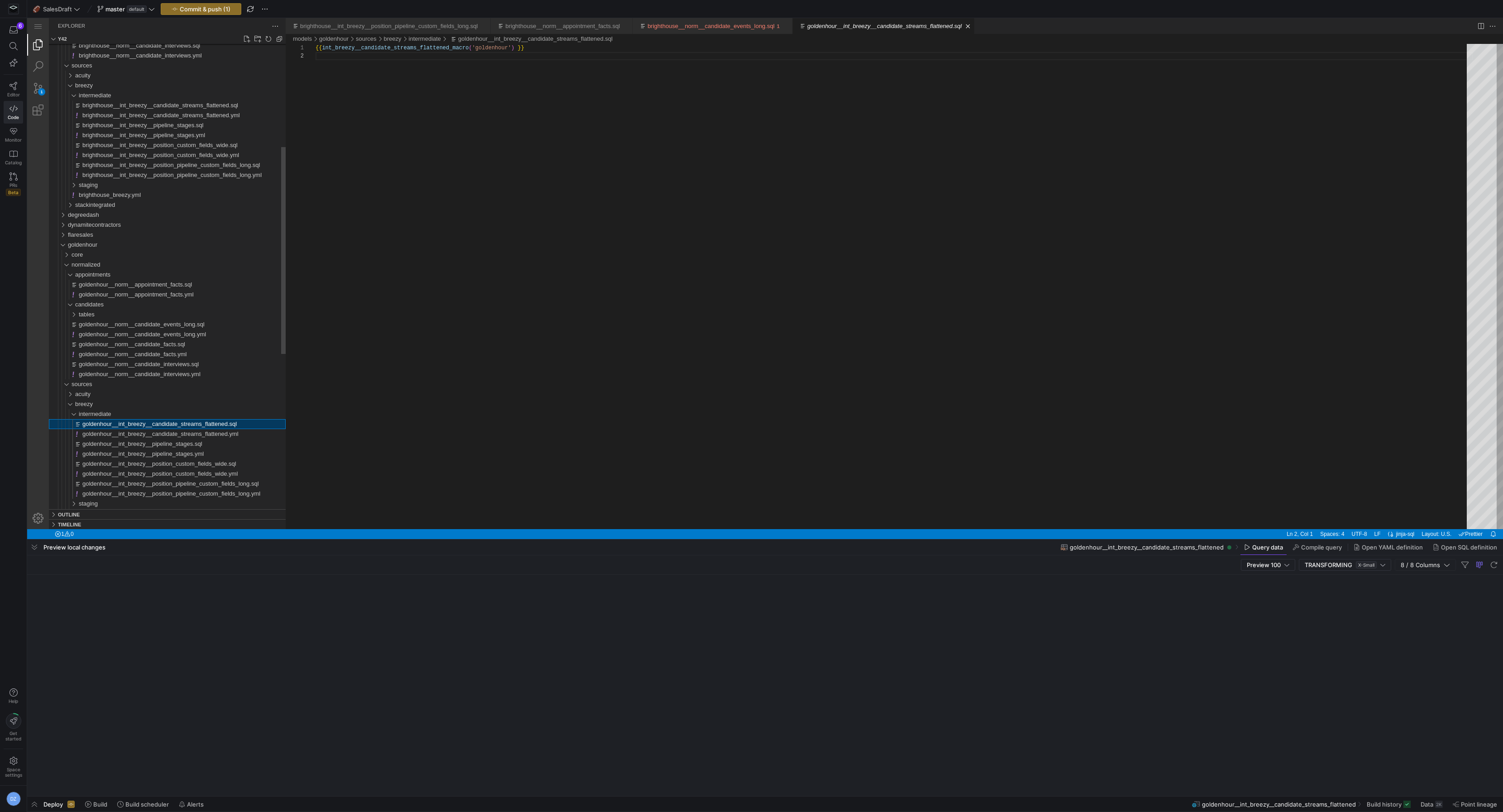
scroll to position [7, 0]
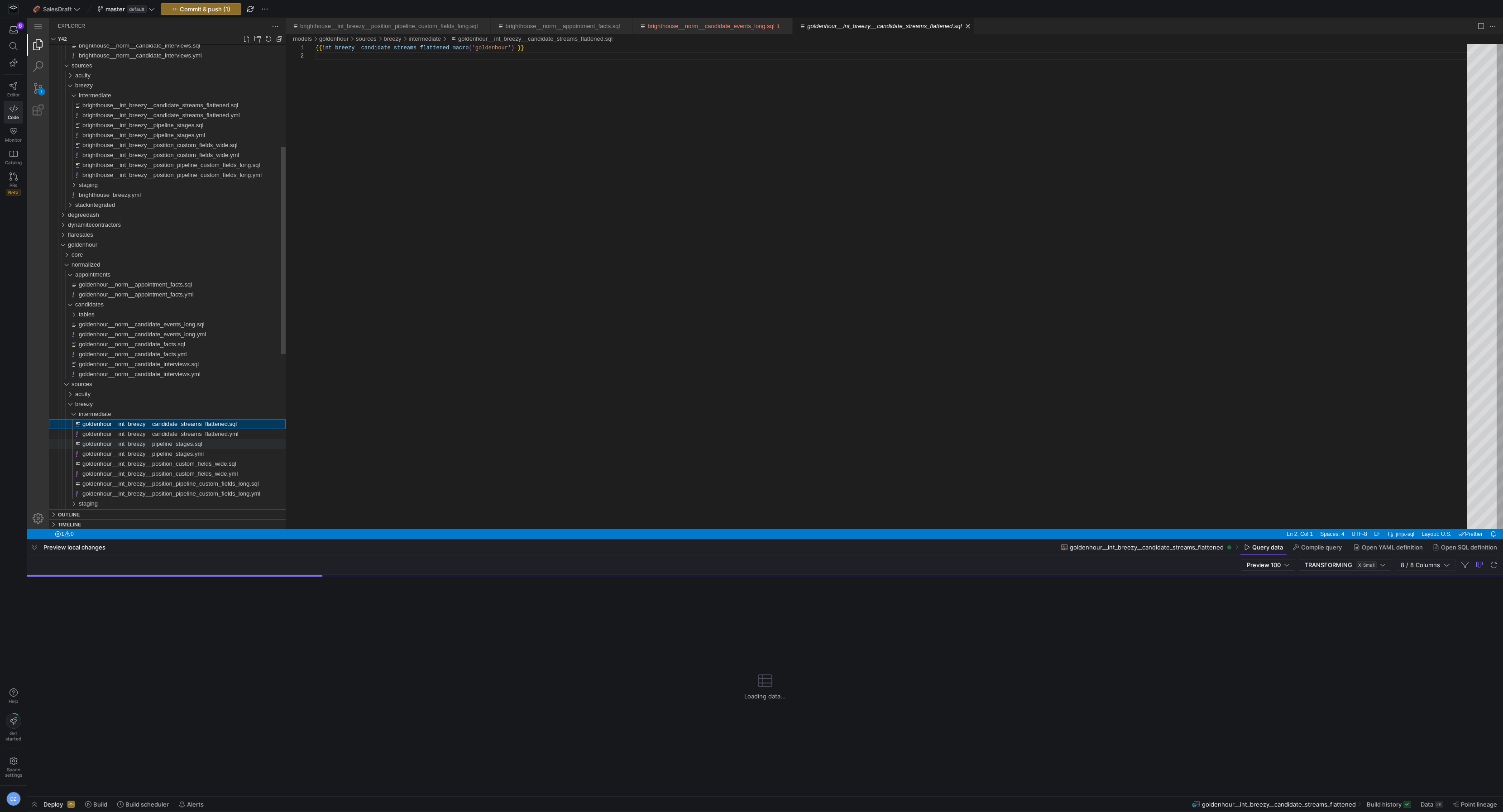
click at [129, 446] on span "goldenhour__int_breezy__pipeline_stages.sql" at bounding box center [143, 443] width 120 height 6
click at [139, 462] on span "goldenhour__int_breezy__position_custom_fields_wide.sql" at bounding box center [160, 464] width 154 height 6
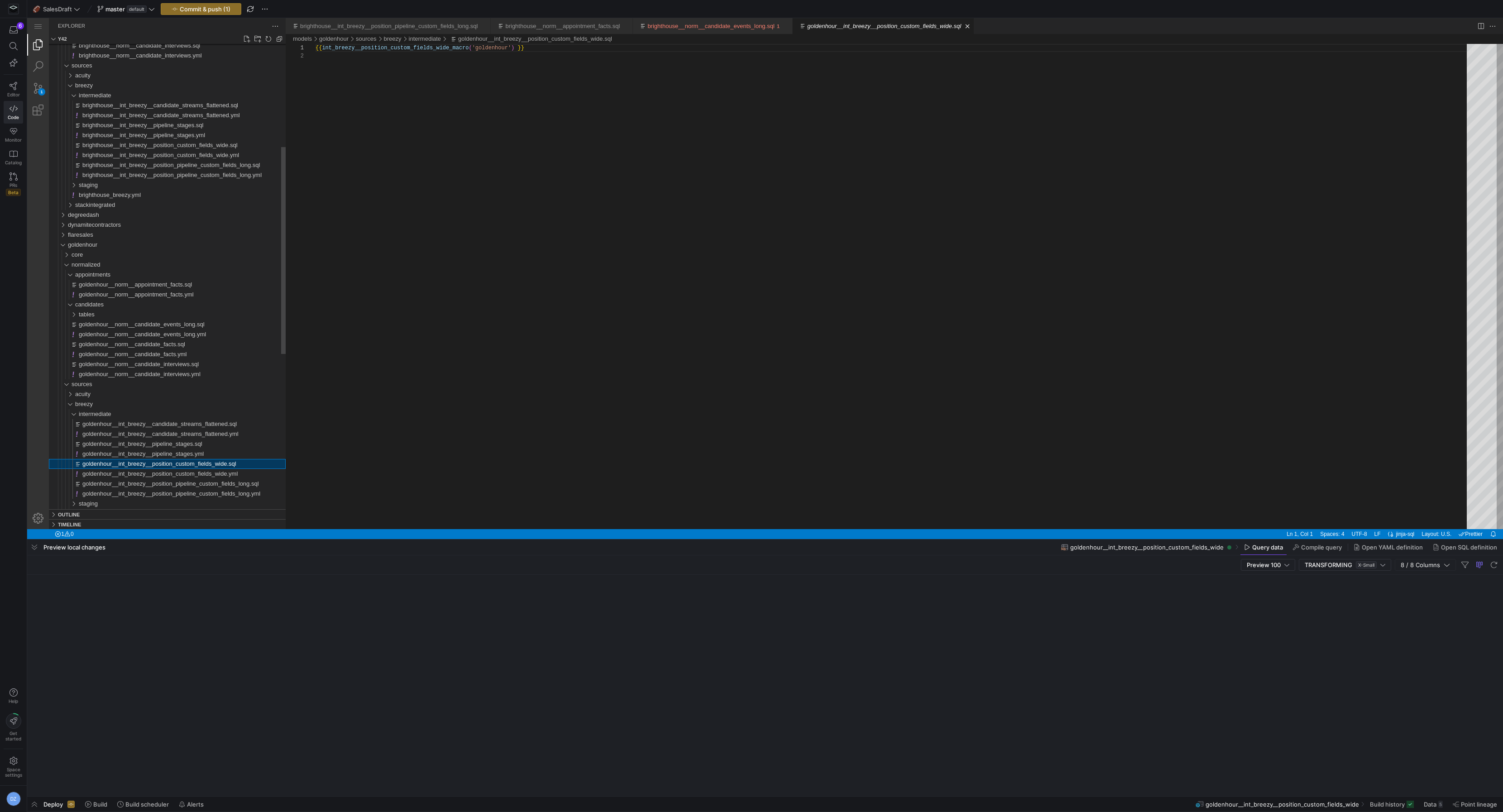
scroll to position [7, 0]
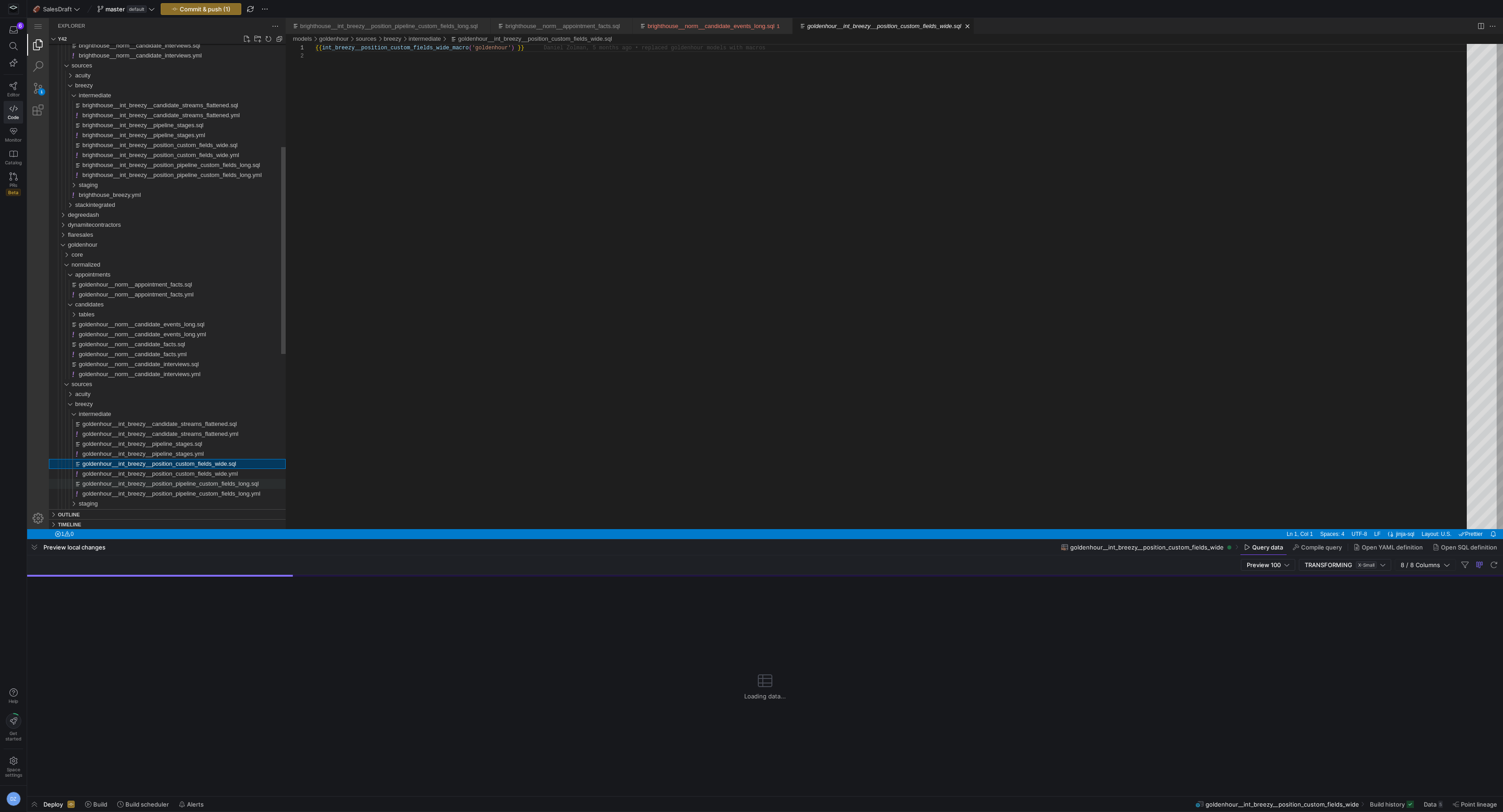
click at [141, 481] on span "goldenhour__int_breezy__position_pipeline_custom_fields_long.sql" at bounding box center [171, 484] width 177 height 6
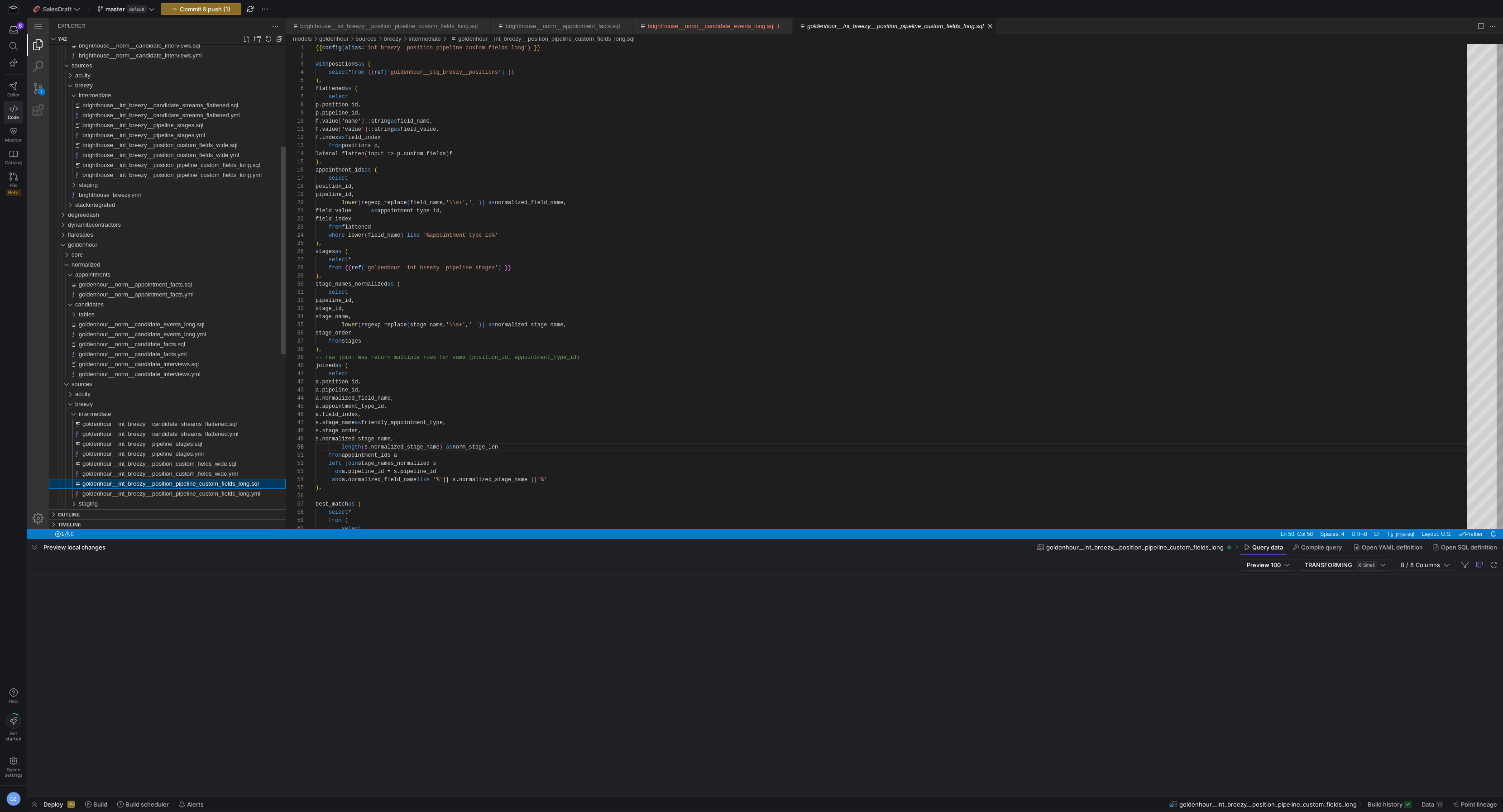
scroll to position [82, 186]
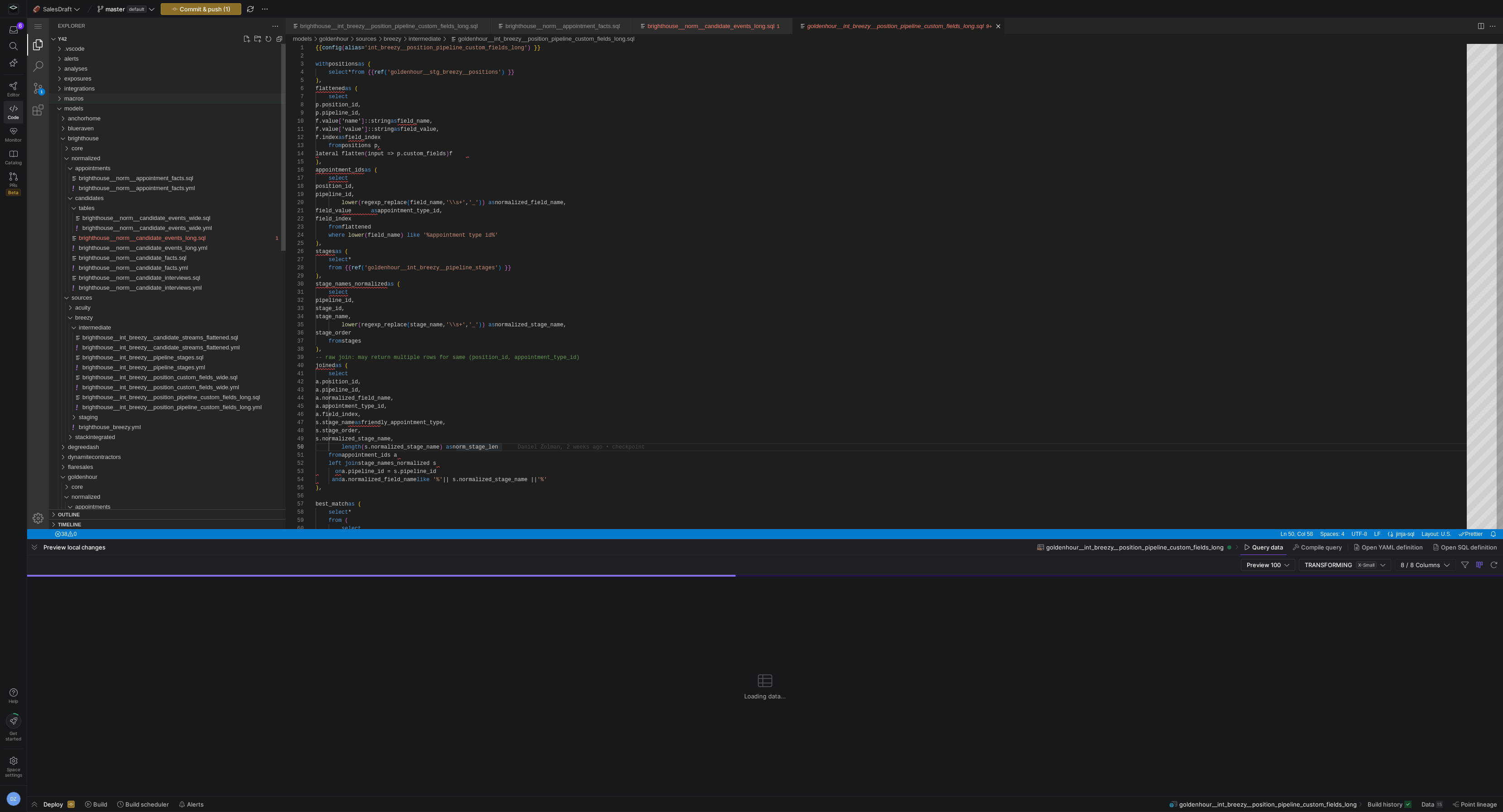
click at [135, 97] on div "macros" at bounding box center [174, 99] width 221 height 10
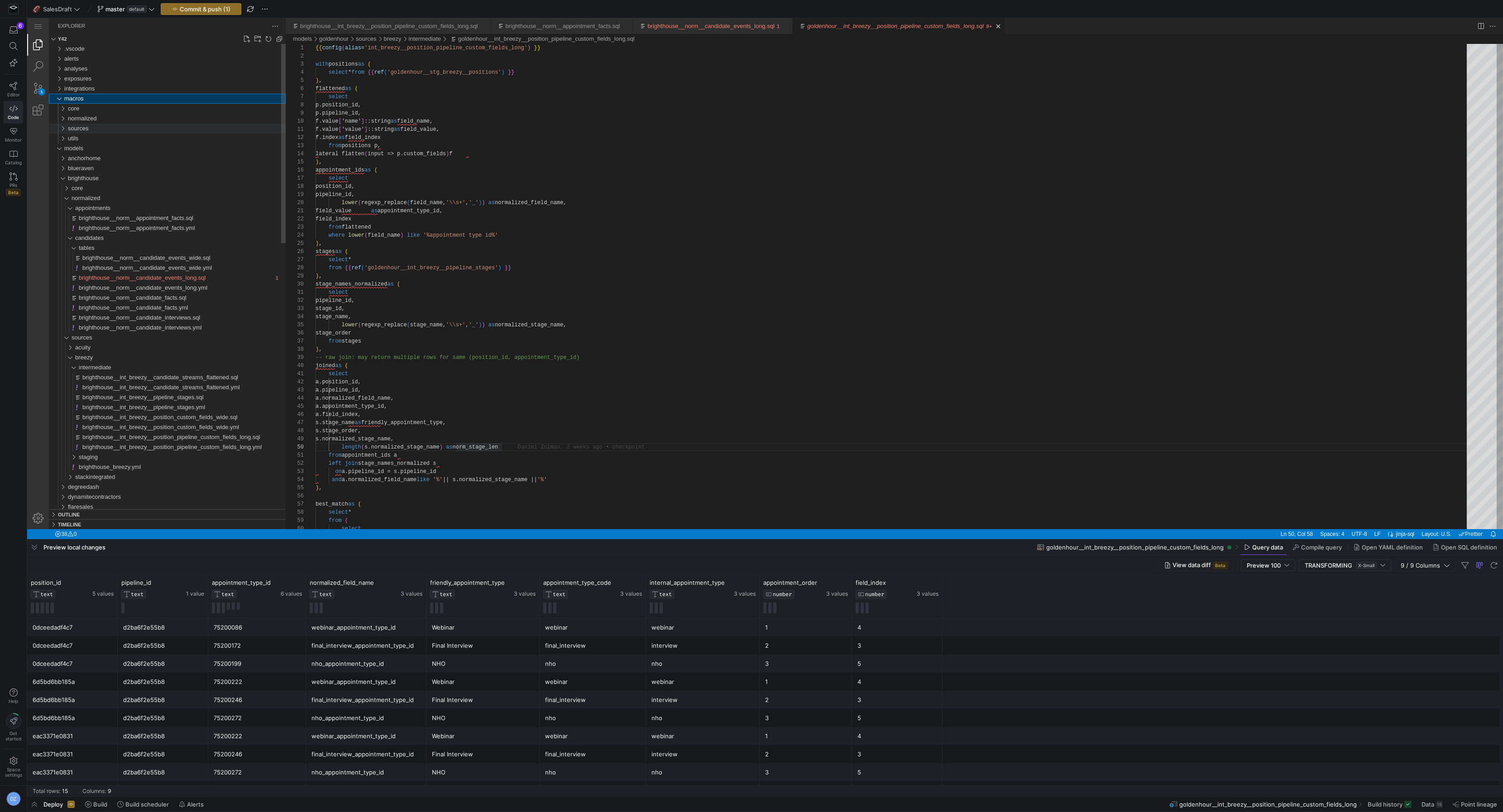
click at [135, 130] on div "sources" at bounding box center [177, 128] width 218 height 10
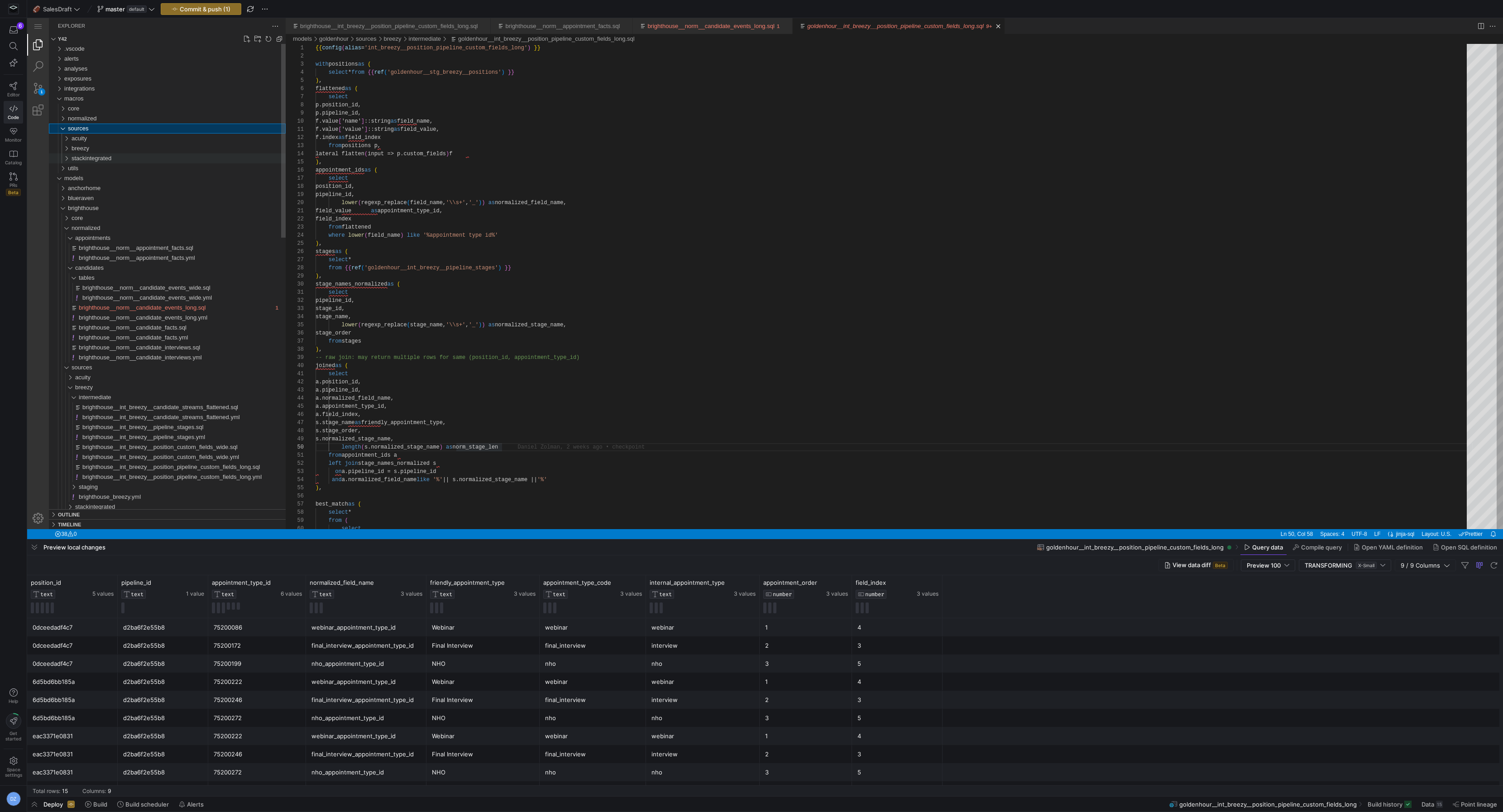
click at [138, 160] on div "stackintegrated" at bounding box center [178, 158] width 214 height 10
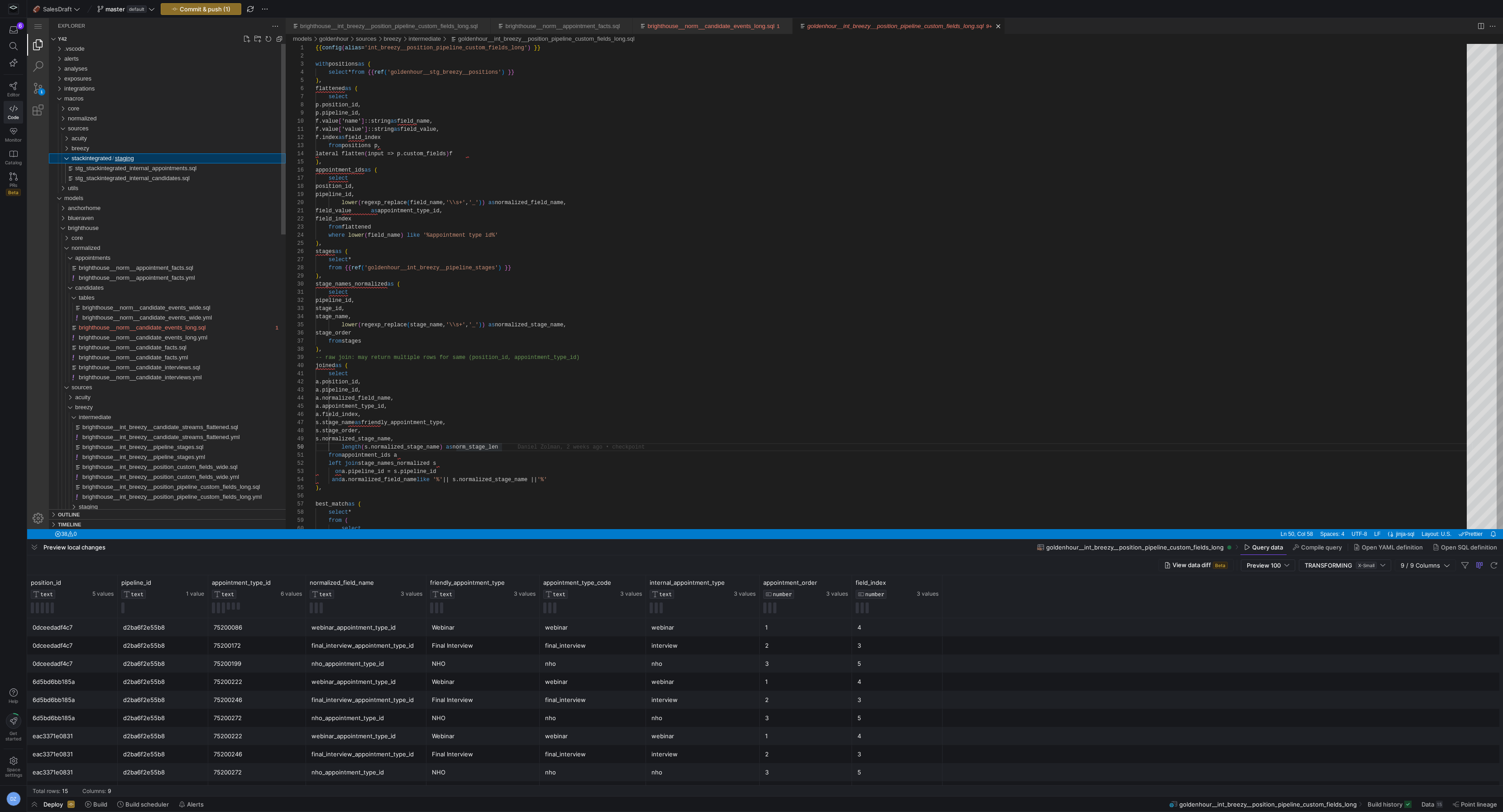
click at [138, 160] on div "stackintegrated / staging" at bounding box center [178, 158] width 214 height 10
click at [79, 147] on span "breezy" at bounding box center [80, 148] width 18 height 6
click at [105, 160] on span "intermediate" at bounding box center [92, 158] width 32 height 6
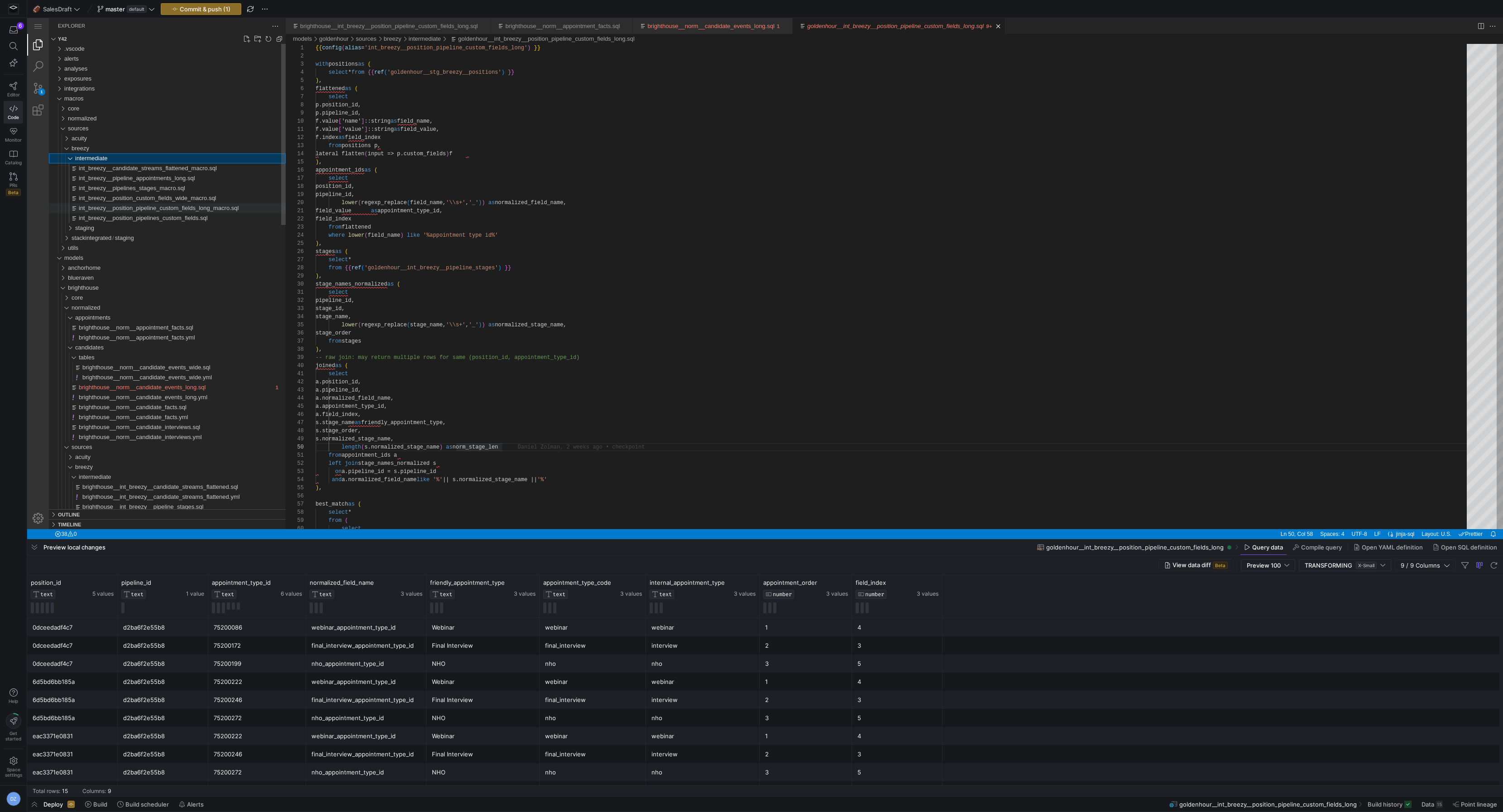
click at [121, 208] on span "int_breezy__position_pipeline_custom_fields_long_macro.sql" at bounding box center [158, 207] width 160 height 6
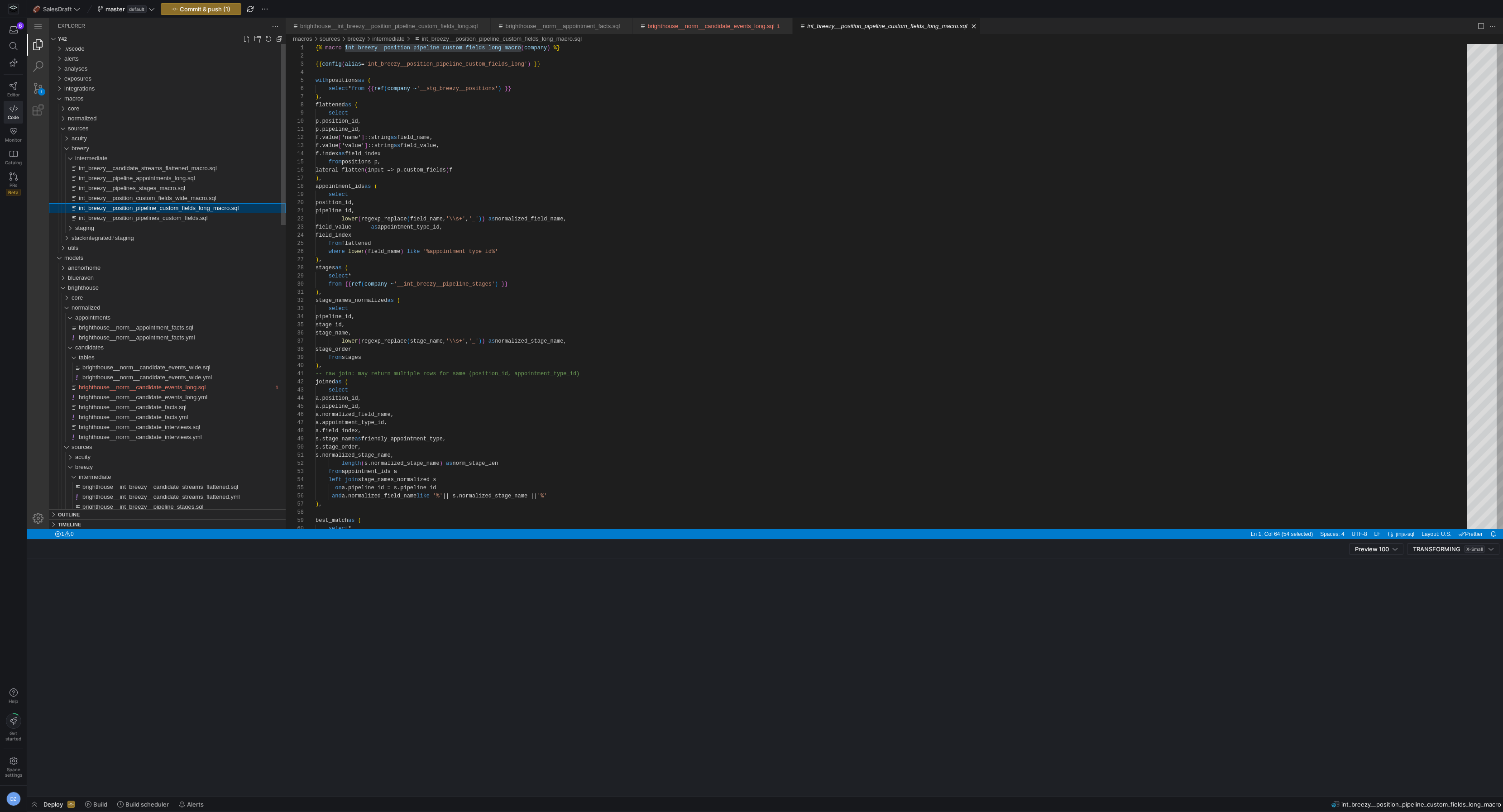
scroll to position [82, 206]
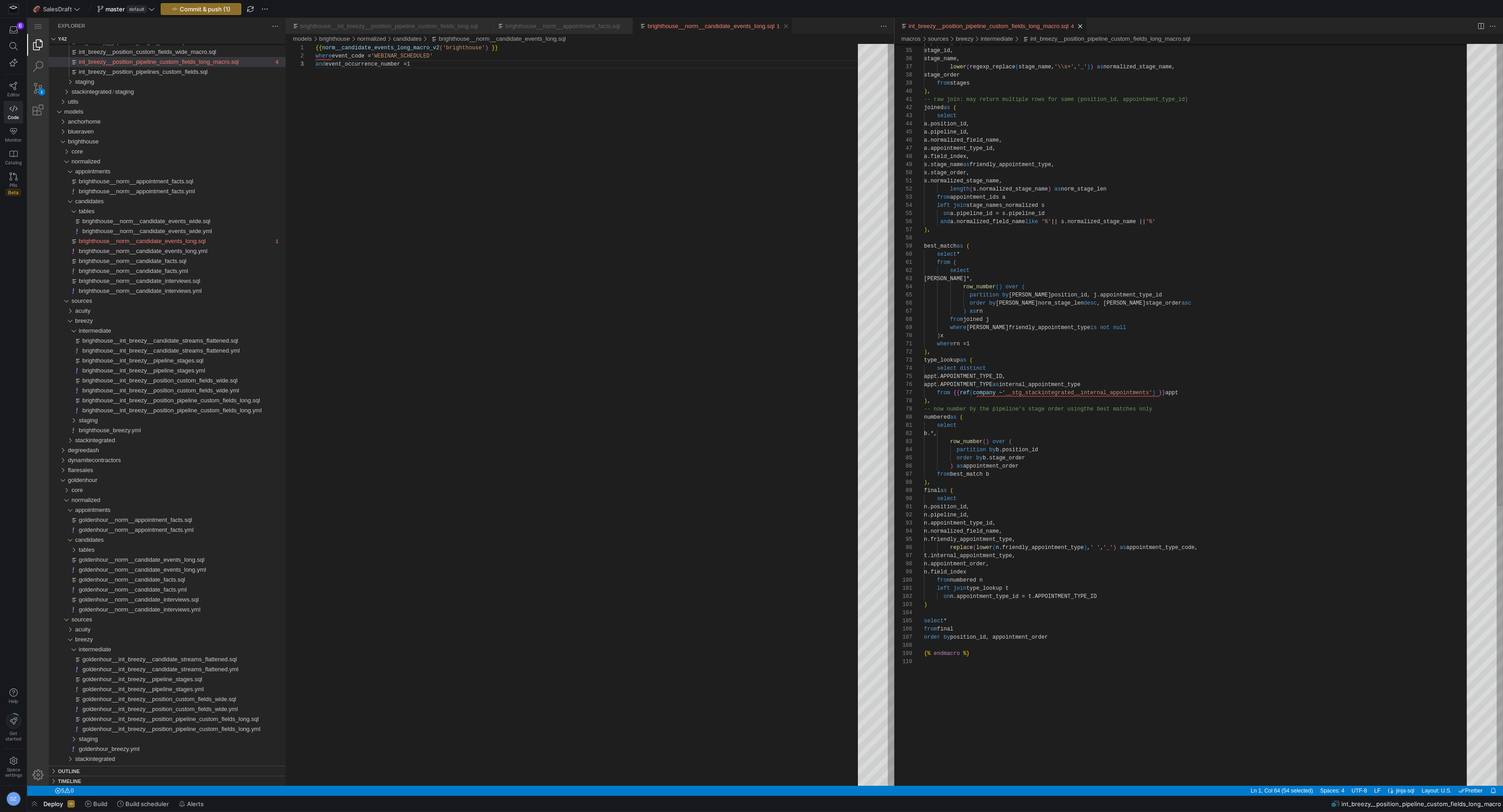
scroll to position [16, 101]
click at [693, 21] on div "brighthouse__norm__candidate_events_long.sql" at bounding box center [711, 26] width 126 height 16
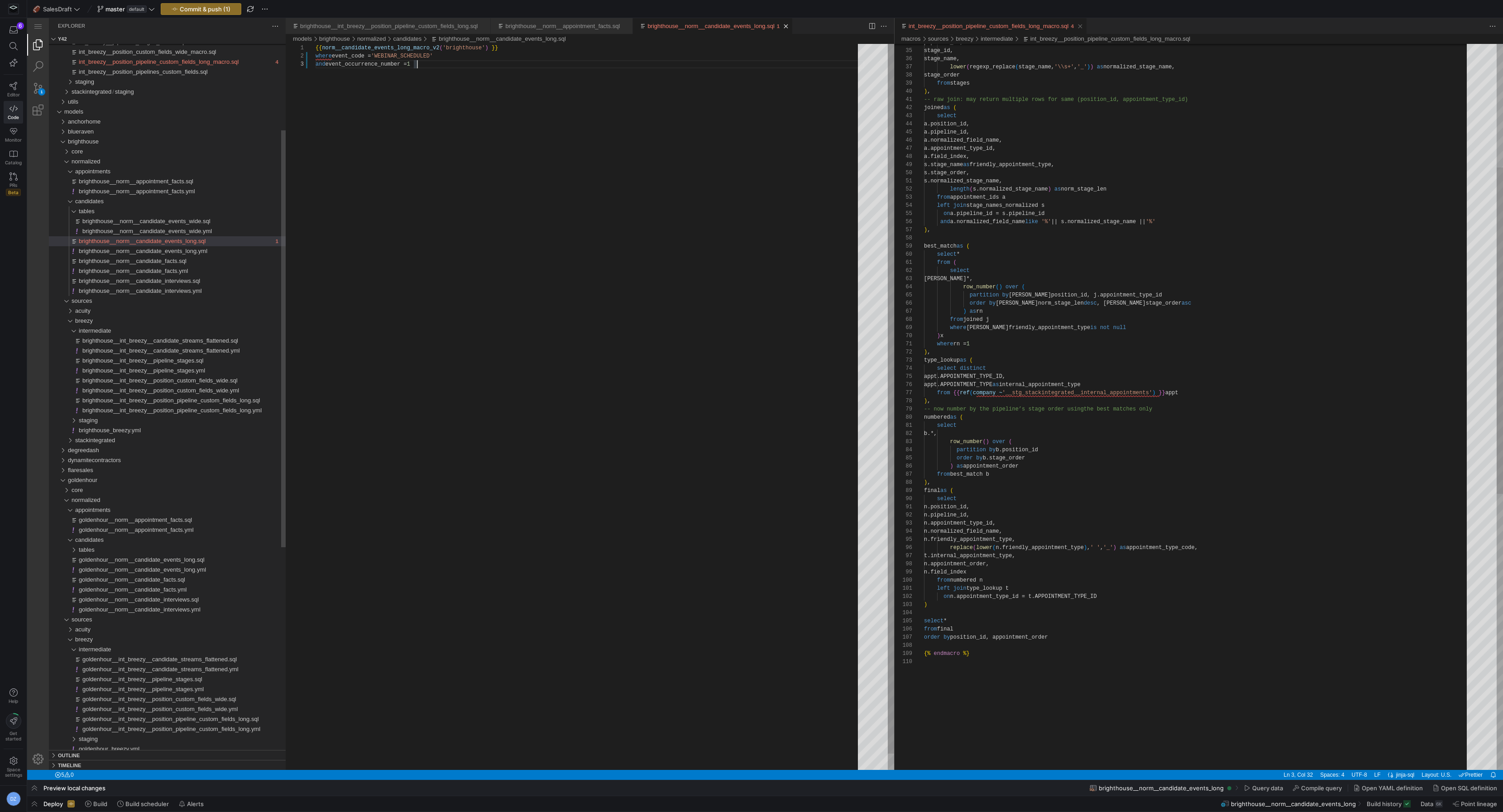
scroll to position [16, 101]
click at [180, 722] on span "goldenhour__int_breezy__position_pipeline_custom_fields_long.sql" at bounding box center [171, 719] width 177 height 6
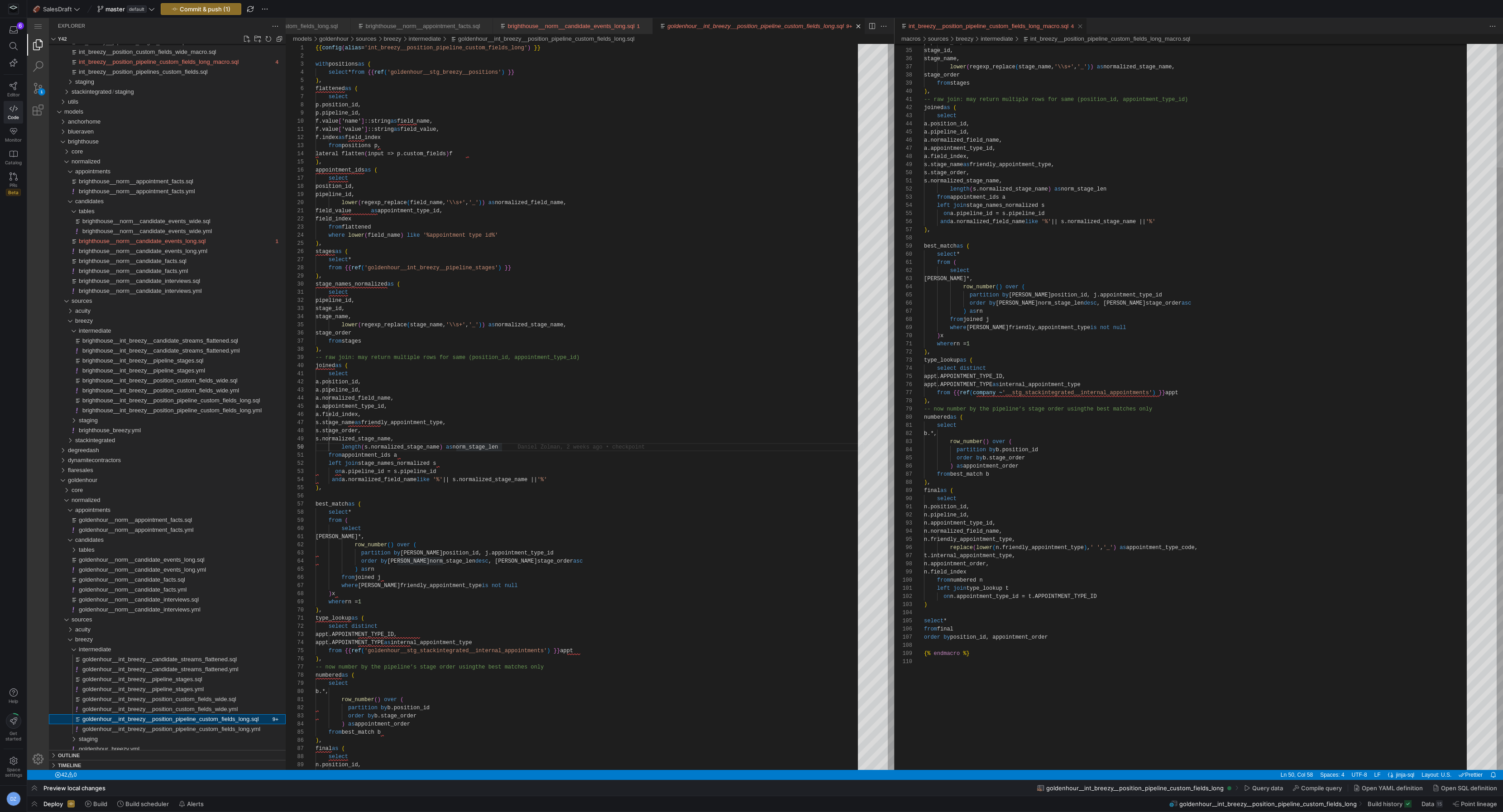
scroll to position [0, 206]
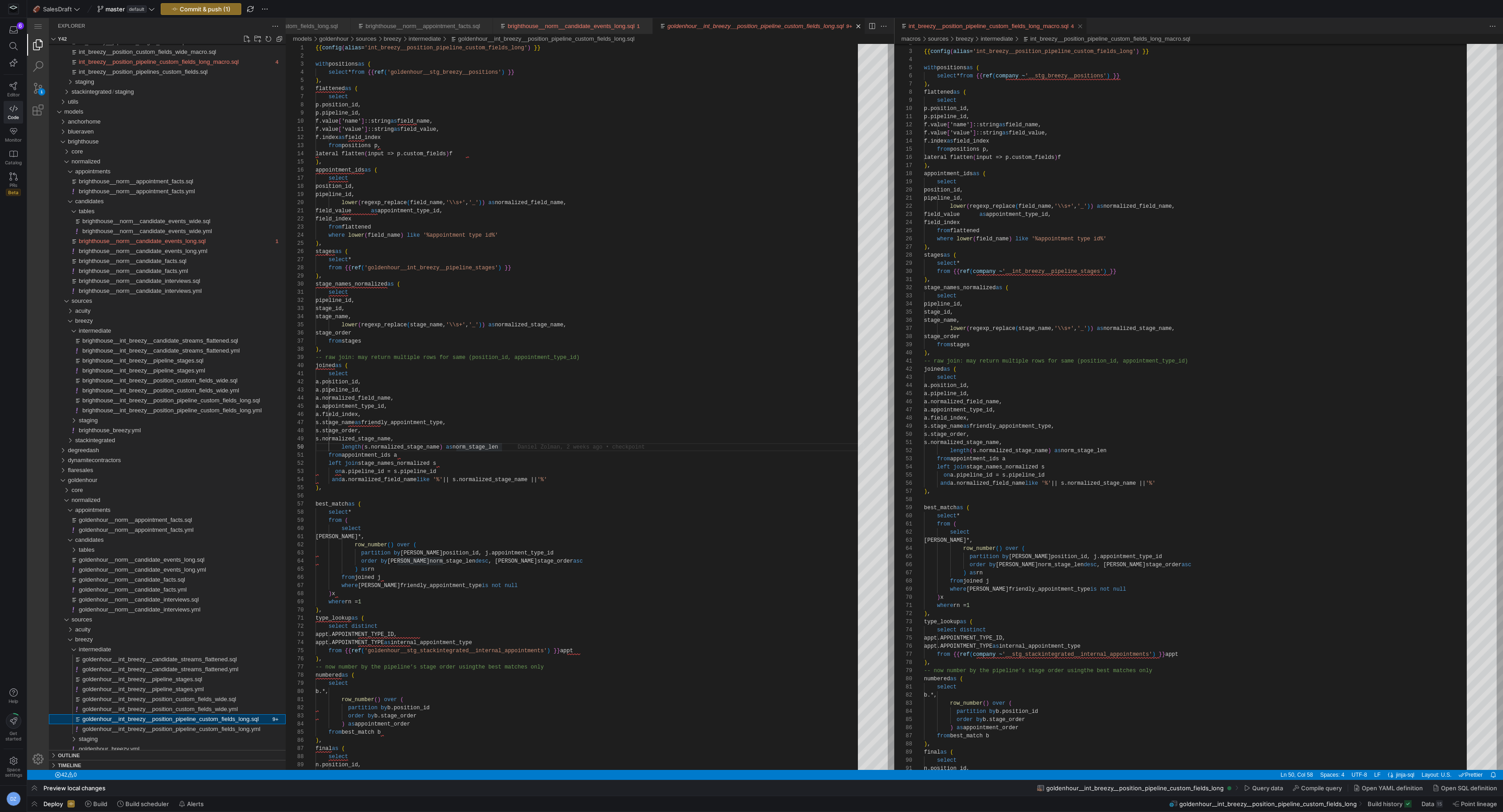
click at [1501, 105] on div "int_breezy__position_pipeline_custom_fields_long_macro.sql, Editor Group 2" at bounding box center [1501, 212] width 6 height 327
click at [1501, 106] on div "int_breezy__position_pipeline_custom_fields_long_macro.sql, Editor Group 2" at bounding box center [1501, 214] width 6 height 327
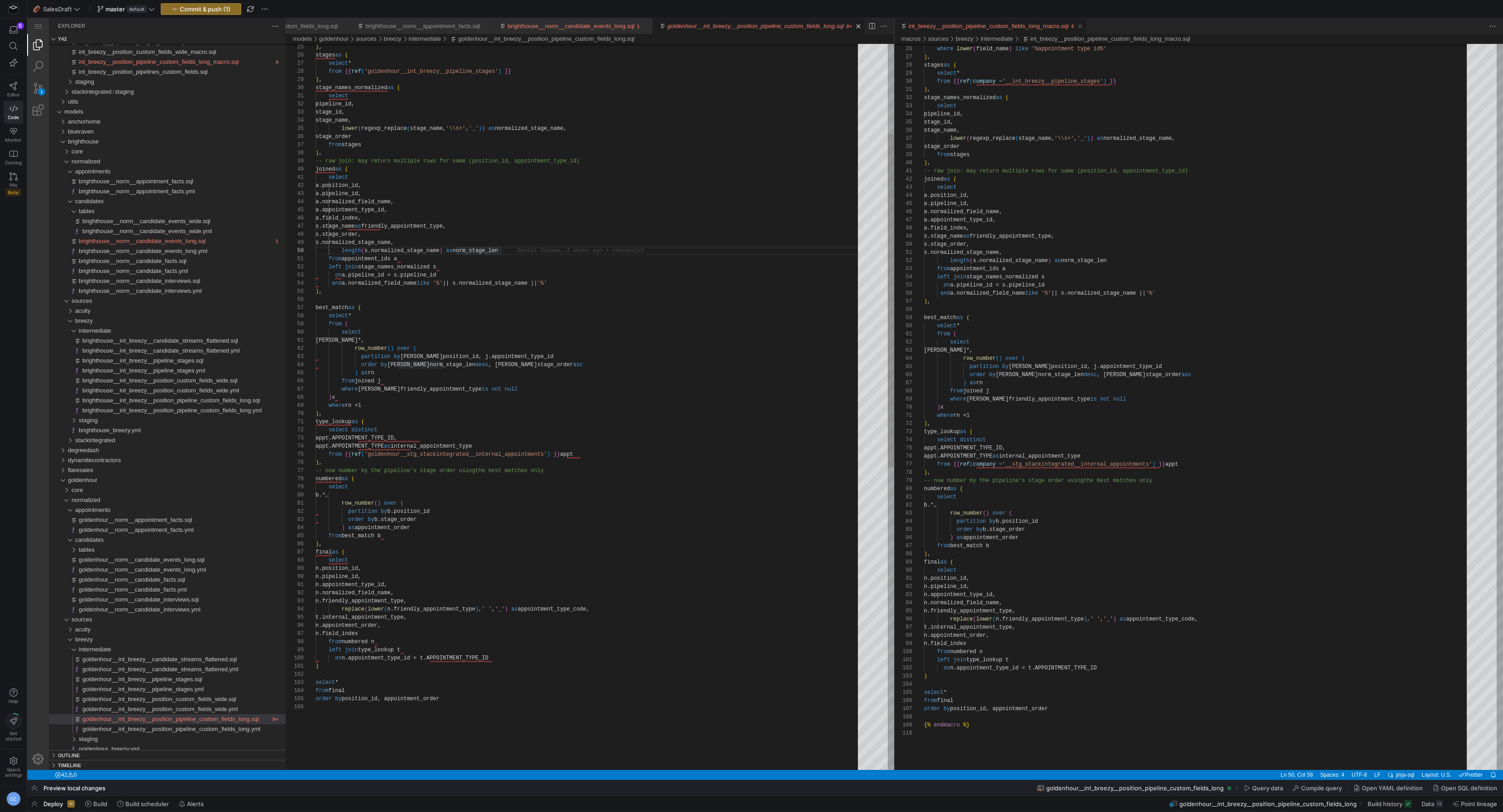
type textarea ") select * from final order by position_id, appointment_order"
click at [848, 709] on div ") , stages as ( select * from {{ ref ( 'goldenhour__int_breezy__pipeline_stages…" at bounding box center [589, 639] width 549 height 1582
click at [821, 697] on div ") , stages as ( select * from {{ ref ( 'goldenhour__int_breezy__pipeline_stages…" at bounding box center [589, 639] width 549 height 1582
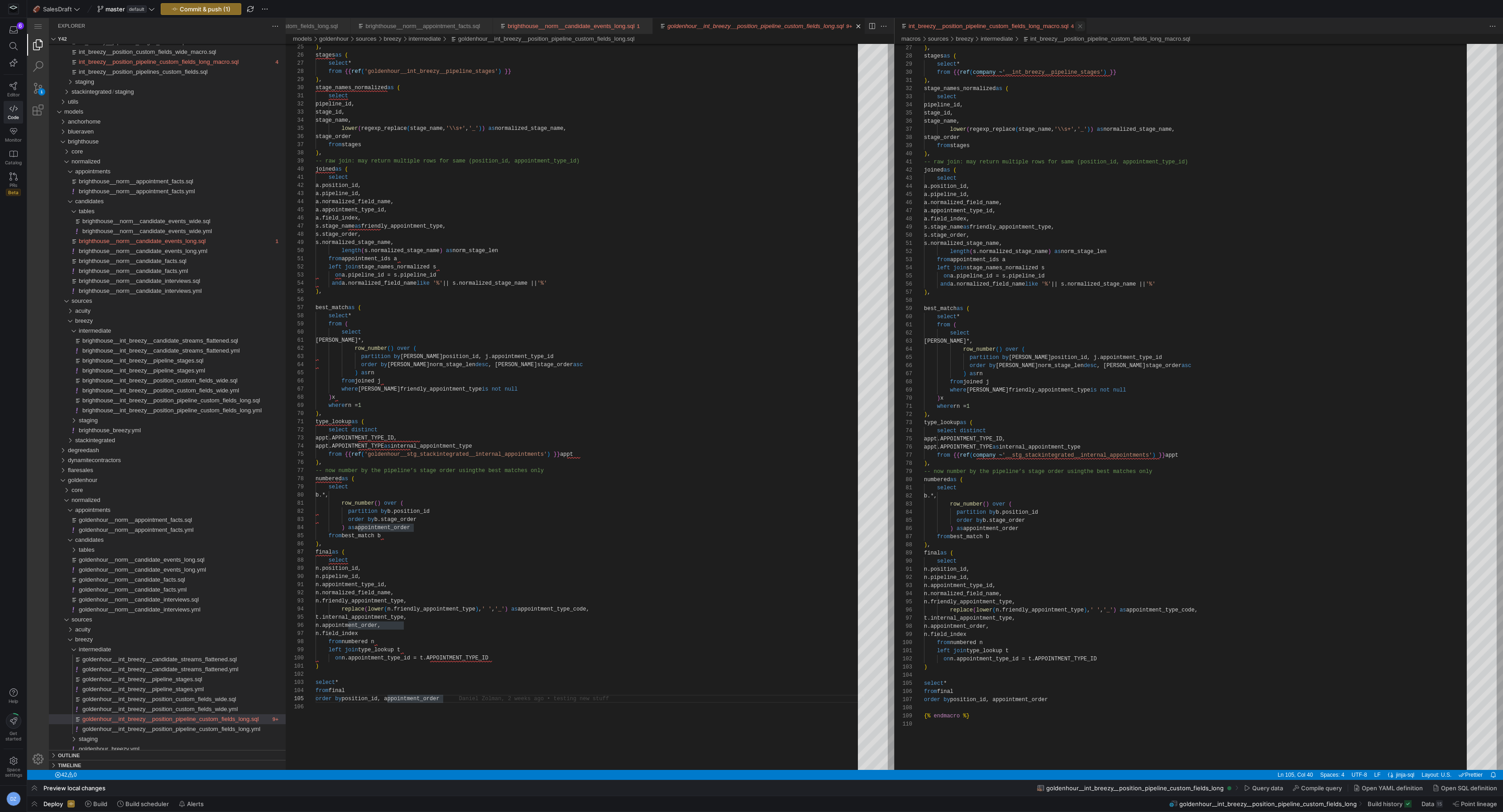
click at [1086, 27] on link "Close (⌘W)" at bounding box center [1081, 26] width 10 height 10
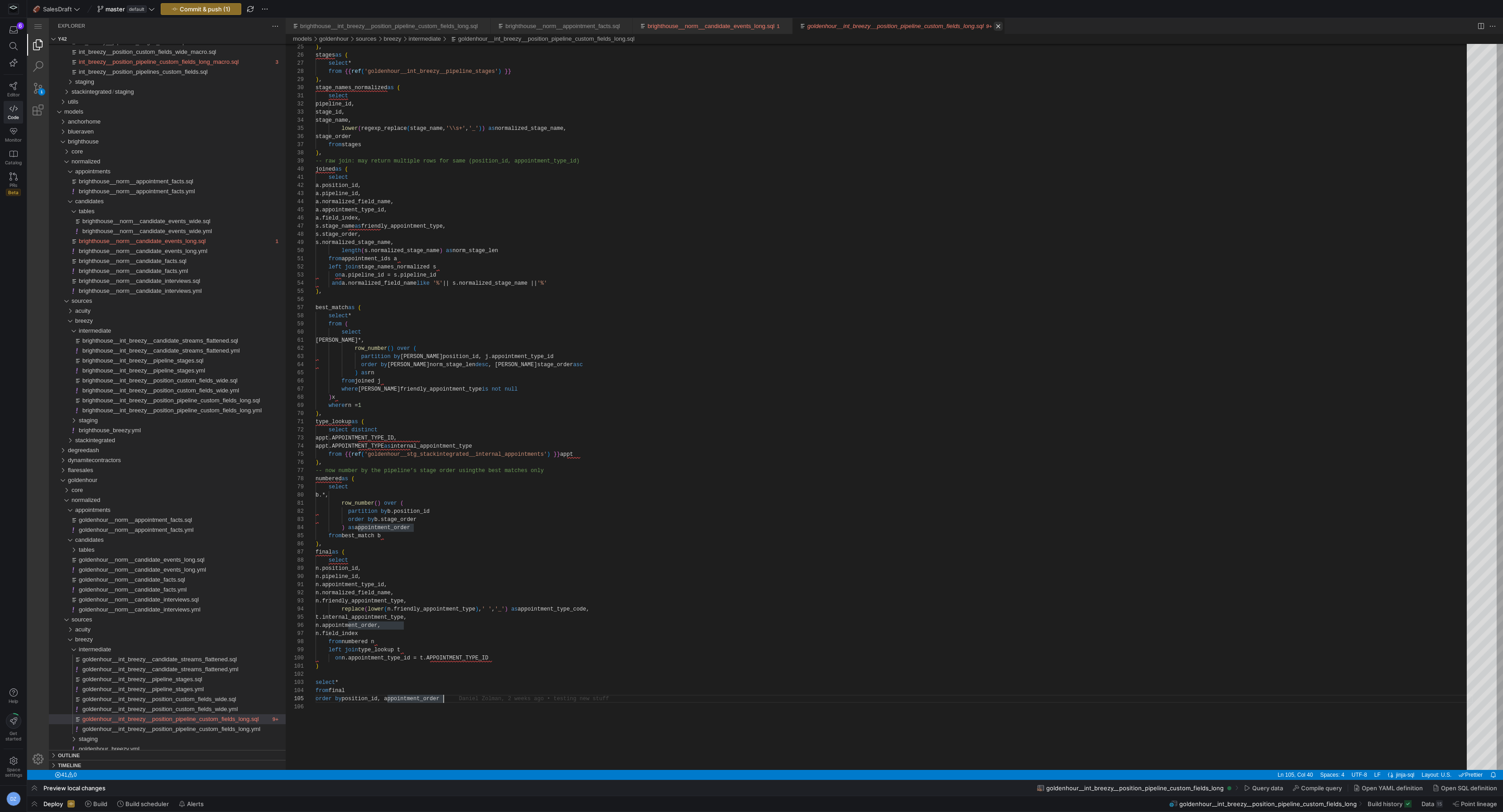
click at [1003, 24] on link "Close (⌘W)" at bounding box center [998, 26] width 9 height 9
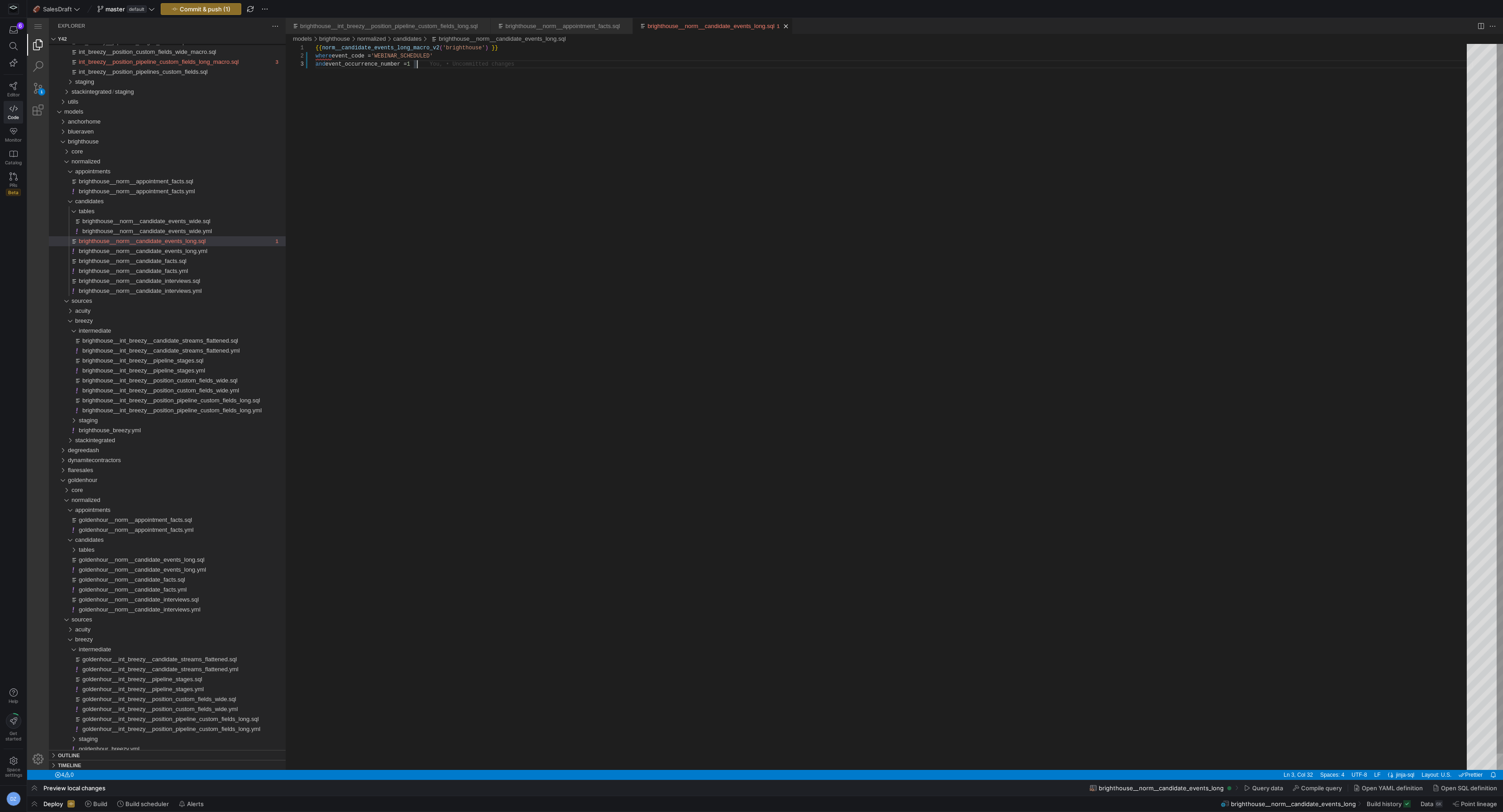
scroll to position [16, 101]
click at [189, 404] on div "brighthouse__int_breezy__position_pipeline_custom_fields_long.sql" at bounding box center [184, 400] width 203 height 10
click at [188, 401] on span "brighthouse__int_breezy__position_pipeline_custom_fields_long.sql" at bounding box center [171, 400] width 178 height 6
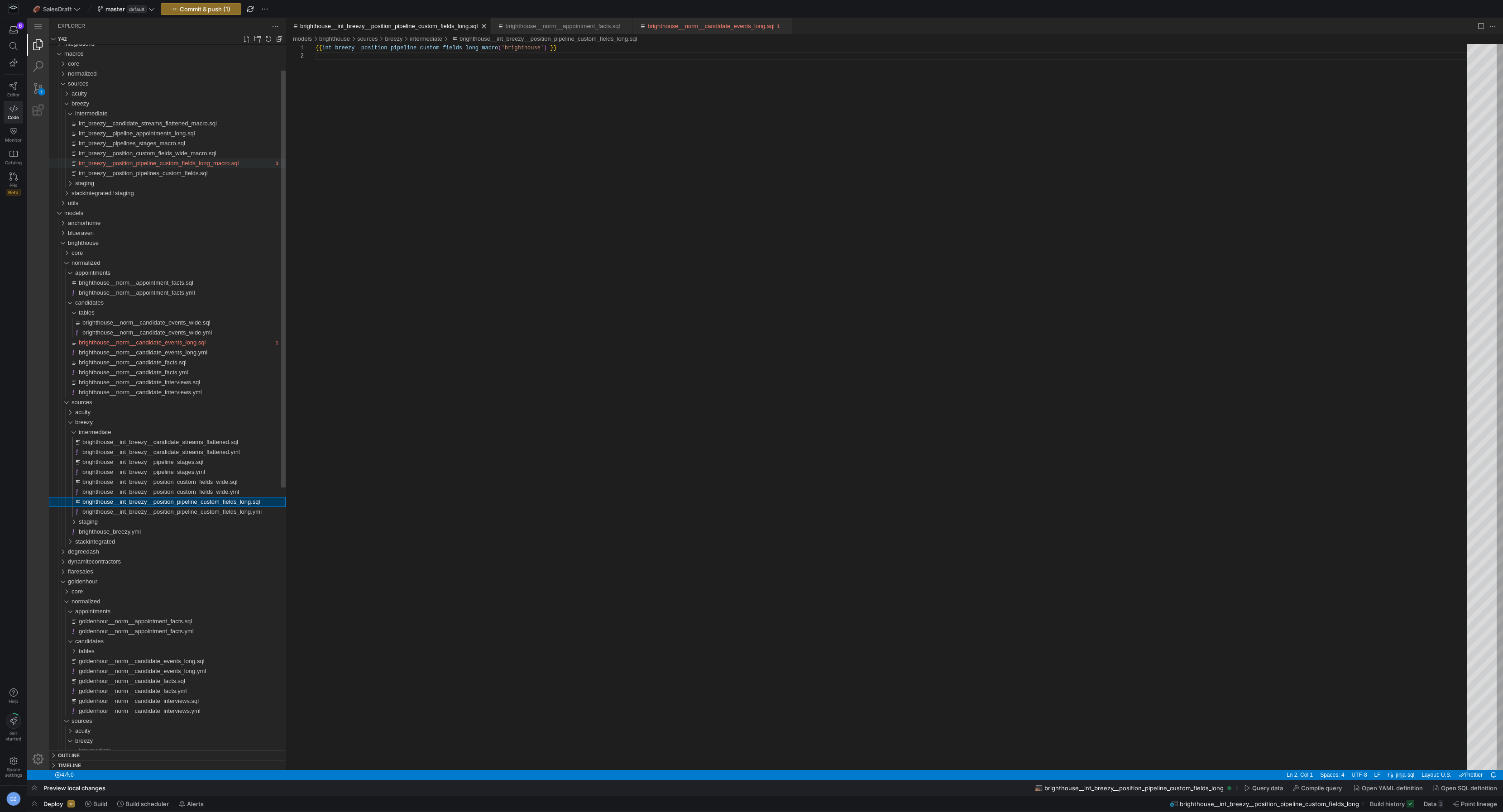
click at [215, 162] on span "int_breezy__position_pipeline_custom_fields_long_macro.sql" at bounding box center [158, 163] width 160 height 6
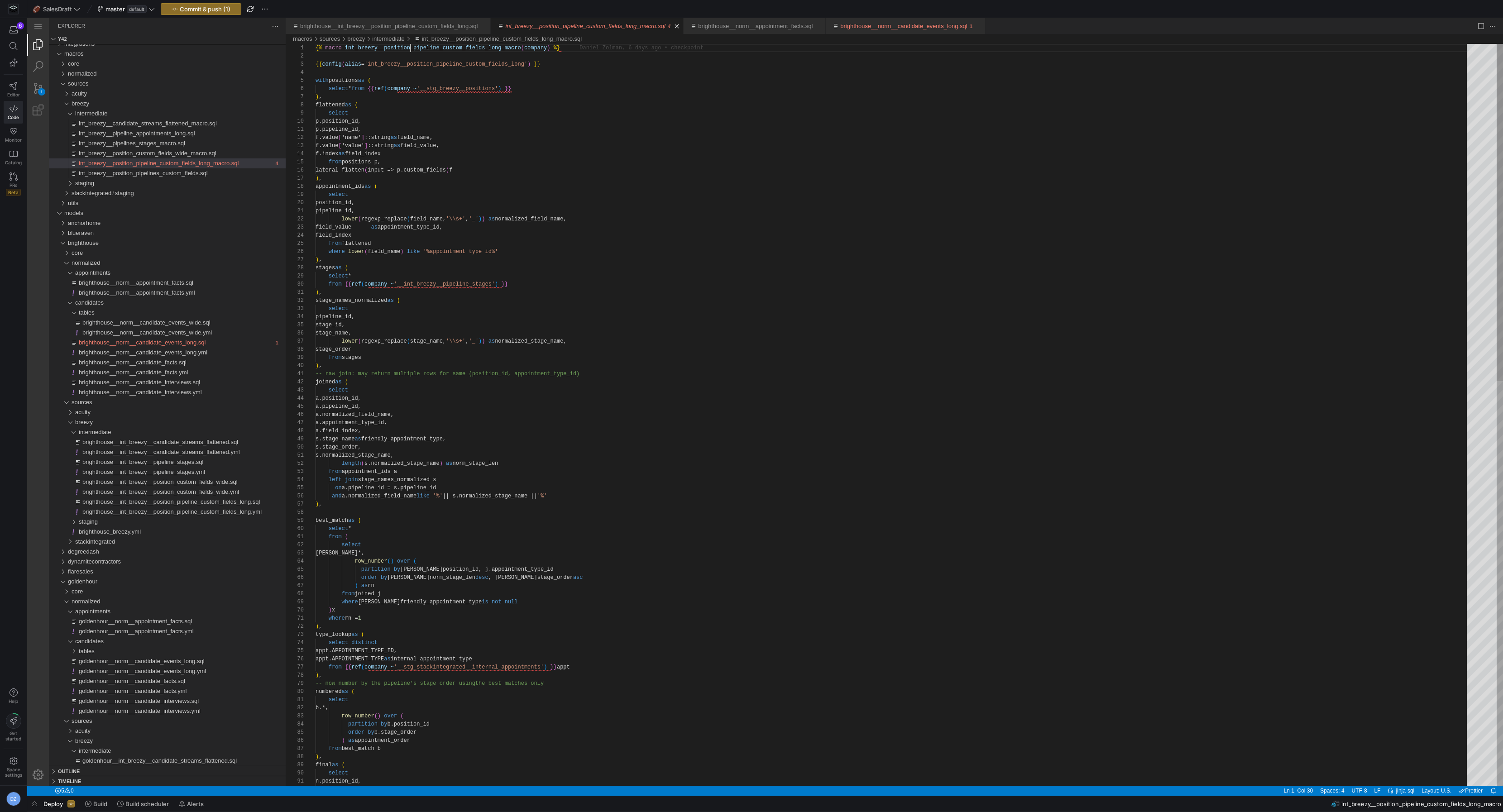
scroll to position [0, 206]
click at [884, 19] on div "brighthouse__norm__candidate_events_long.sql" at bounding box center [904, 26] width 126 height 16
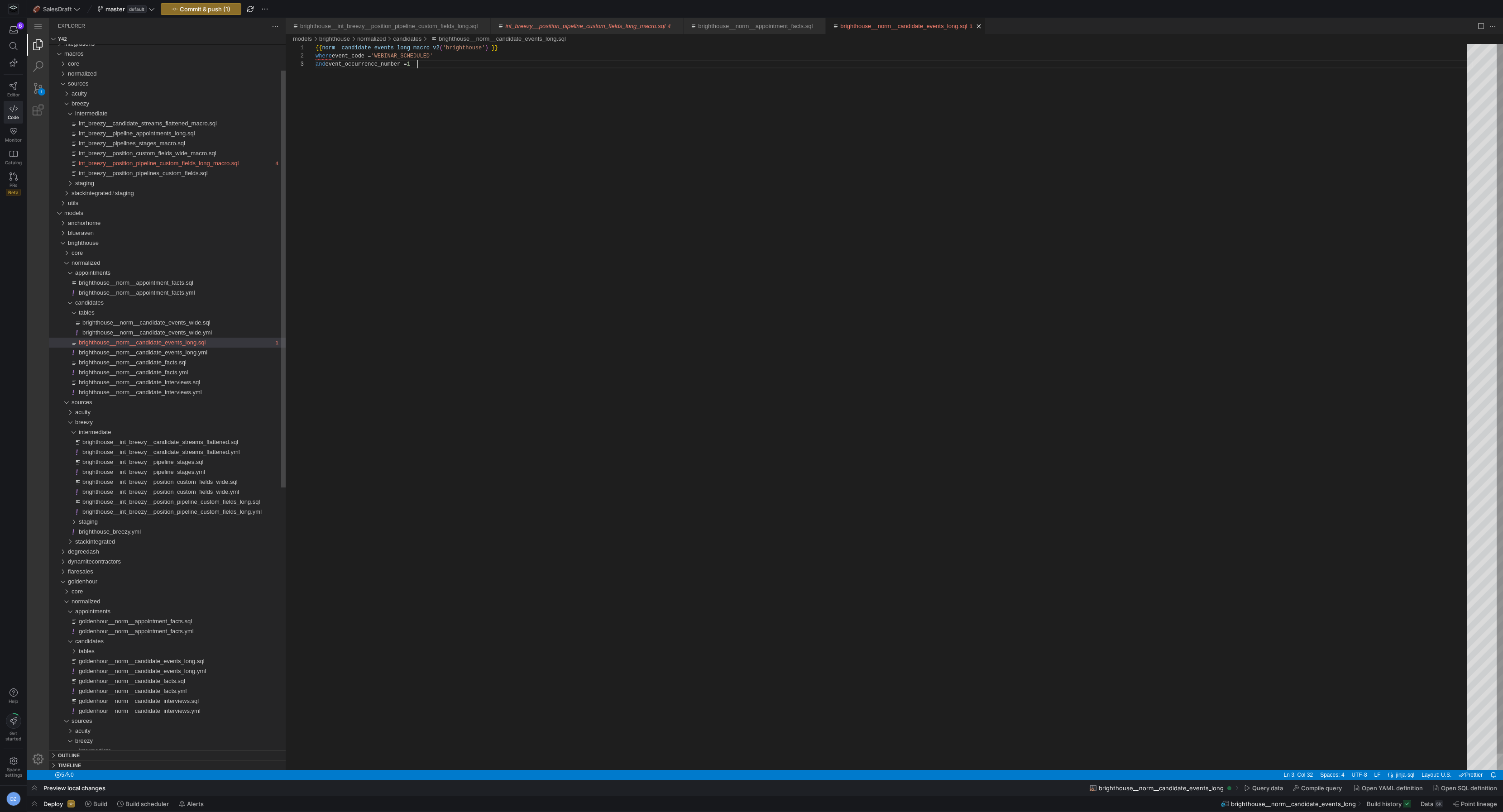
scroll to position [16, 101]
click at [983, 26] on link "Close (⌘W)" at bounding box center [978, 26] width 9 height 9
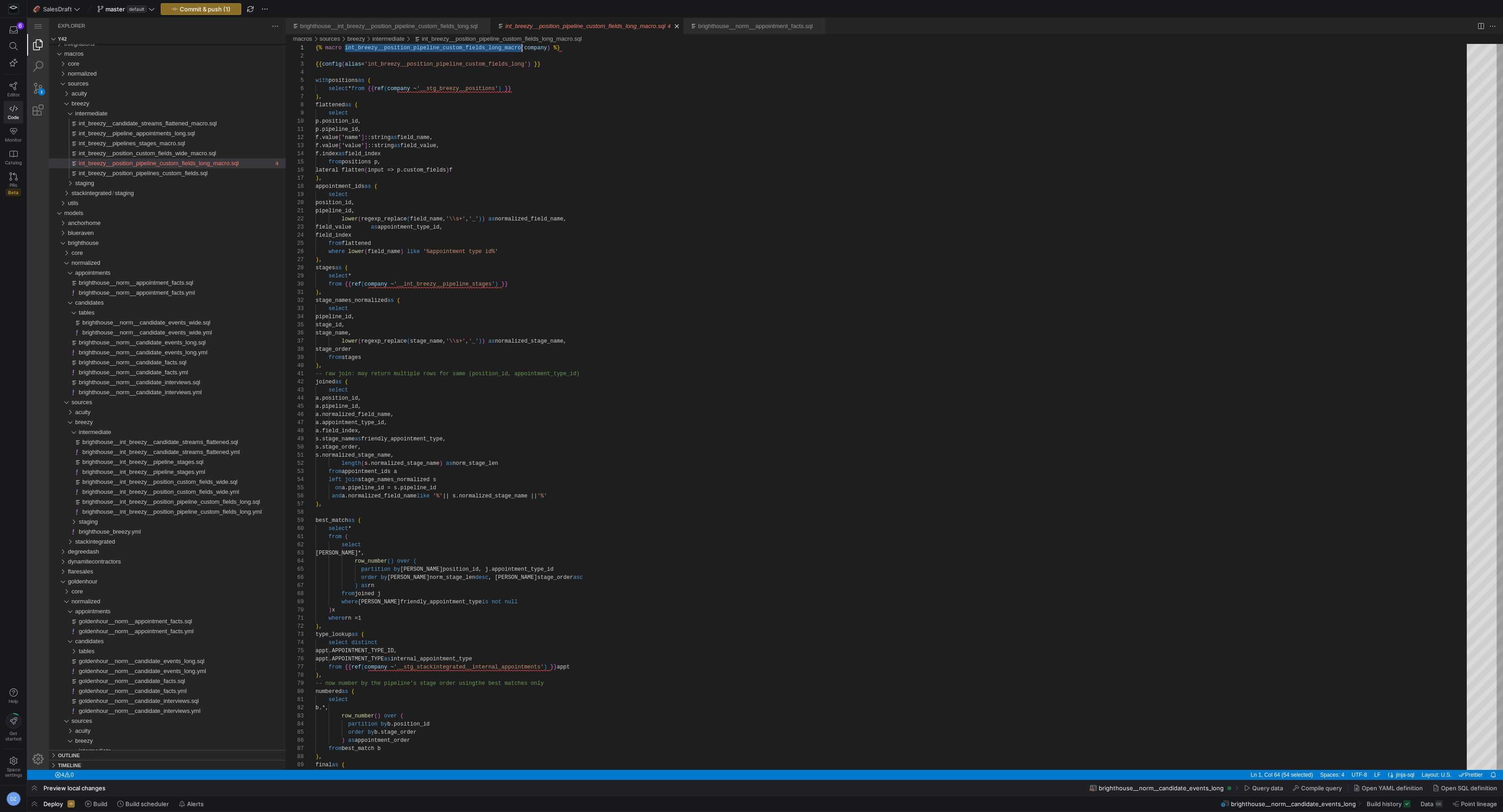
scroll to position [0, 206]
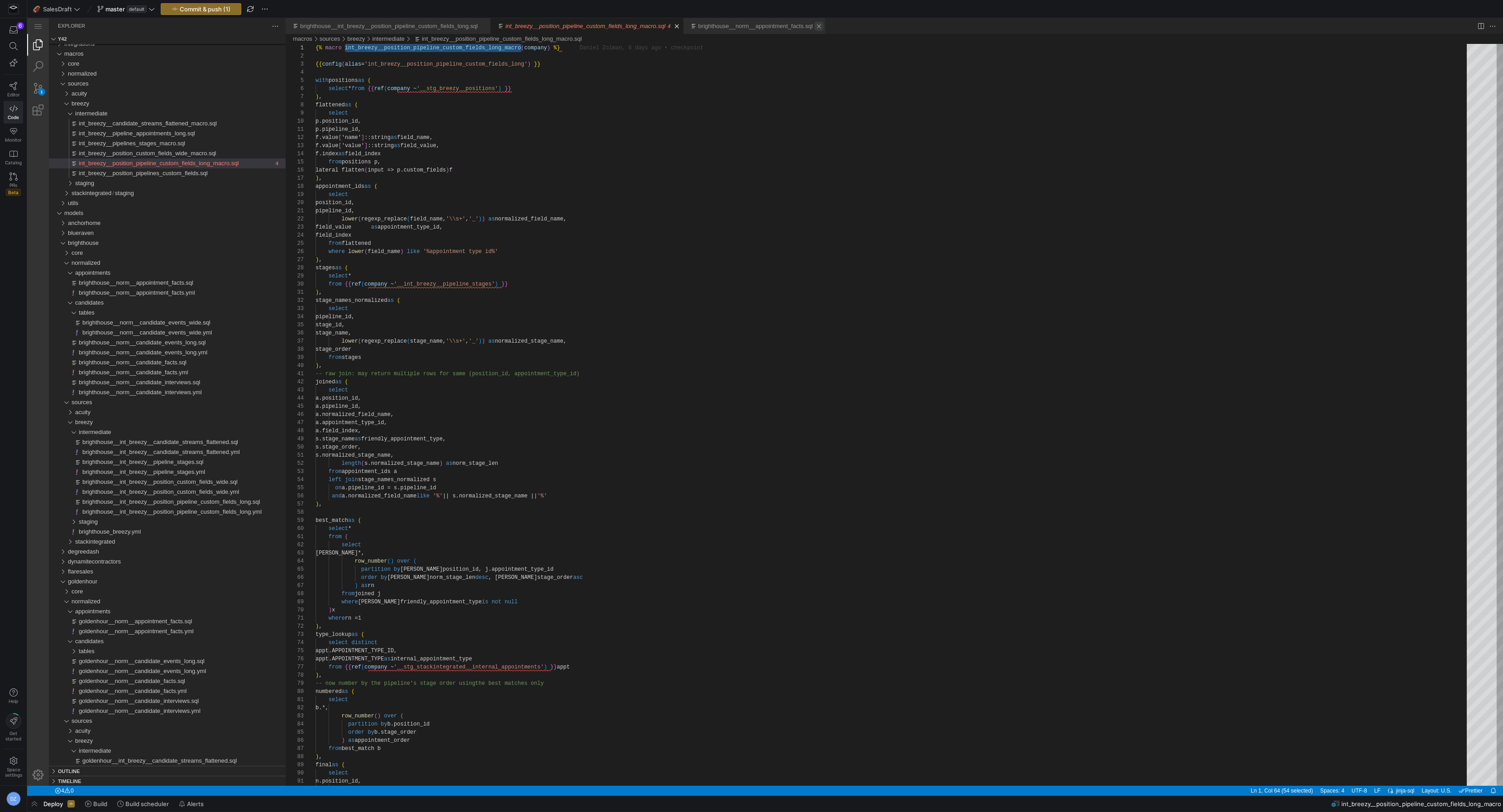
click at [824, 25] on link "Close (⌘W)" at bounding box center [819, 26] width 9 height 9
click at [464, 25] on link "brighthouse__int_breezy__position_pipeline_custom_fields_long.sql" at bounding box center [388, 26] width 178 height 6
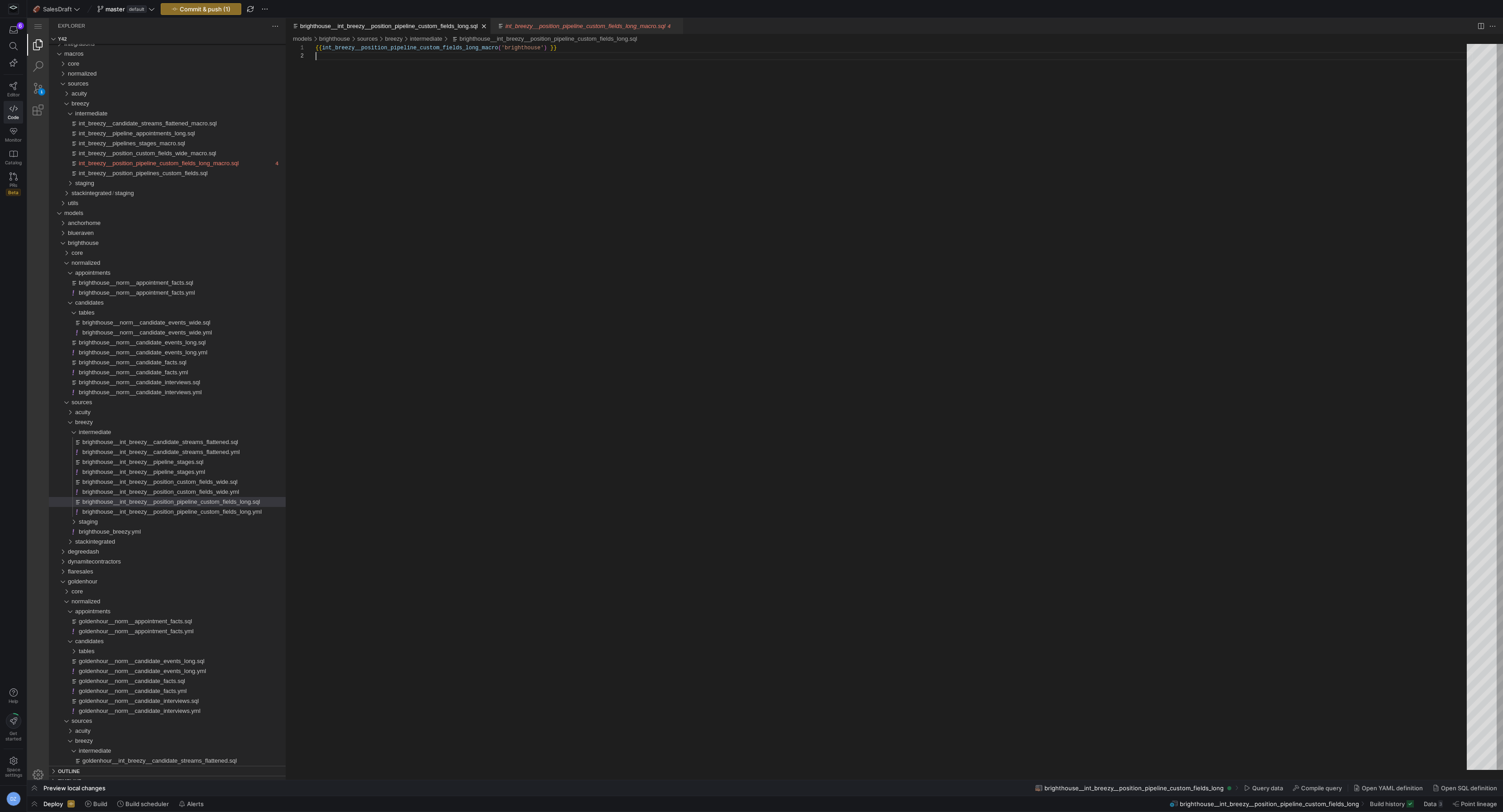
scroll to position [7, 0]
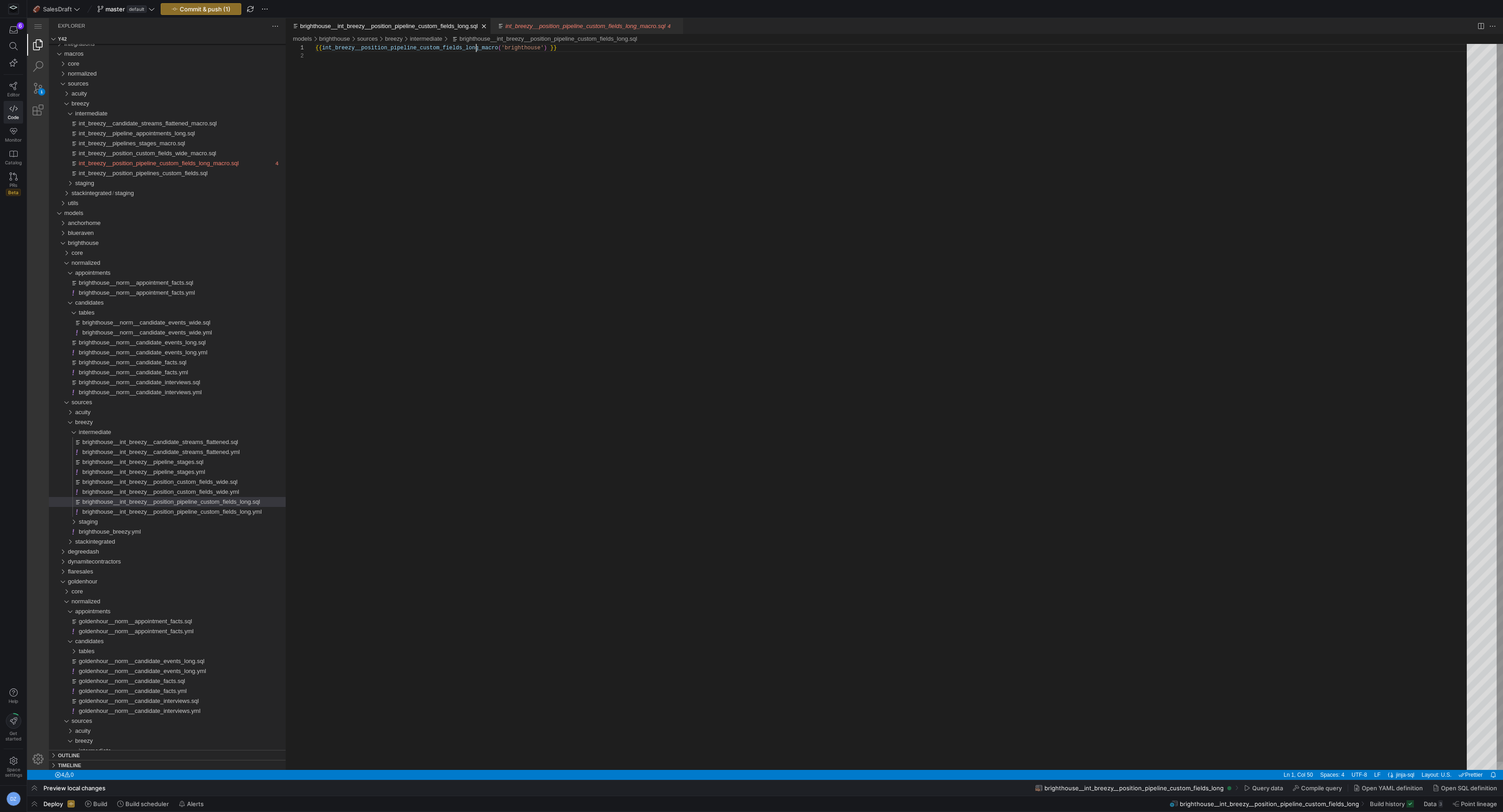
click at [475, 47] on div "{{ int_breezy__position_pipeline_custom_fields_long_ macro ( 'brighthouse' ) }}" at bounding box center [894, 411] width 1158 height 734
click at [490, 83] on div "{{ int_breezy__position_pipeline_custom_fields_long_ macro ( 'brighthouse' ) }}" at bounding box center [894, 411] width 1158 height 734
click at [506, 86] on div "{{ int_breezy__position_pipeline_custom_fields_long_ macro ( 'brighthouse' ) }}" at bounding box center [894, 411] width 1158 height 734
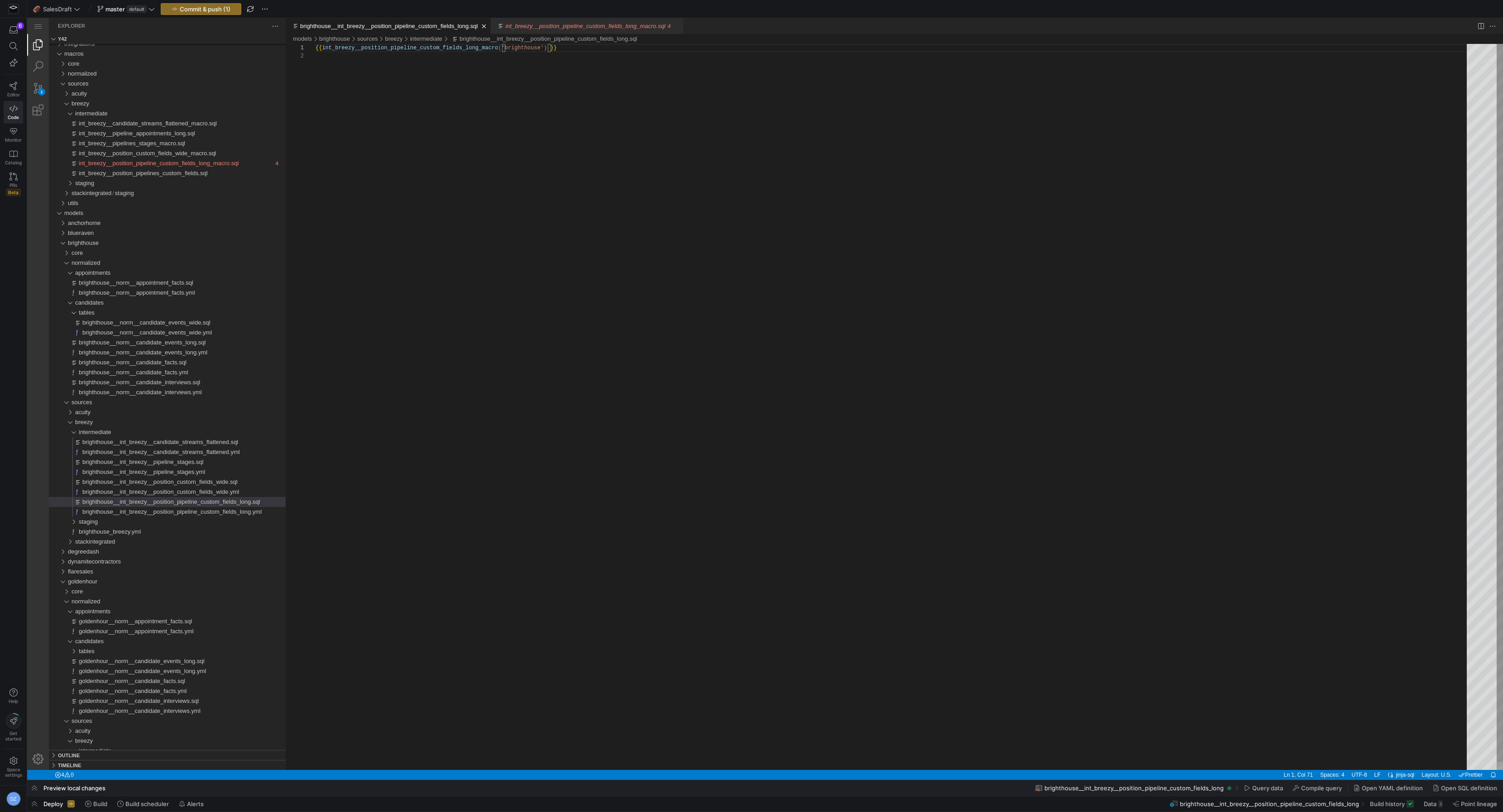
scroll to position [0, 186]
click at [212, 12] on span "Commit & push (1)" at bounding box center [205, 9] width 51 height 7
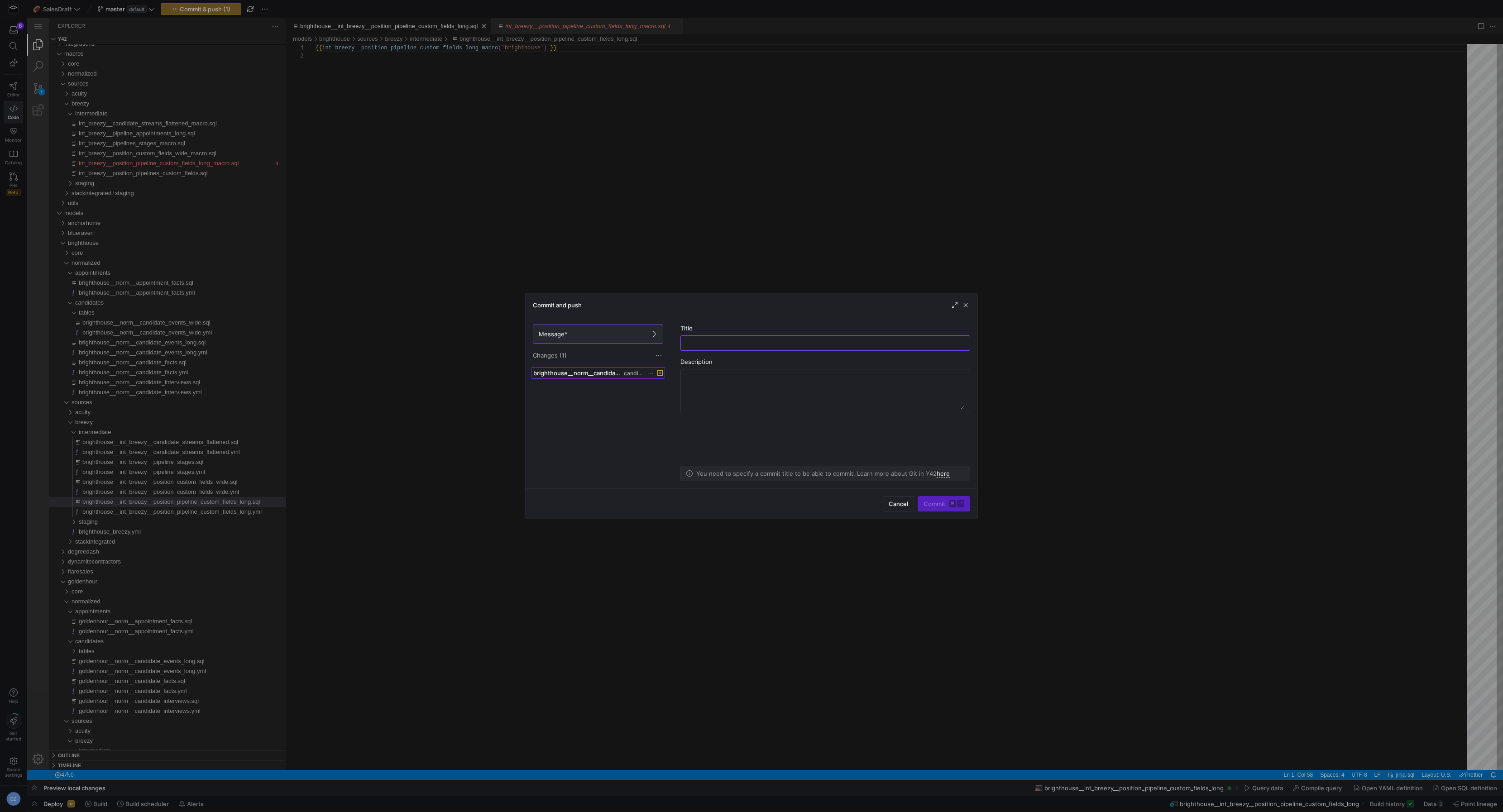
click at [593, 377] on span at bounding box center [598, 373] width 133 height 11
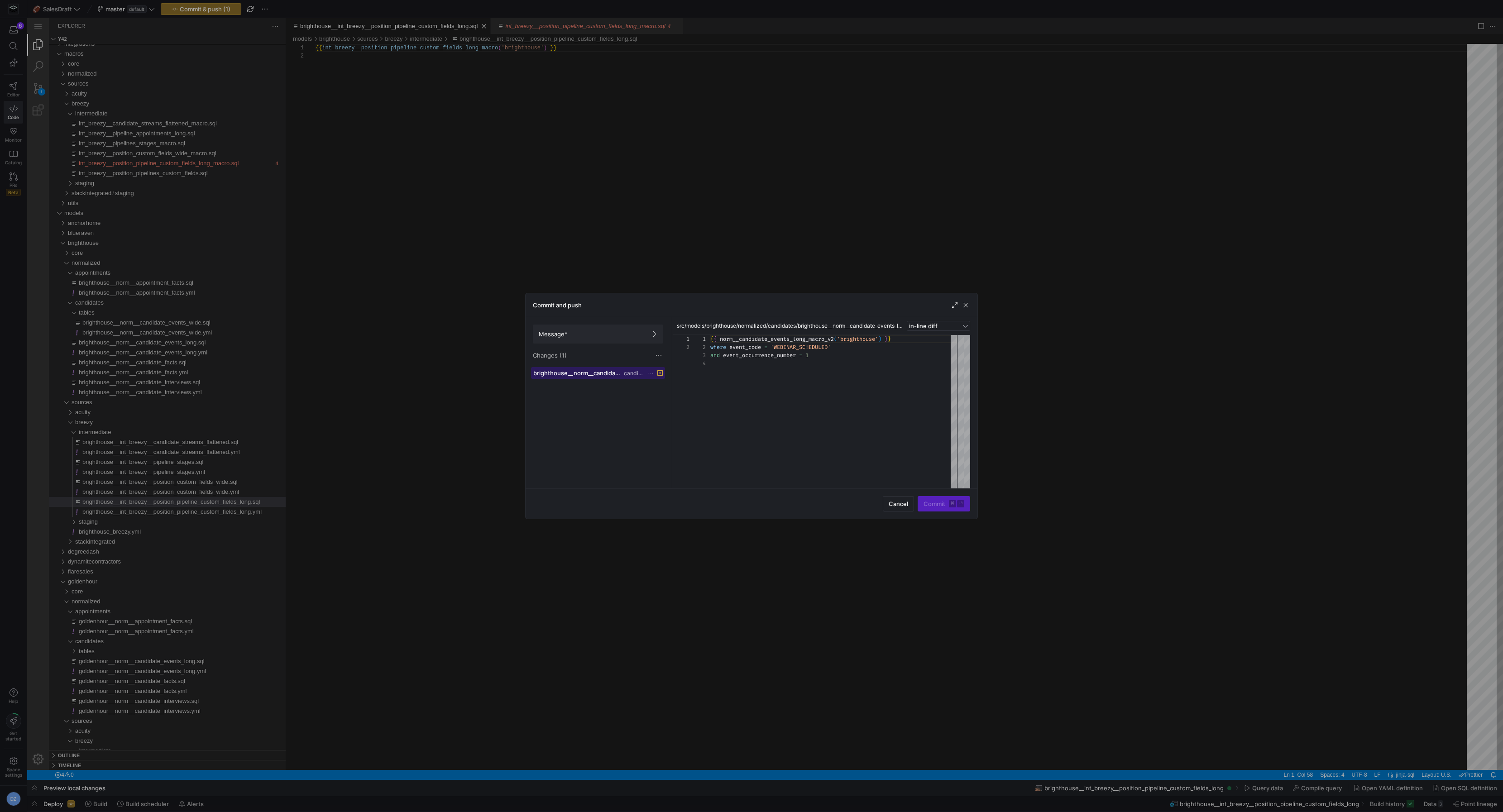
scroll to position [24, 0]
click at [649, 372] on icon at bounding box center [650, 373] width 6 height 6
click at [662, 400] on span "Discard" at bounding box center [664, 398] width 21 height 7
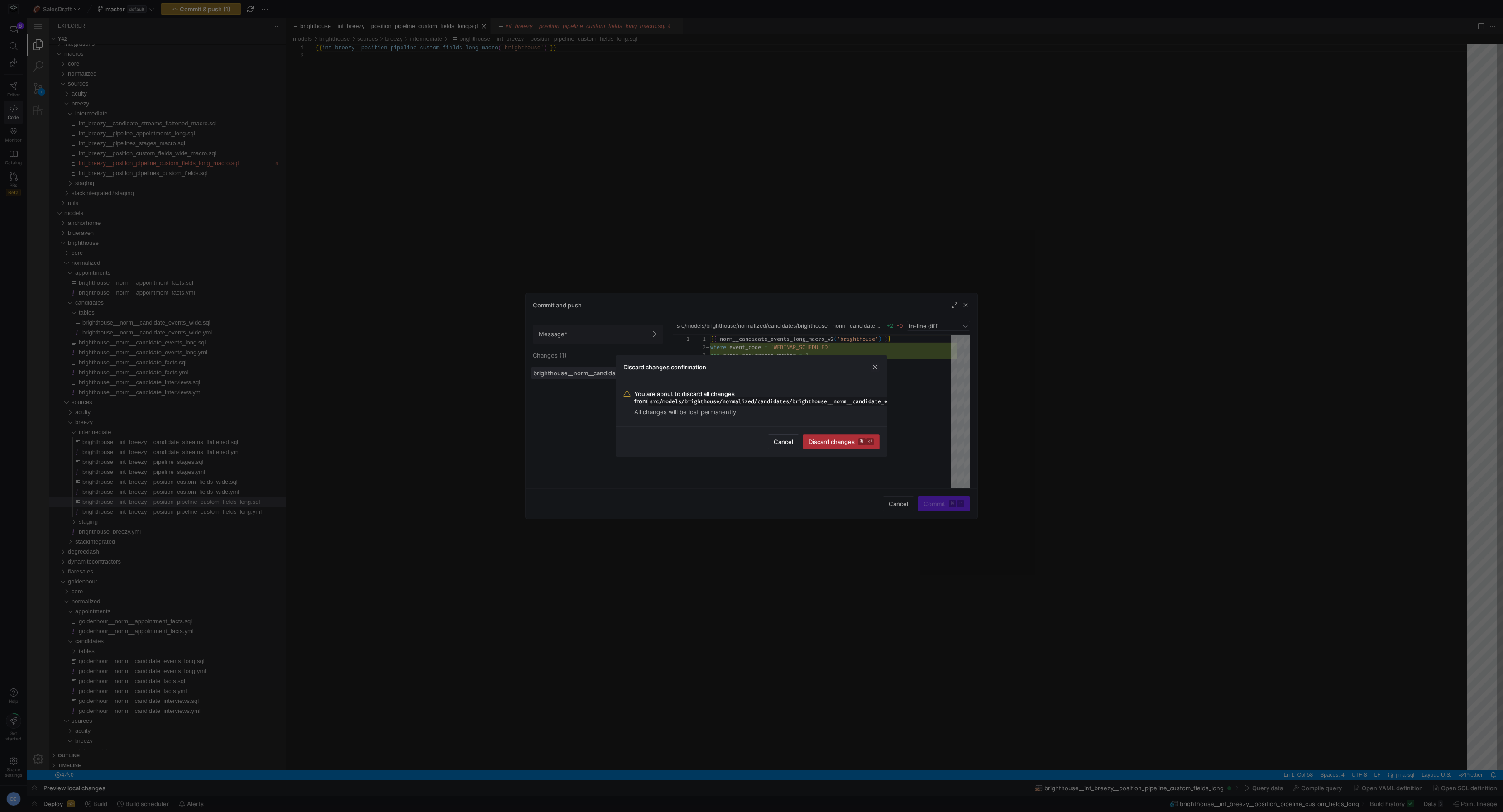
click at [846, 440] on span "Discard changes ⌘ ⏎" at bounding box center [841, 442] width 65 height 7
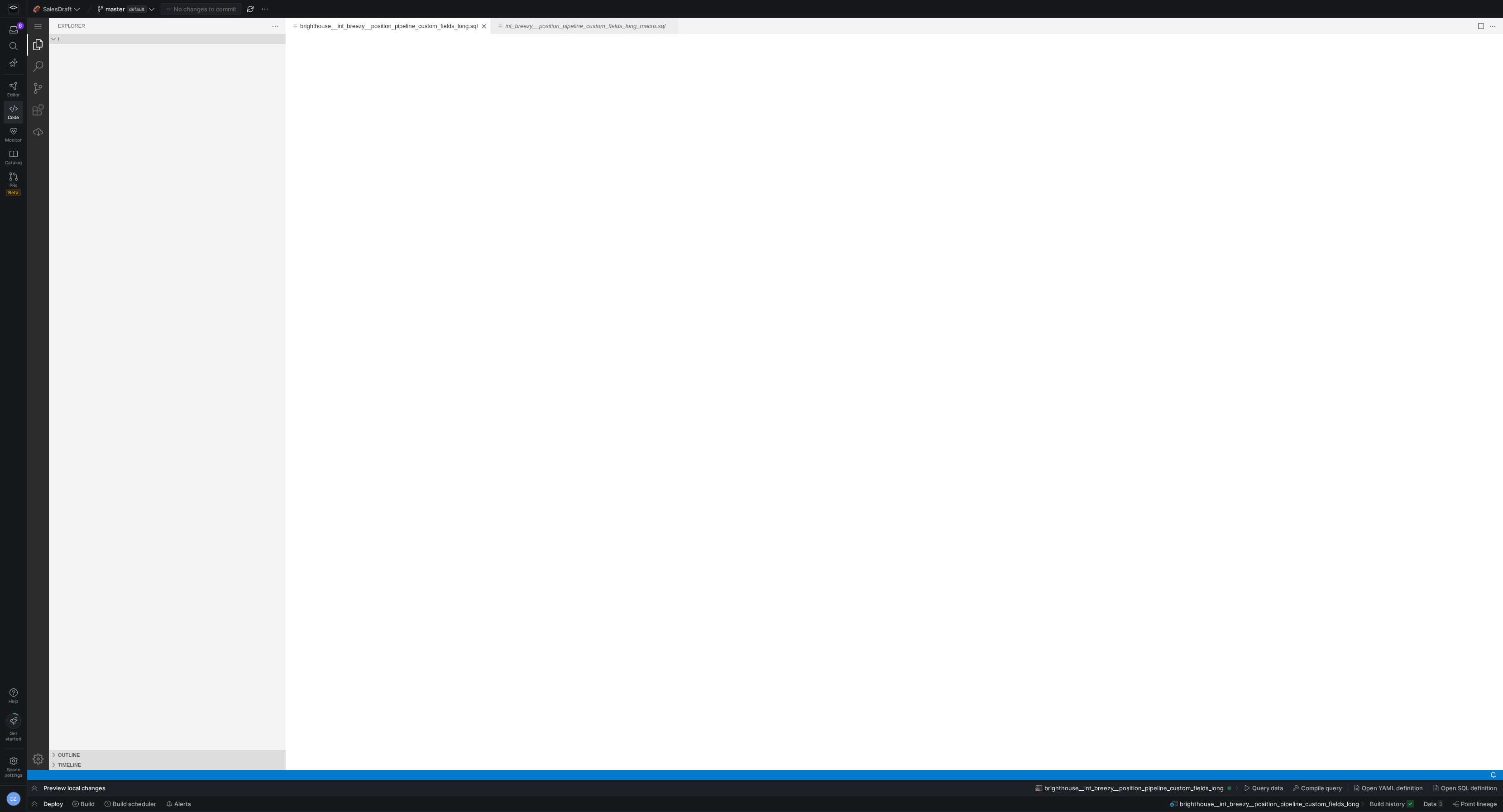
scroll to position [0, 0]
click at [686, 275] on div "brighthouse__int_breezy__position_pipeline_custom_fields_long.sql" at bounding box center [894, 402] width 1218 height 736
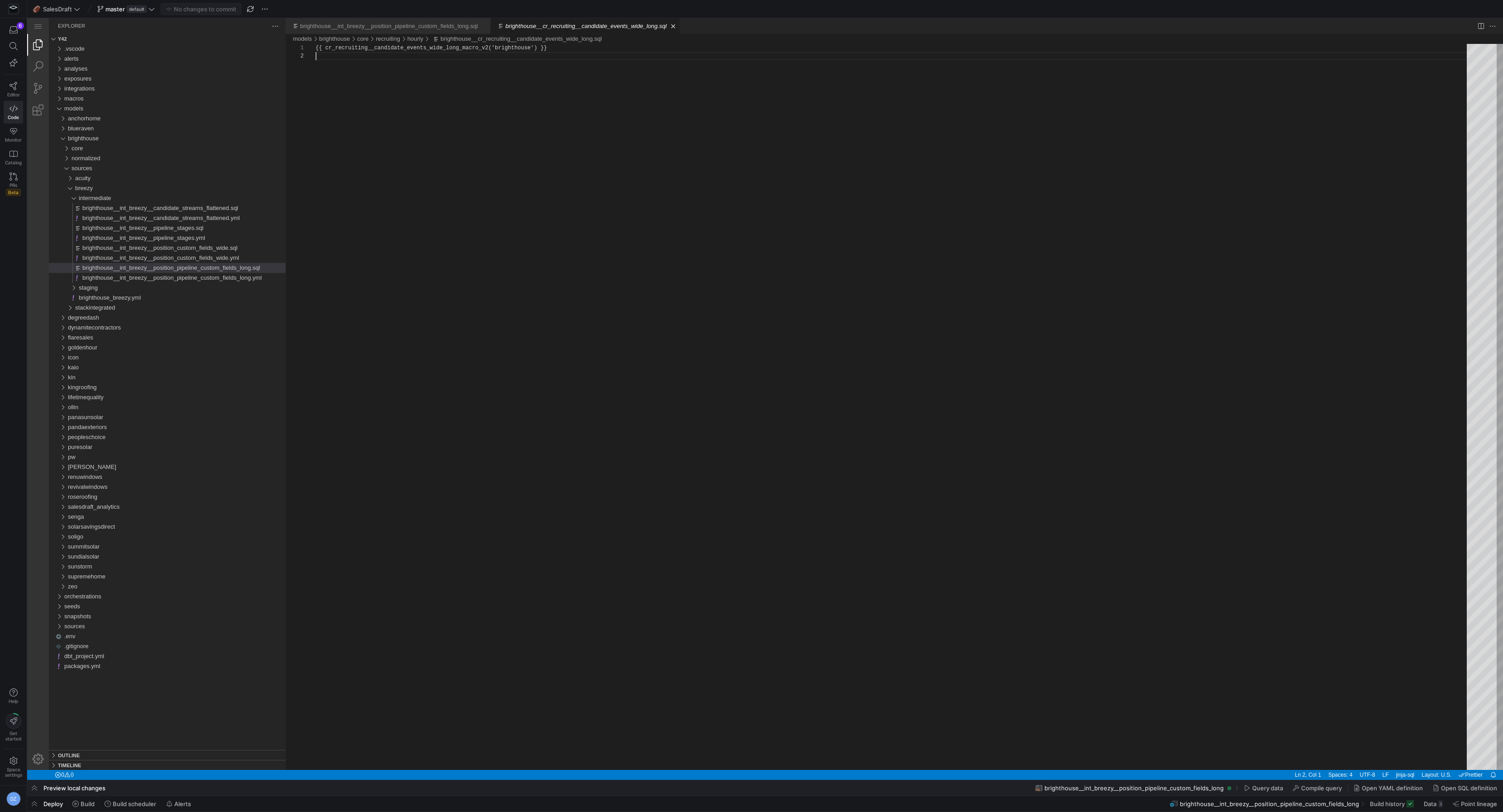
scroll to position [7, 0]
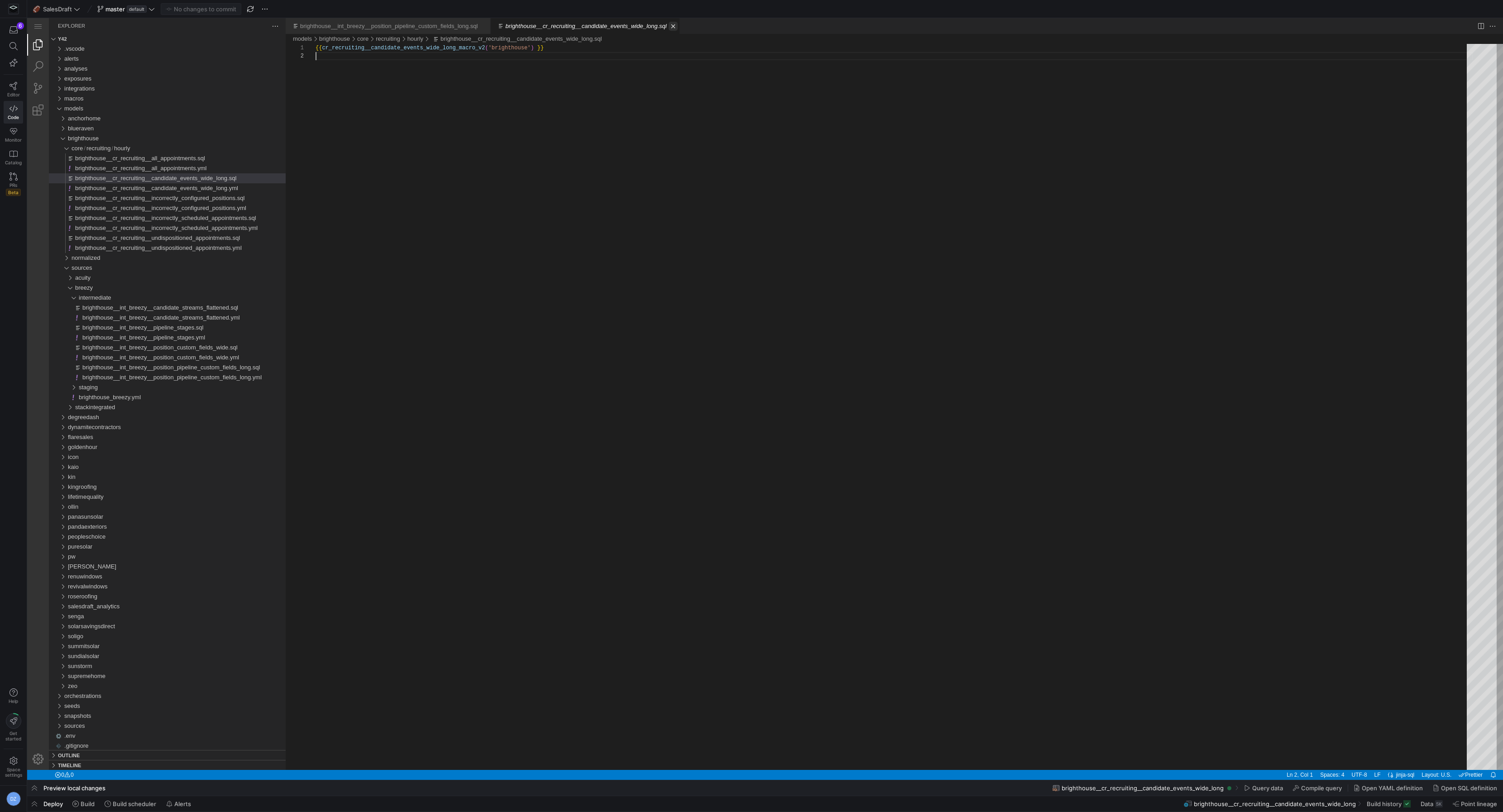
click at [678, 25] on link "Close (⌘W)" at bounding box center [673, 26] width 9 height 9
click at [489, 28] on link "Close (⌘W)" at bounding box center [484, 26] width 9 height 9
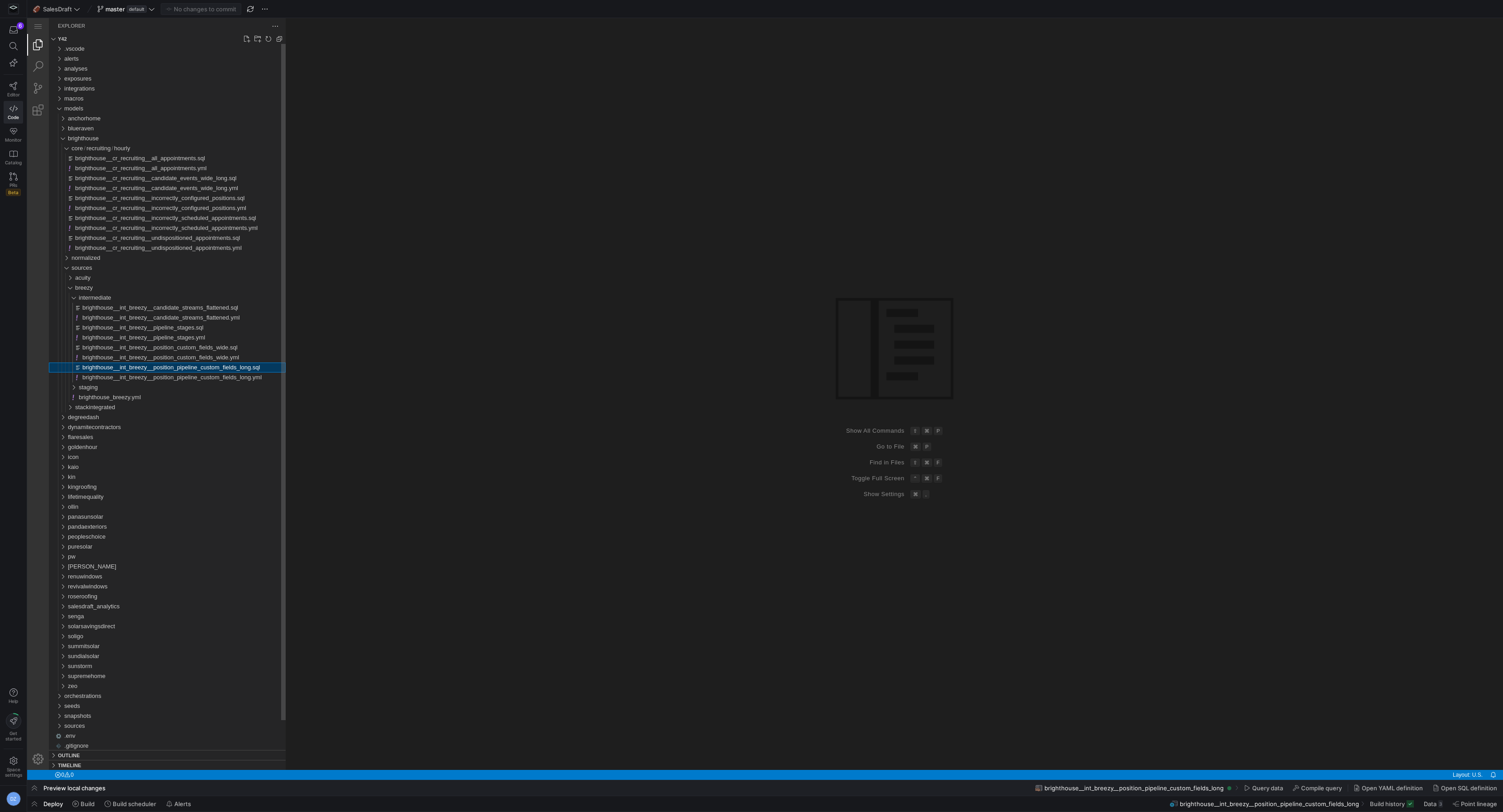
click at [198, 367] on span "brighthouse__int_breezy__position_pipeline_custom_fields_long.sql" at bounding box center [171, 367] width 178 height 6
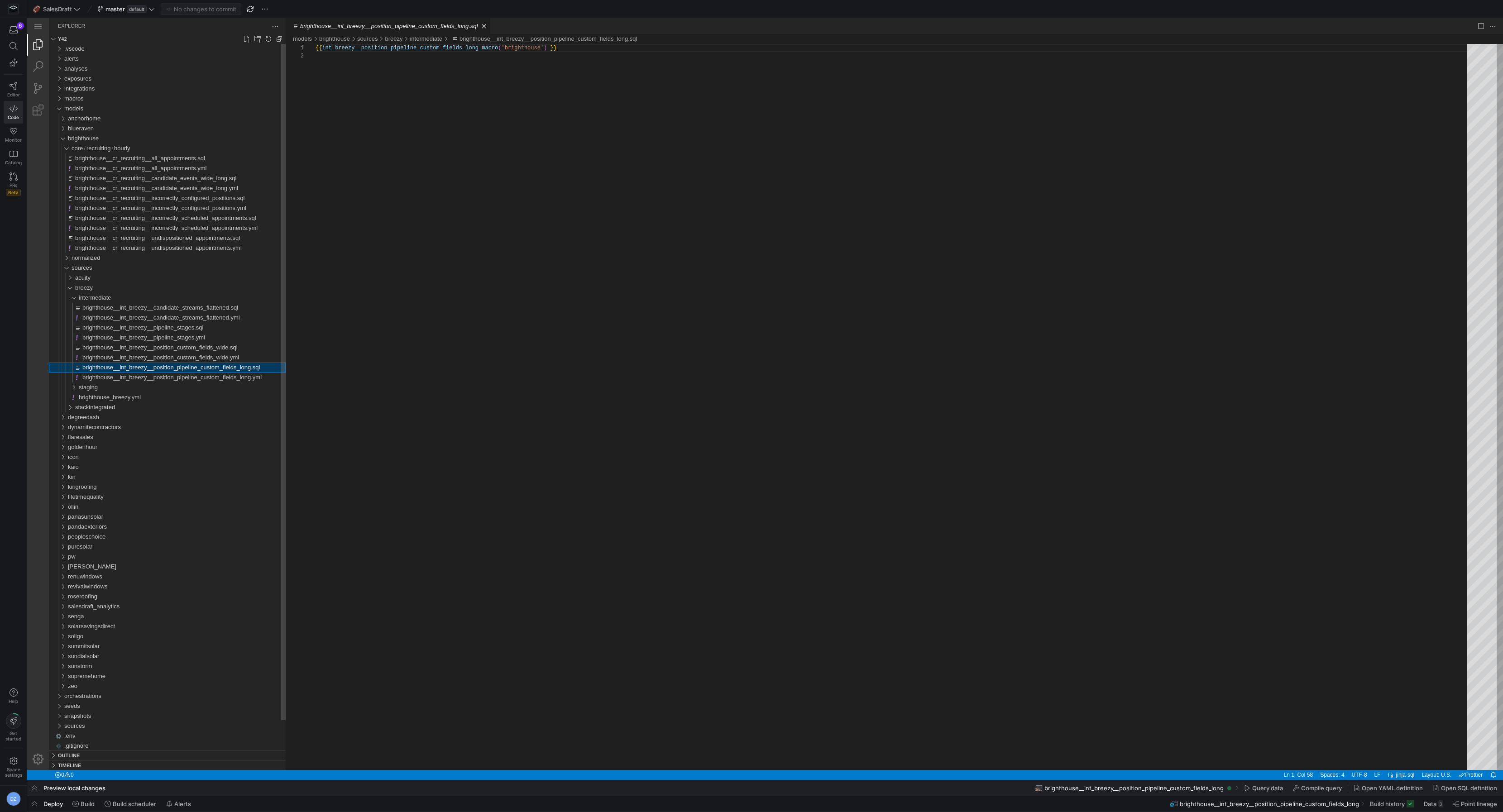
scroll to position [7, 186]
click at [484, 207] on div "{{ int_breezy__position_pipeline_custom_fields_long_ macro ( 'brighthouse' ) }}" at bounding box center [894, 411] width 1158 height 734
click at [481, 208] on div "{{ int_breezy__position_pipeline_custom_fields_long_ macro ( 'brighthouse' ) }}" at bounding box center [894, 411] width 1158 height 734
click at [438, 126] on div "{{ int_breezy__position_pipeline_custom_fields_long_ macro ( 'brighthouse' ) }}" at bounding box center [894, 411] width 1158 height 734
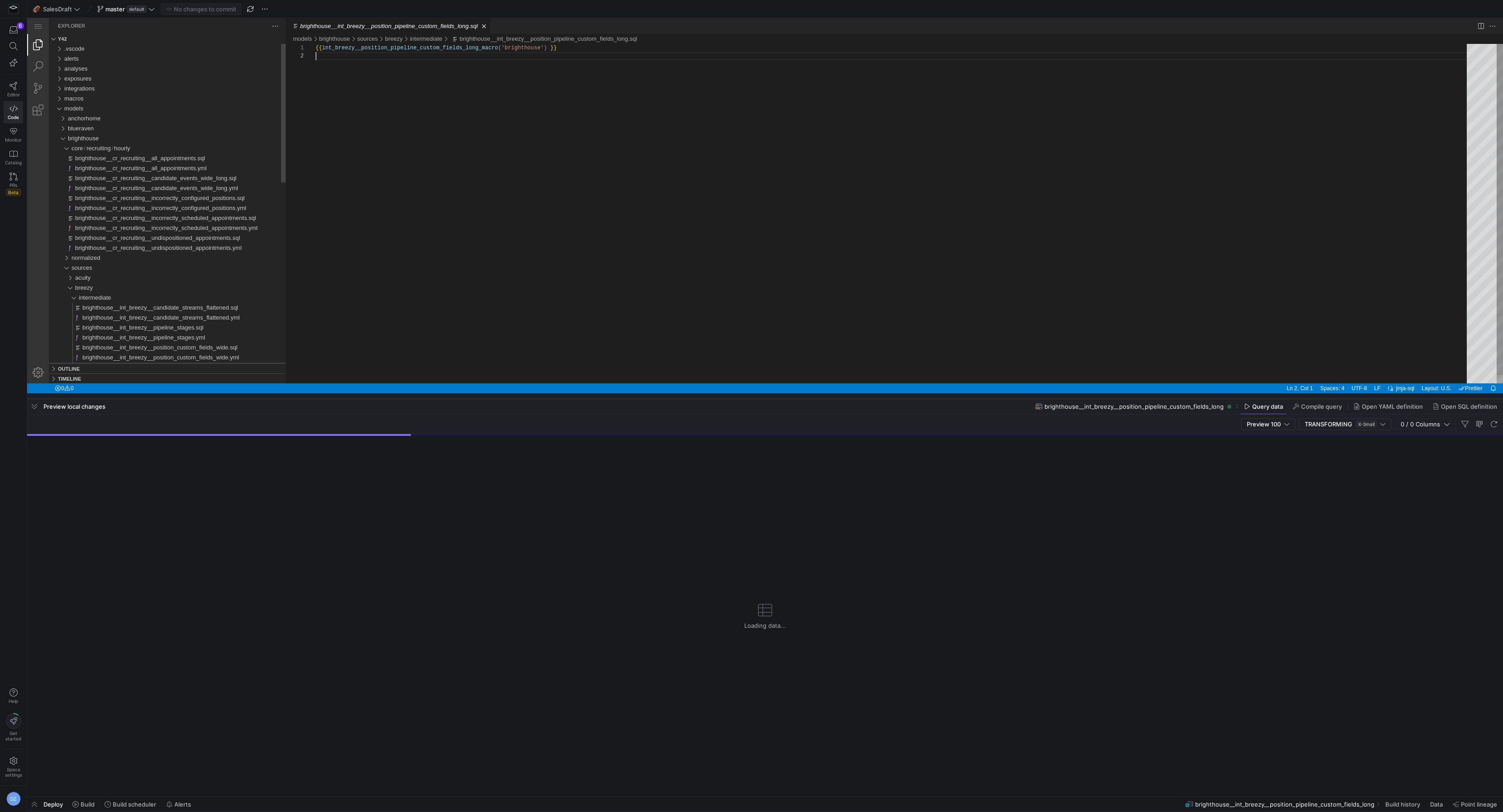
drag, startPoint x: 454, startPoint y: 647, endPoint x: 466, endPoint y: 395, distance: 252.3
click at [466, 397] on div at bounding box center [765, 399] width 1476 height 3
click at [472, 259] on div "{{ int_breezy__position_pipeline_custom_fields_long_ macro ( 'brighthouse' ) }}" at bounding box center [894, 217] width 1158 height 348
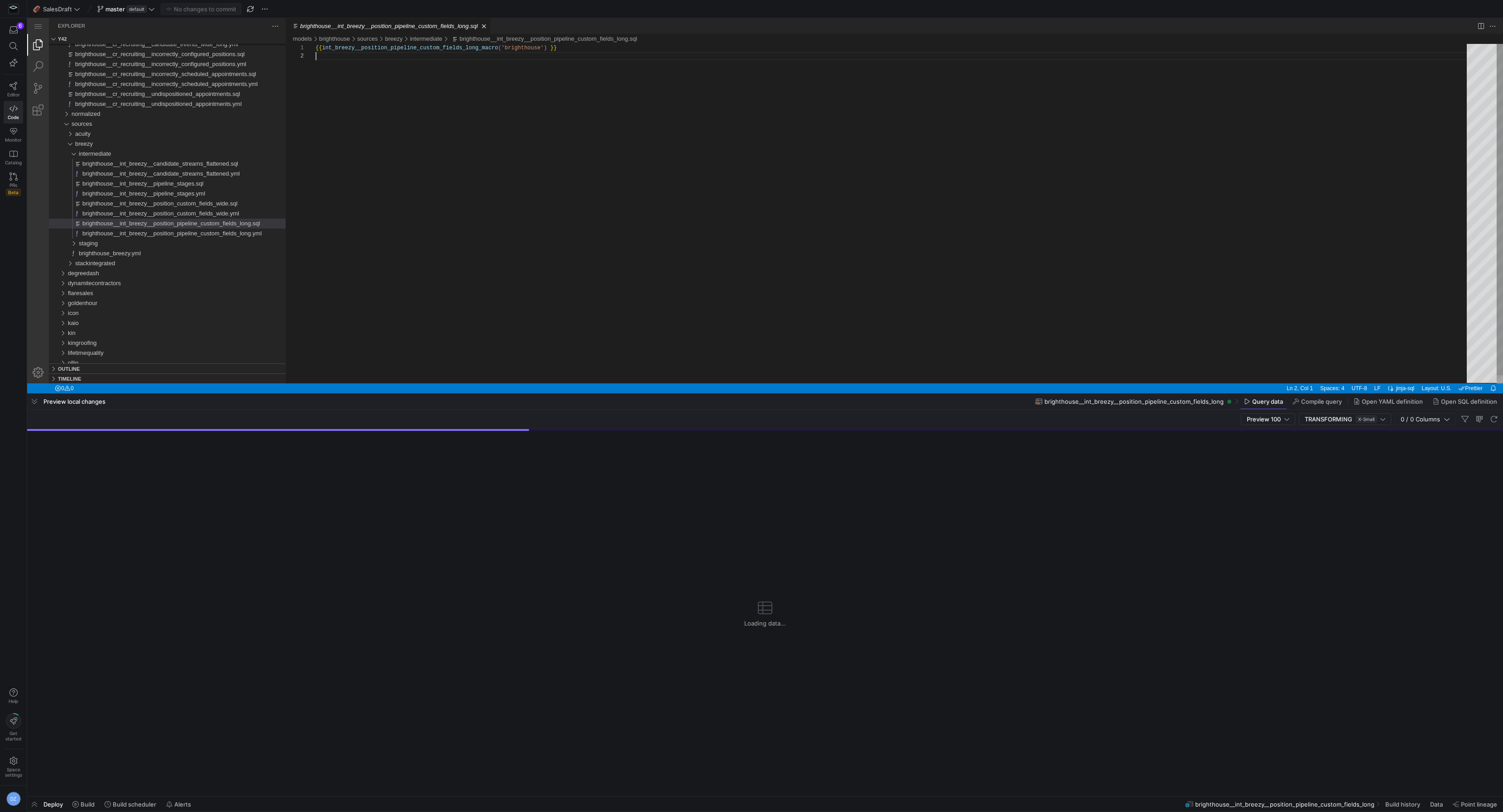
click at [659, 214] on div "{{ int_breezy__position_pipeline_custom_fields_long_ macro ( 'brighthouse' ) }}" at bounding box center [894, 217] width 1158 height 348
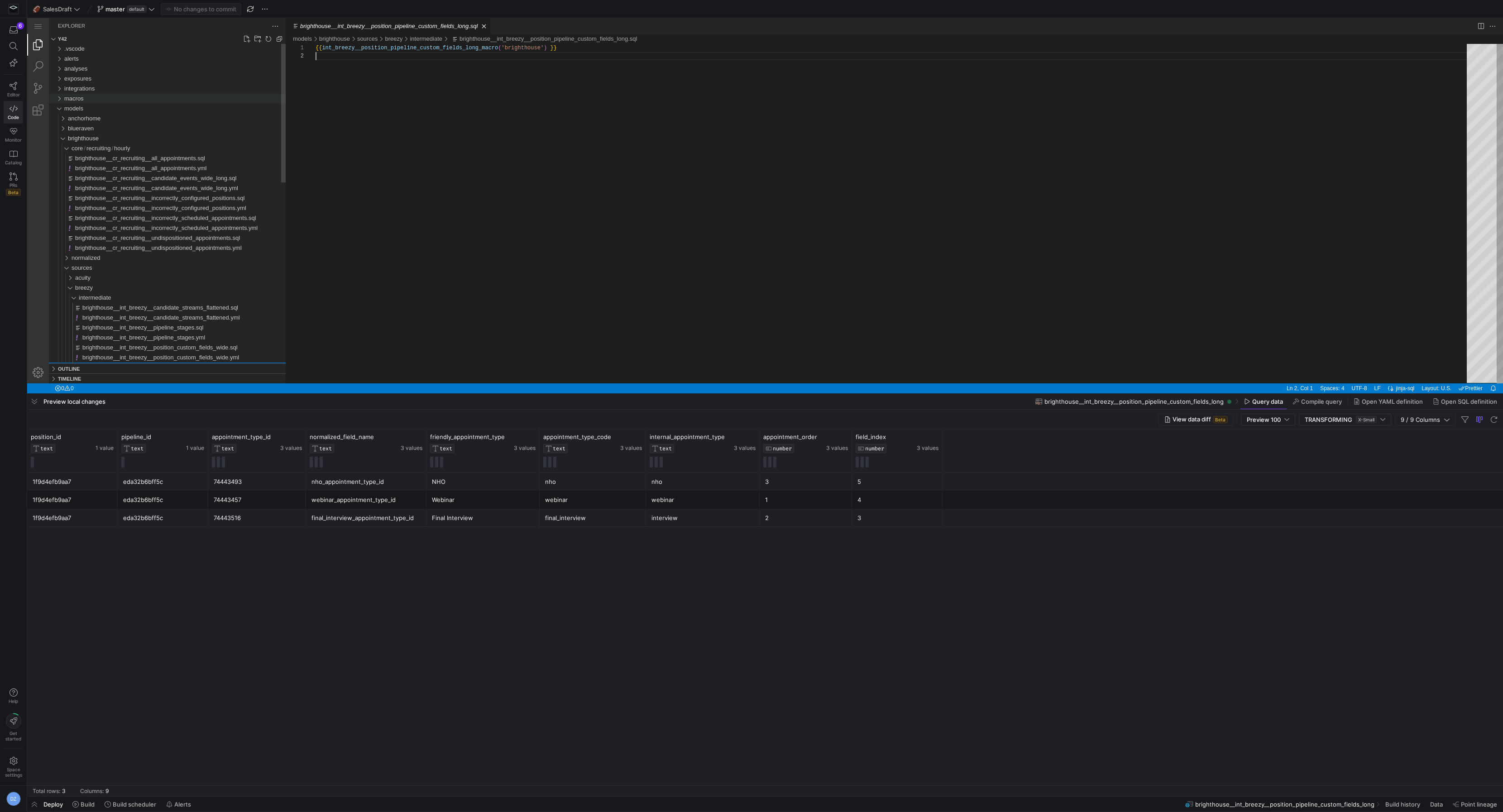
click at [182, 100] on div "macros" at bounding box center [174, 99] width 221 height 10
click at [117, 100] on div "sources" at bounding box center [177, 102] width 218 height 10
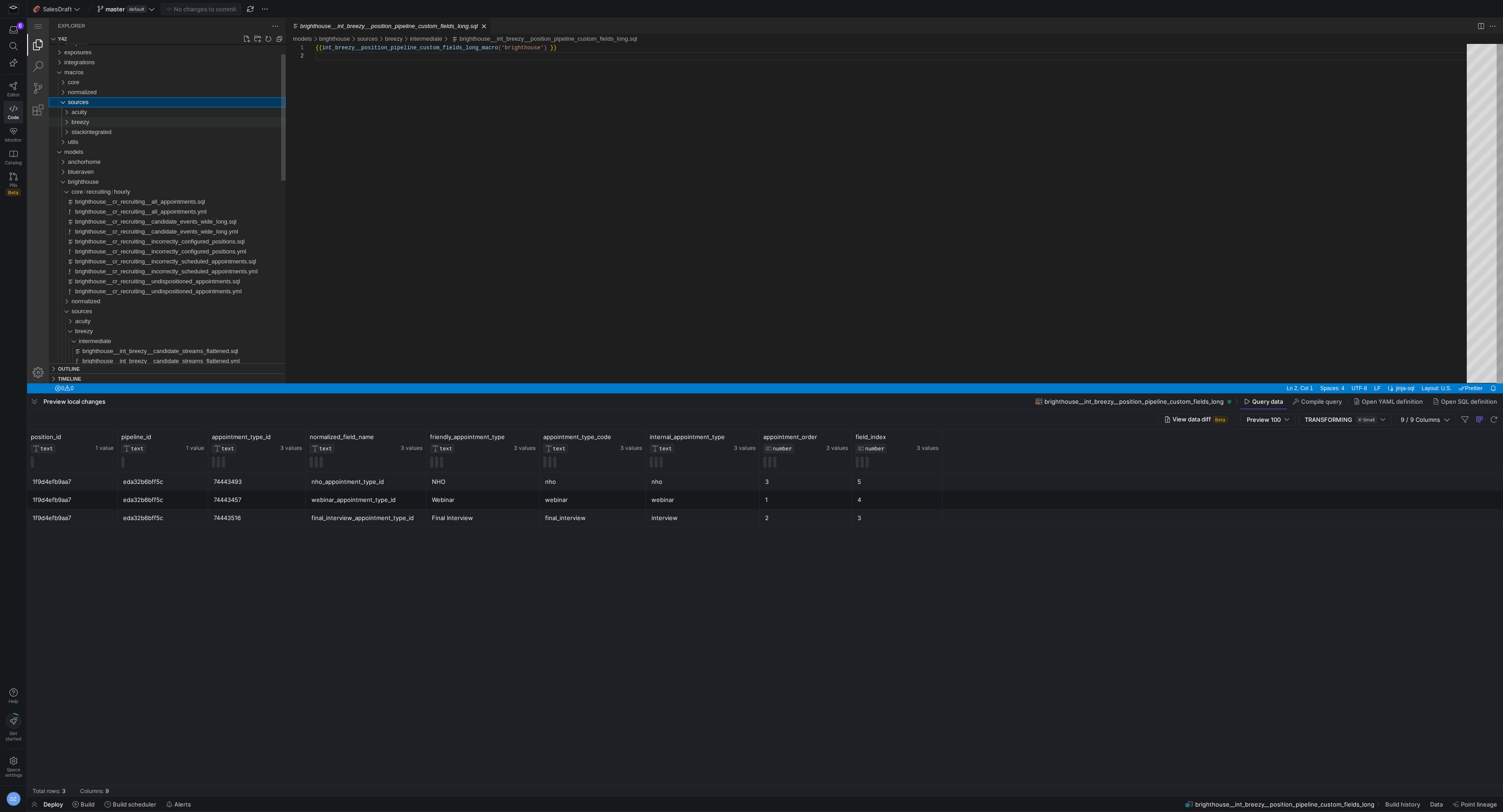
click at [119, 121] on div "breezy" at bounding box center [178, 122] width 214 height 10
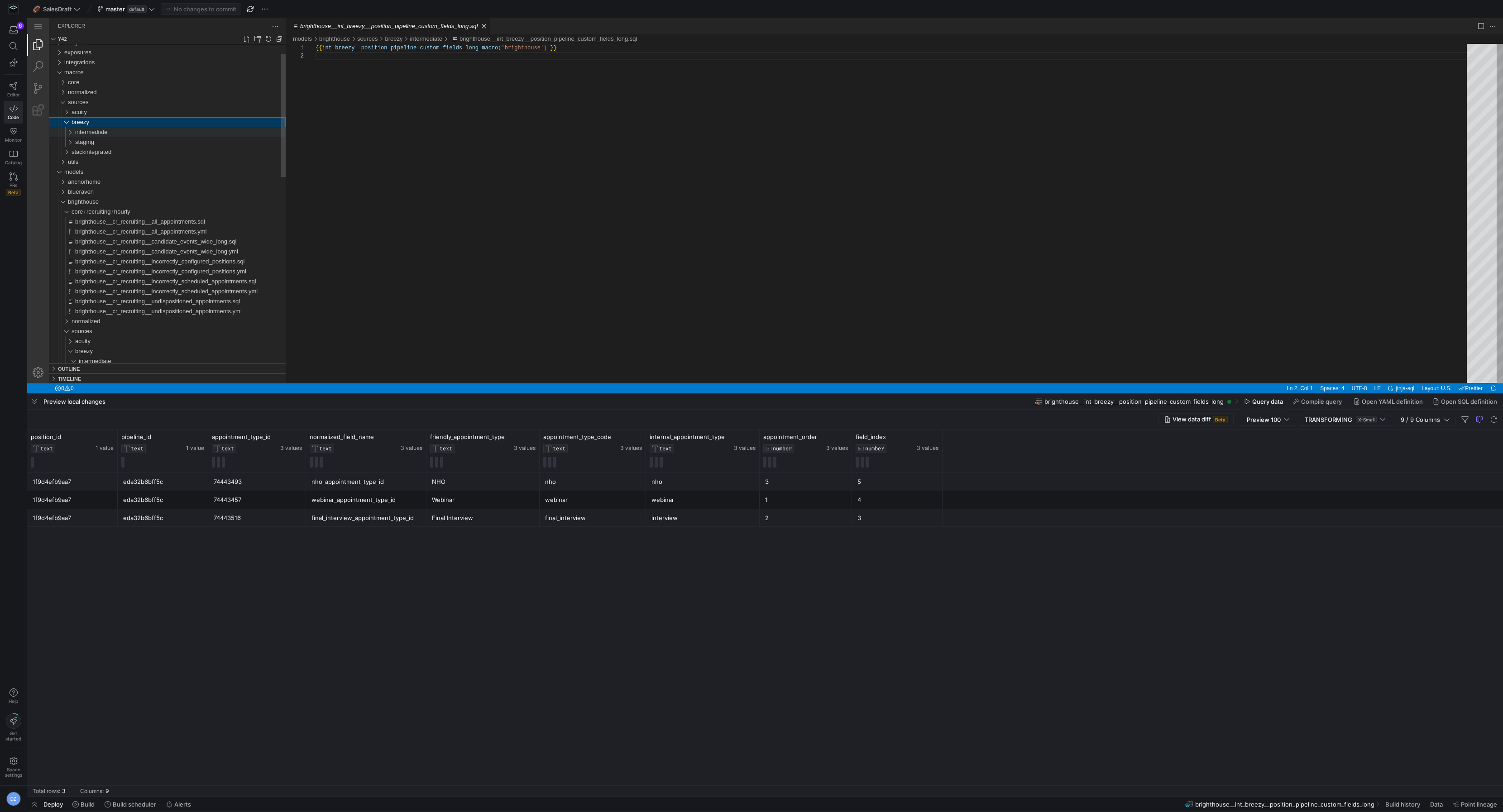
click at [126, 129] on div "intermediate" at bounding box center [181, 132] width 211 height 10
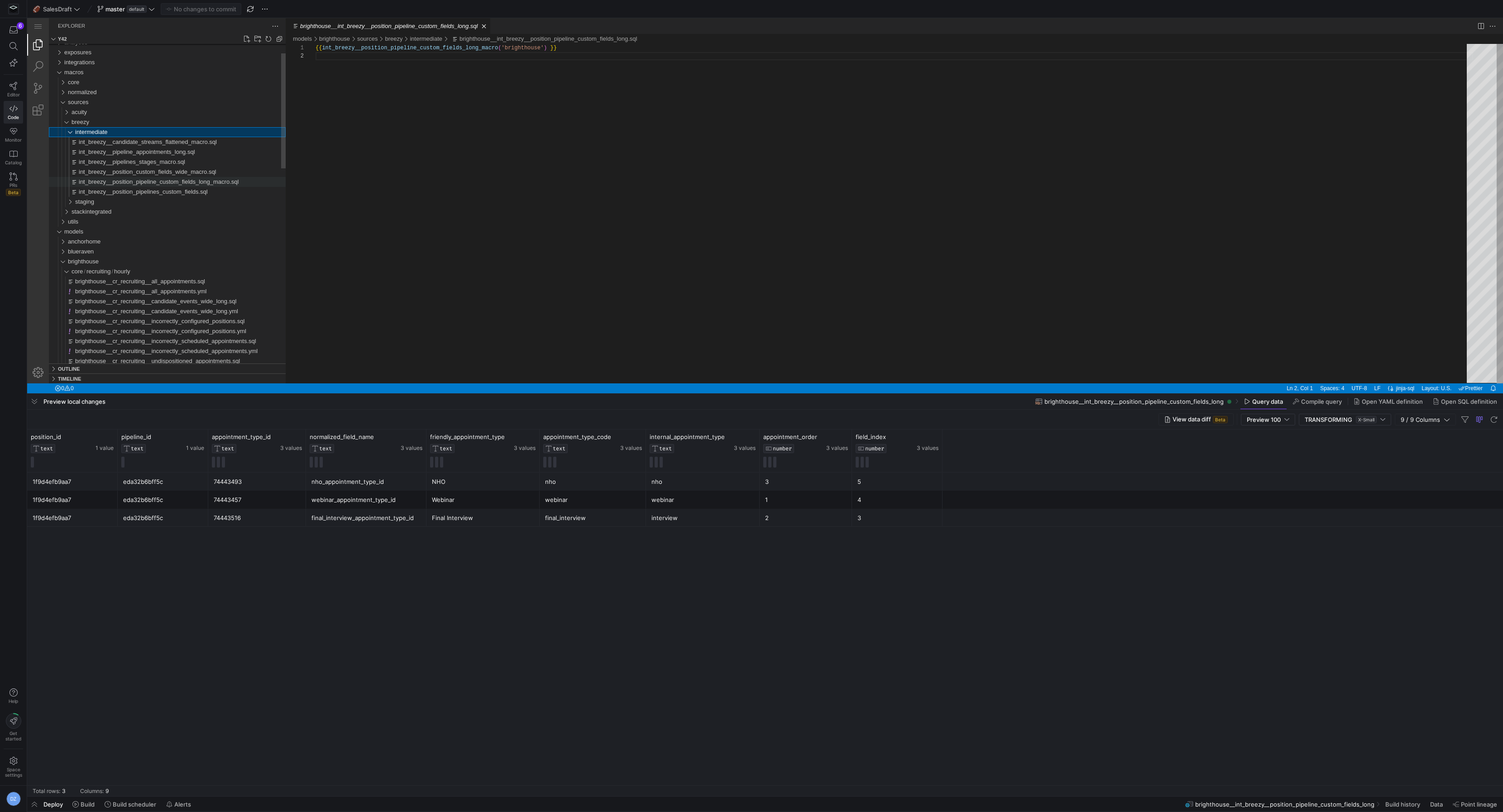
click at [147, 181] on span "int_breezy__position_pipeline_custom_fields_long_macro.sql" at bounding box center [158, 182] width 160 height 6
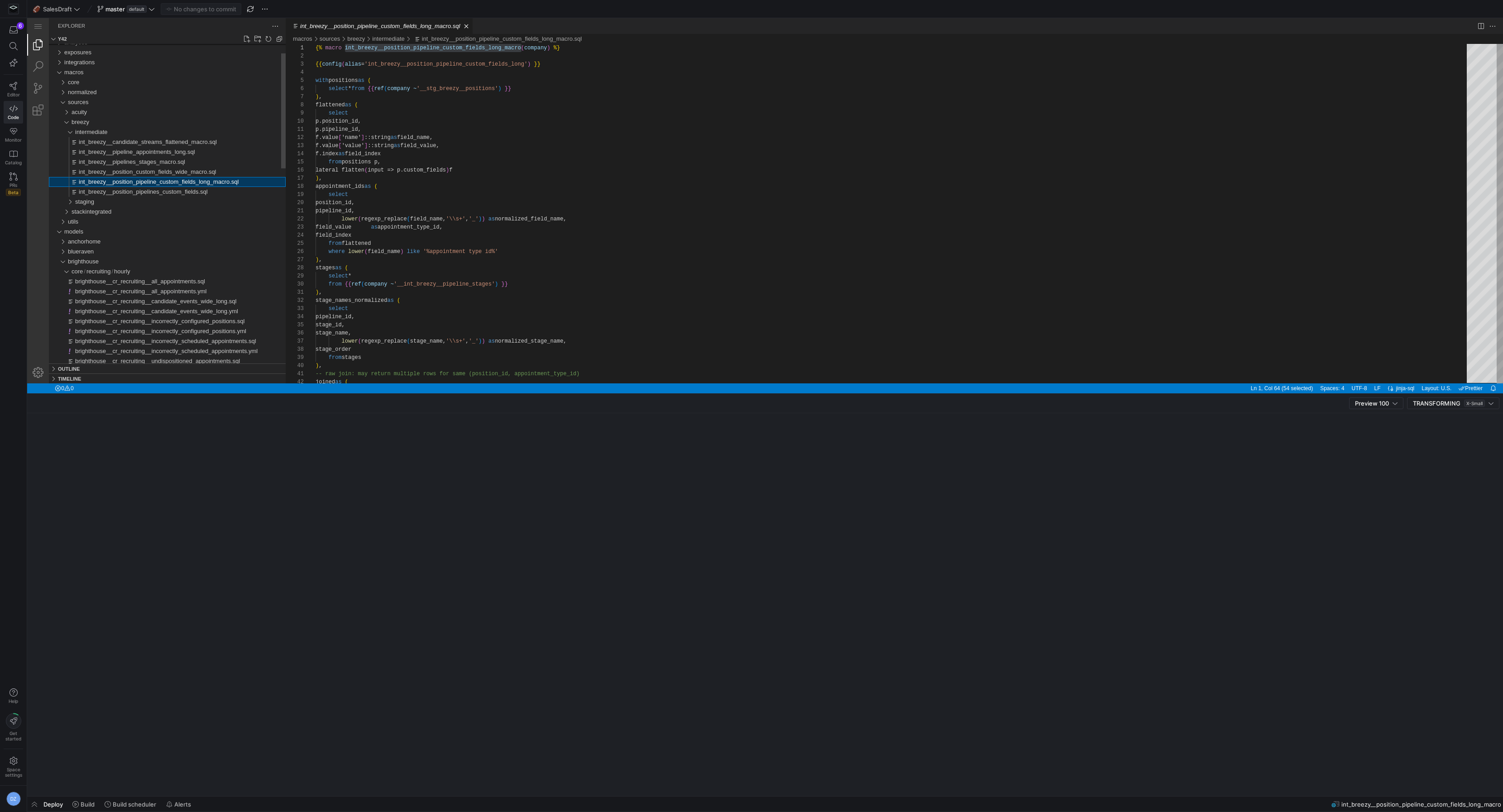
scroll to position [82, 206]
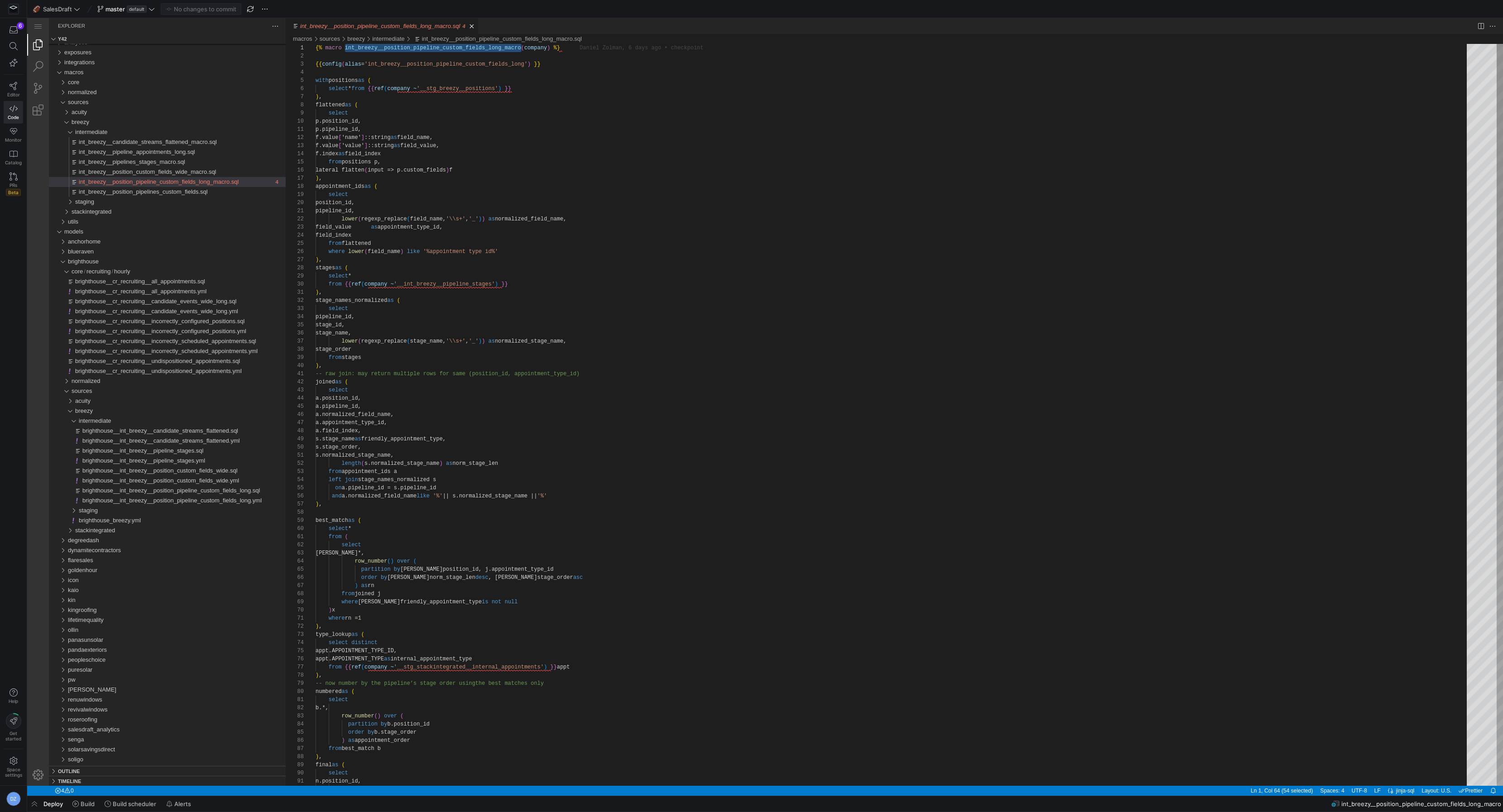
scroll to position [0, 206]
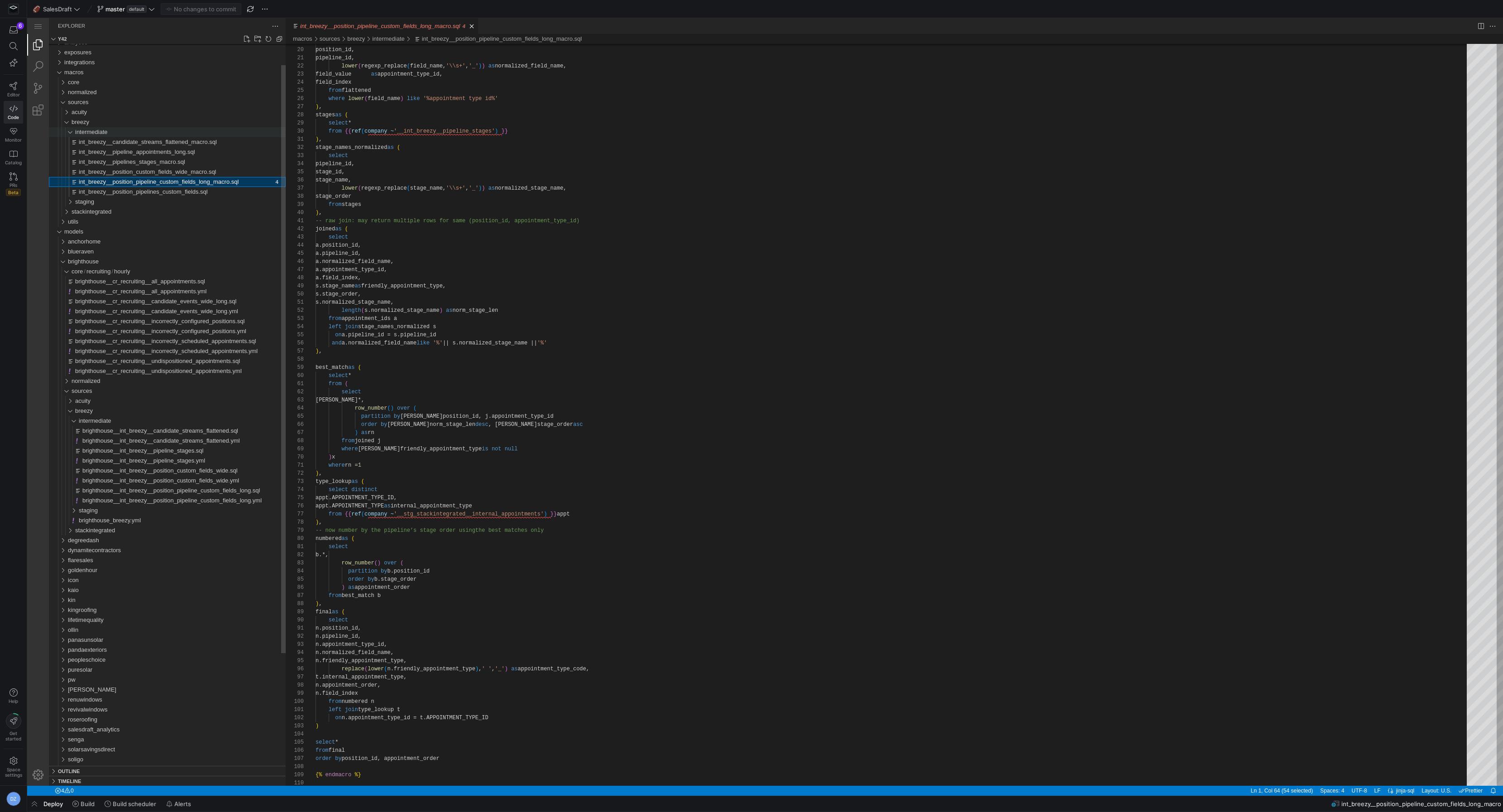
click at [75, 129] on div "intermediate" at bounding box center [64, 132] width 24 height 10
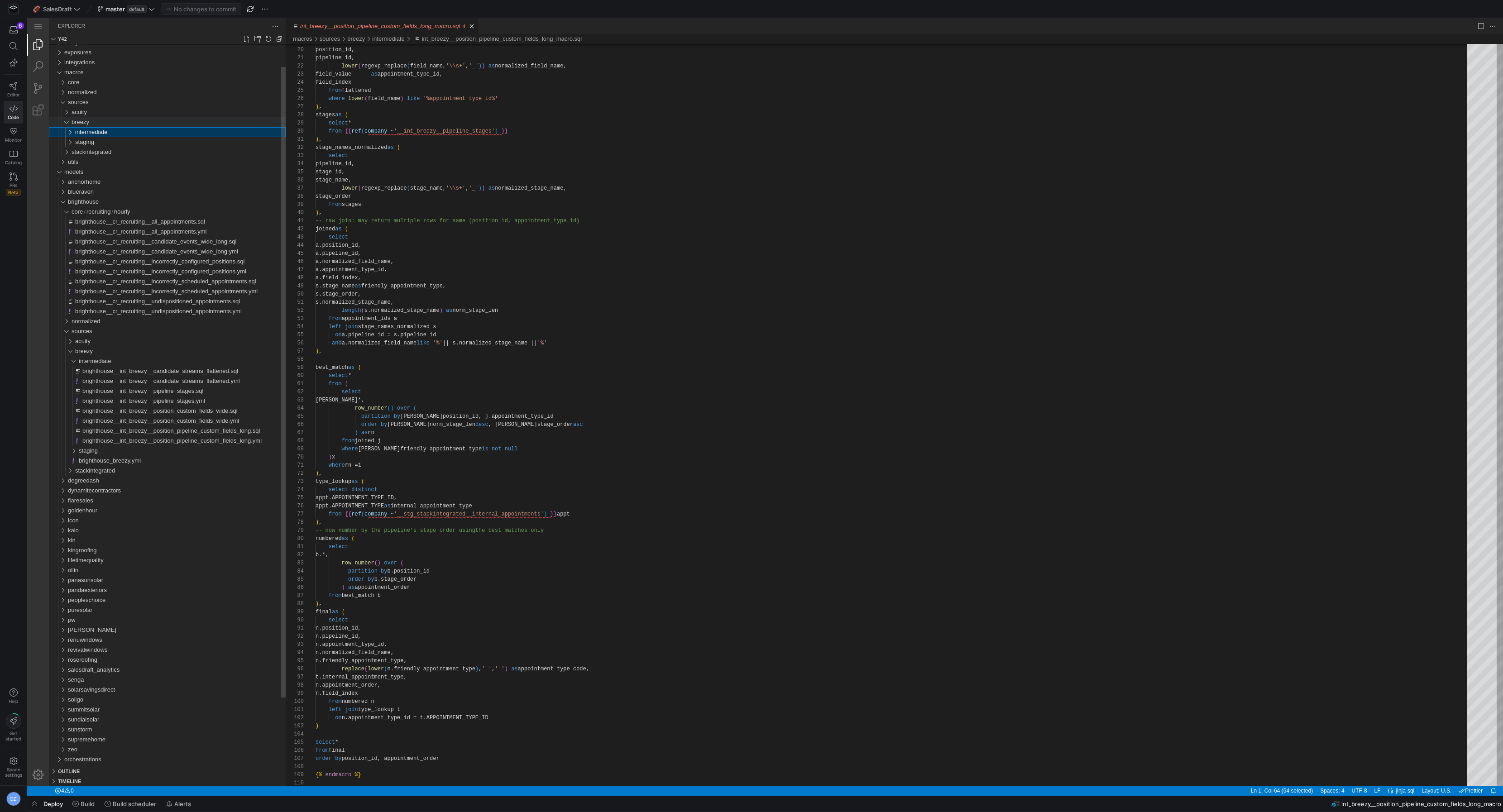
click at [69, 125] on div "breezy" at bounding box center [62, 122] width 21 height 10
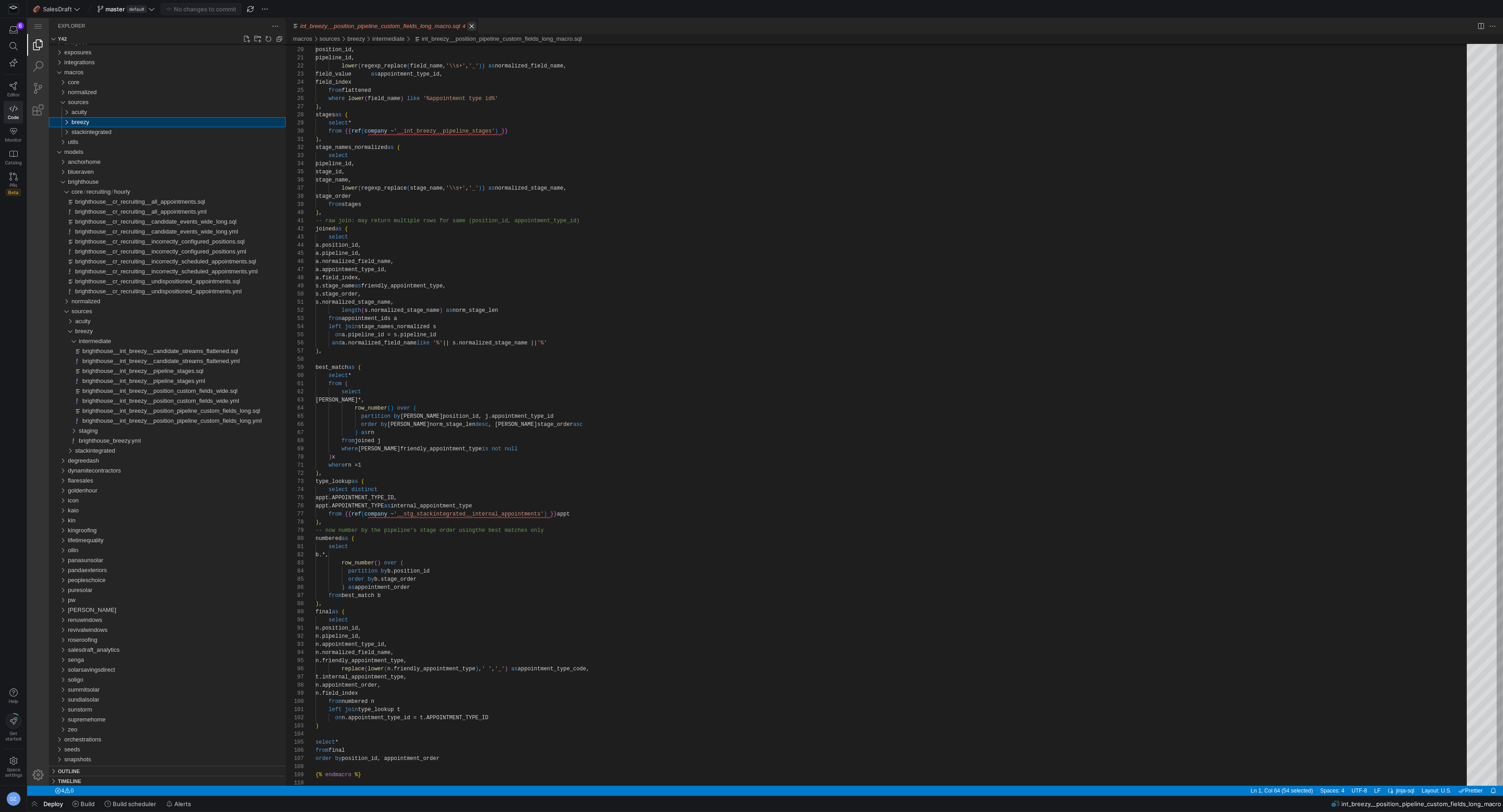
click at [477, 24] on link "Close (⌘W)" at bounding box center [471, 26] width 9 height 9
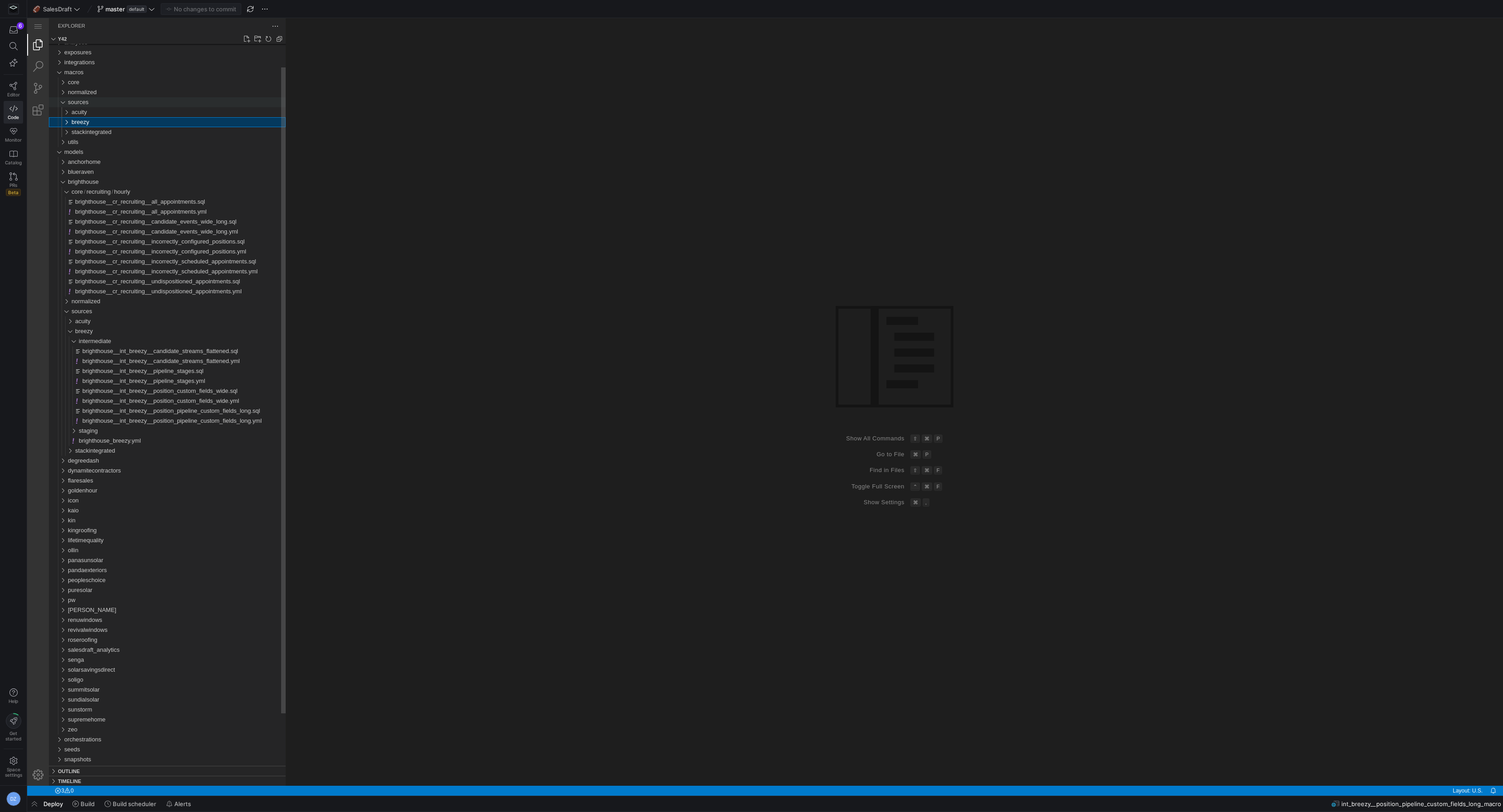
click at [96, 103] on div "sources" at bounding box center [177, 102] width 218 height 10
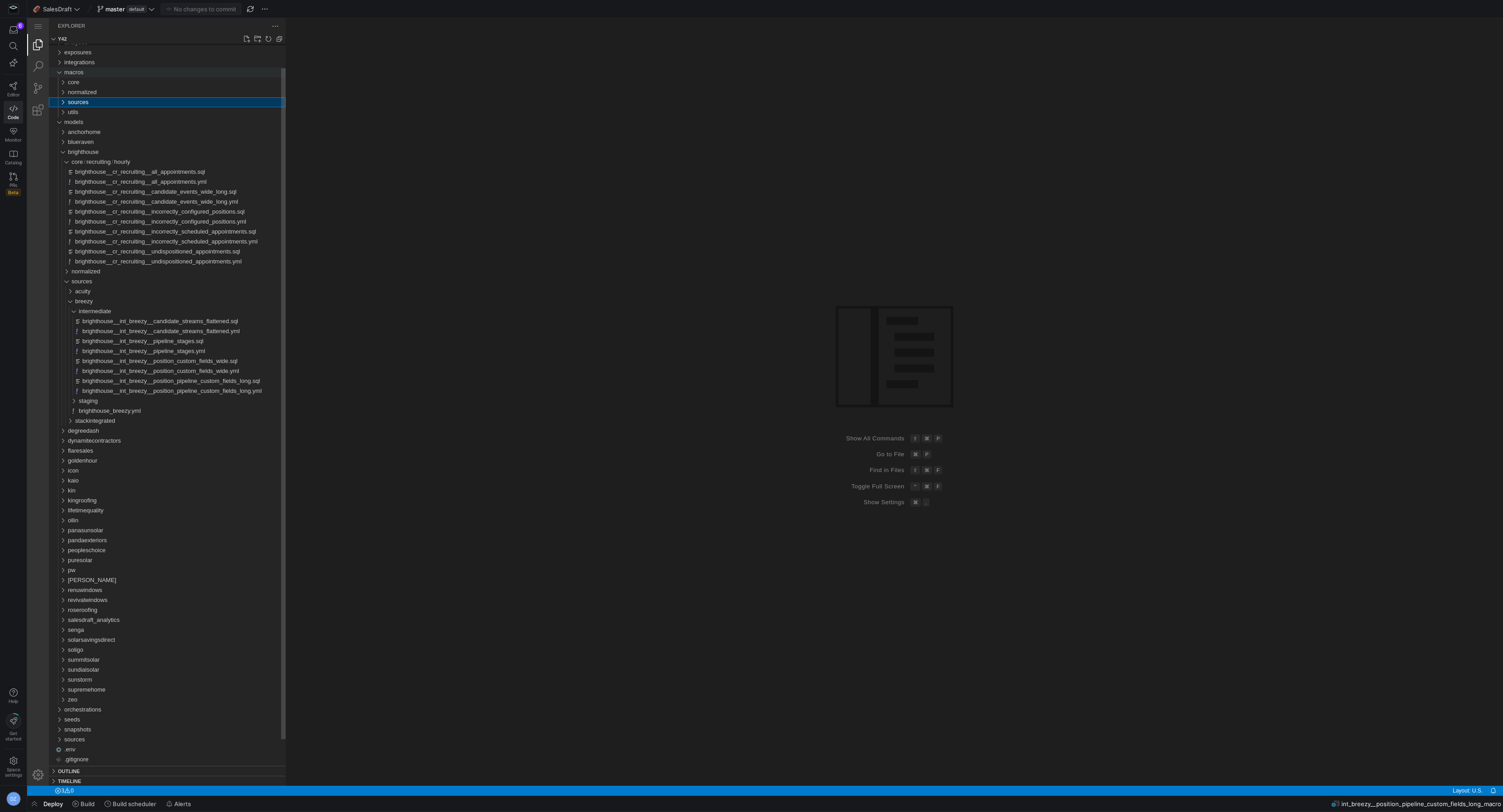
click at [88, 75] on div "macros" at bounding box center [174, 72] width 221 height 10
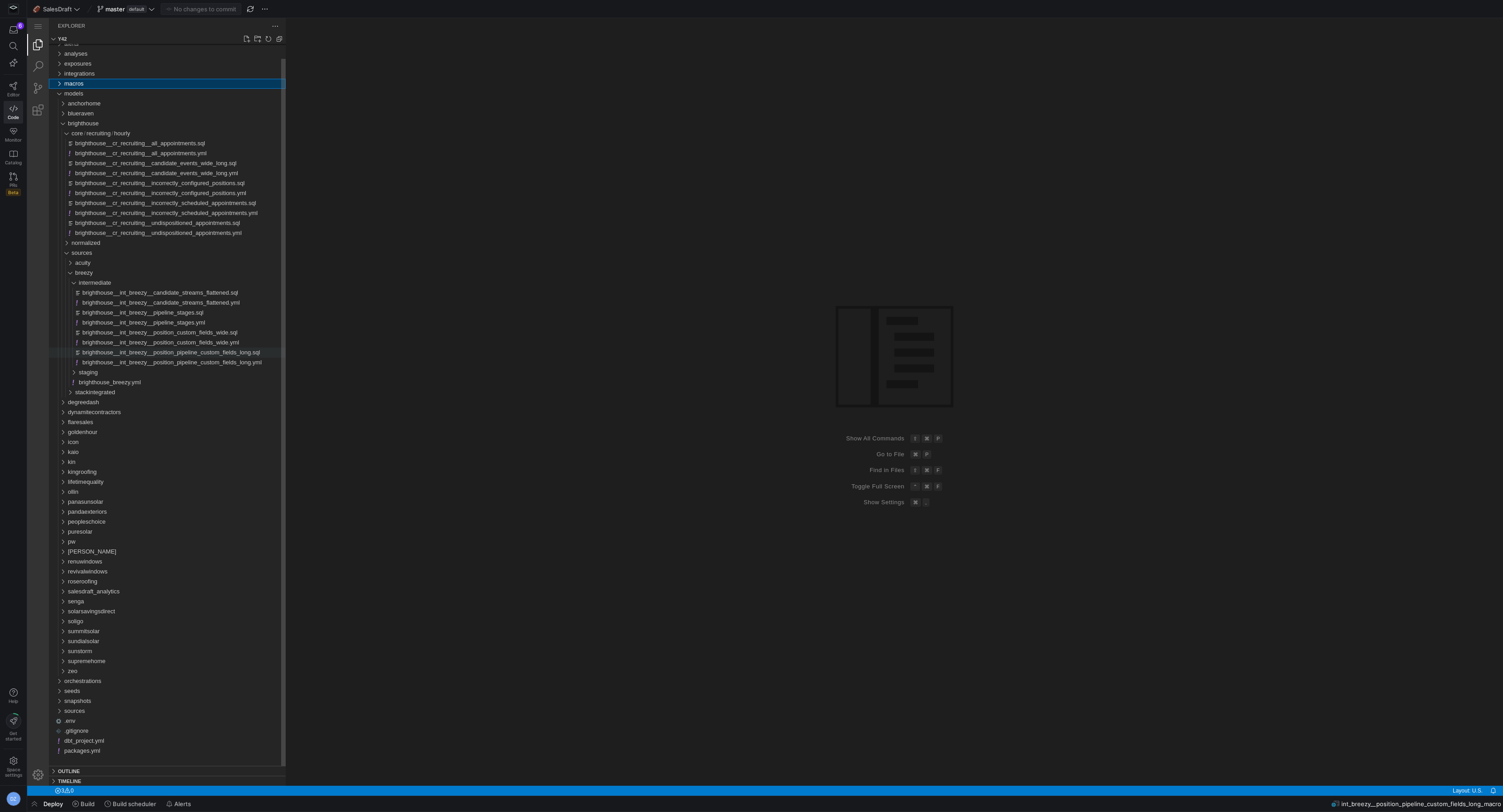
click at [173, 356] on div "brighthouse__int_breezy__position_pipeline_custom_fields_long.sql" at bounding box center [184, 353] width 203 height 10
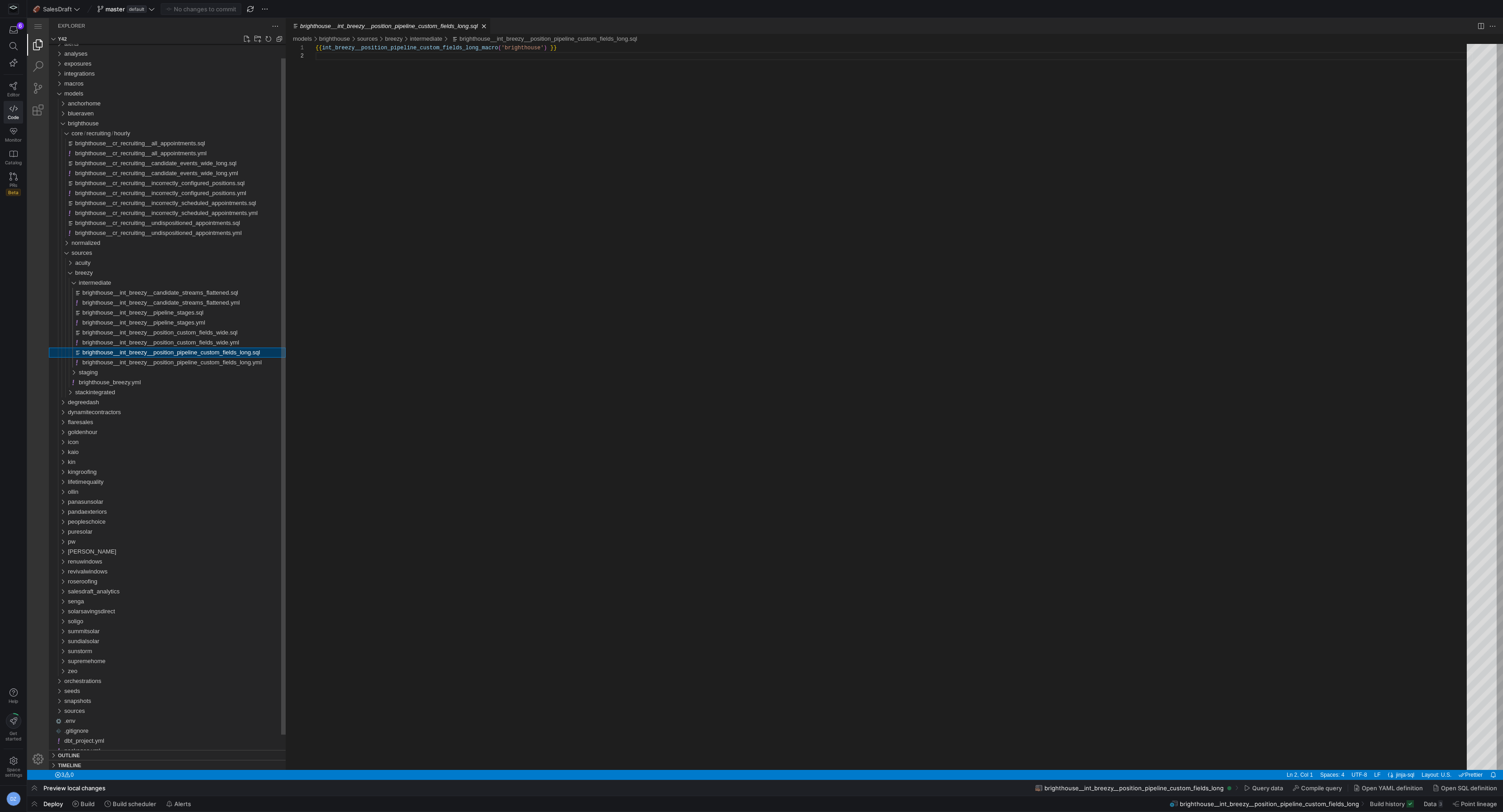
scroll to position [7, 0]
click at [486, 311] on div "{{ int_breezy__position_pipeline_custom_fields_long_ macro ( 'brighthouse' ) }}" at bounding box center [894, 411] width 1158 height 734
click at [195, 331] on span "brighthouse__int_breezy__position_custom_fields_wide.sql" at bounding box center [161, 332] width 156 height 6
click at [191, 312] on span "brighthouse__int_breezy__pipeline_stages.sql" at bounding box center [143, 312] width 121 height 6
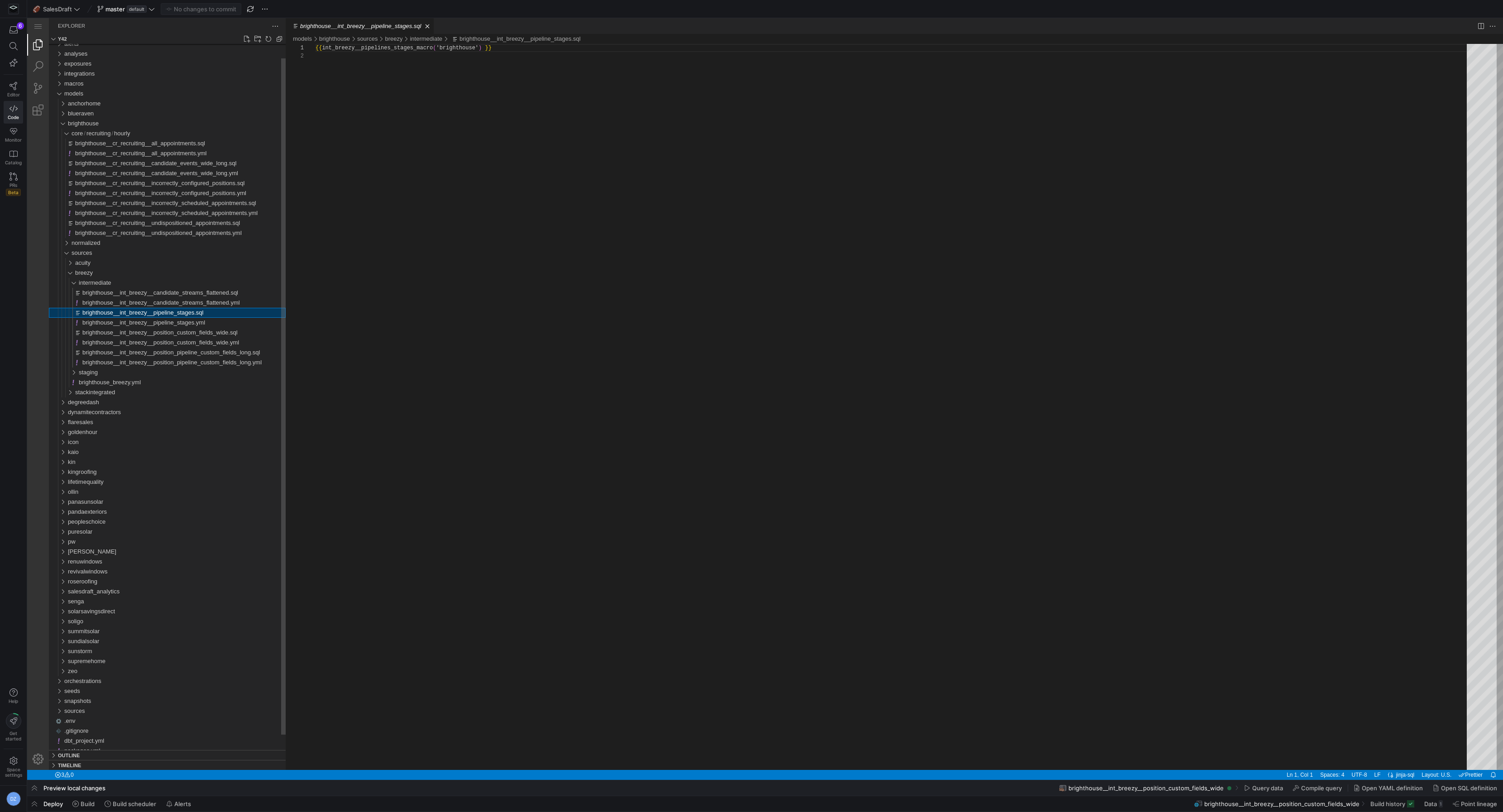
scroll to position [7, 0]
click at [185, 246] on div "normalized" at bounding box center [178, 243] width 214 height 10
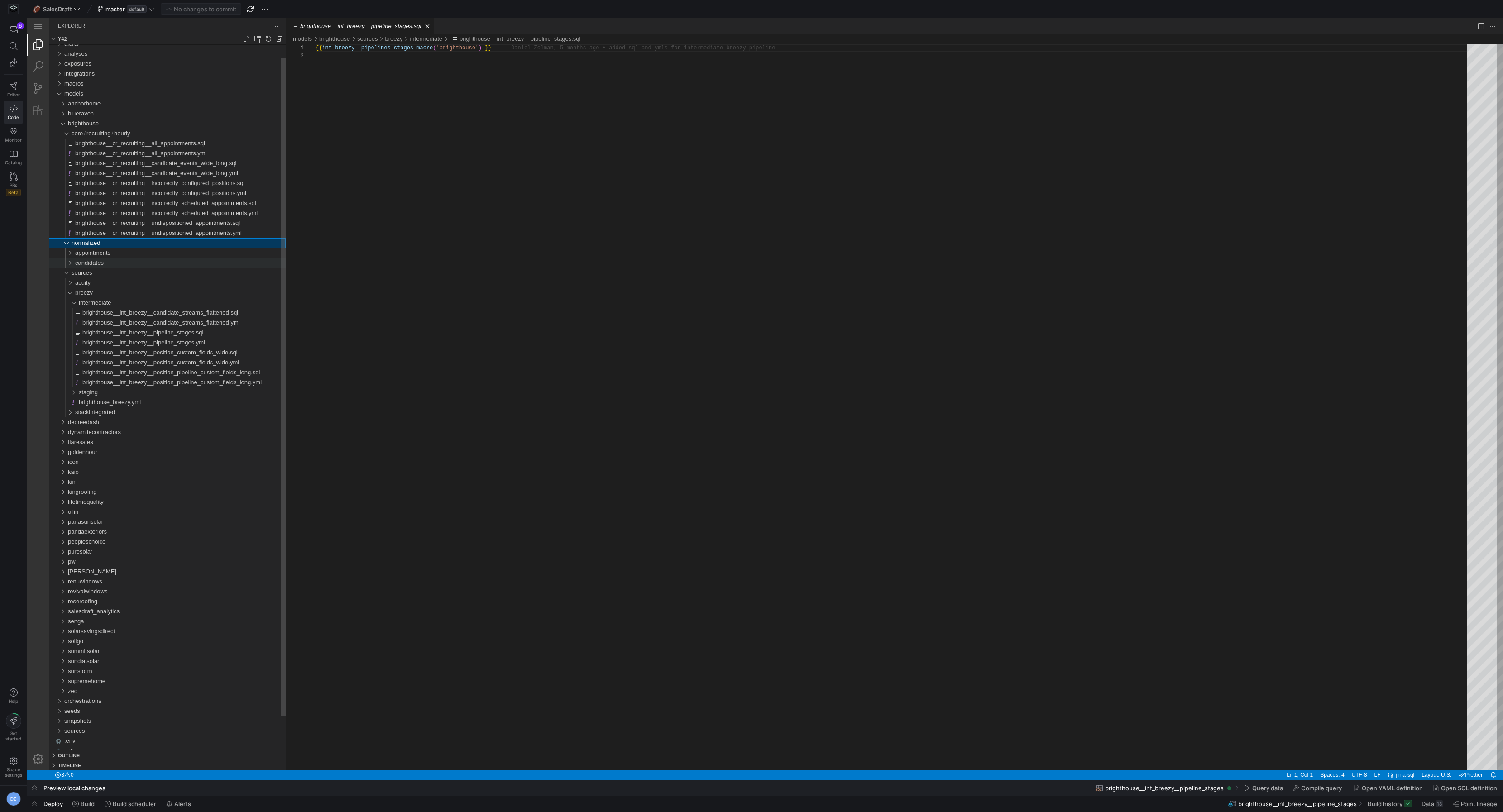
click at [181, 262] on div "candidates" at bounding box center [181, 263] width 211 height 10
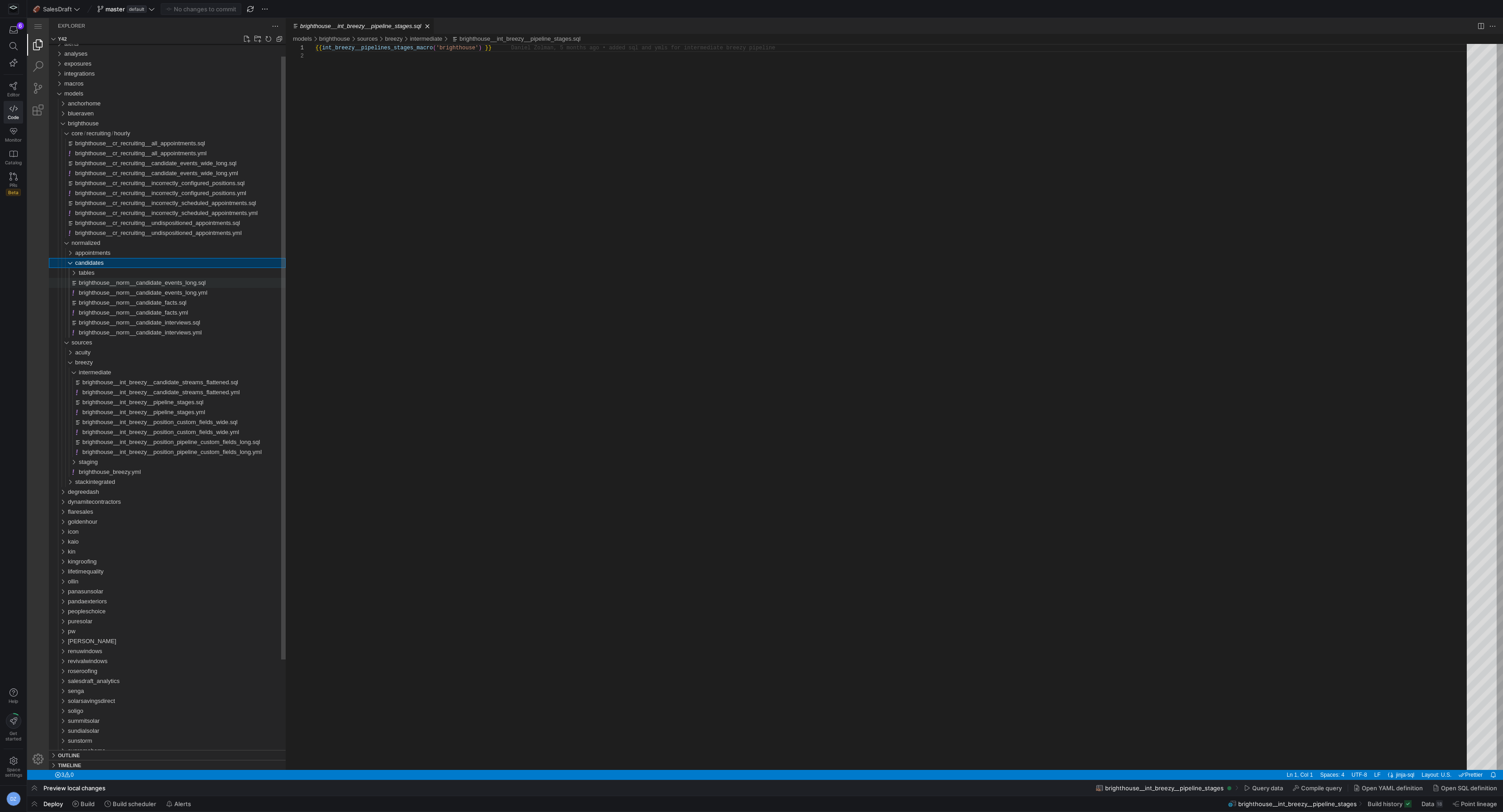
click at [149, 283] on span "brighthouse__norm__candidate_events_long.sql" at bounding box center [142, 283] width 126 height 6
click at [543, 221] on div "{{ norm__candidate_events_long_macro_v2 ( 'brighthouse' ) }}" at bounding box center [894, 411] width 1158 height 734
click at [157, 306] on span "brighthouse__norm__candidate_facts.sql" at bounding box center [132, 302] width 108 height 6
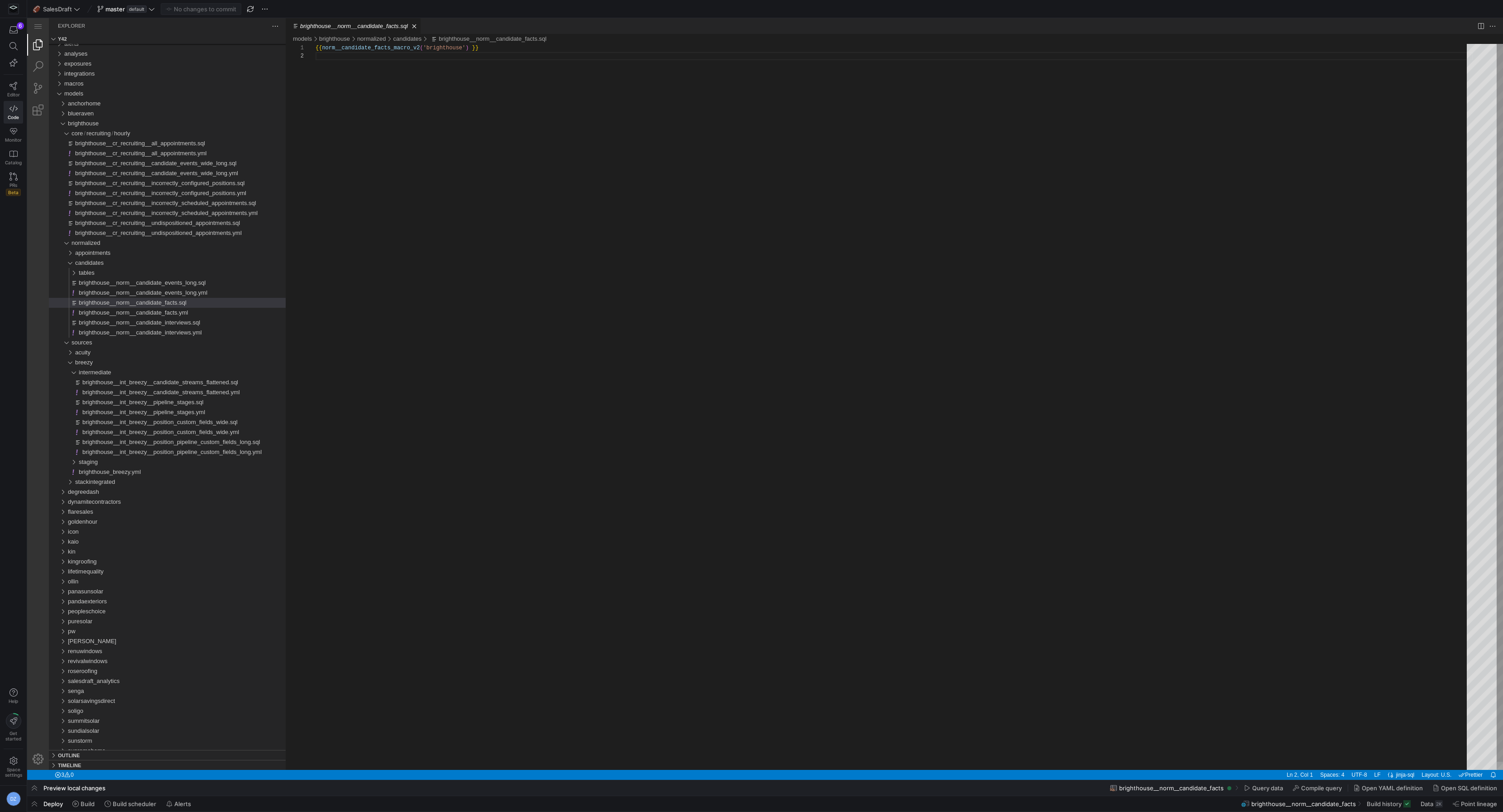
click at [485, 237] on div "{{ norm__candidate_facts_macro_v2 ( 'brighthouse' ) }}" at bounding box center [894, 411] width 1158 height 734
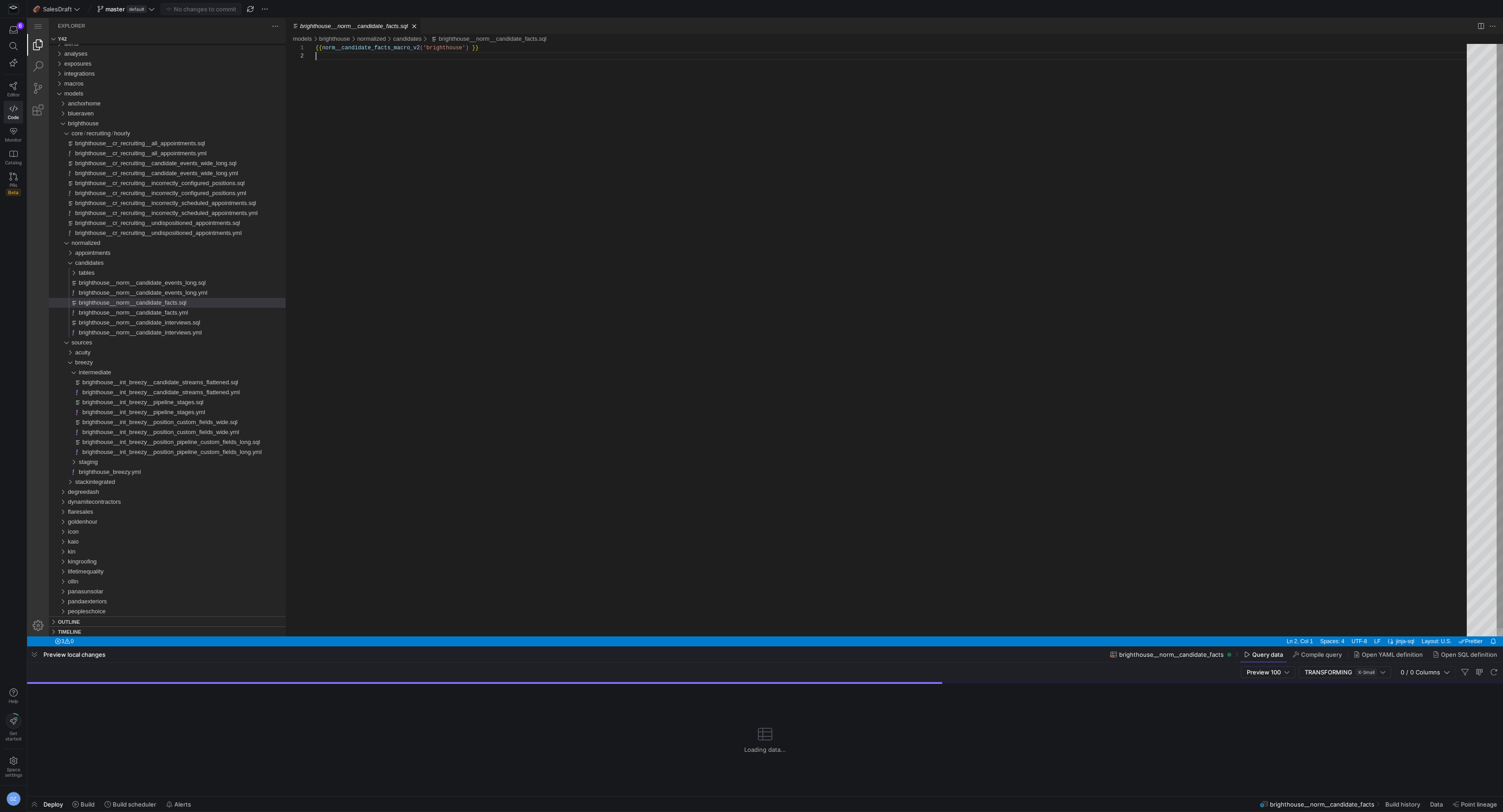
drag, startPoint x: 470, startPoint y: 664, endPoint x: 463, endPoint y: 386, distance: 278.1
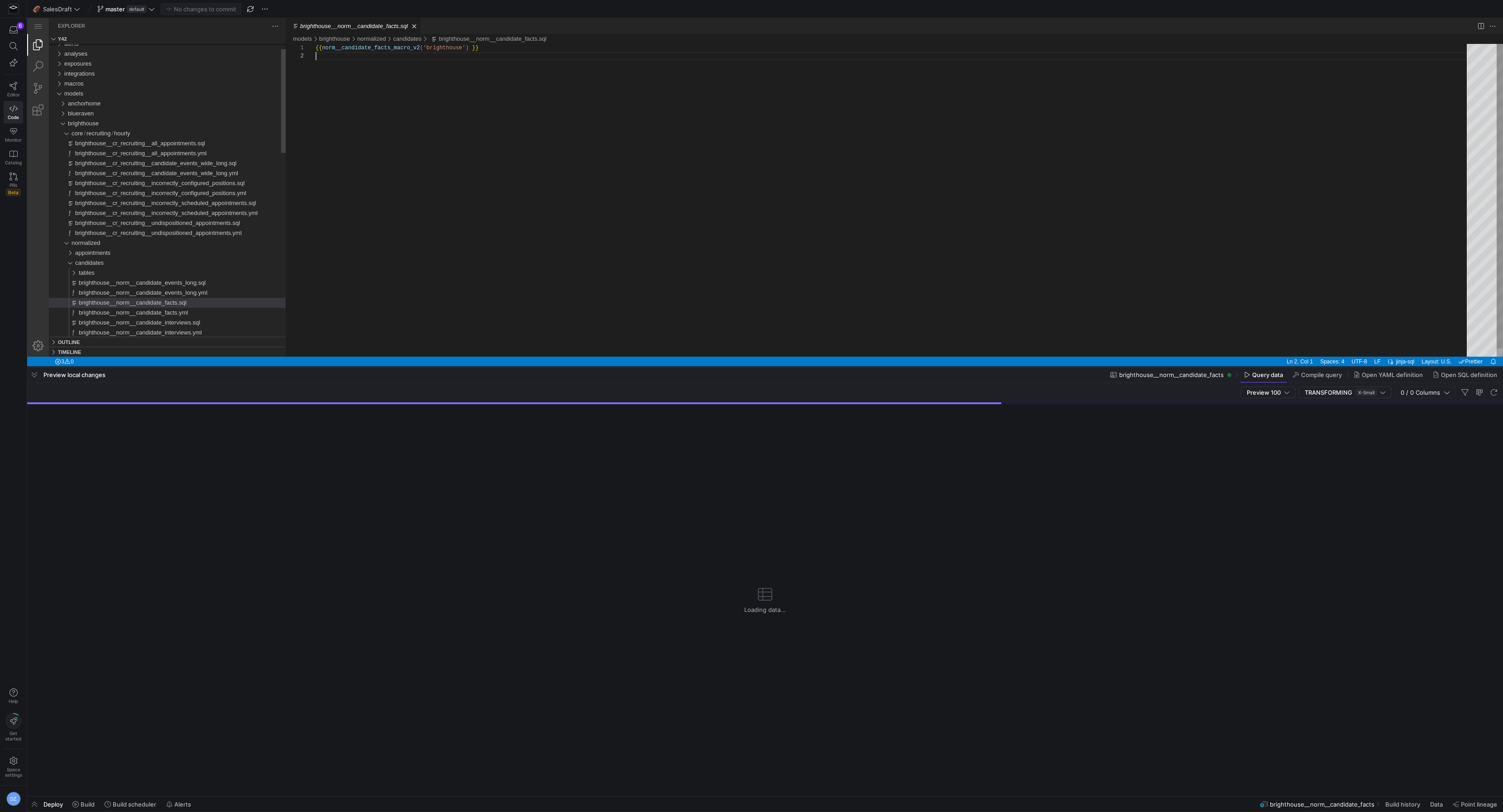
click at [466, 365] on div at bounding box center [765, 367] width 1476 height 3
click at [486, 228] on div at bounding box center [765, 183] width 1476 height 366
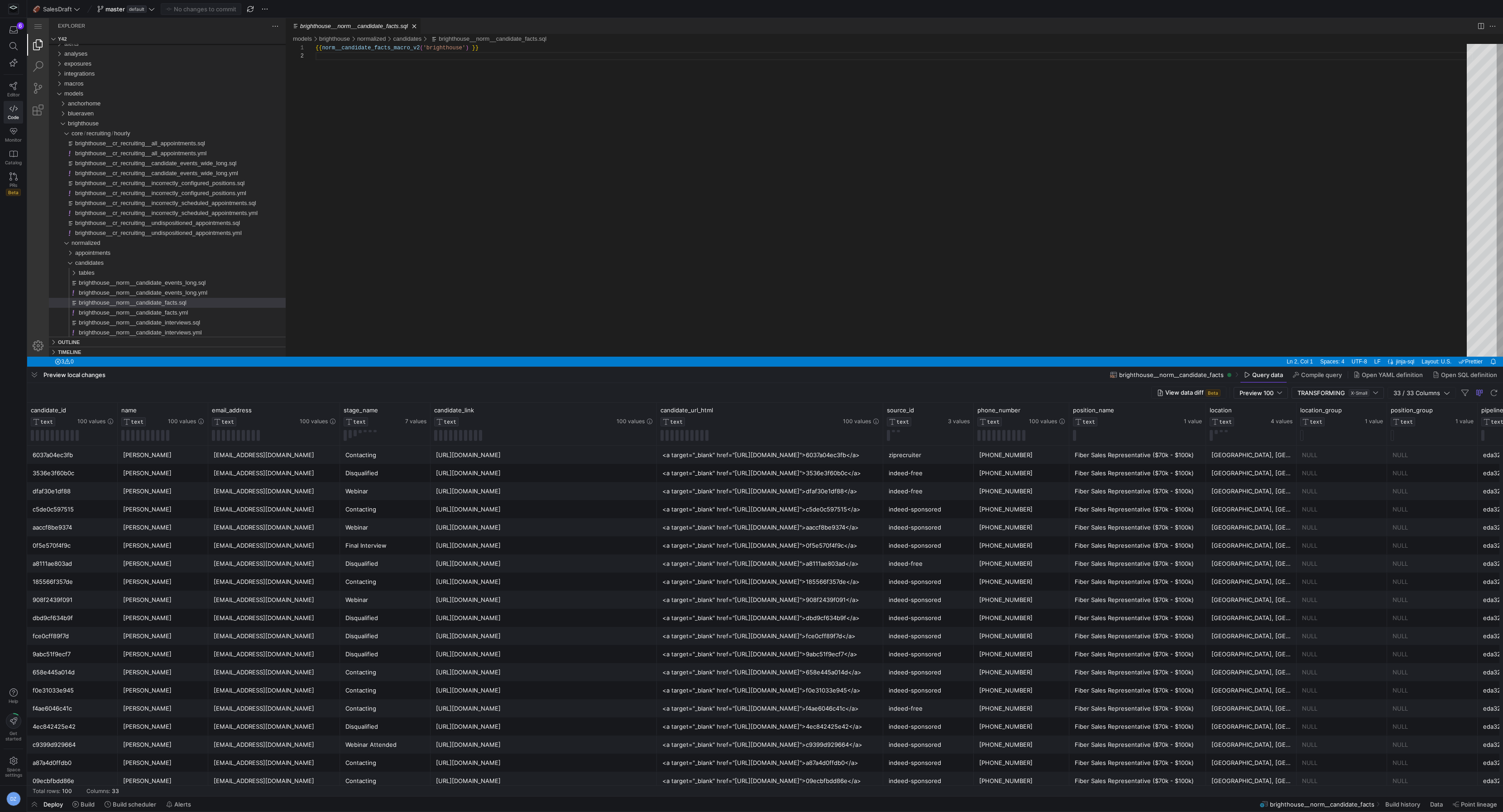
click at [550, 513] on div at bounding box center [765, 589] width 1476 height 445
click at [983, 246] on div at bounding box center [765, 183] width 1476 height 366
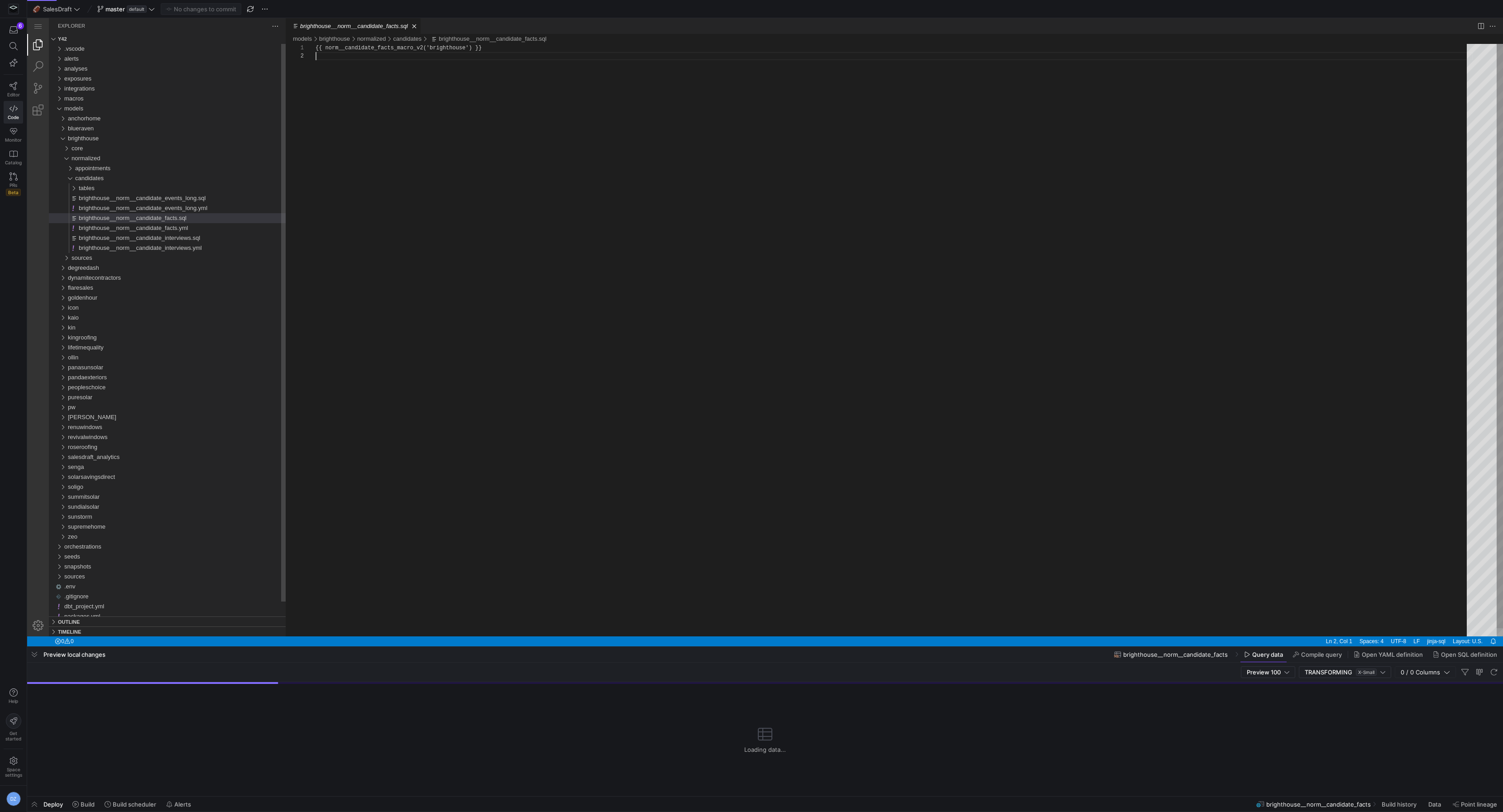
scroll to position [7, 0]
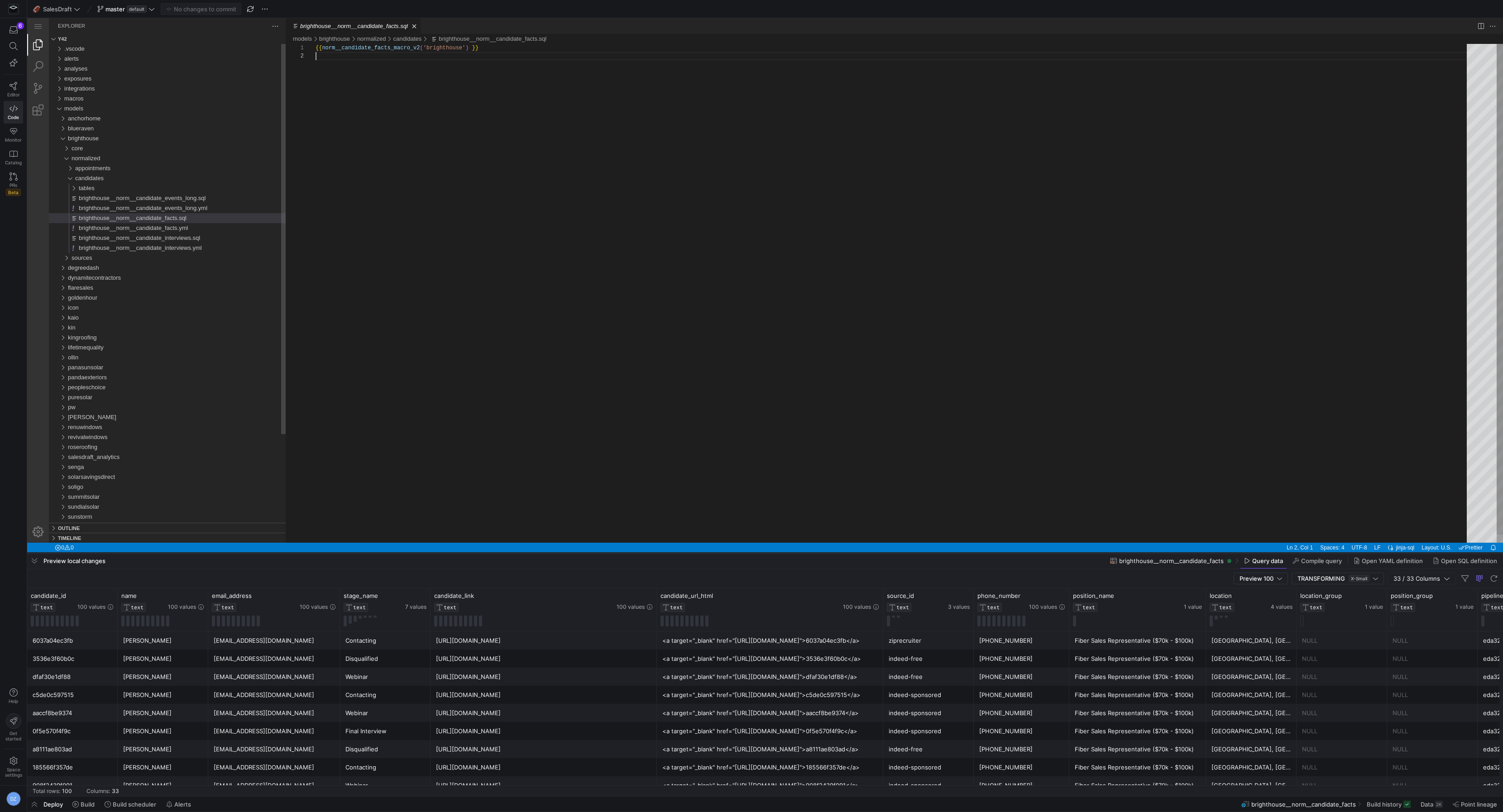
drag, startPoint x: 770, startPoint y: 647, endPoint x: 767, endPoint y: 554, distance: 93.0
click at [767, 554] on div at bounding box center [765, 553] width 1476 height 3
click at [649, 417] on div "{{ norm__candidate_facts_macro_v2 ( 'brighthouse' ) }}" at bounding box center [894, 297] width 1158 height 507
click at [467, 336] on div "{{ norm__candidate_facts_macro_v2 ( 'brighthouse' ) }}" at bounding box center [894, 297] width 1158 height 507
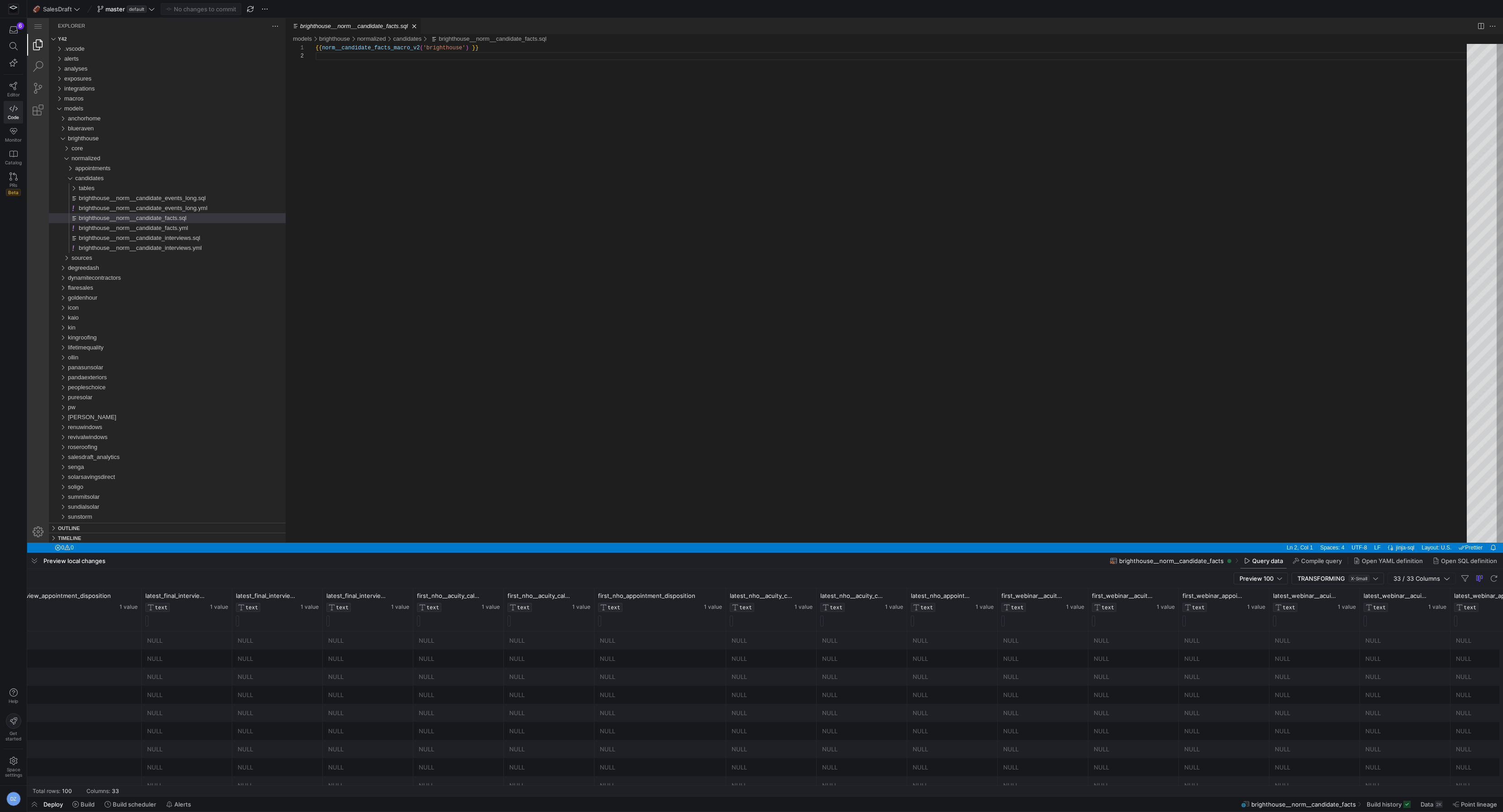
drag, startPoint x: 683, startPoint y: 597, endPoint x: 725, endPoint y: 605, distance: 42.8
click at [725, 605] on div at bounding box center [726, 609] width 3 height 43
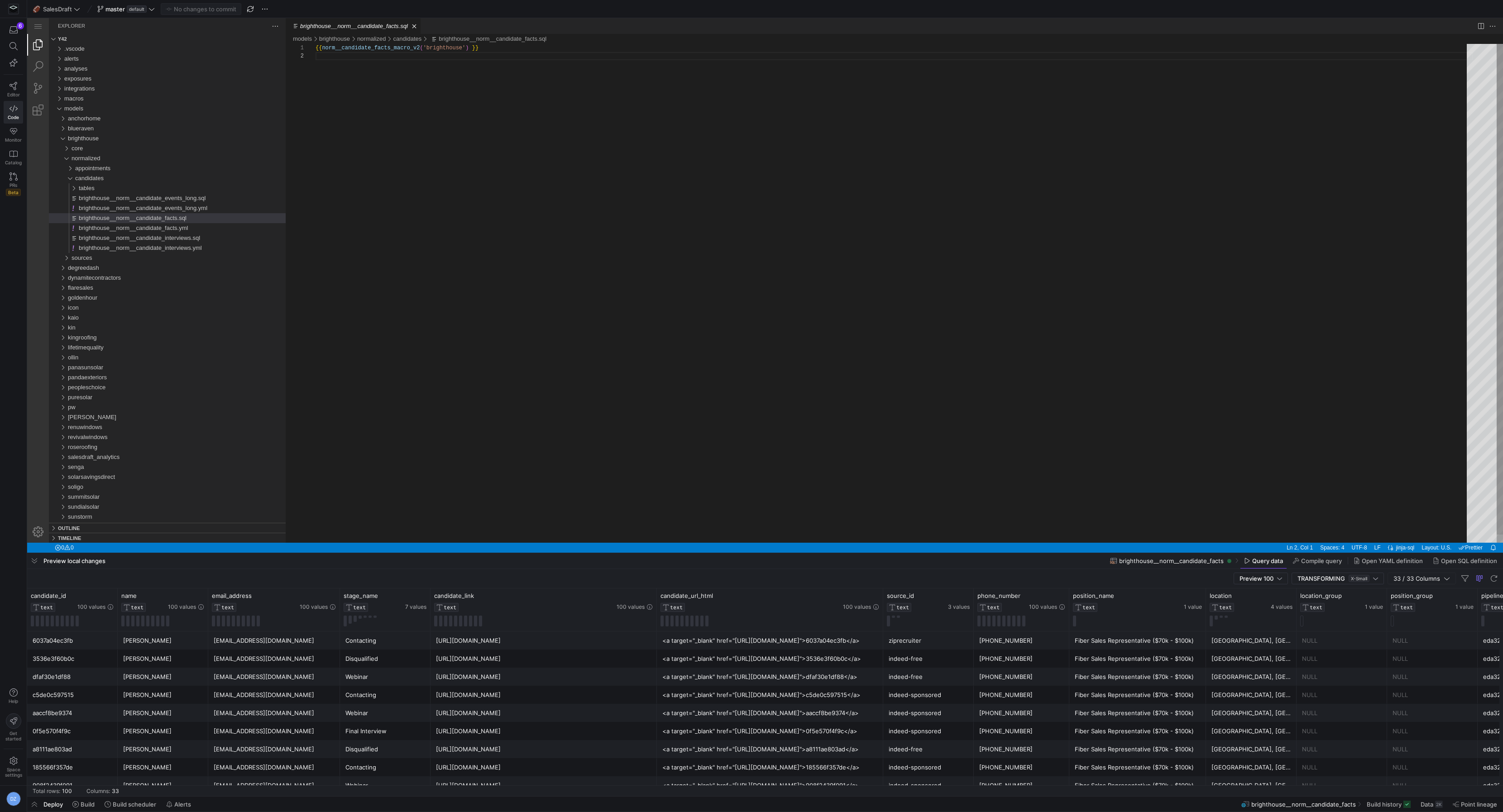
click at [444, 339] on div "{{ norm__candidate_facts_macro_v2 ( 'brighthouse' ) }}" at bounding box center [894, 297] width 1158 height 507
click at [477, 197] on div "{{ norm__candidate_facts_macro_v2 ( 'brighthouse' ) }}" at bounding box center [894, 297] width 1158 height 507
